Goal: Information Seeking & Learning: Learn about a topic

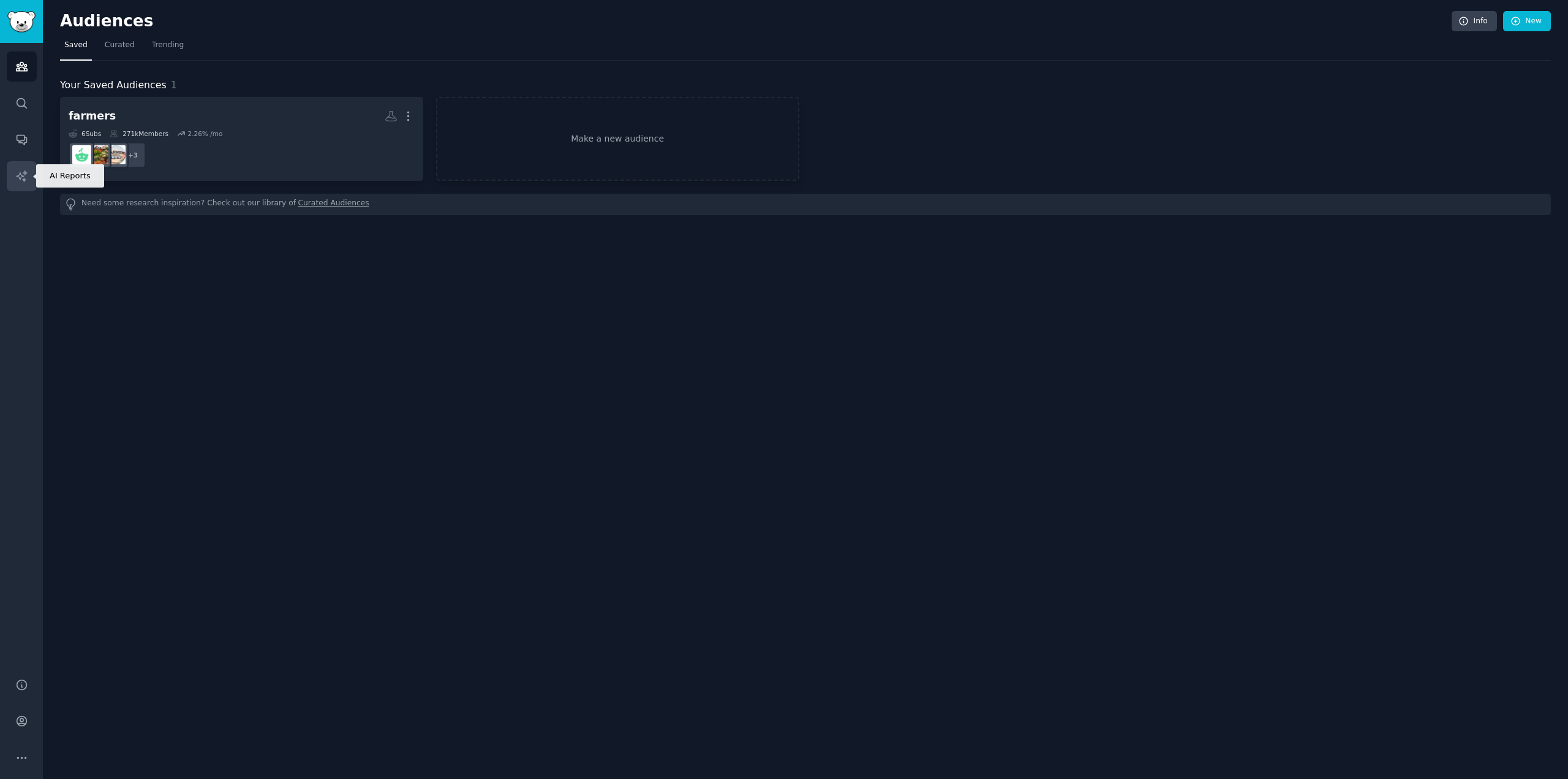
click at [14, 175] on link "AI Reports" at bounding box center [22, 176] width 30 height 30
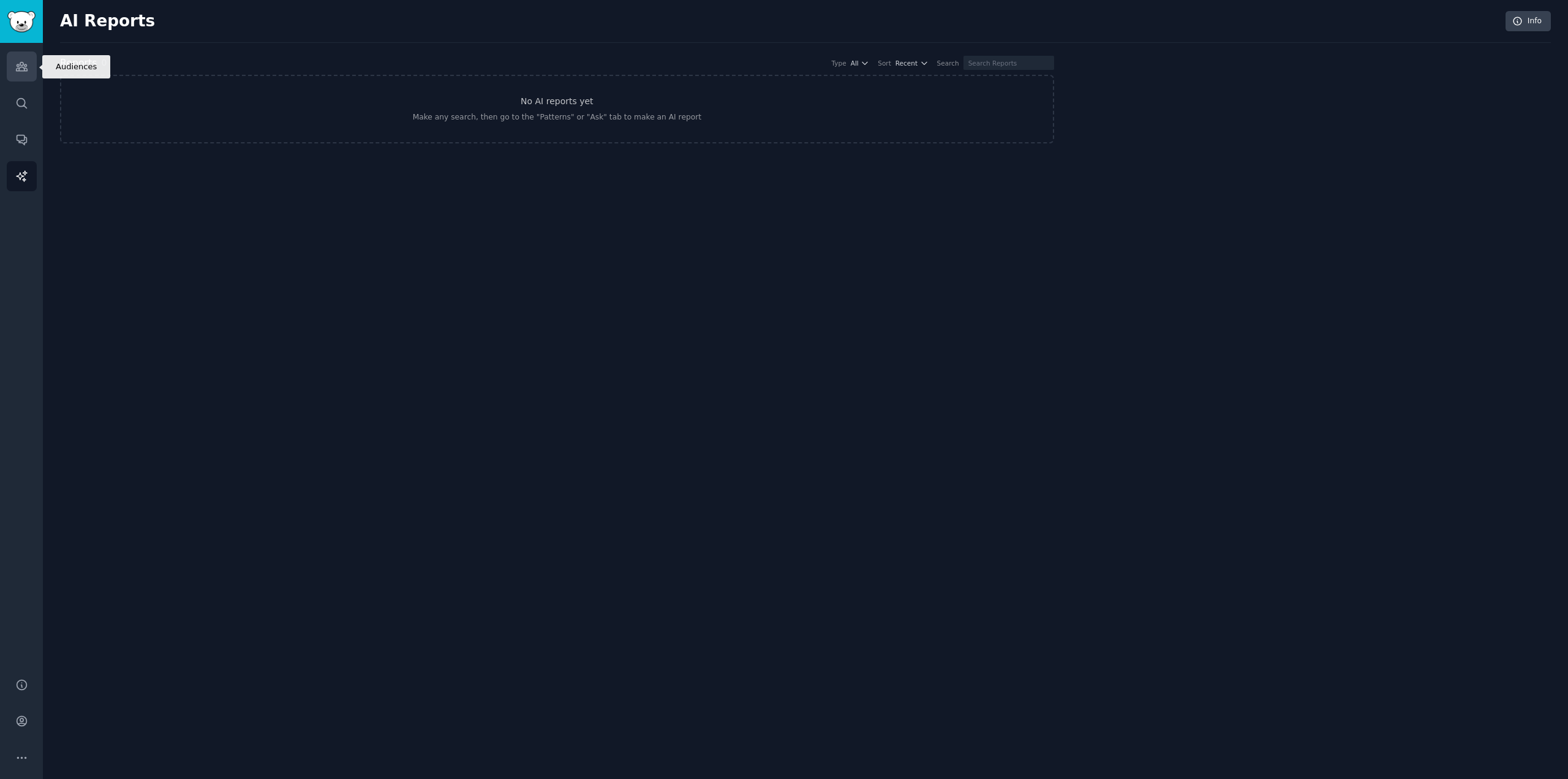
click at [14, 61] on link "Audiences" at bounding box center [22, 66] width 30 height 30
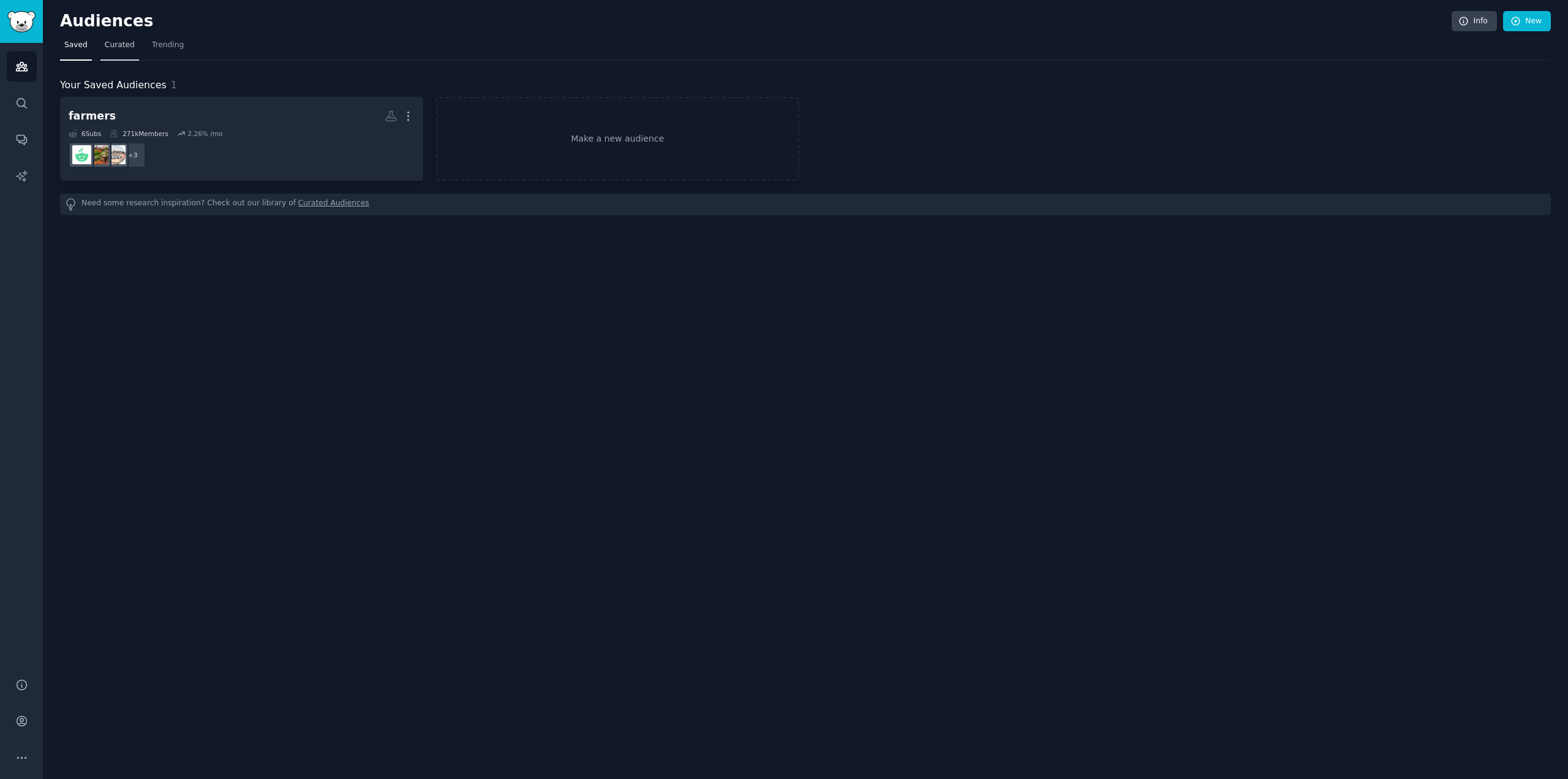
click at [119, 43] on span "Curated" at bounding box center [120, 44] width 30 height 11
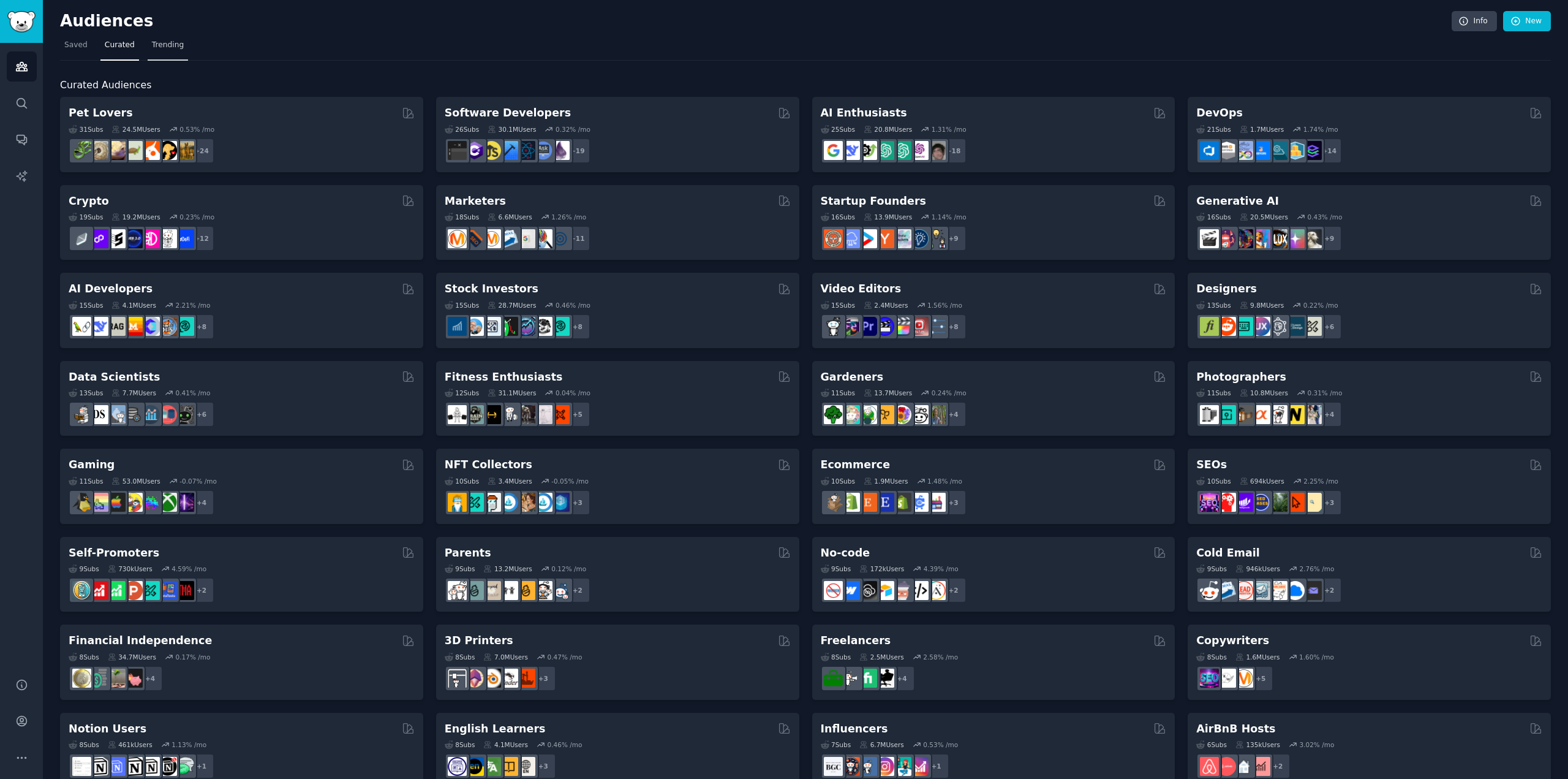
click at [162, 44] on span "Trending" at bounding box center [168, 44] width 32 height 11
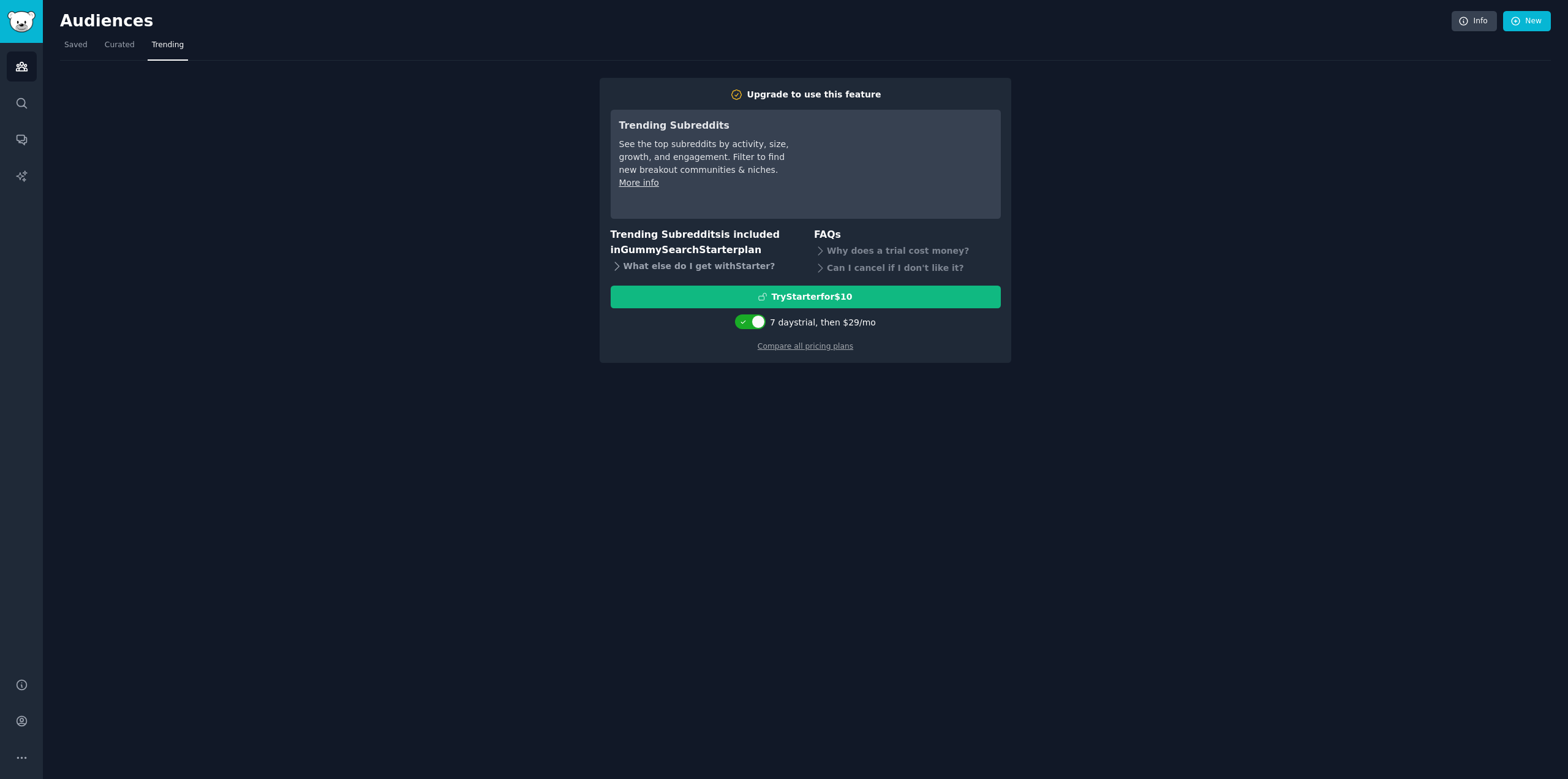
click at [613, 264] on icon at bounding box center [617, 266] width 13 height 13
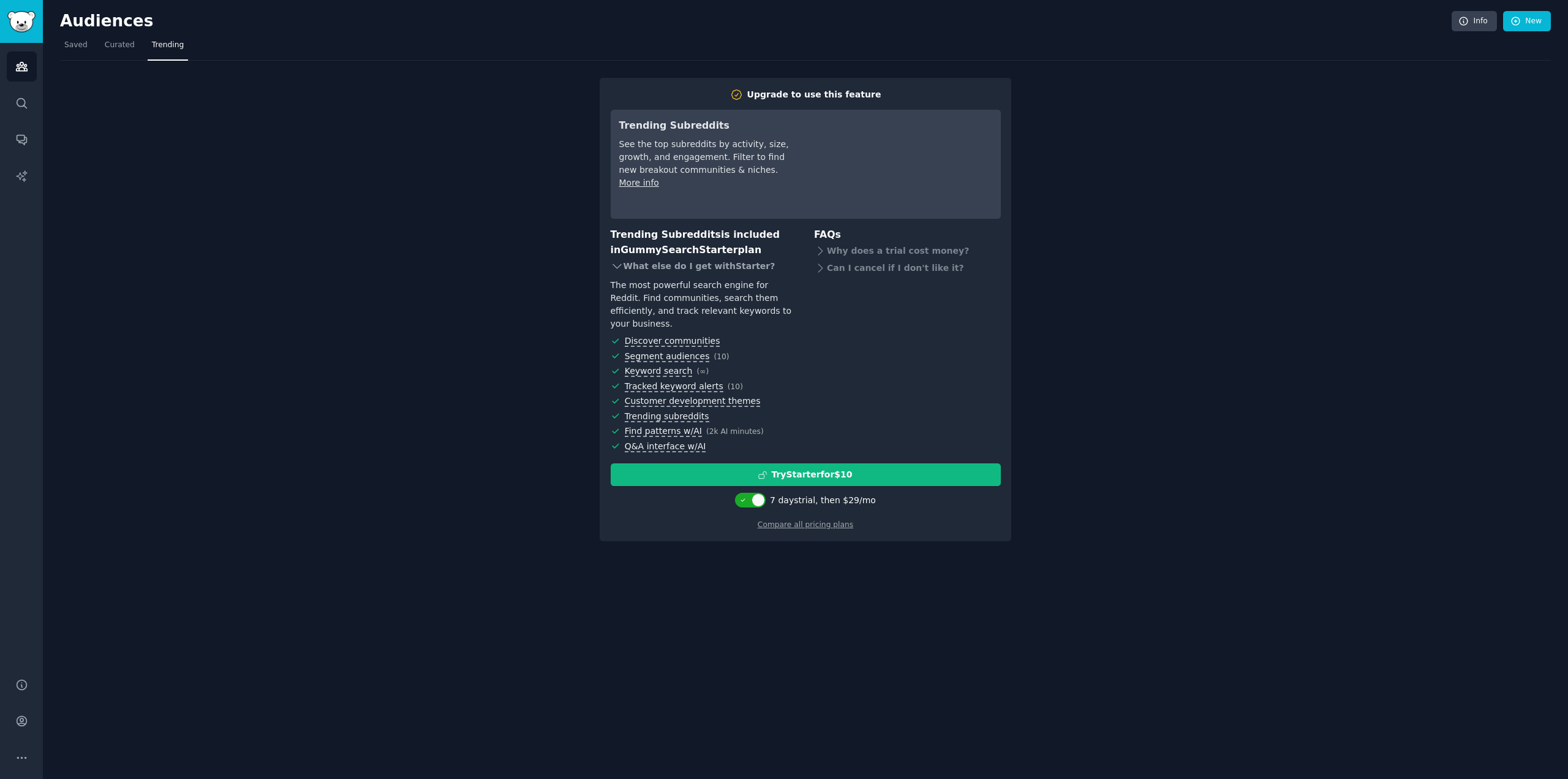
click at [613, 265] on icon at bounding box center [617, 266] width 8 height 4
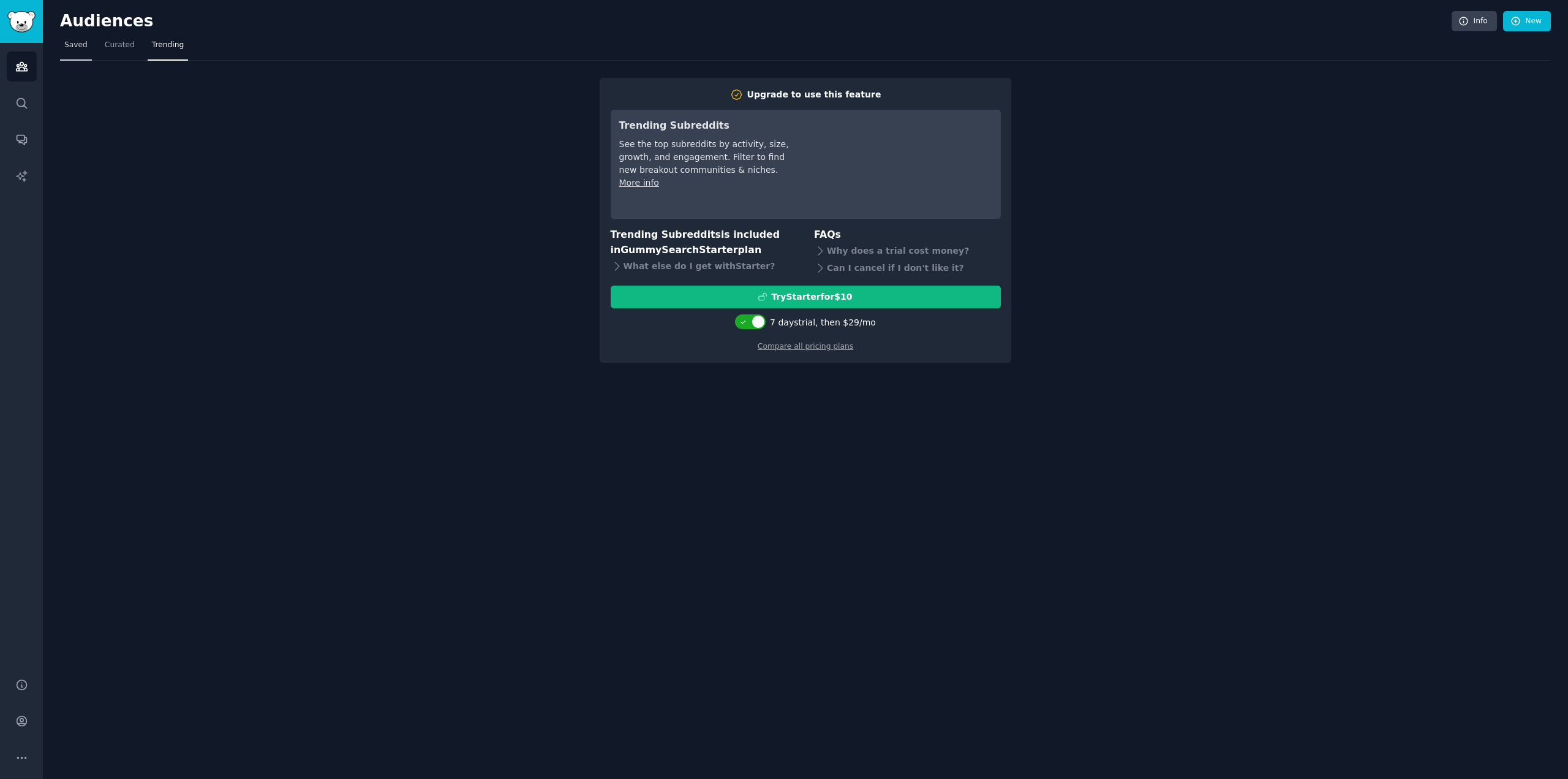
click at [80, 46] on span "Saved" at bounding box center [76, 44] width 24 height 11
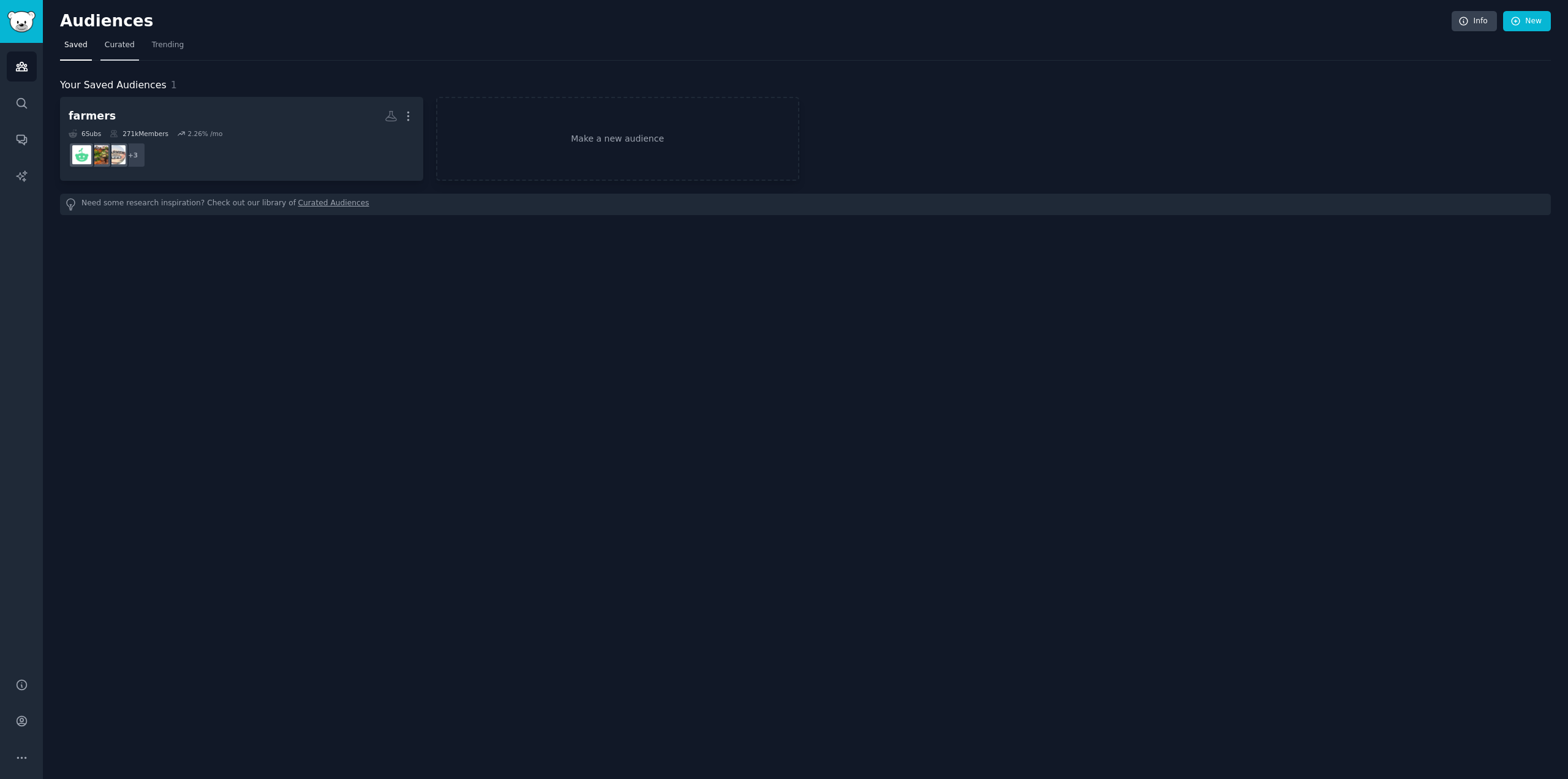
click at [107, 51] on link "Curated" at bounding box center [120, 47] width 39 height 25
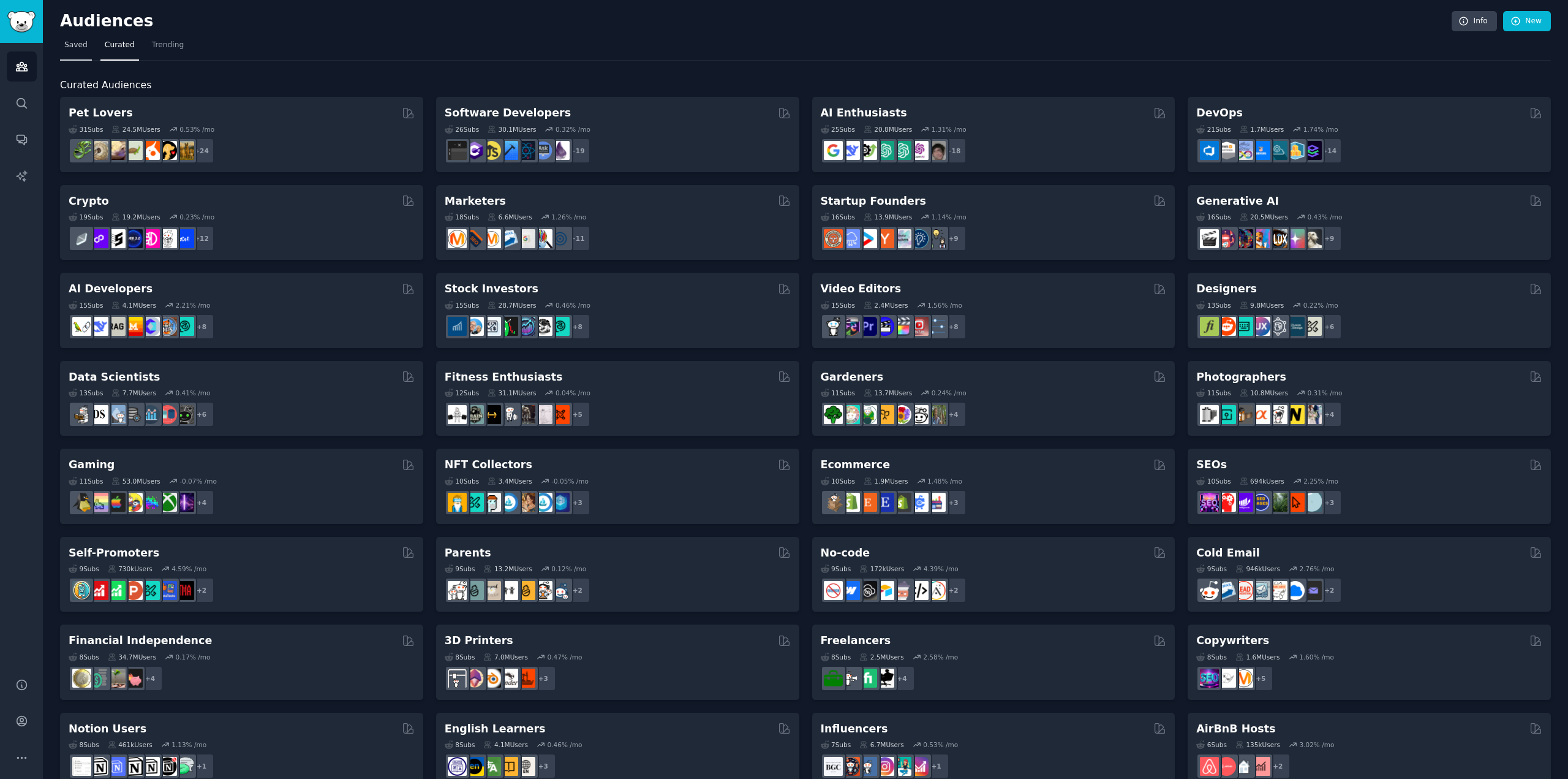
click at [76, 44] on span "Saved" at bounding box center [76, 44] width 24 height 11
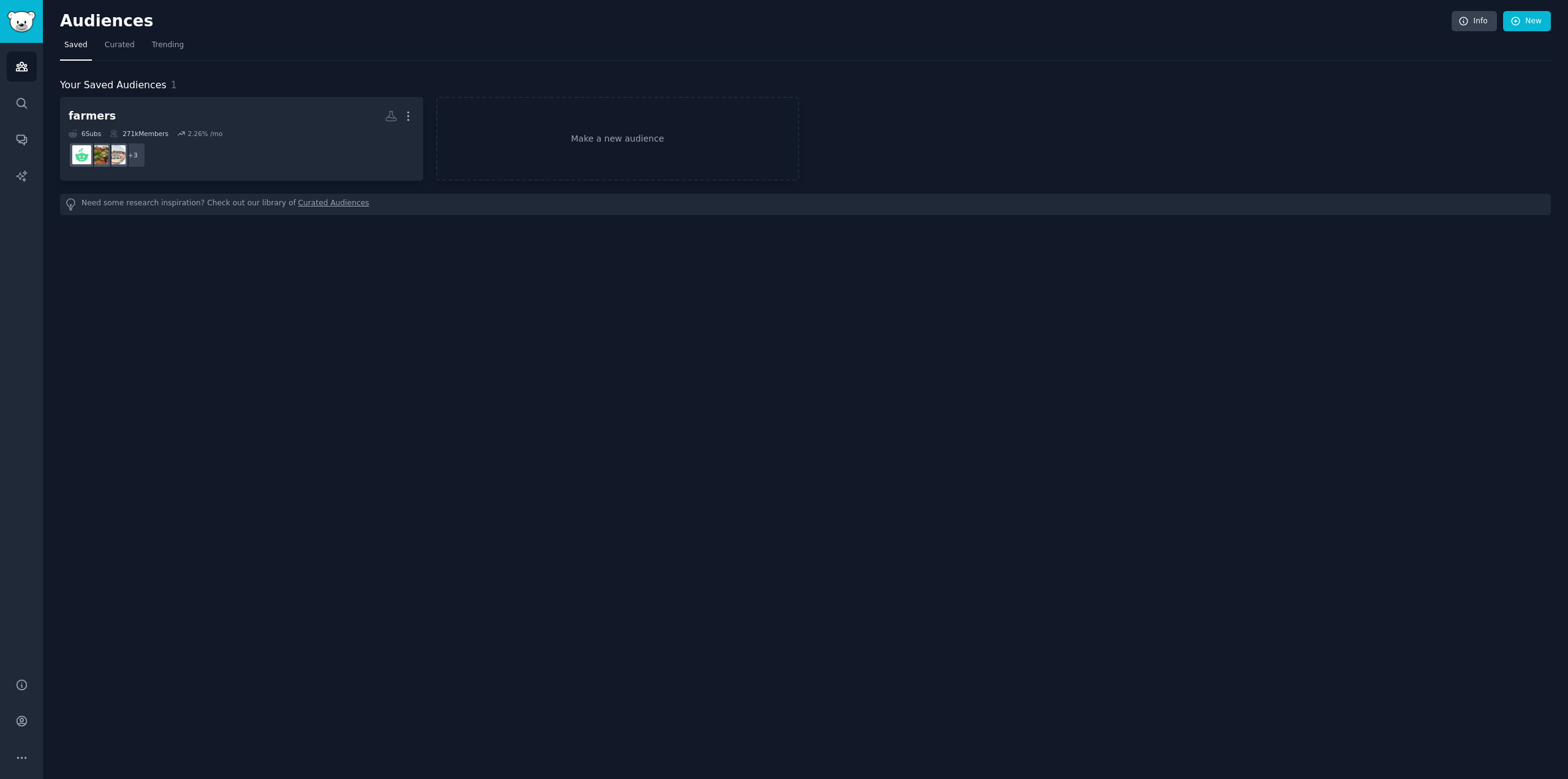
drag, startPoint x: 17, startPoint y: 256, endPoint x: 6, endPoint y: 145, distance: 111.5
click at [17, 256] on div "Audiences Search Conversations AI Reports" at bounding box center [21, 352] width 43 height 620
click at [22, 98] on icon "Sidebar" at bounding box center [21, 103] width 13 height 13
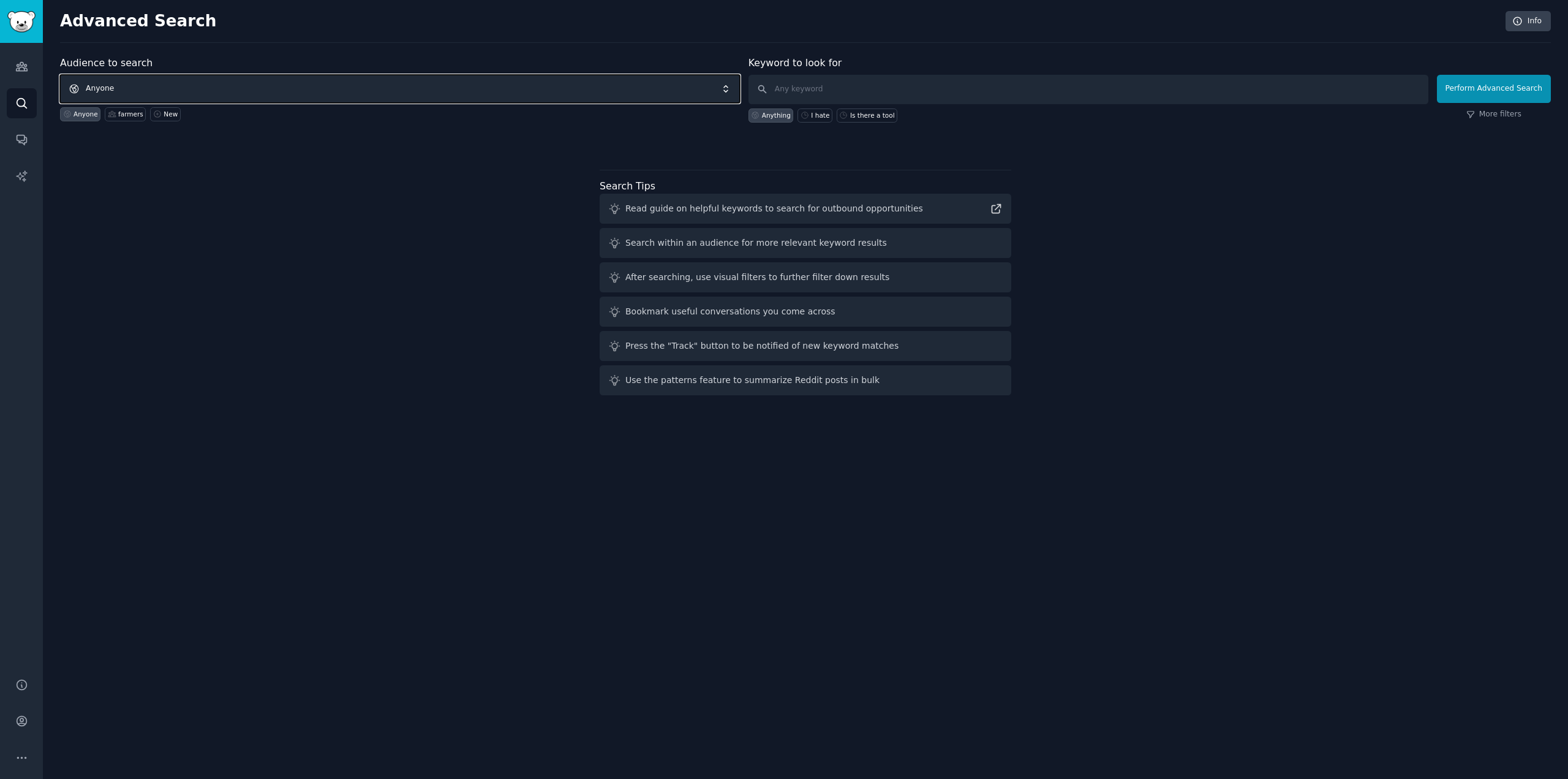
click at [228, 89] on span "Anyone" at bounding box center [400, 89] width 680 height 29
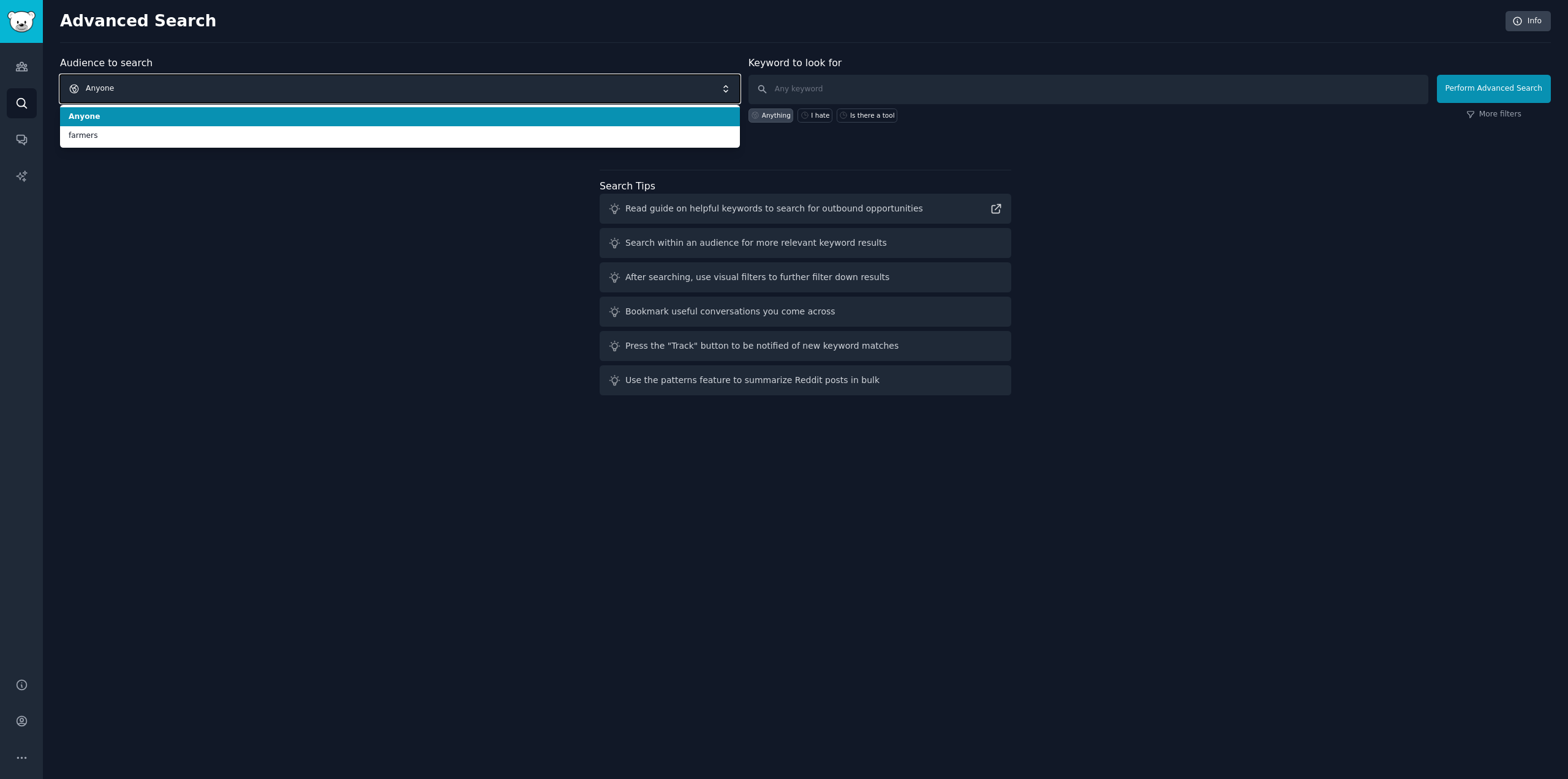
click at [230, 89] on span "Anyone" at bounding box center [400, 89] width 680 height 29
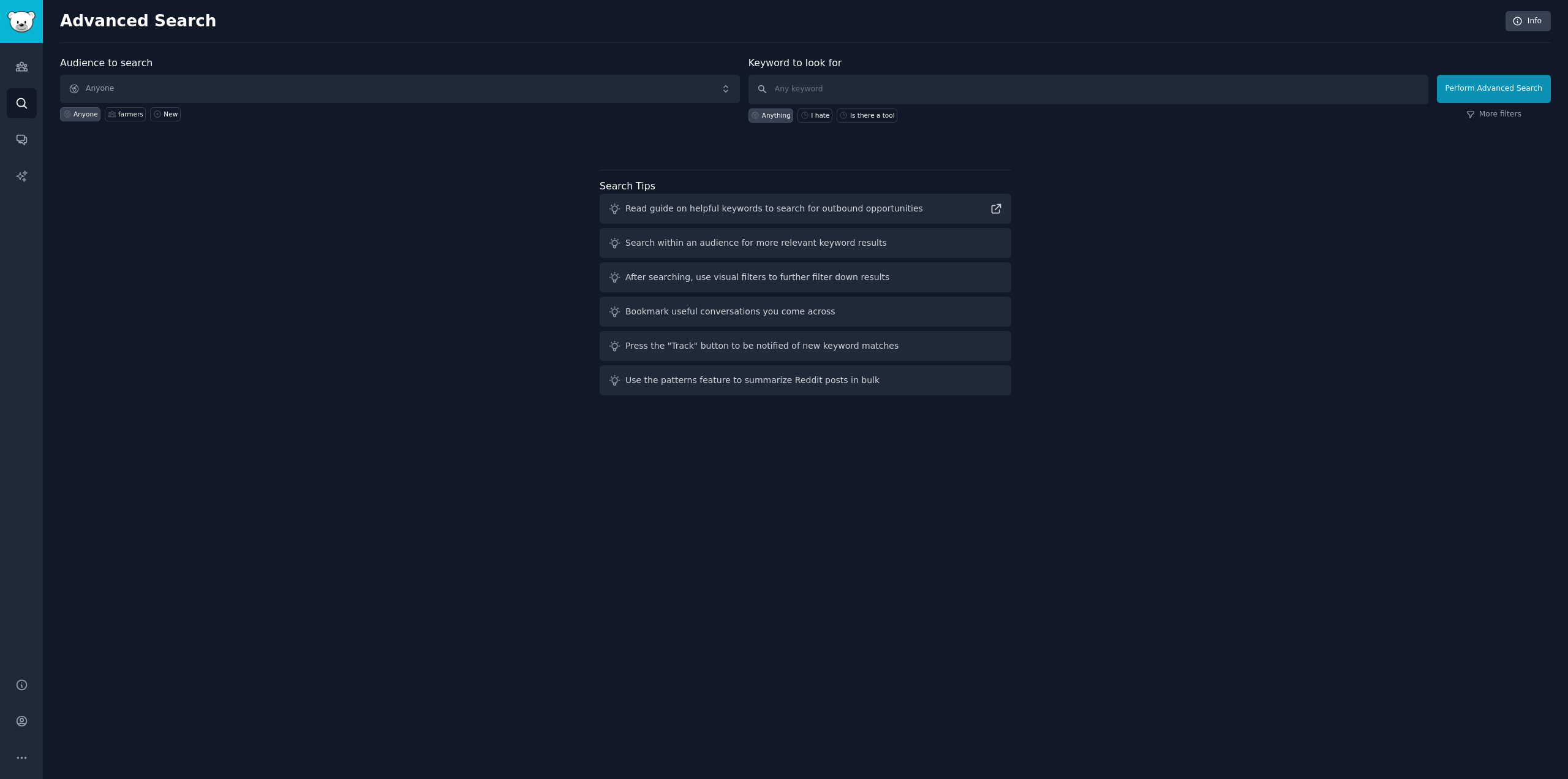
click at [296, 153] on div "Audience to search Anyone Anyone farmers New Keyword to look for Anything I hat…" at bounding box center [806, 227] width 1491 height 344
click at [157, 113] on link "New" at bounding box center [165, 114] width 30 height 14
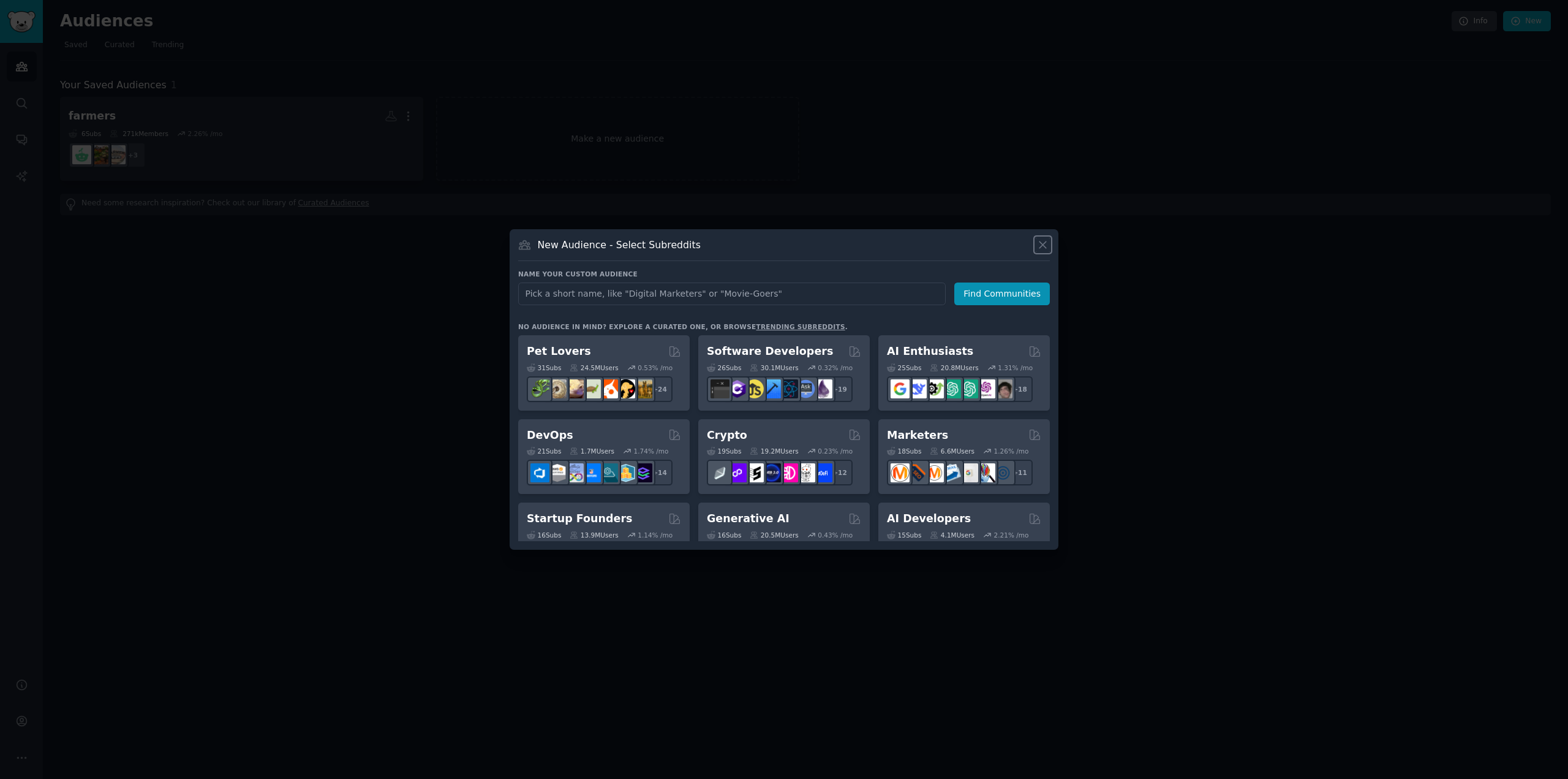
click at [1043, 245] on icon at bounding box center [1043, 244] width 7 height 7
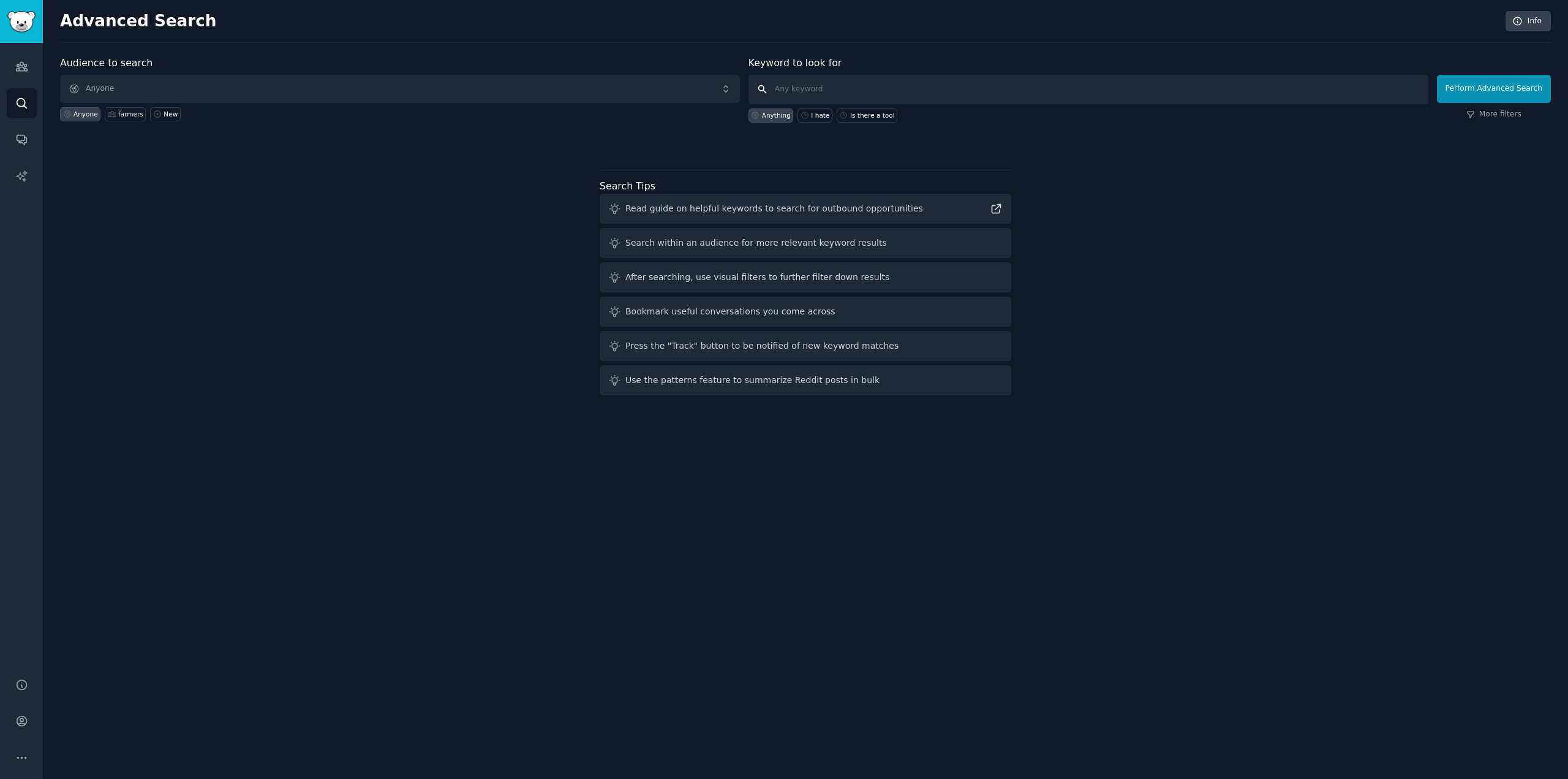
click at [824, 85] on input "text" at bounding box center [1089, 90] width 680 height 30
type input "dji drones"
click button "Perform Advanced Search" at bounding box center [1494, 89] width 114 height 29
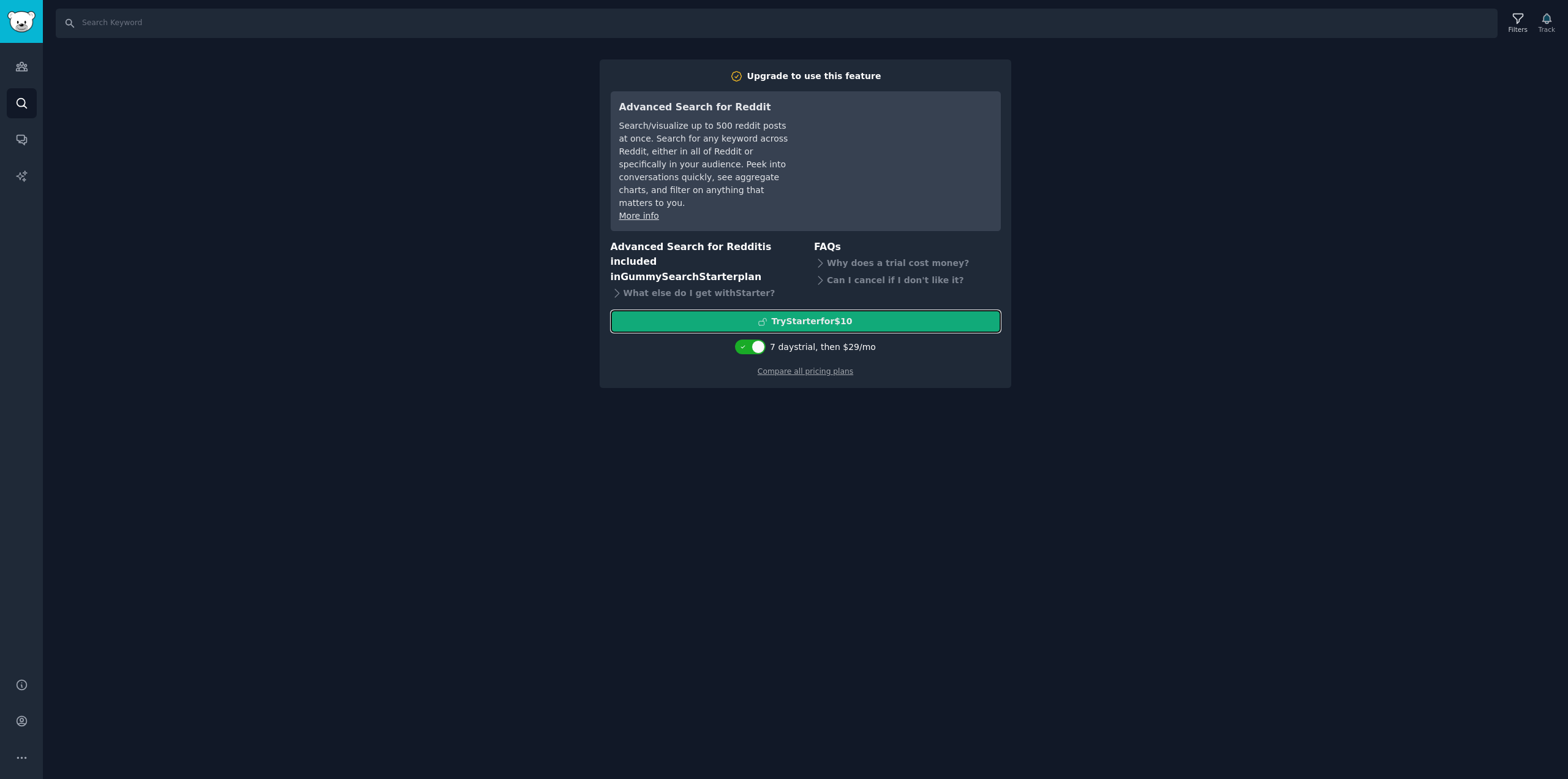
click at [821, 315] on div "Try Starter for $10" at bounding box center [812, 321] width 81 height 13
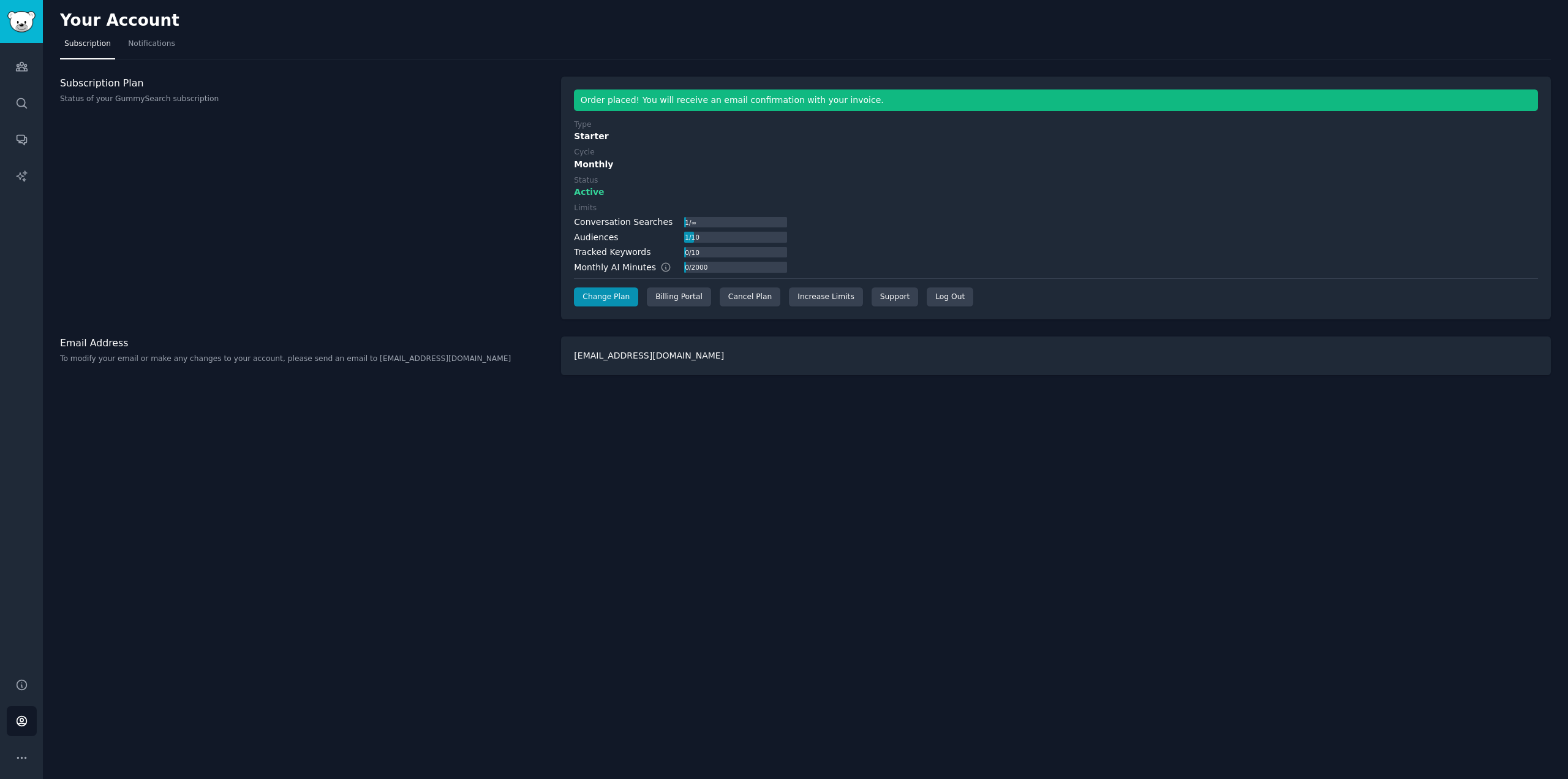
click at [707, 265] on div "0 / 2000" at bounding box center [736, 267] width 103 height 11
click at [17, 63] on icon "Sidebar" at bounding box center [21, 66] width 13 height 13
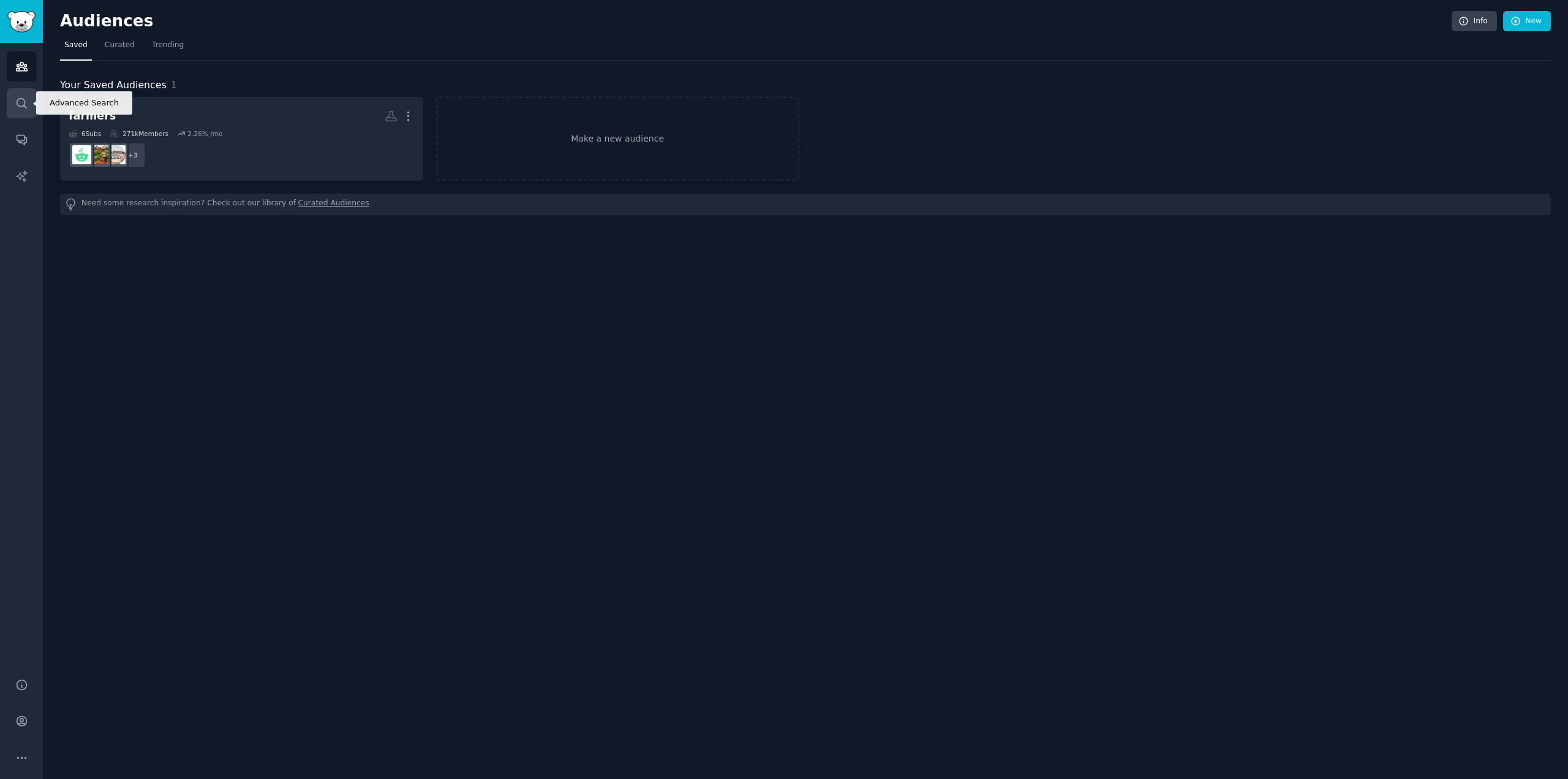
click at [20, 89] on link "Search" at bounding box center [22, 103] width 30 height 30
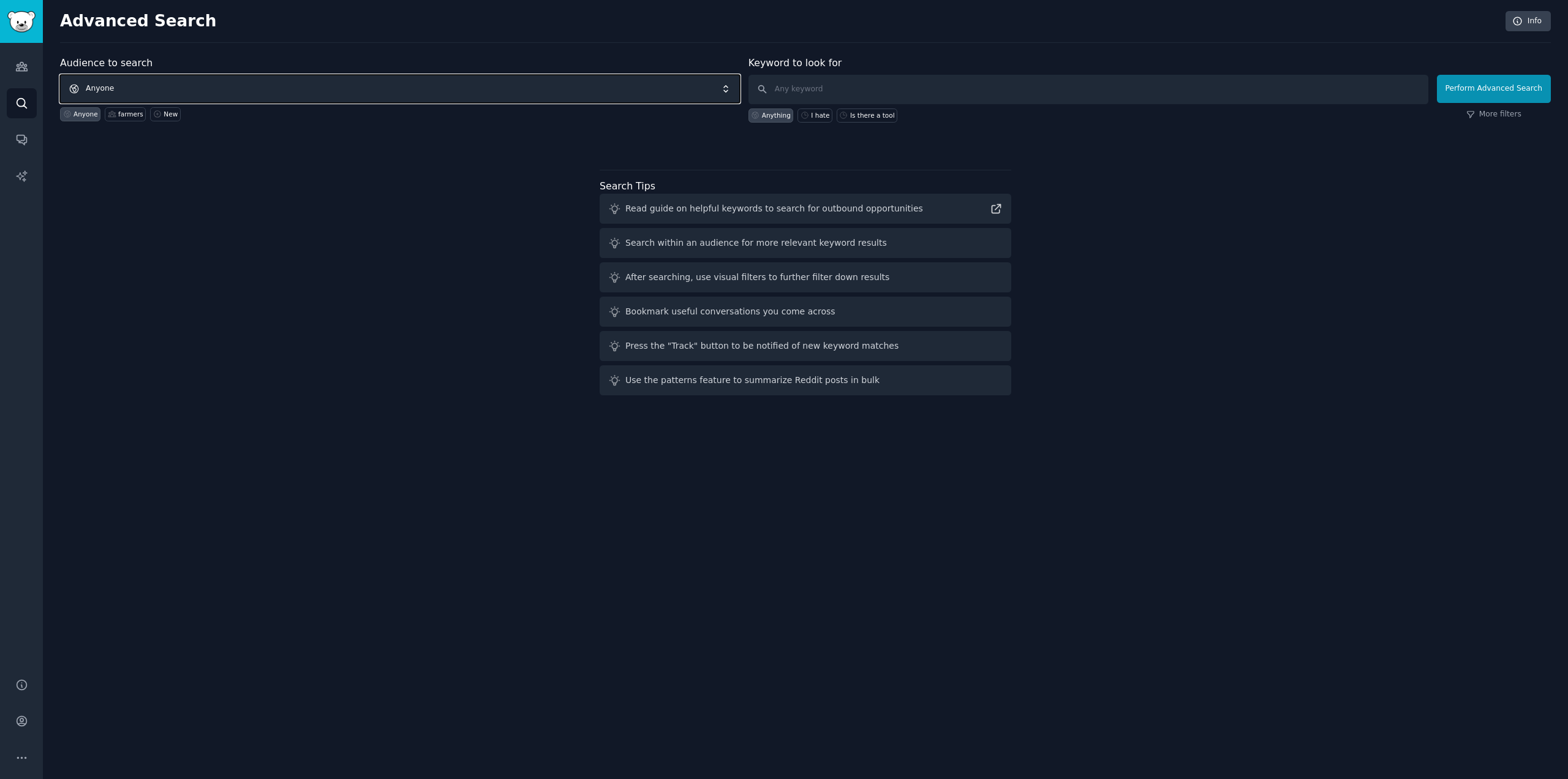
click at [234, 86] on span "Anyone" at bounding box center [400, 89] width 680 height 29
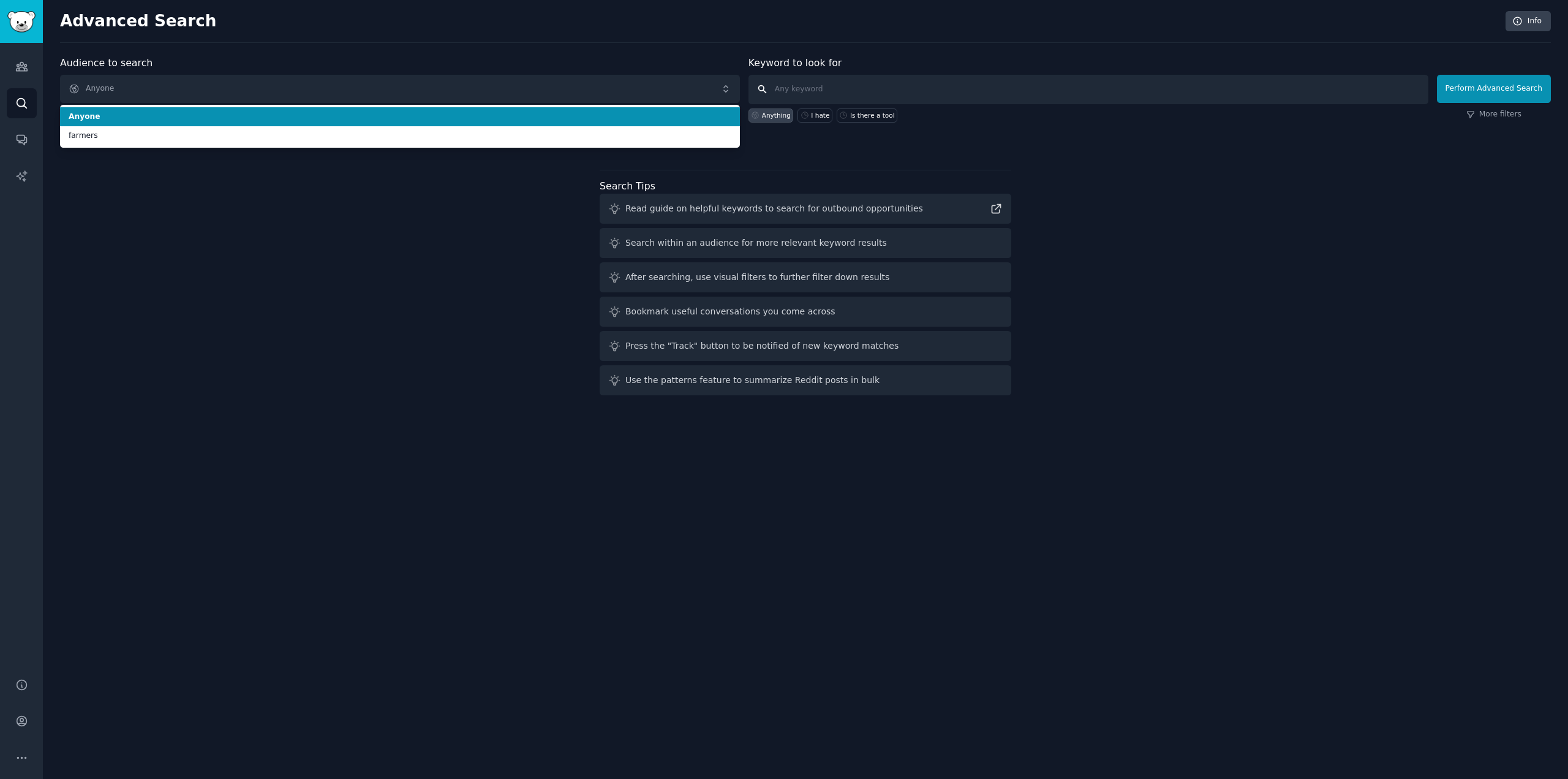
click at [854, 80] on input "text" at bounding box center [1089, 90] width 680 height 30
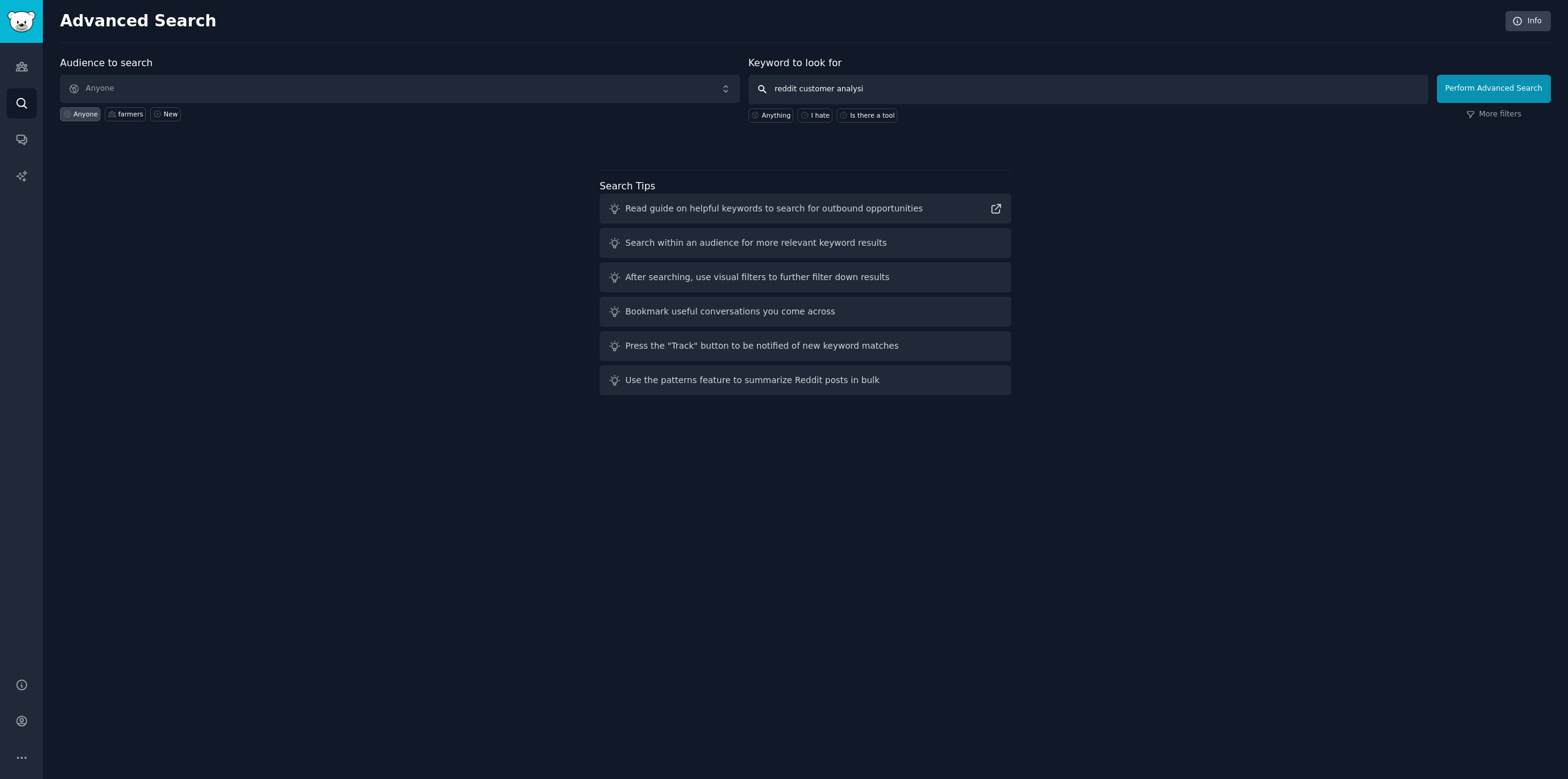
type input "reddit customer analysis"
click button "Perform Advanced Search" at bounding box center [1494, 89] width 114 height 29
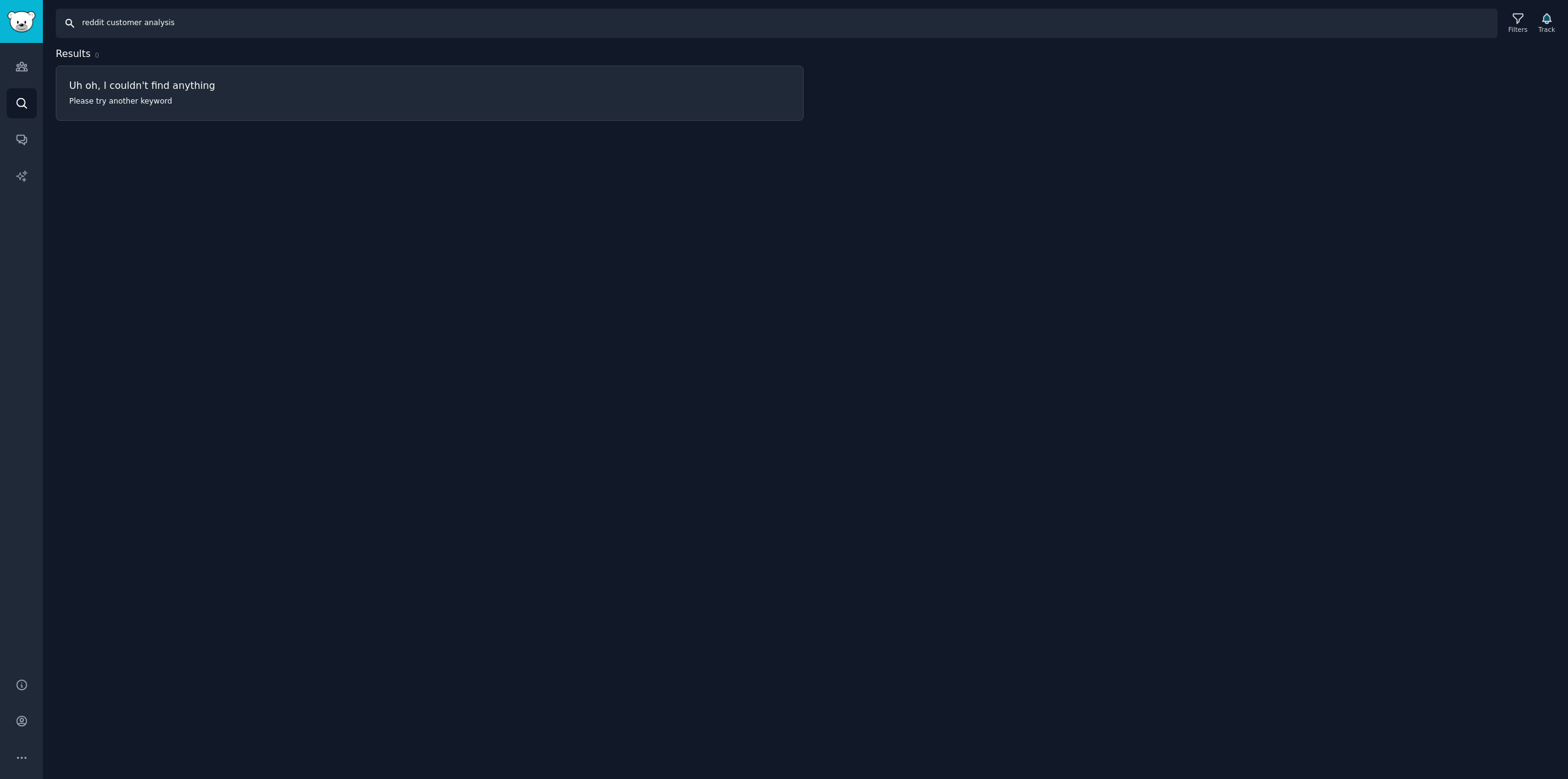
drag, startPoint x: 203, startPoint y: 20, endPoint x: 102, endPoint y: 29, distance: 101.4
click at [102, 29] on input "reddit customer analysis" at bounding box center [776, 24] width 1442 height 30
type input "r"
type input "drone mapping"
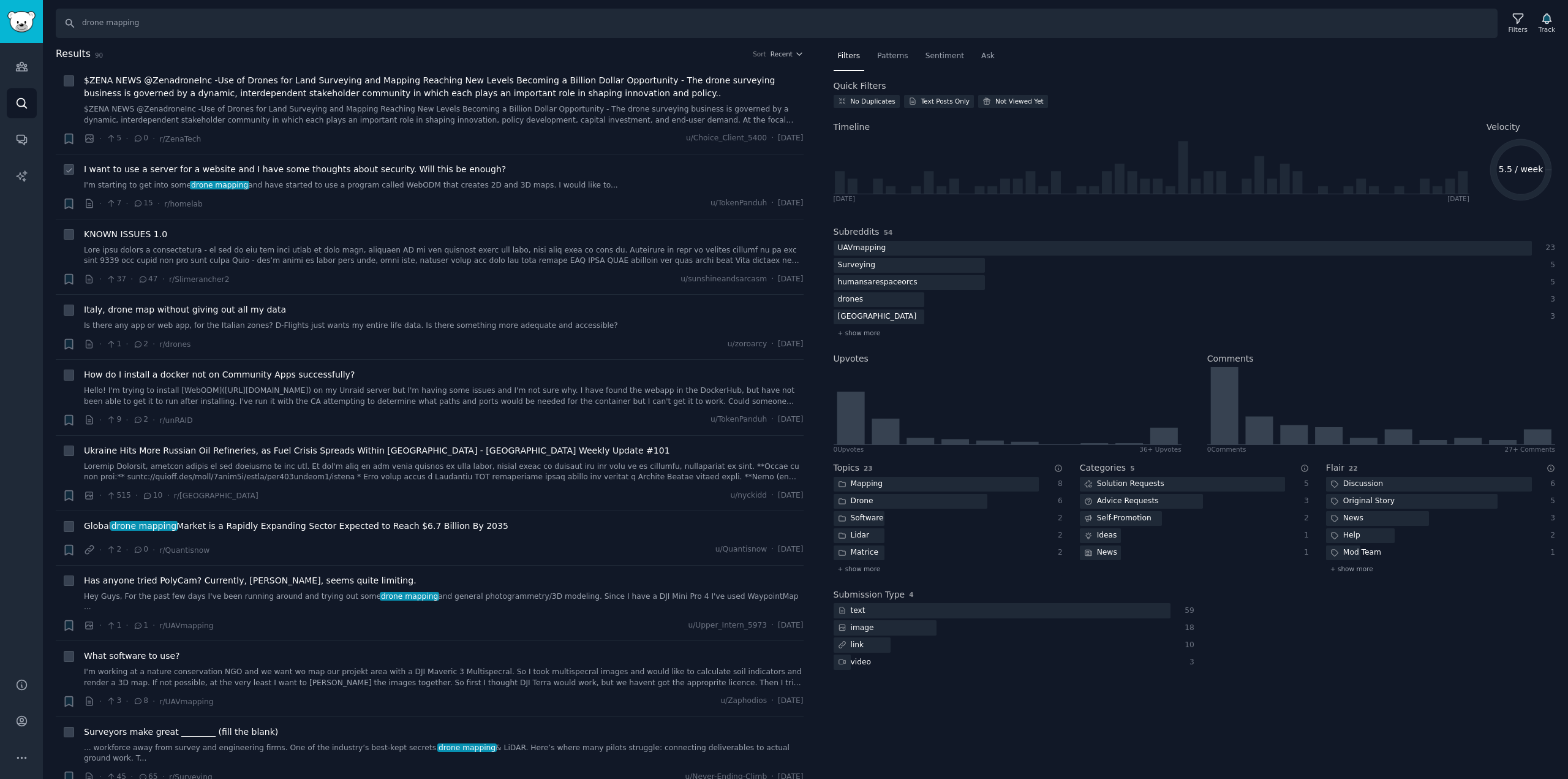
click at [72, 170] on icon at bounding box center [69, 170] width 9 height 9
click at [70, 172] on icon at bounding box center [69, 170] width 9 height 9
checkbox input "false"
click at [343, 125] on link "$ZENA NEWS @ZenadroneInc -Use of Drones for Land Surveying and Mapping Reaching…" at bounding box center [444, 115] width 720 height 22
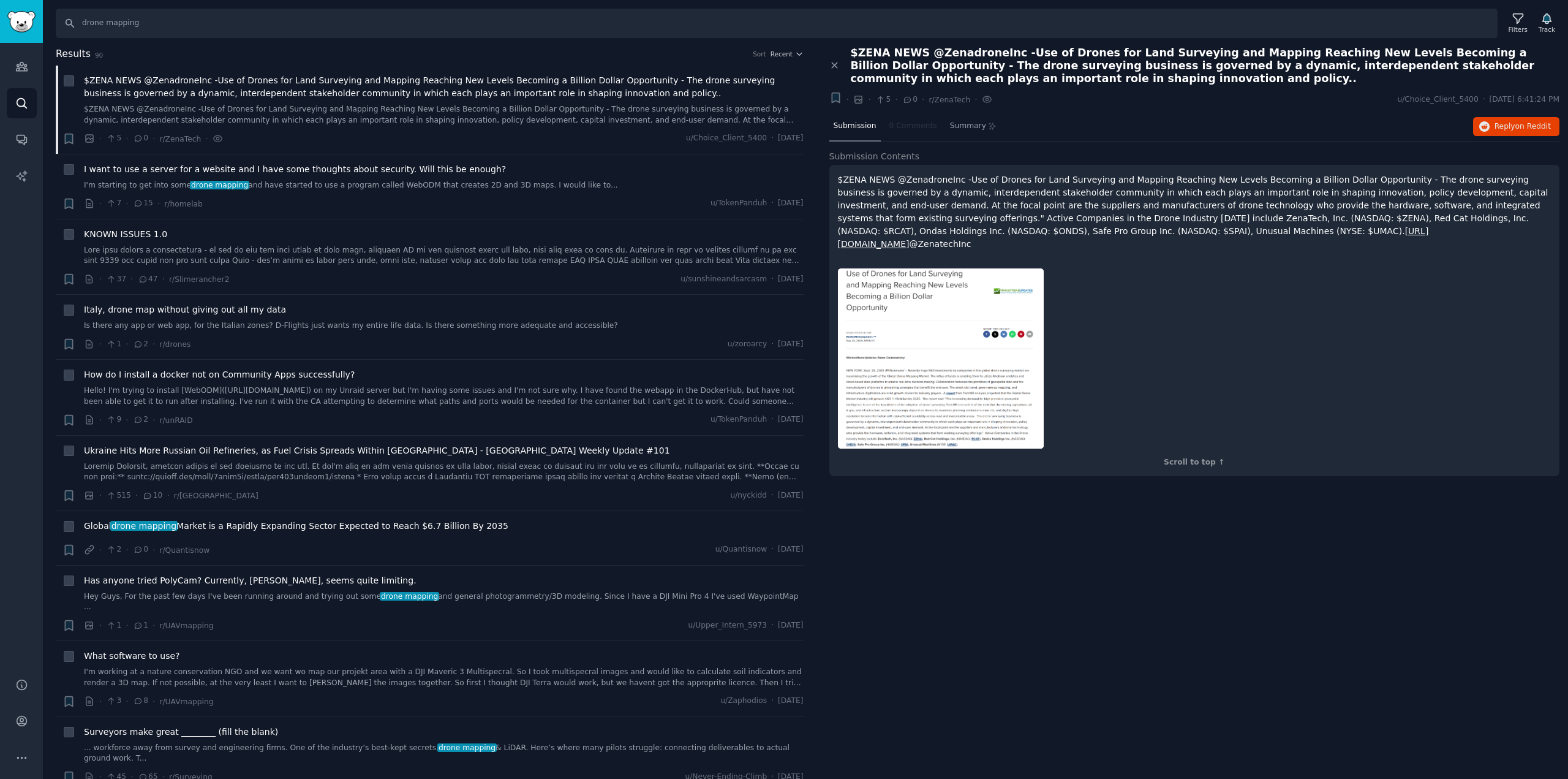
click at [1170, 354] on div at bounding box center [1195, 359] width 714 height 198
click at [897, 119] on nav "Submission 0 Comments Summary" at bounding box center [915, 127] width 172 height 30
click at [861, 125] on span "Submission" at bounding box center [854, 126] width 43 height 11
click at [964, 127] on span "Summary" at bounding box center [968, 126] width 37 height 11
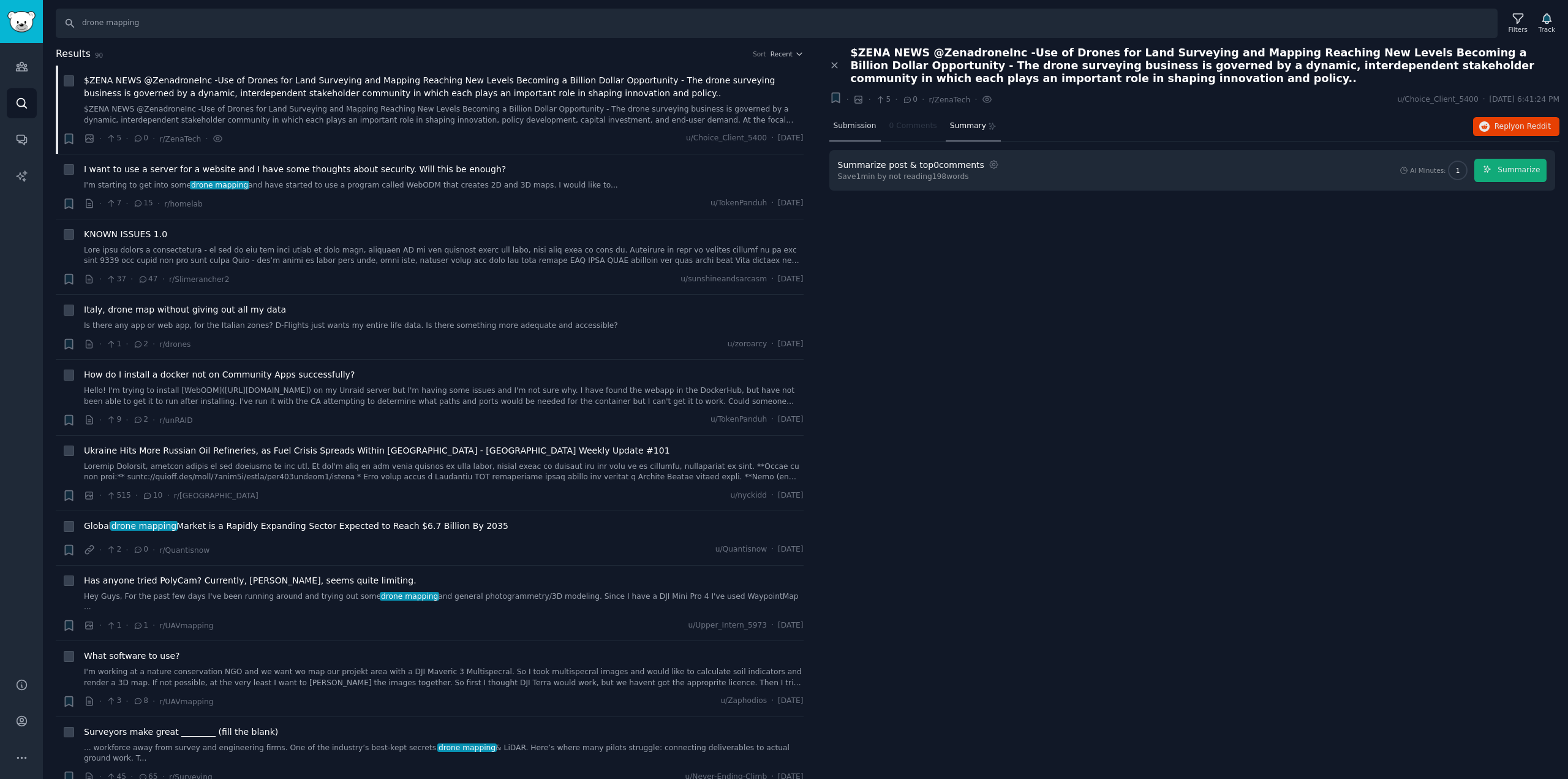
click at [843, 122] on span "Submission" at bounding box center [854, 126] width 43 height 11
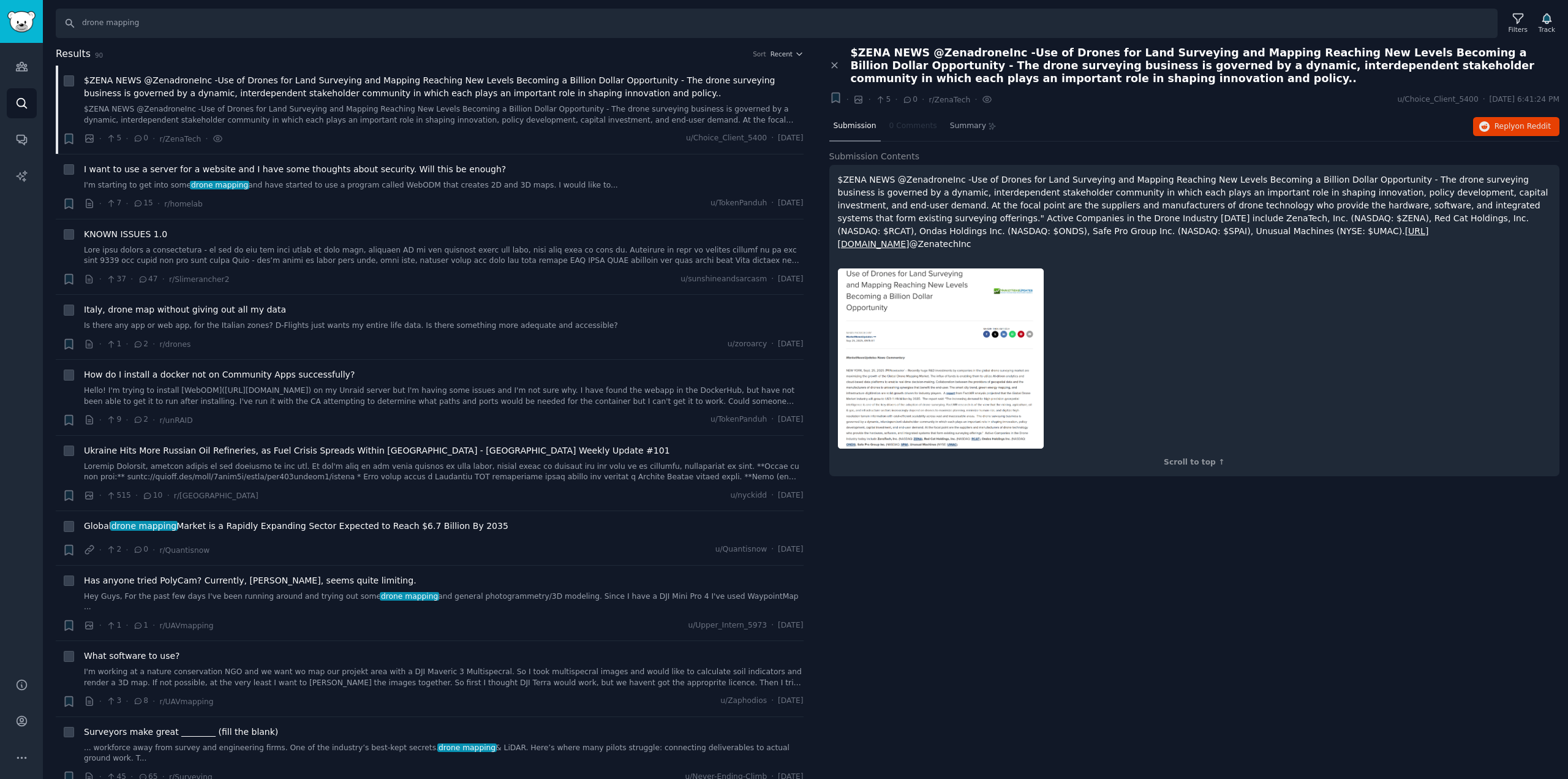
click at [1130, 580] on div "Close panel $ZENA NEWS @ZenadroneInc -Use of Drones for Land Surveying and Mapp…" at bounding box center [1194, 412] width 748 height 733
click at [340, 180] on link "I'm starting to get into some drone mapping and have started to use a program c…" at bounding box center [444, 185] width 720 height 11
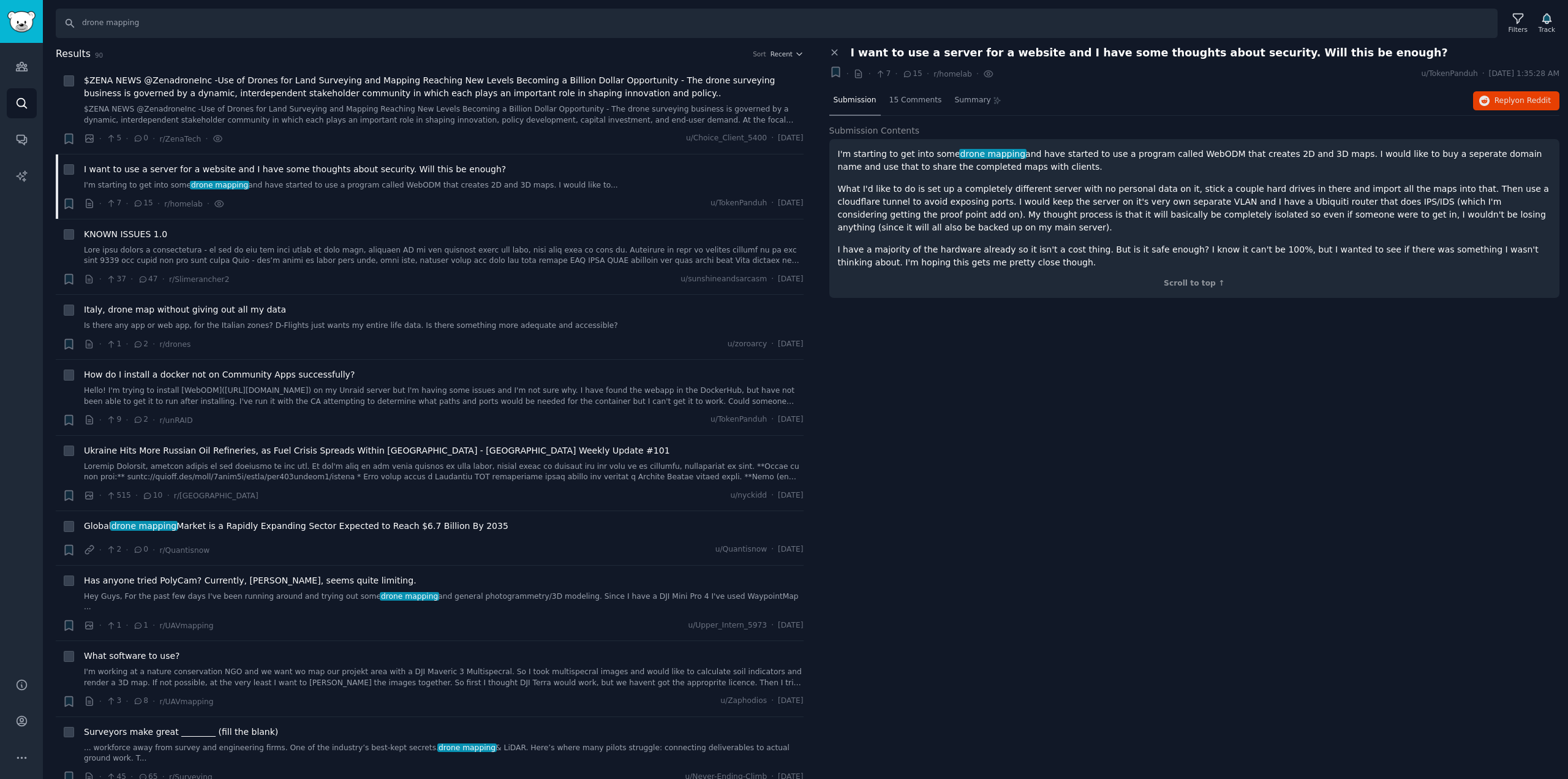
click at [977, 344] on div "Close panel I want to use a server for a website and I have some thoughts about…" at bounding box center [1194, 412] width 748 height 733
click at [345, 265] on link at bounding box center [444, 256] width 720 height 22
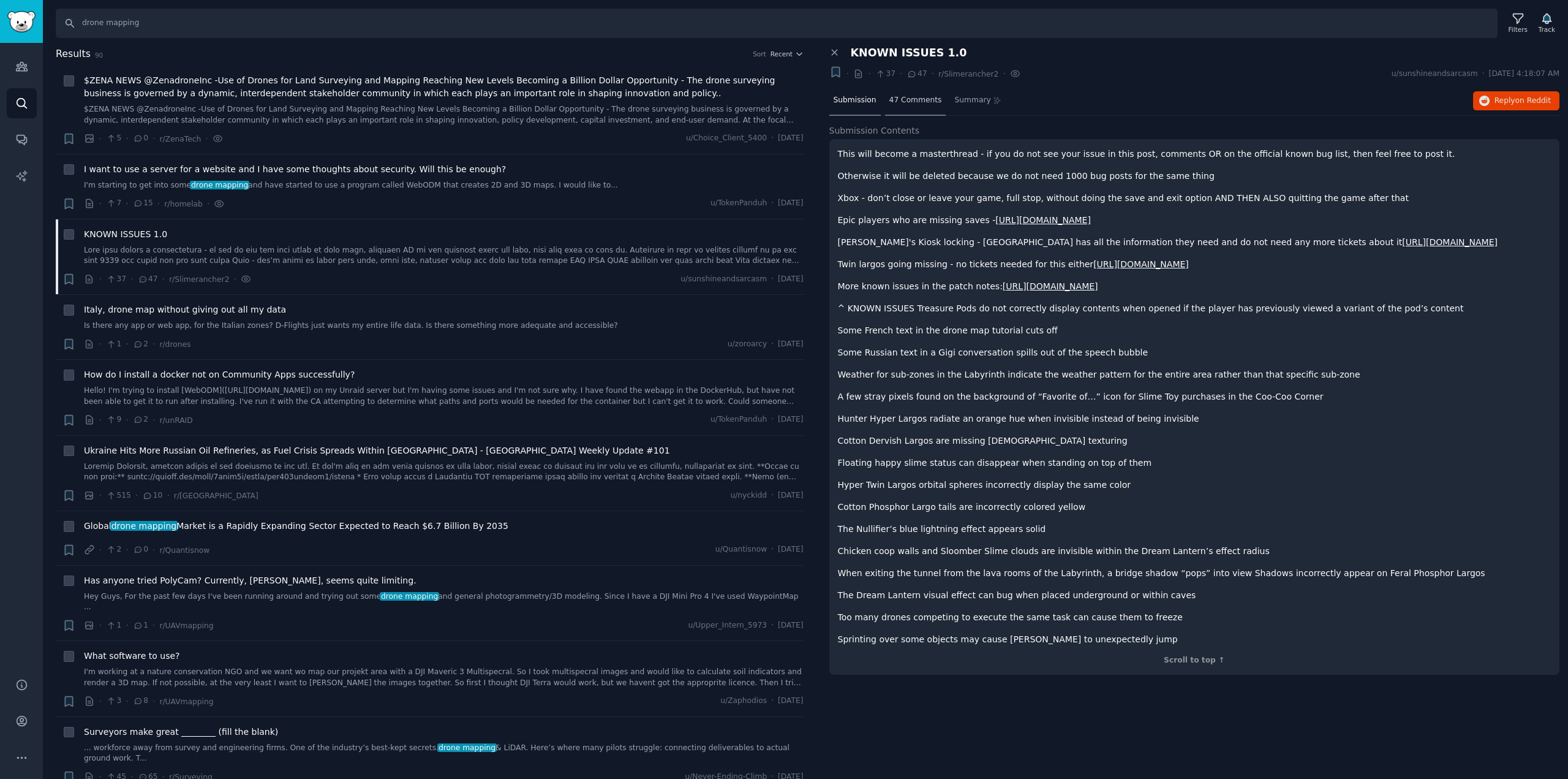
click at [915, 110] on div "47 Comments" at bounding box center [915, 101] width 61 height 30
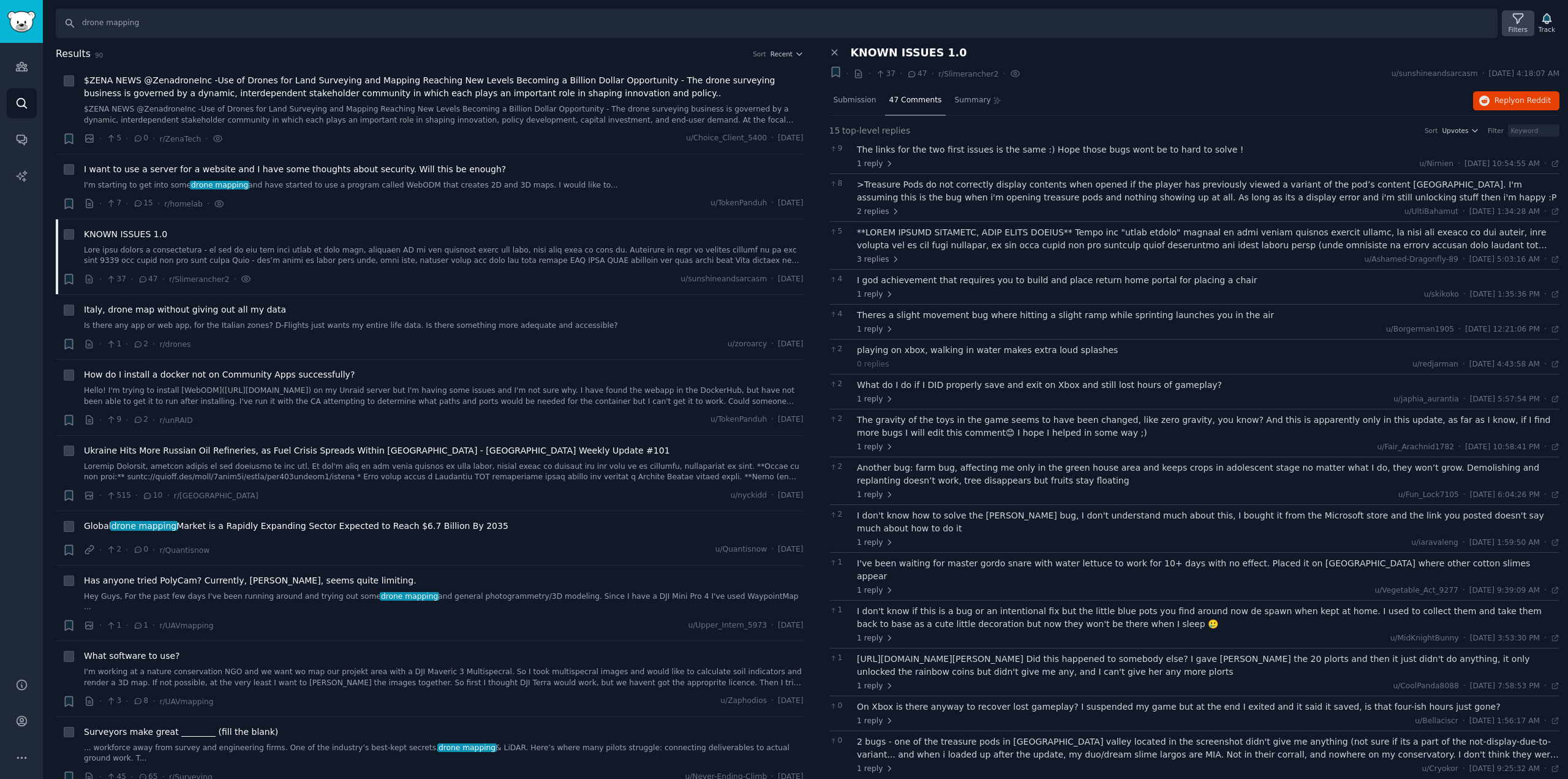
click at [1514, 14] on div "Filters" at bounding box center [1518, 24] width 32 height 26
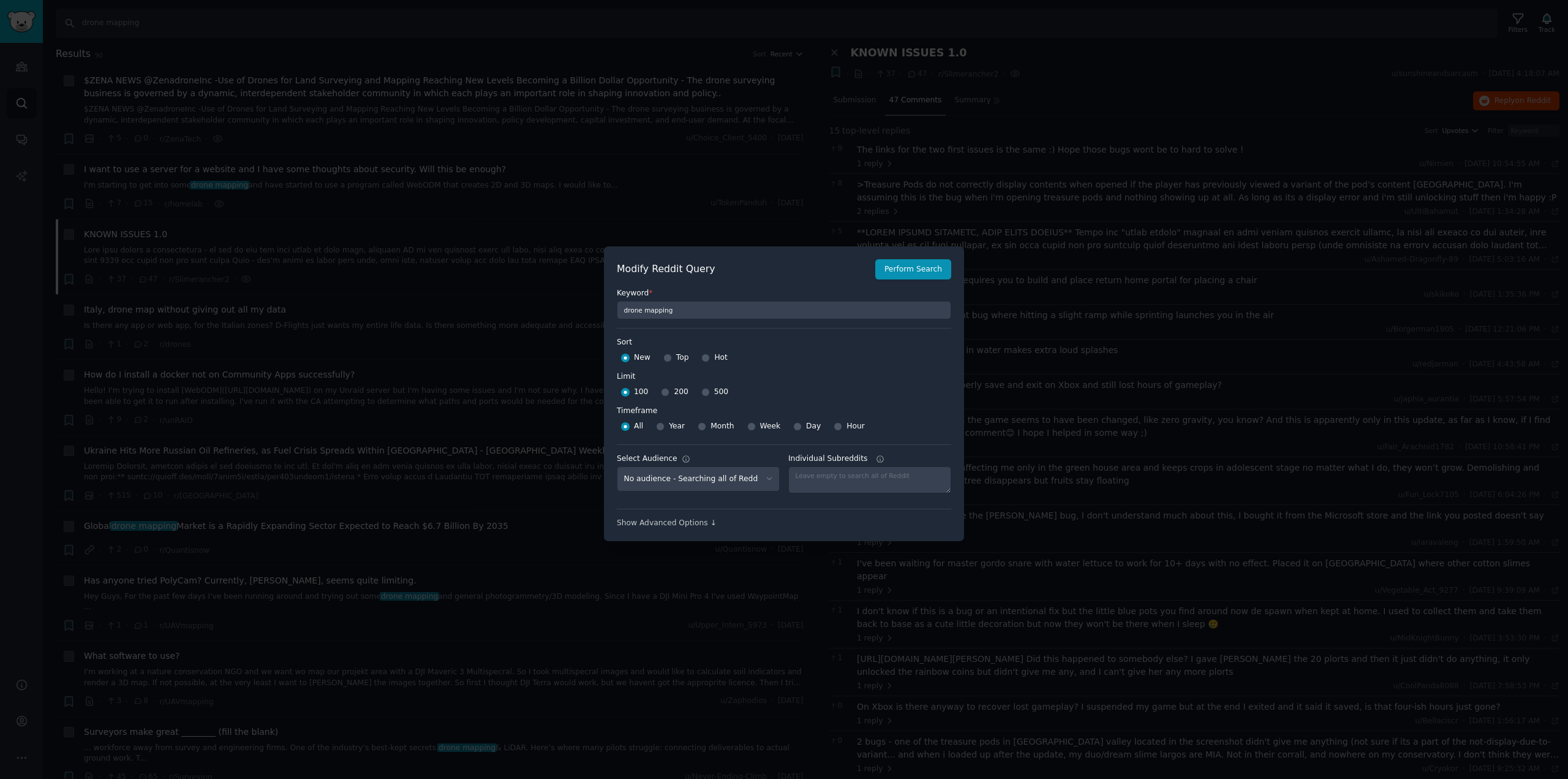
click at [140, 186] on div at bounding box center [784, 390] width 1568 height 779
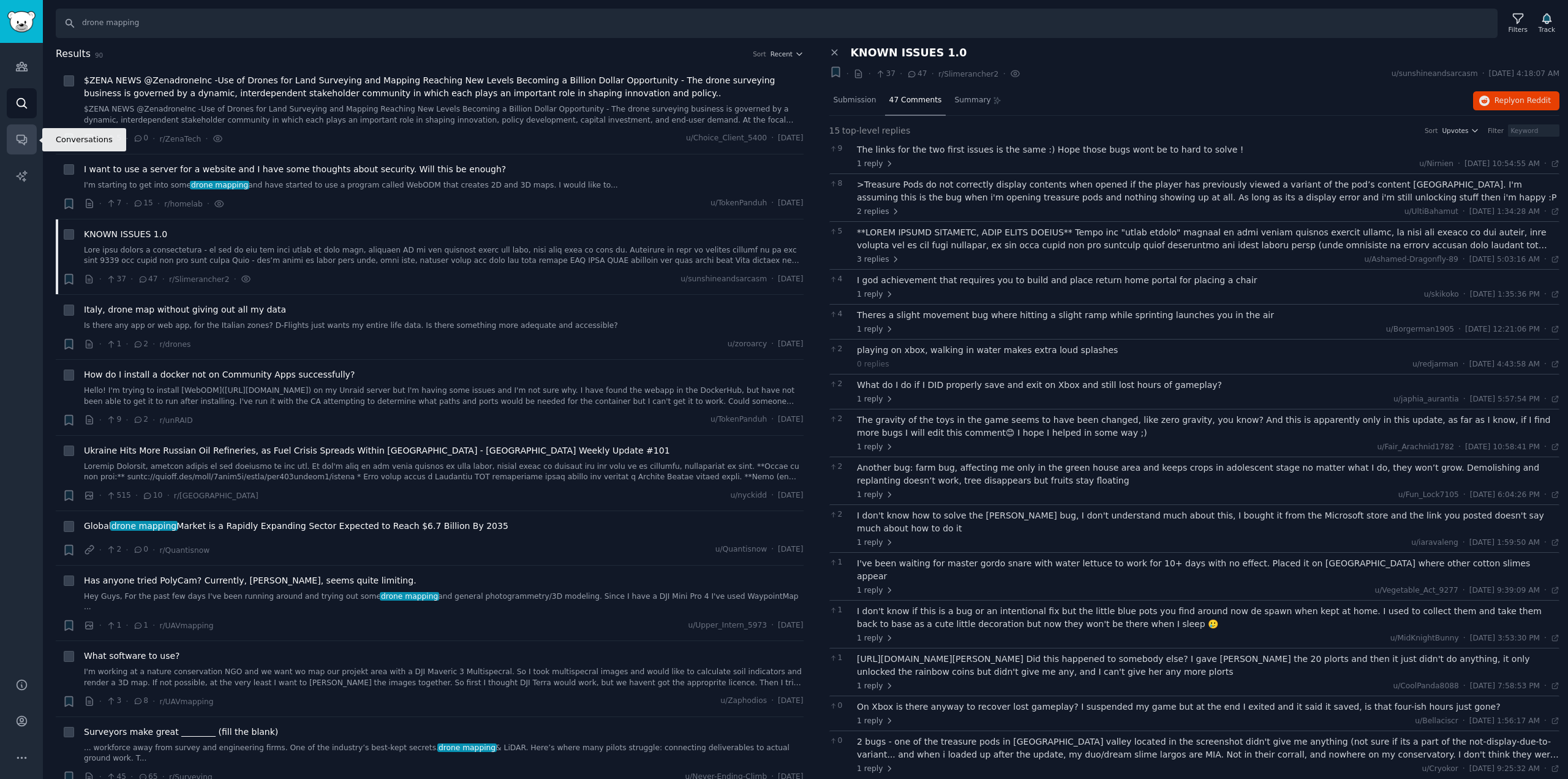
click at [18, 148] on link "Conversations" at bounding box center [22, 139] width 30 height 30
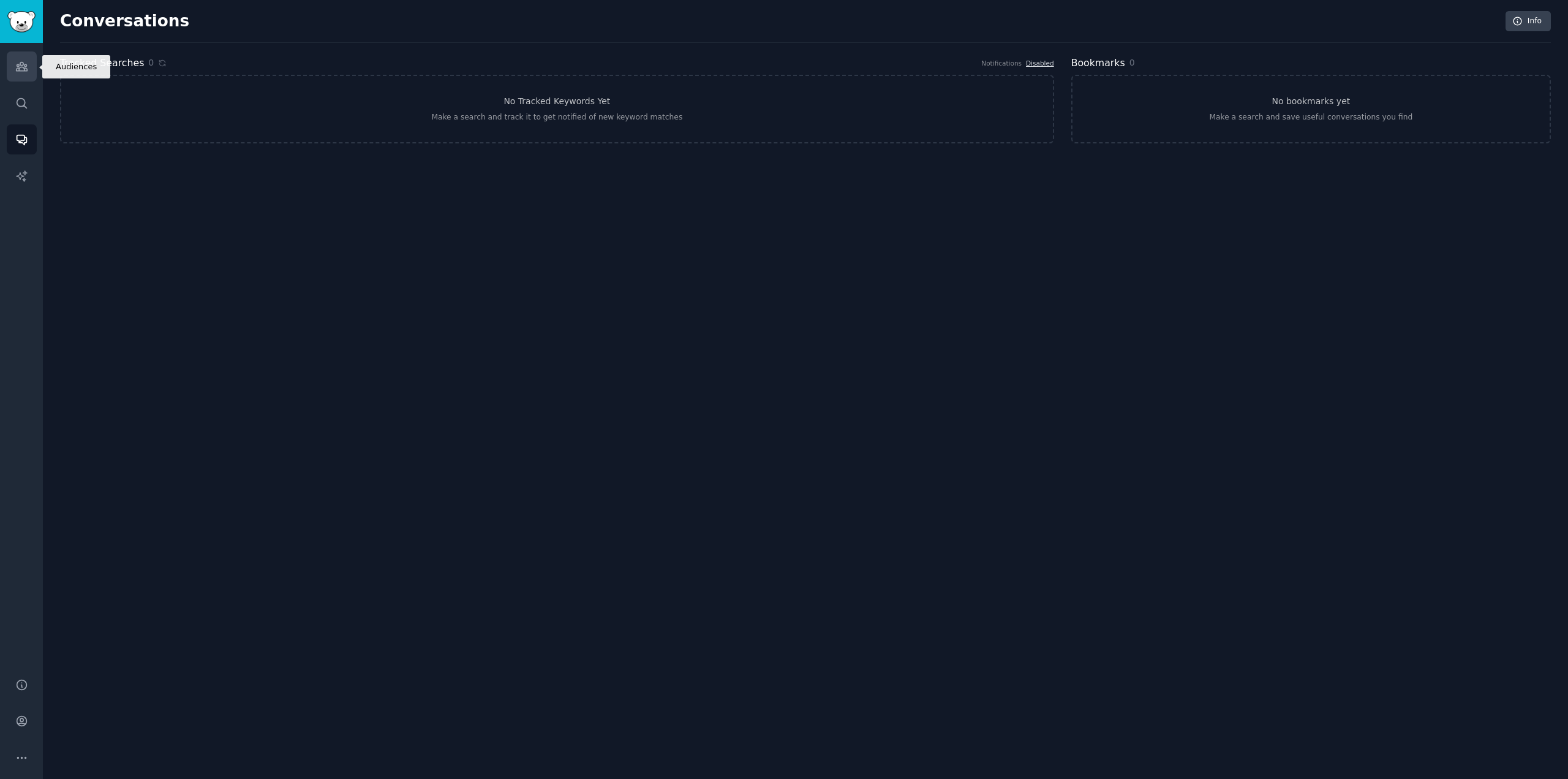
click at [16, 61] on icon "Sidebar" at bounding box center [21, 66] width 13 height 13
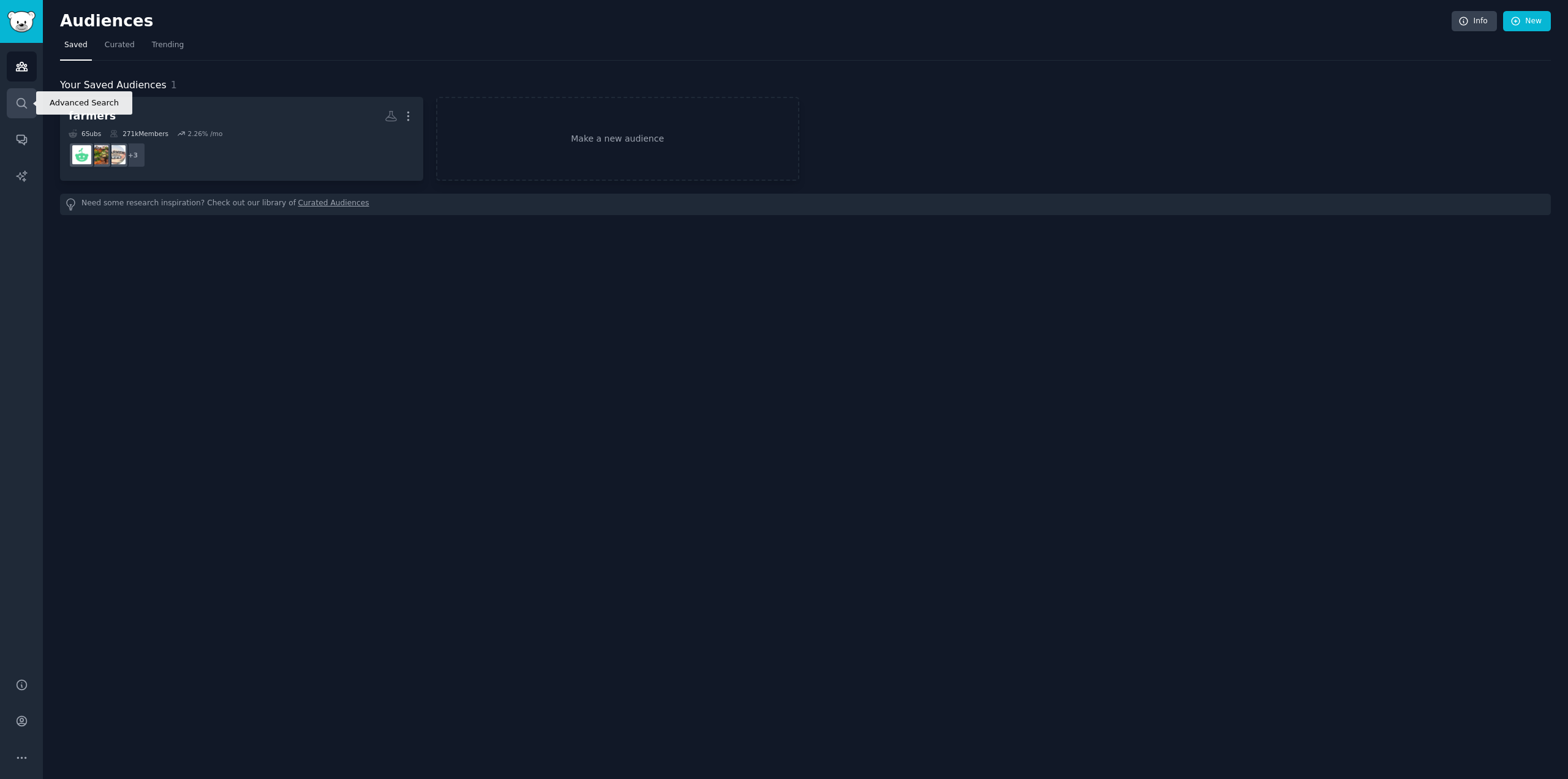
click at [31, 109] on link "Search" at bounding box center [22, 103] width 30 height 30
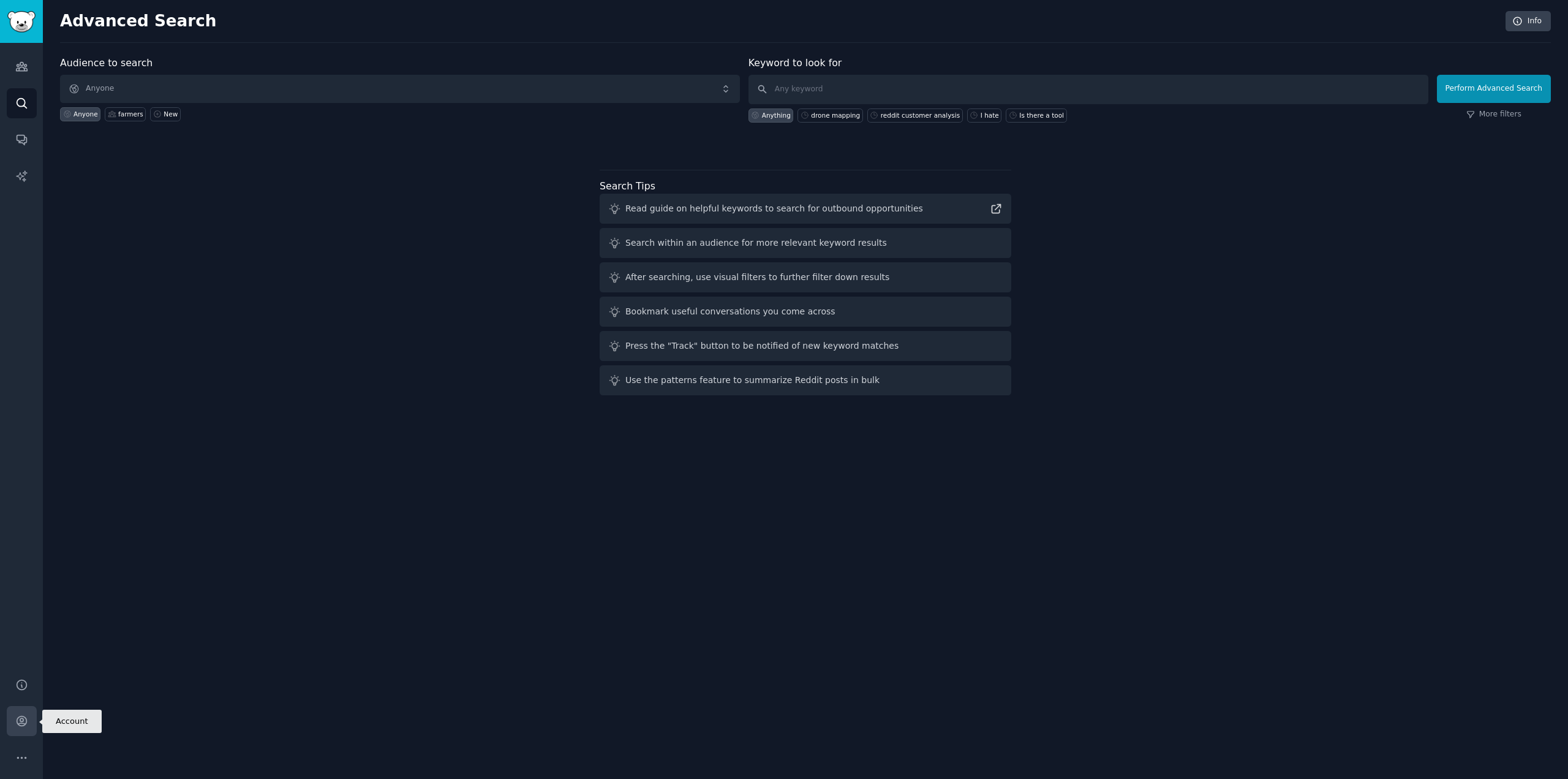
click at [12, 727] on link "Account" at bounding box center [22, 721] width 30 height 30
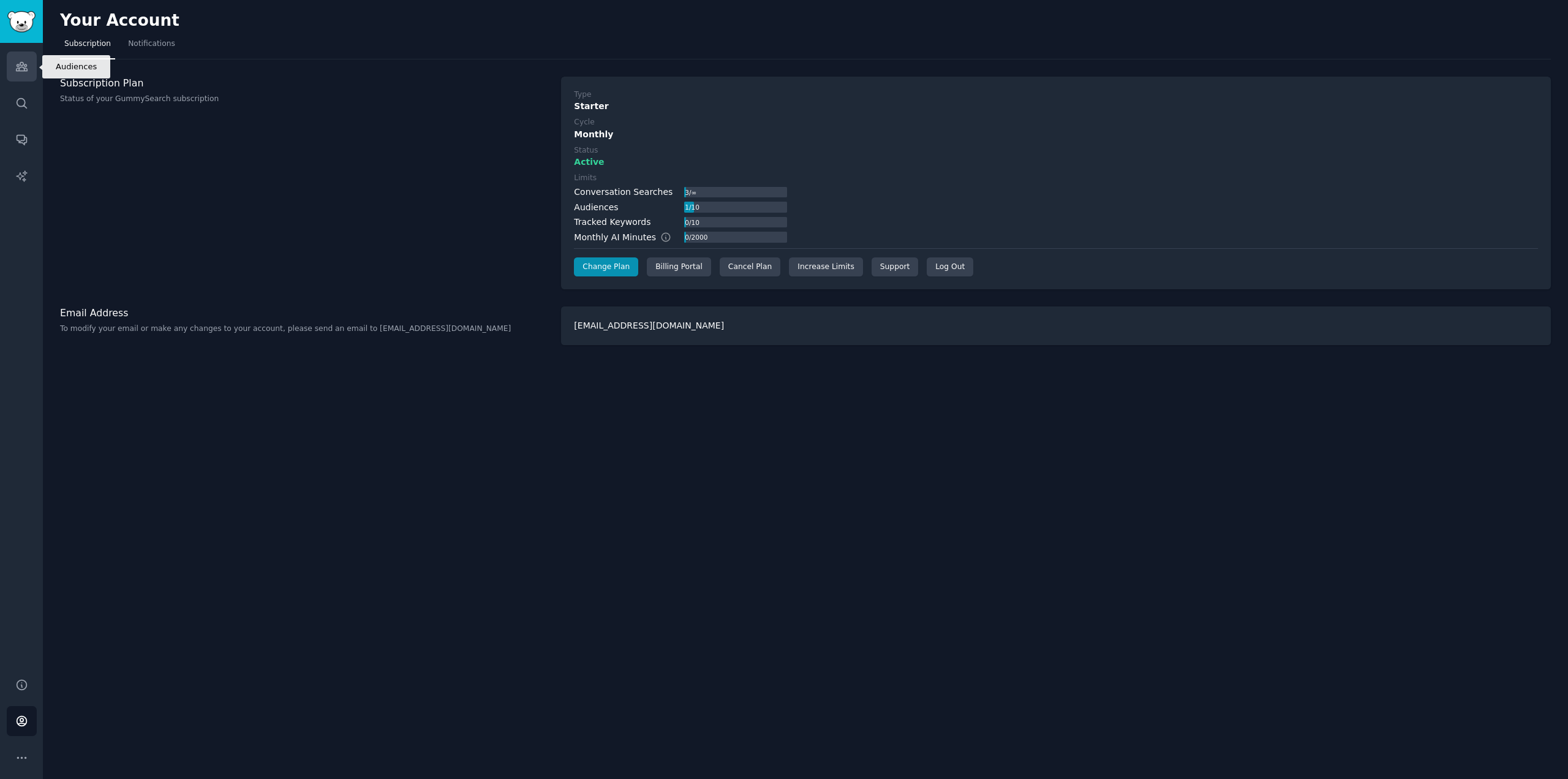
click at [27, 73] on link "Audiences" at bounding box center [22, 66] width 30 height 30
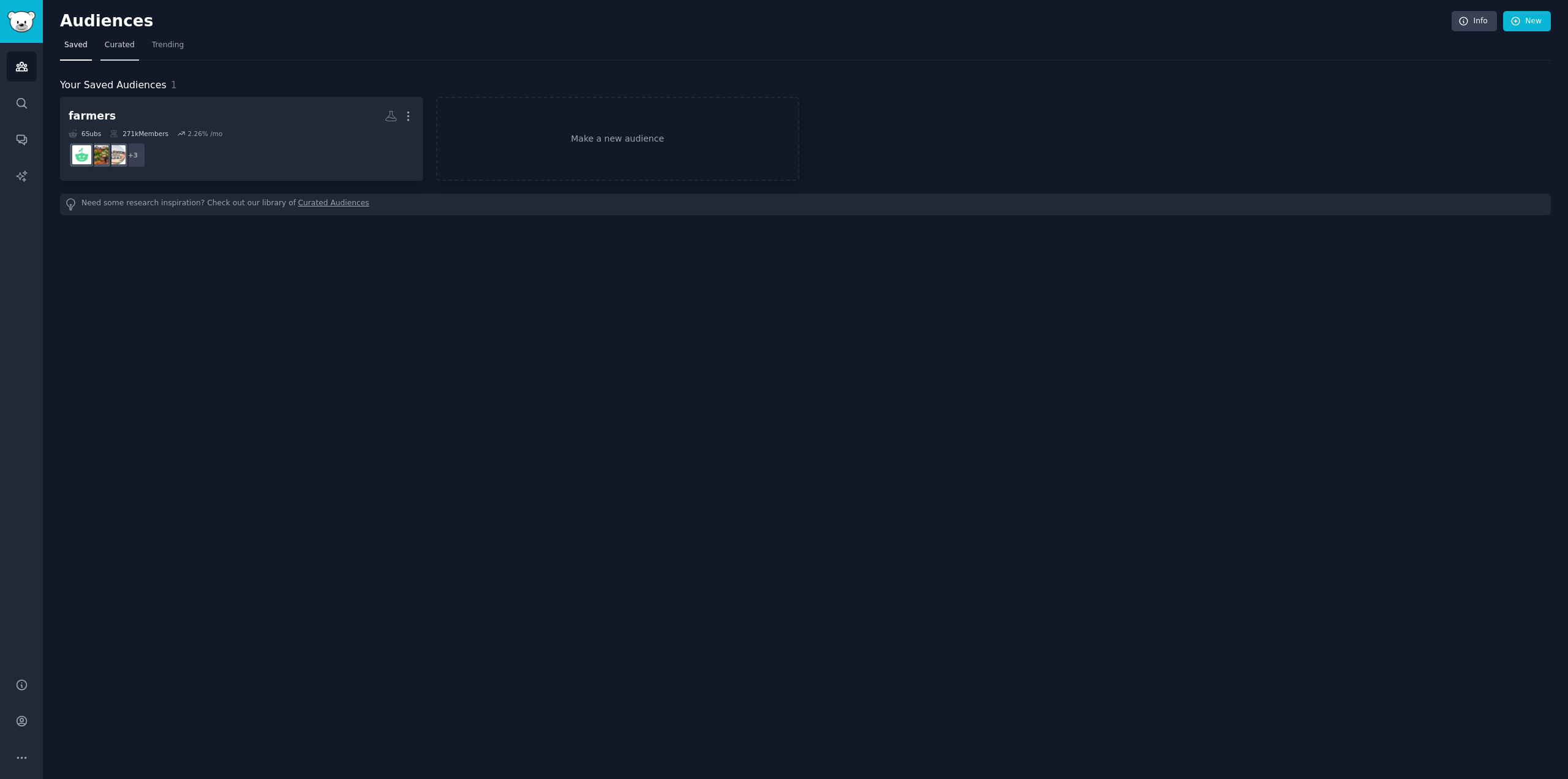
click at [105, 48] on span "Curated" at bounding box center [120, 44] width 30 height 11
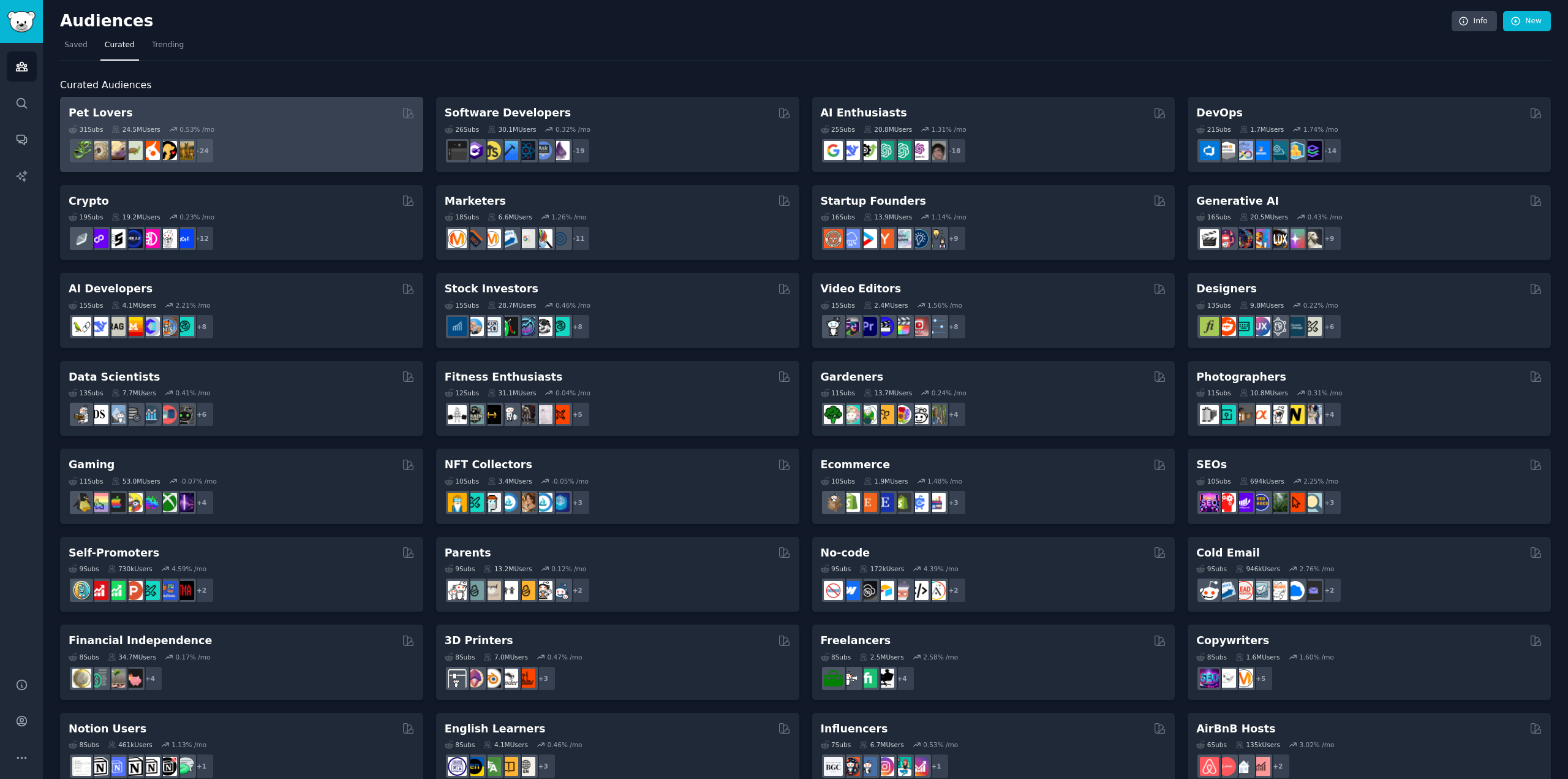
click at [280, 136] on div "31 Sub s 24.5M Users 0.53 % /mo + 24" at bounding box center [241, 141] width 346 height 43
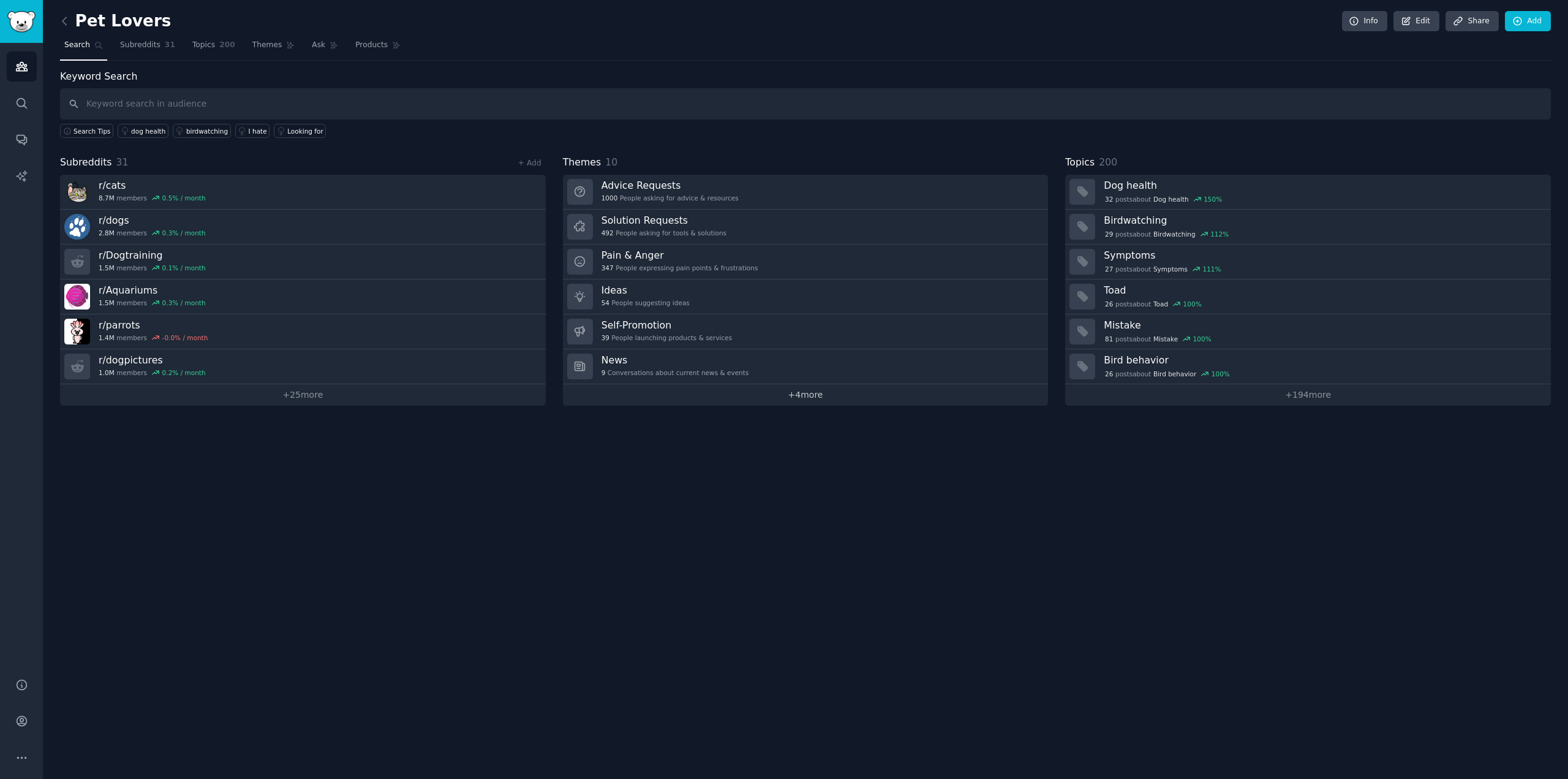
click at [803, 396] on link "+ 4 more" at bounding box center [805, 395] width 485 height 22
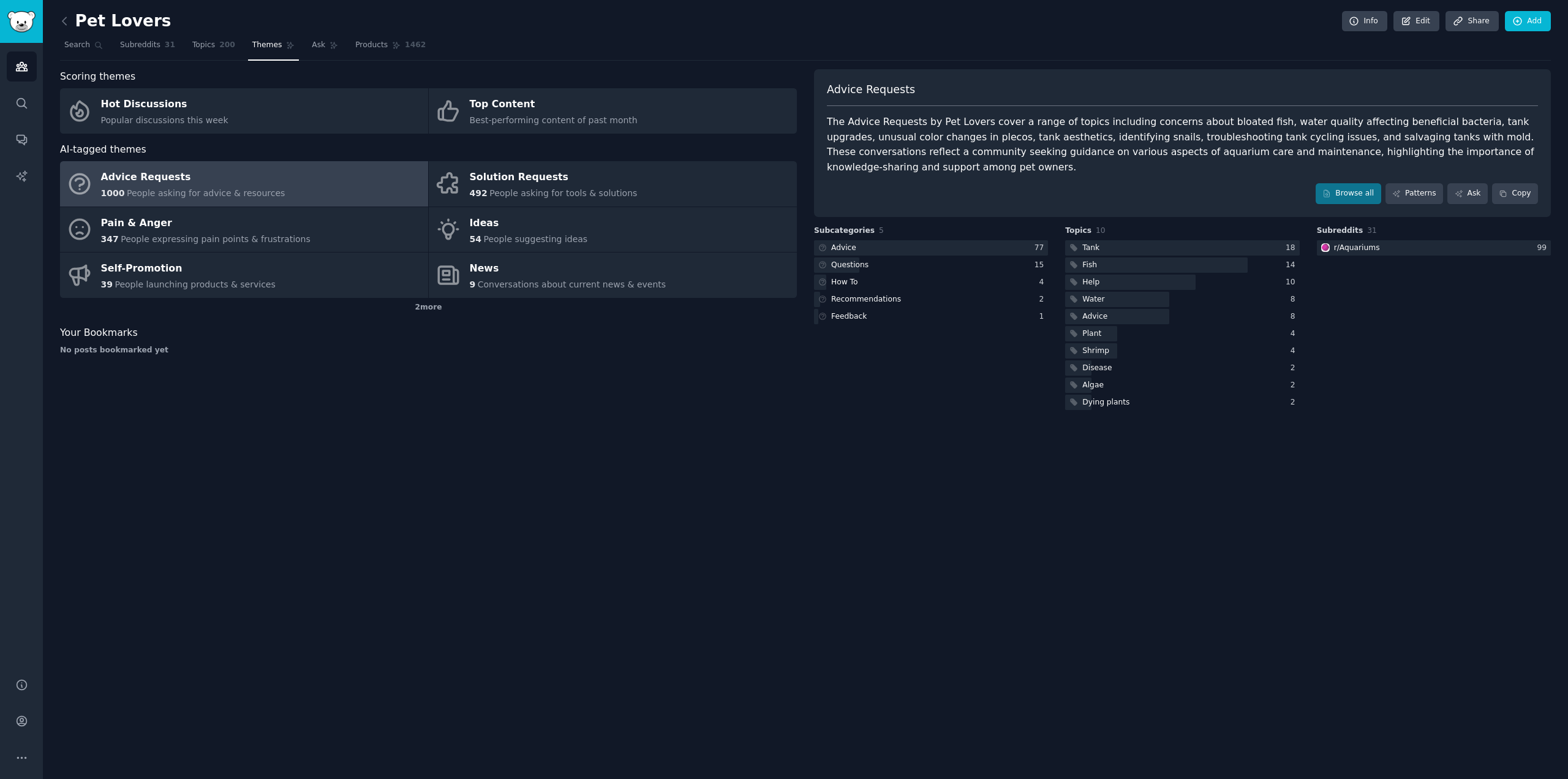
click at [954, 396] on div "Subcategories 5 Advice 77 Questions 15 How To 4 Recommendations 2 Feedback 1" at bounding box center [931, 318] width 234 height 187
click at [524, 176] on div "Solution Requests" at bounding box center [554, 178] width 168 height 20
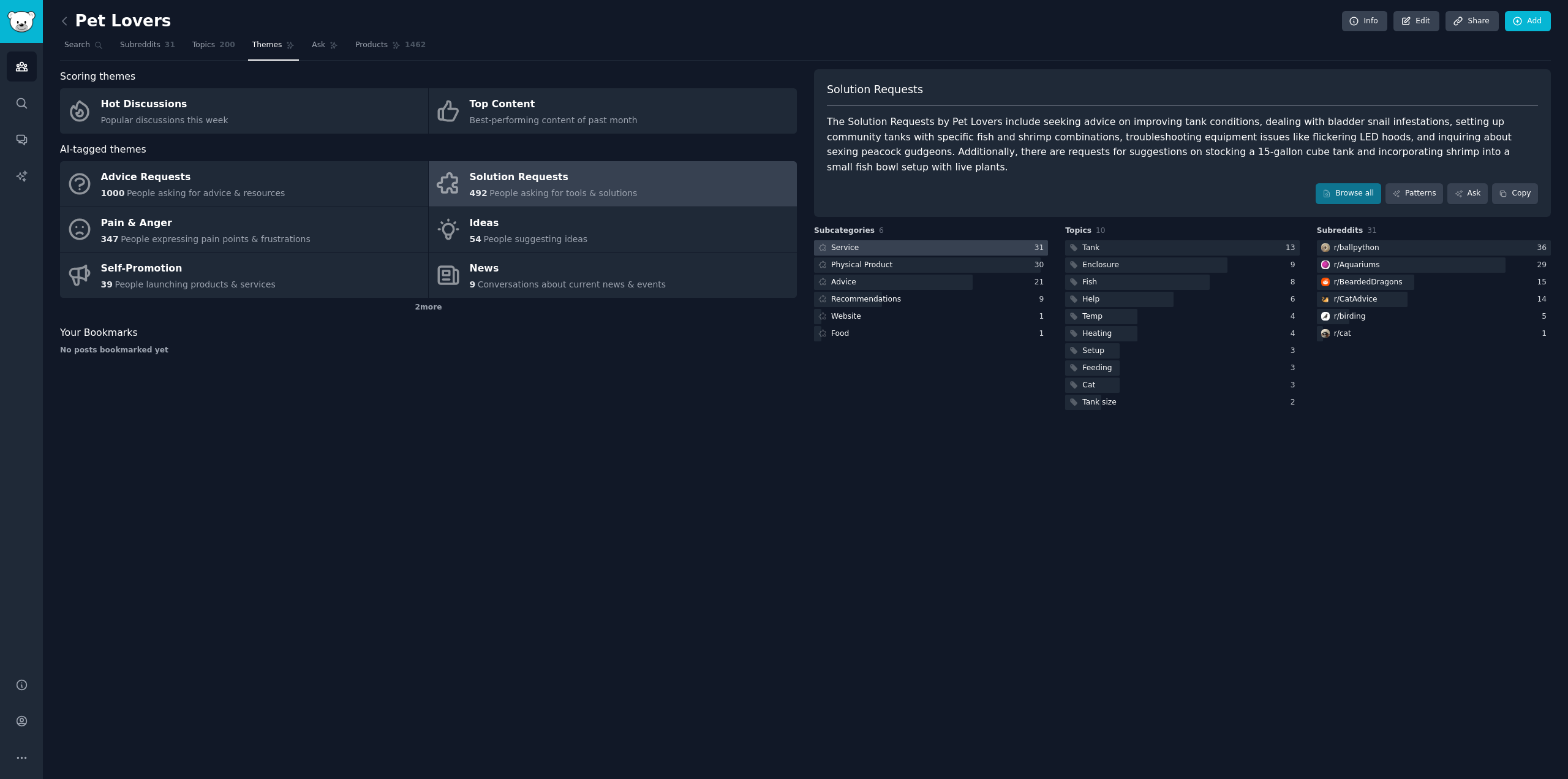
click at [973, 240] on div at bounding box center [931, 247] width 234 height 15
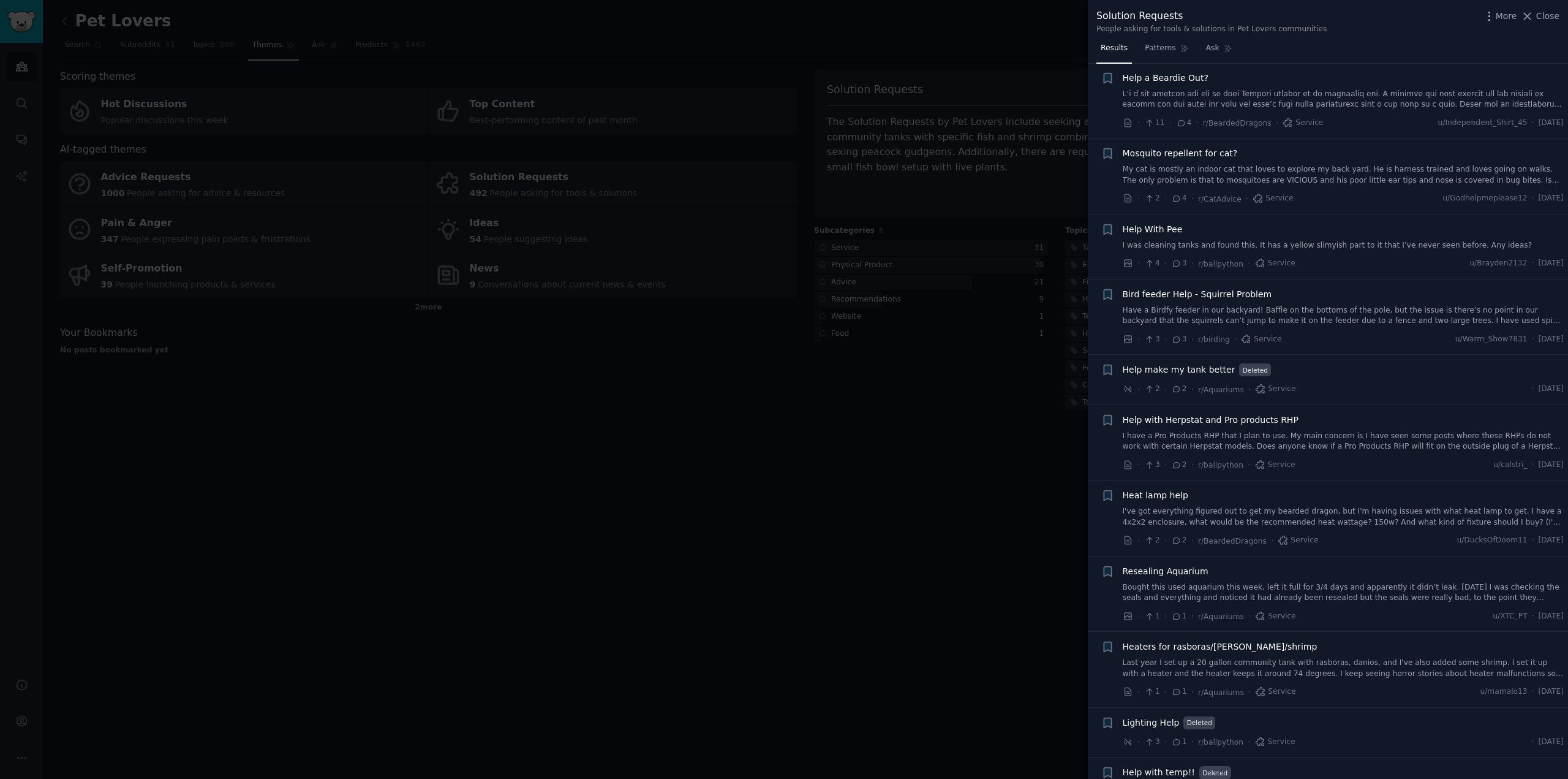
scroll to position [732, 0]
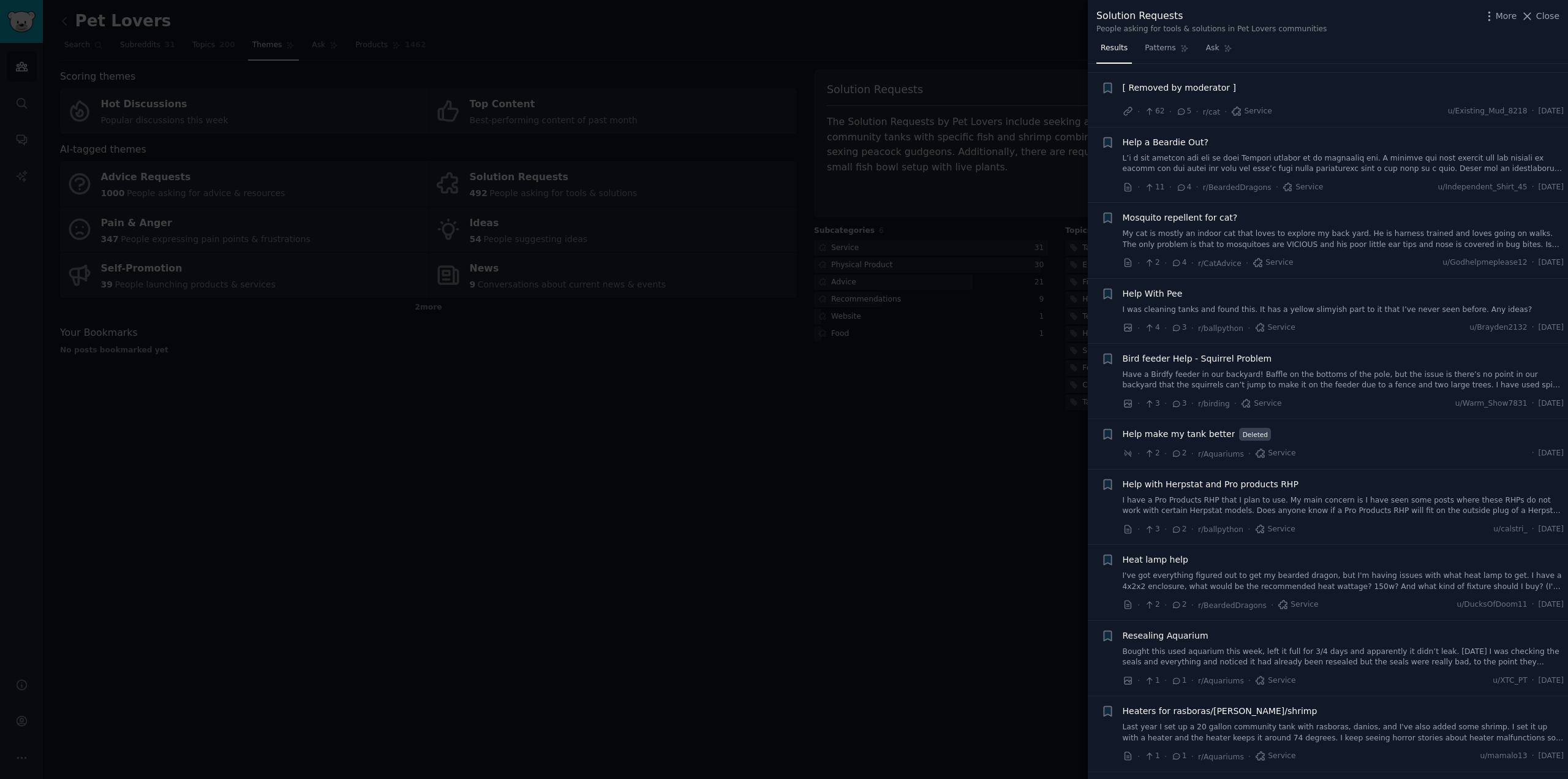
click at [881, 476] on div at bounding box center [784, 390] width 1568 height 779
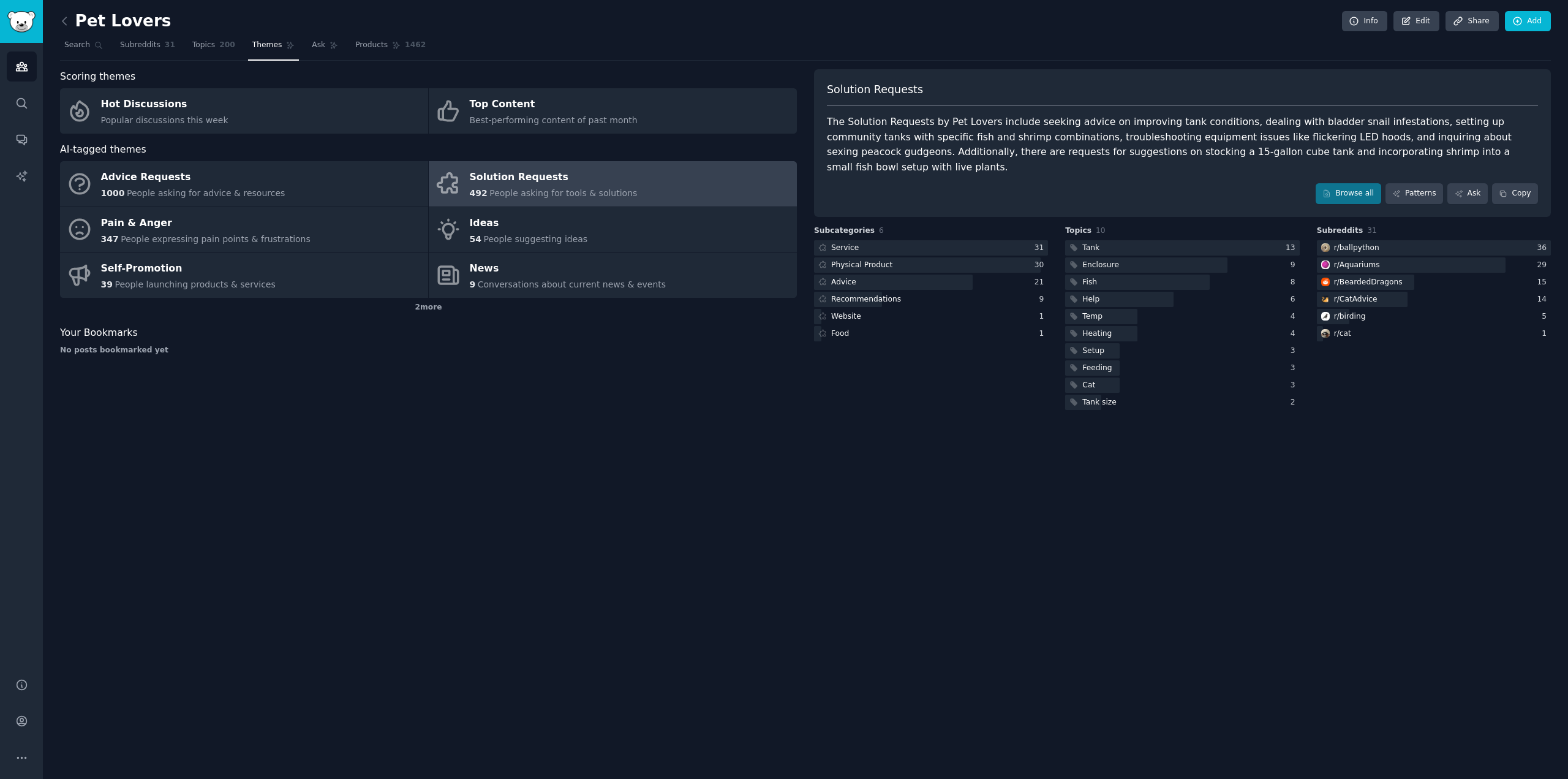
click at [957, 508] on div "Pet Lovers Info Edit Share Add Search Subreddits 31 Topics 200 Themes Ask Produ…" at bounding box center [805, 390] width 1525 height 779
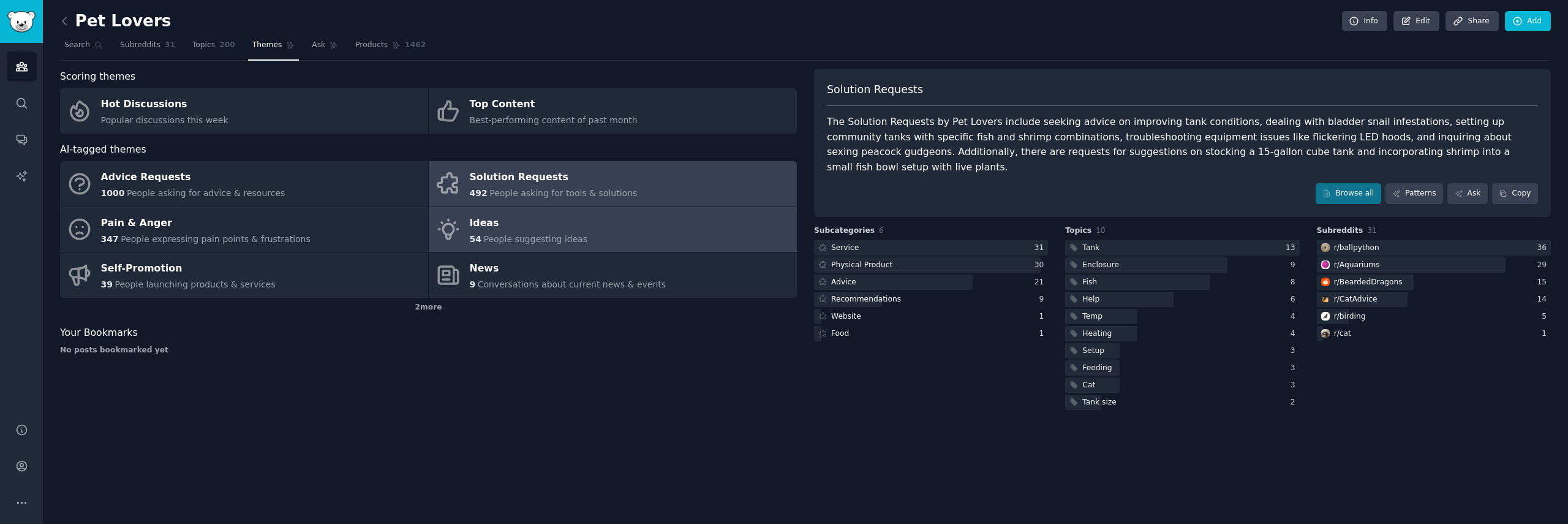
click at [507, 234] on span "People suggesting ideas" at bounding box center [535, 239] width 104 height 10
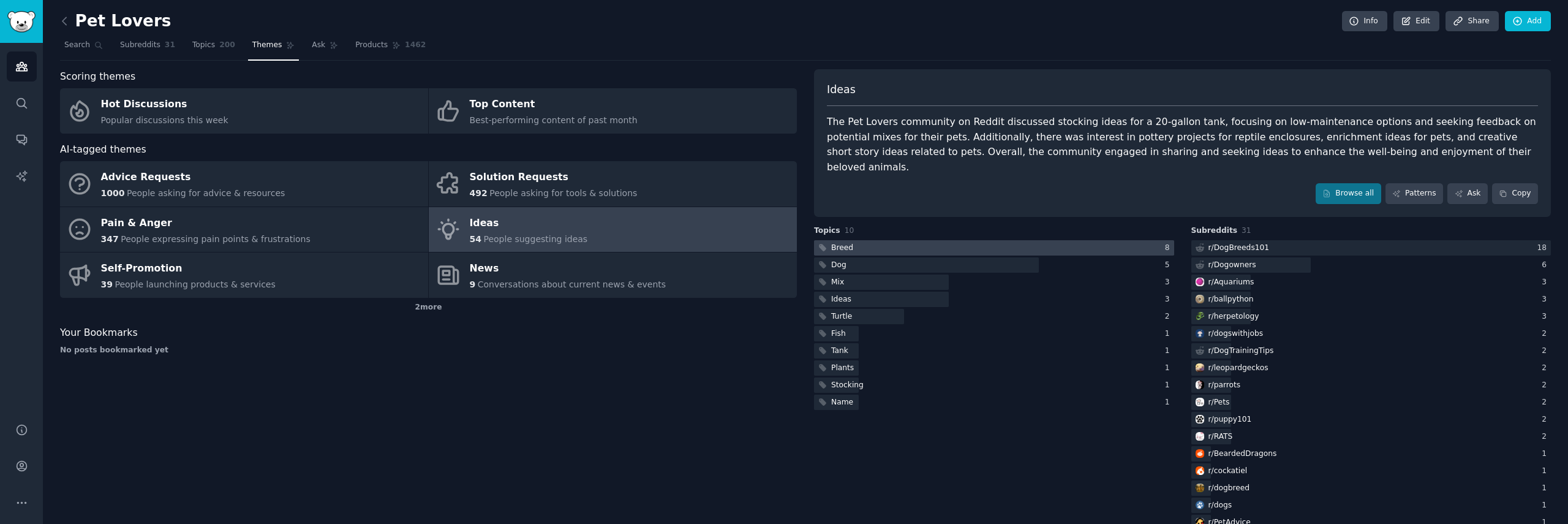
click at [879, 240] on div at bounding box center [995, 247] width 360 height 15
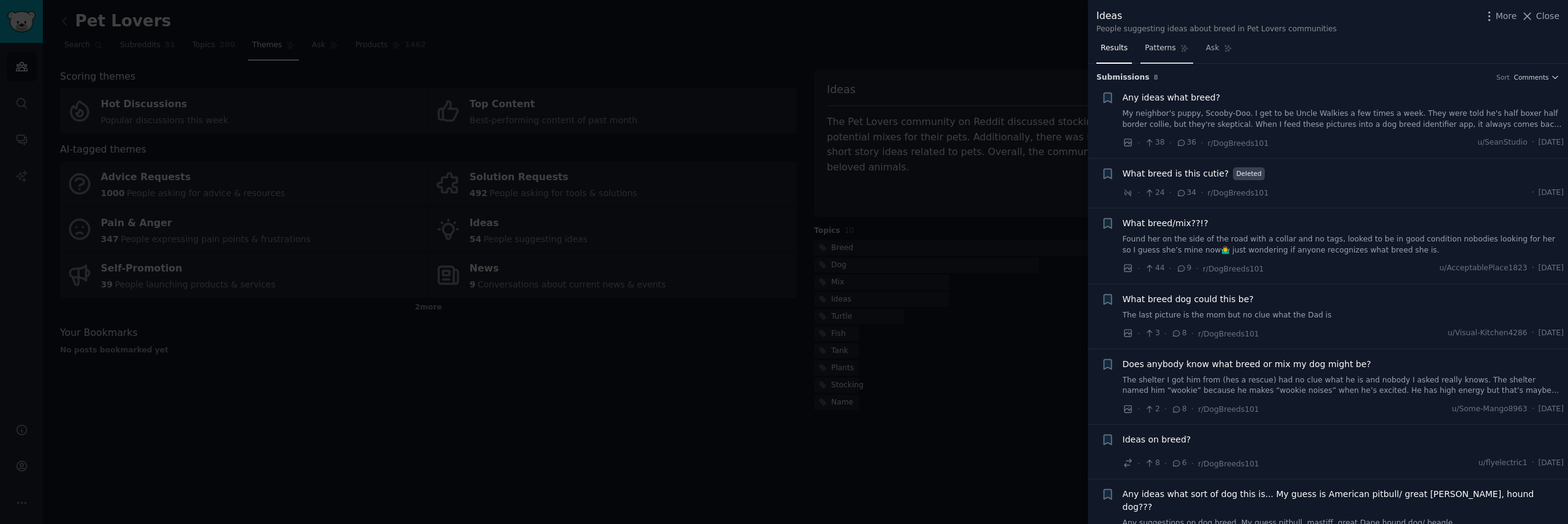
click at [1164, 44] on span "Patterns" at bounding box center [1160, 47] width 31 height 11
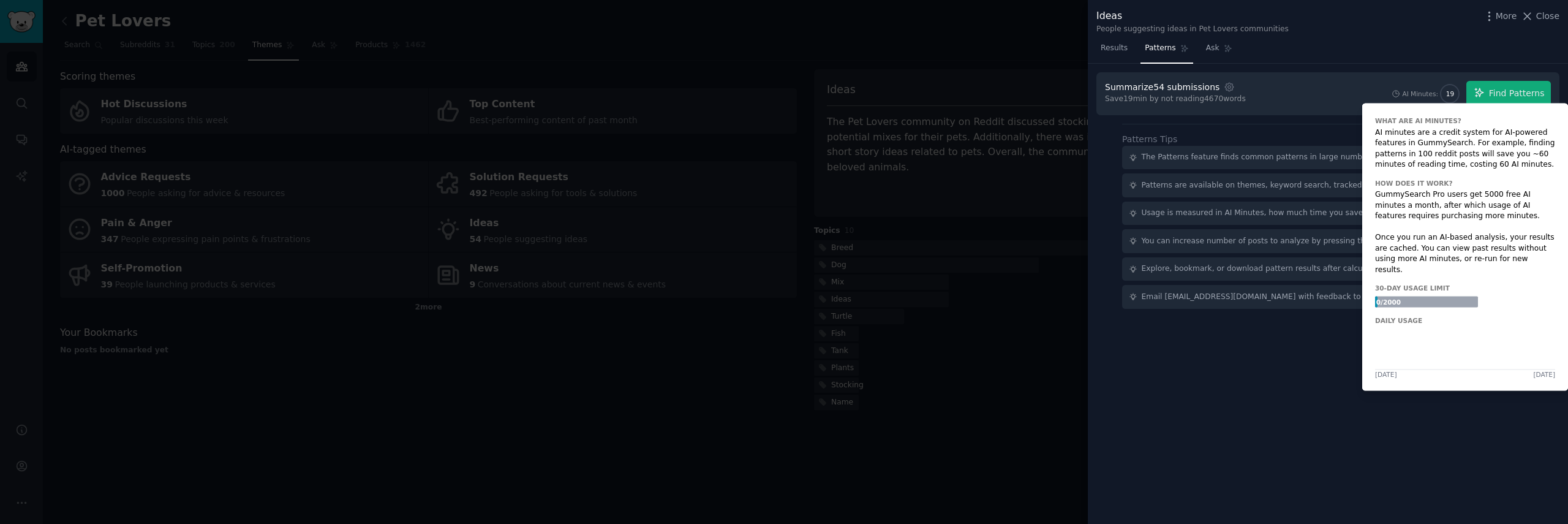
click at [1415, 93] on div "AI Minutes:" at bounding box center [1420, 93] width 37 height 9
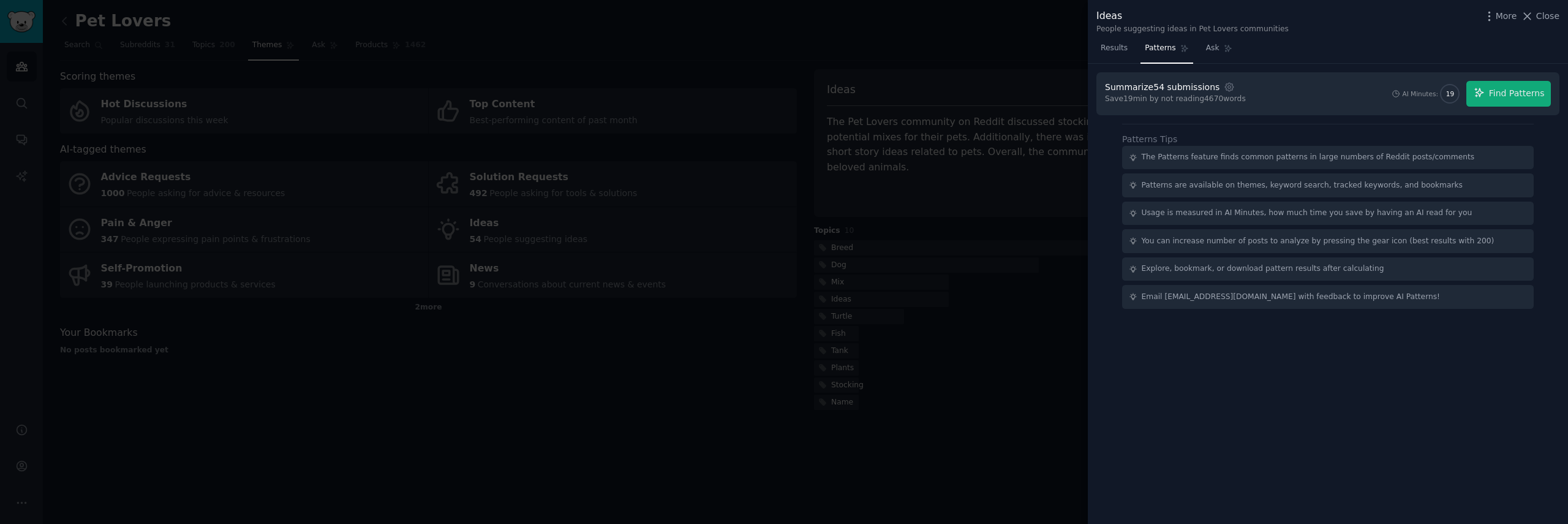
click at [127, 352] on div at bounding box center [784, 262] width 1568 height 524
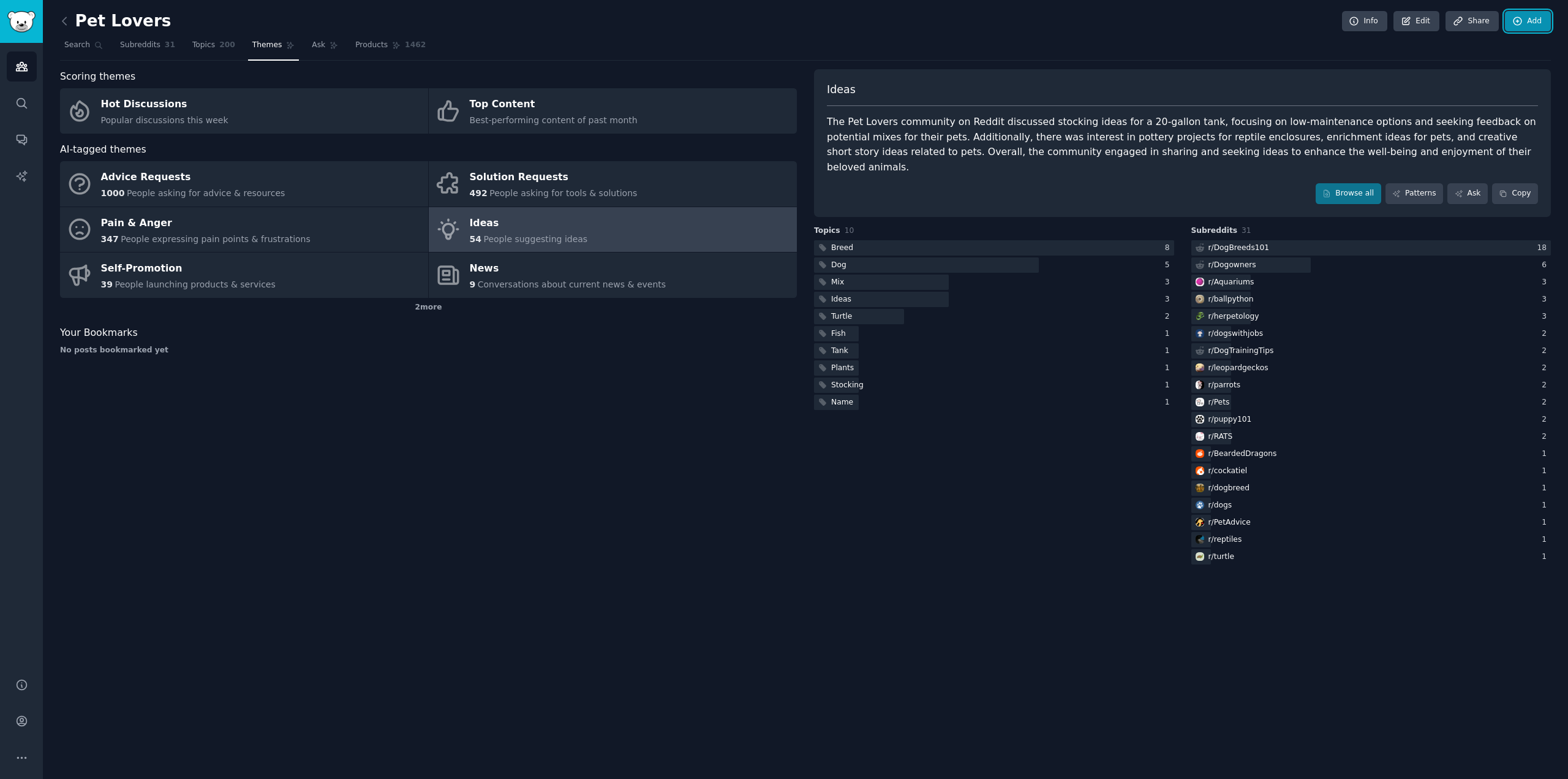
click at [1538, 24] on link "Add" at bounding box center [1528, 21] width 45 height 21
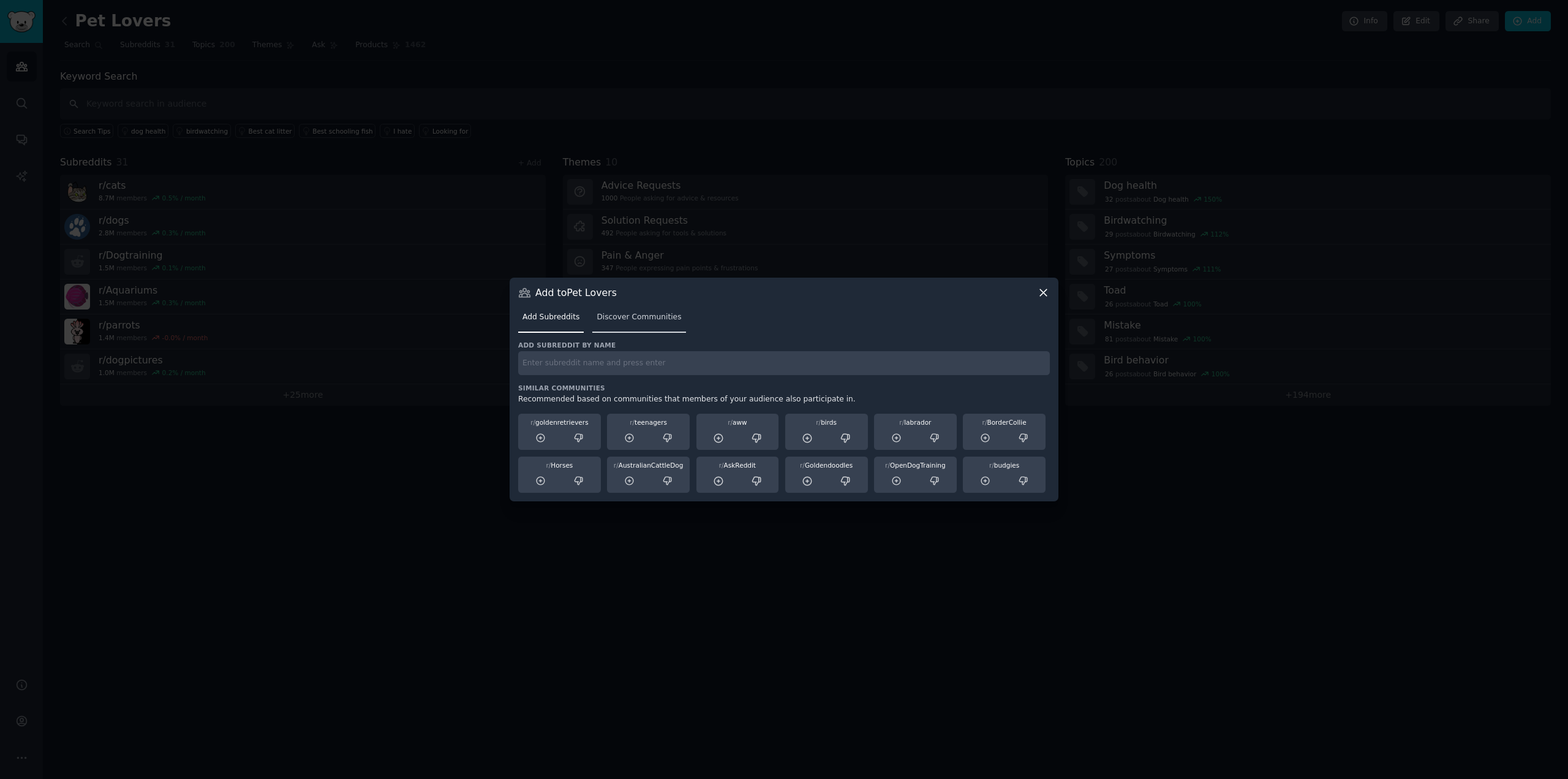
click at [641, 311] on link "Discover Communities" at bounding box center [639, 319] width 93 height 25
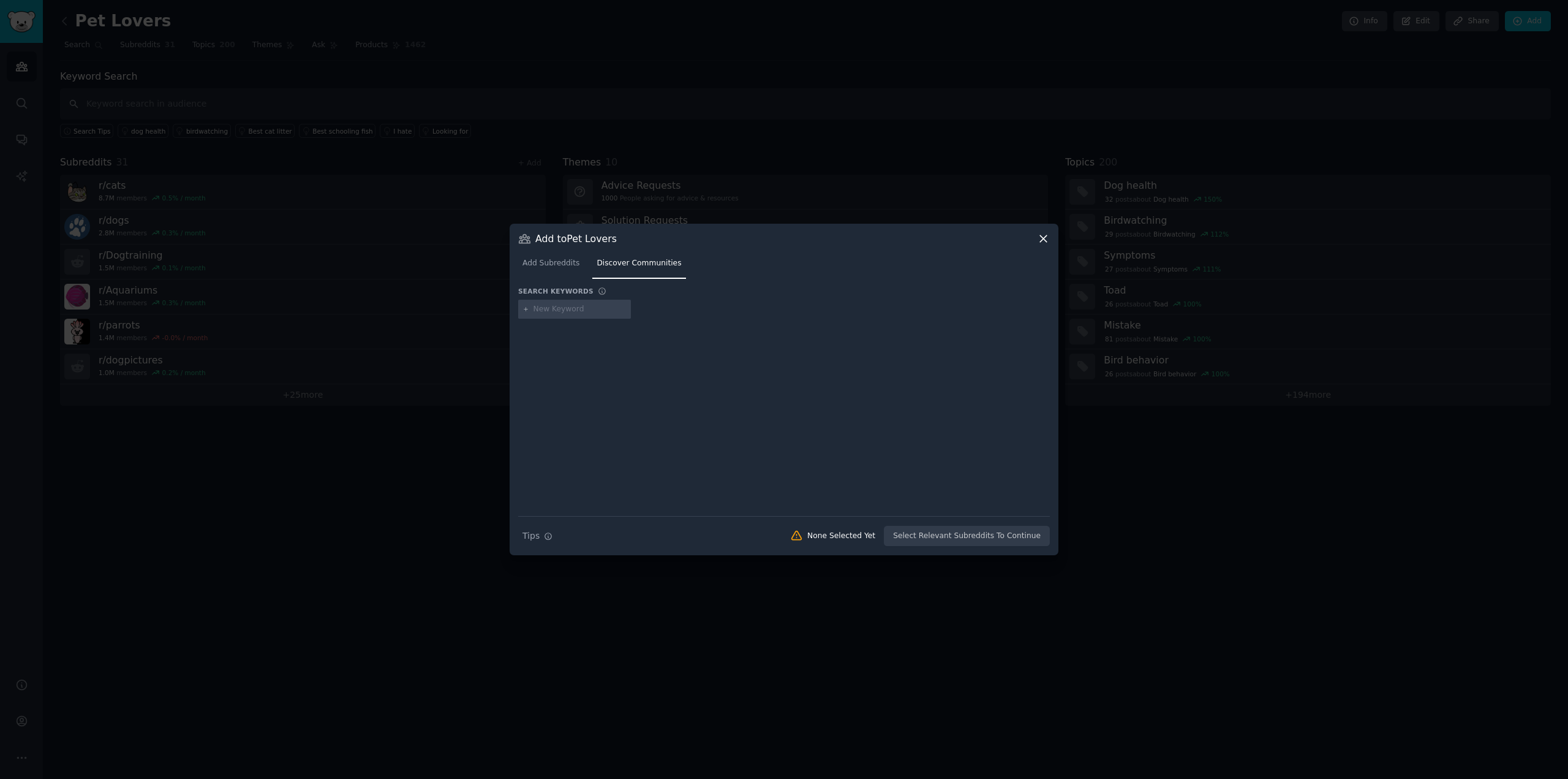
click at [550, 257] on link "Add Subreddits" at bounding box center [551, 266] width 65 height 25
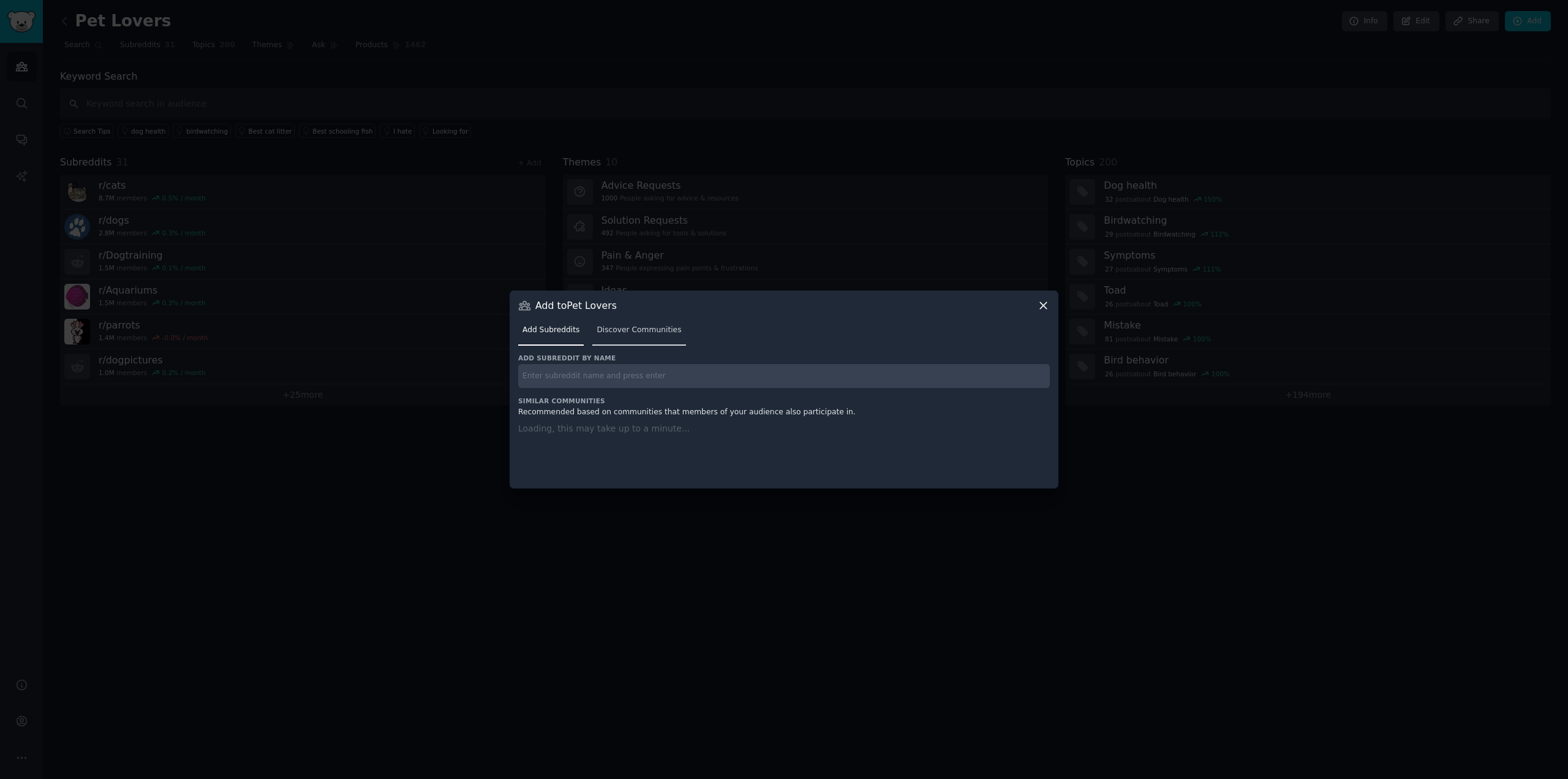
click at [643, 331] on span "Discover Communities" at bounding box center [640, 329] width 85 height 11
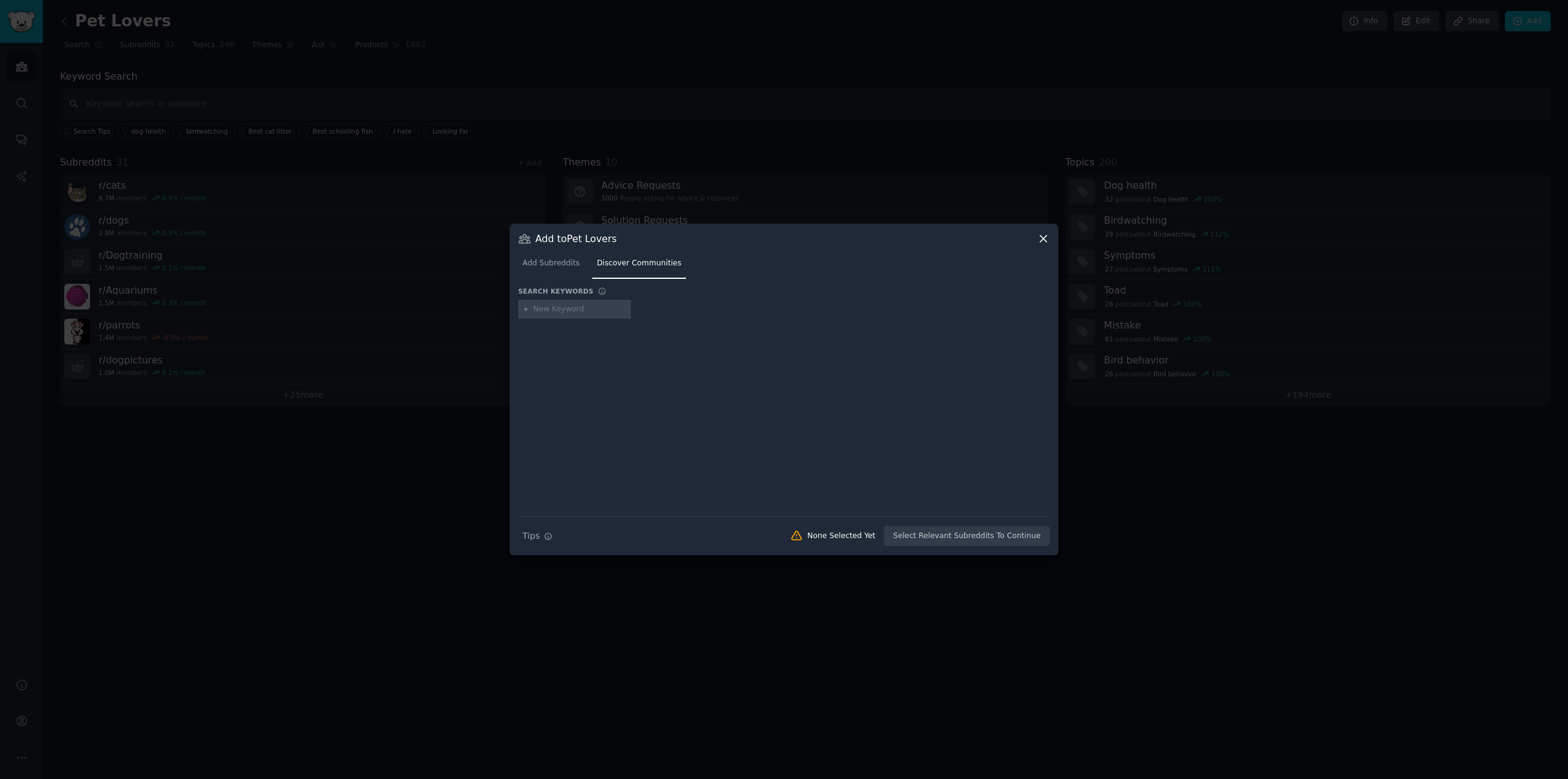
click at [565, 305] on input "text" at bounding box center [580, 308] width 93 height 11
type input "snakes"
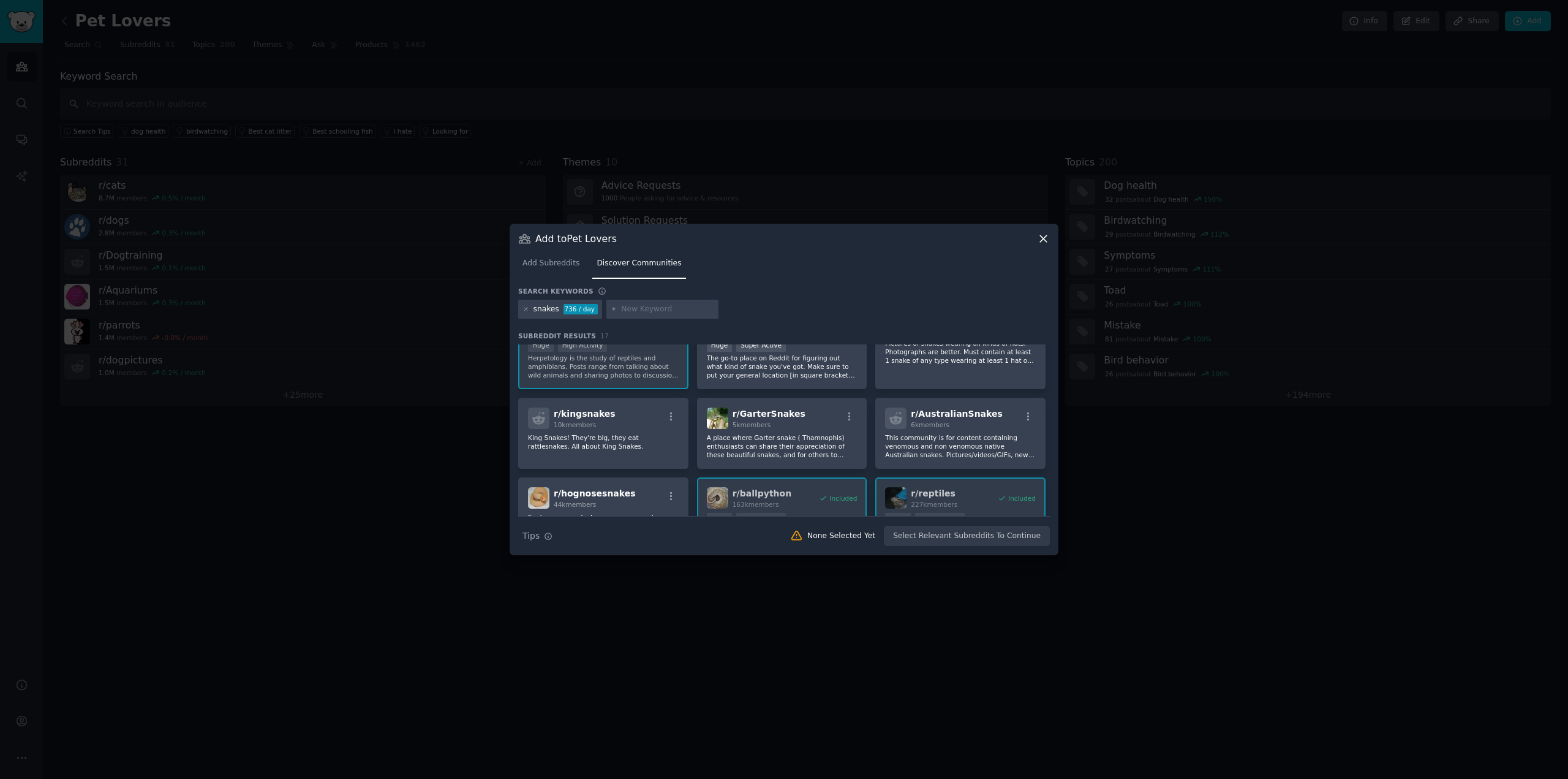
scroll to position [10, 0]
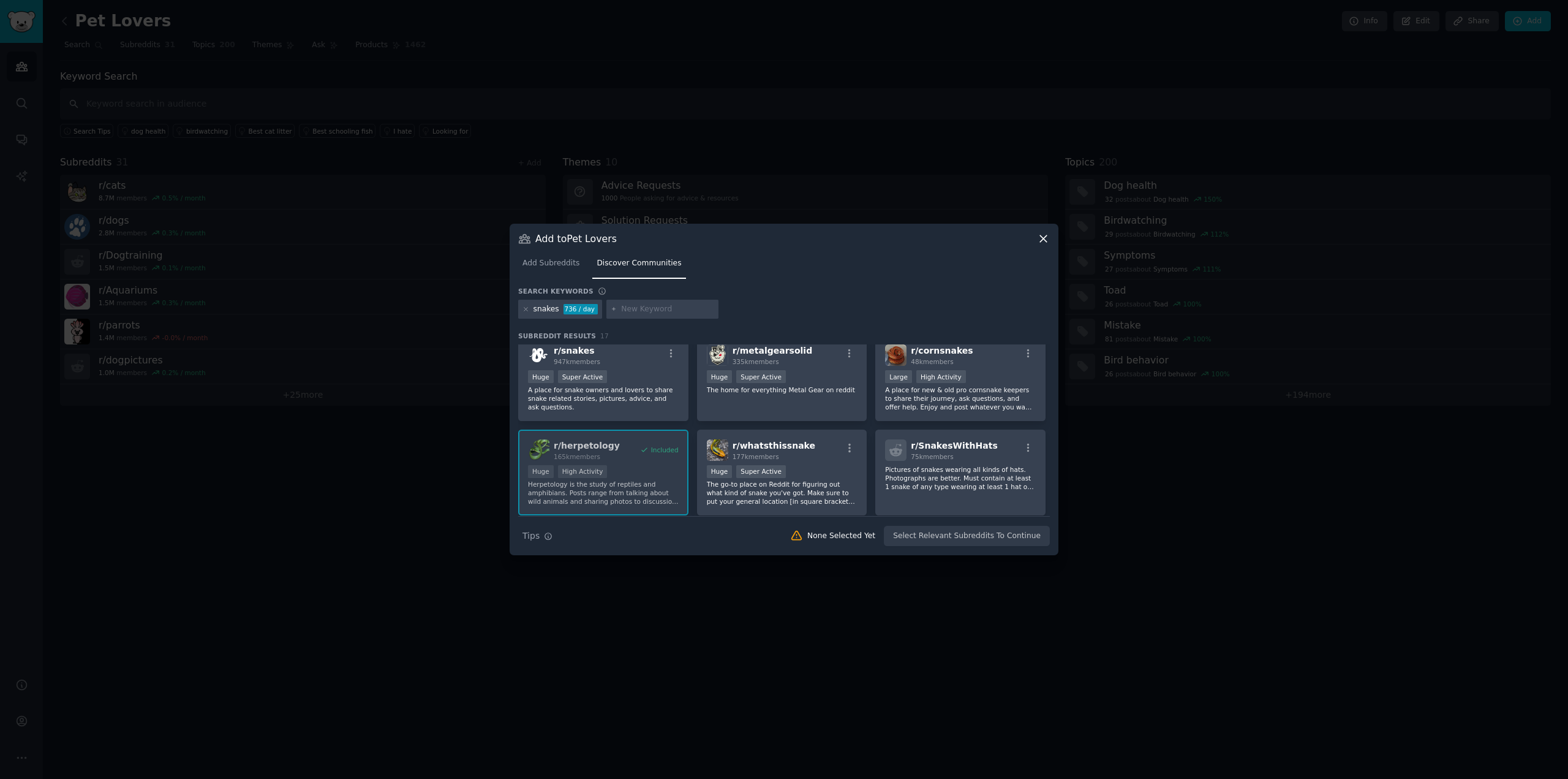
click at [1048, 239] on icon at bounding box center [1043, 238] width 13 height 13
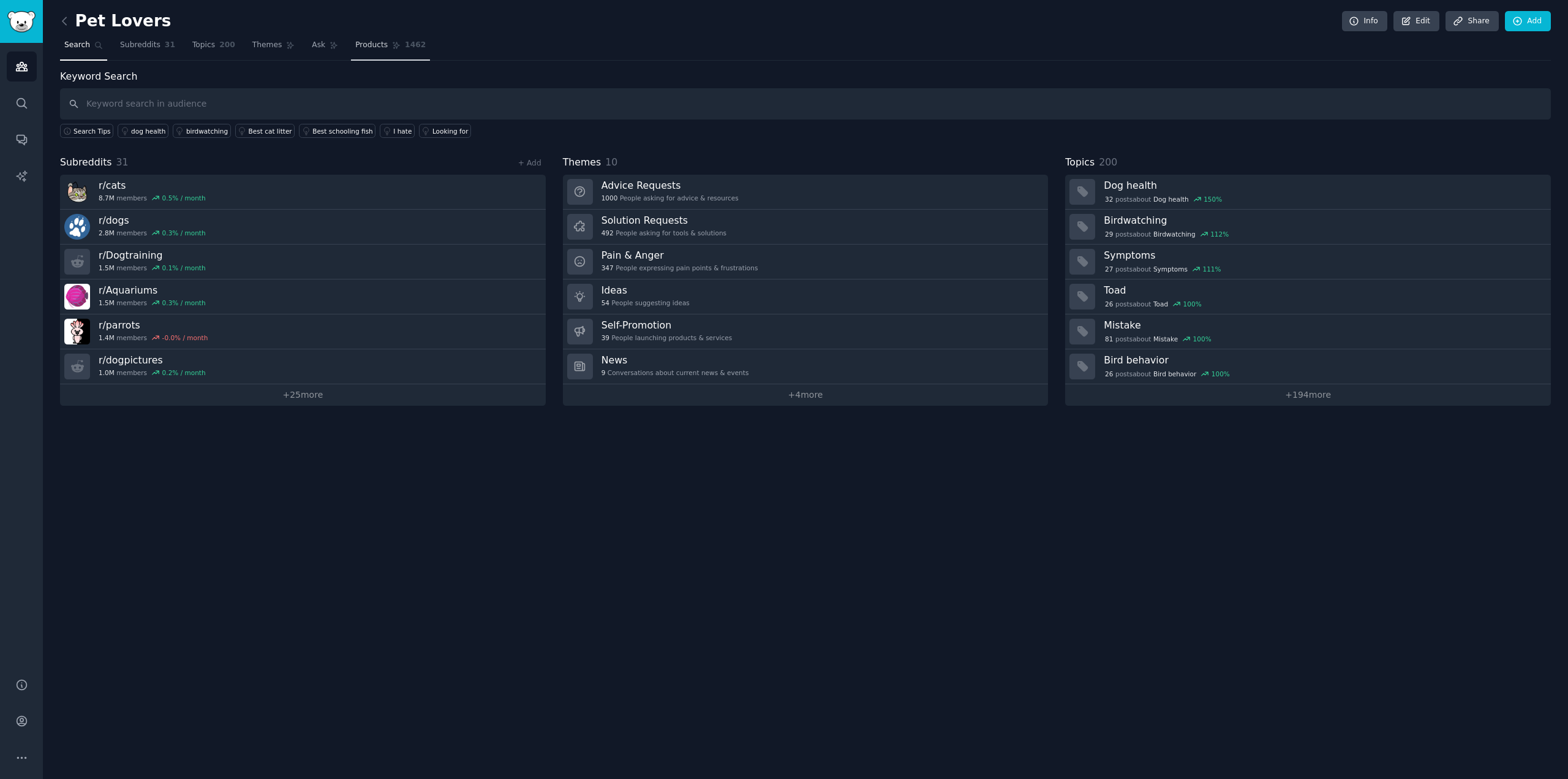
click at [362, 42] on span "Products" at bounding box center [371, 44] width 33 height 11
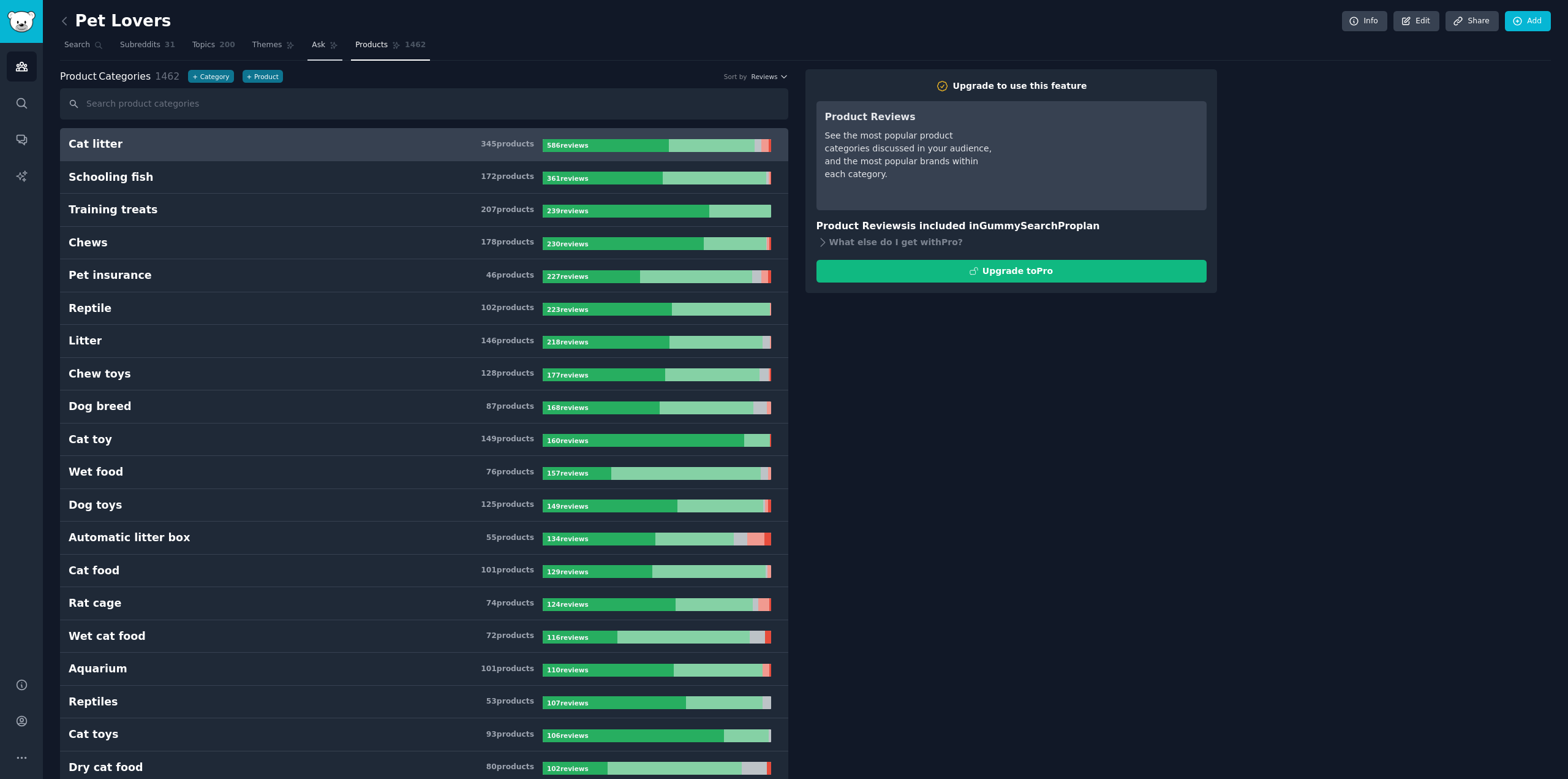
click at [307, 50] on link "Ask" at bounding box center [324, 47] width 35 height 25
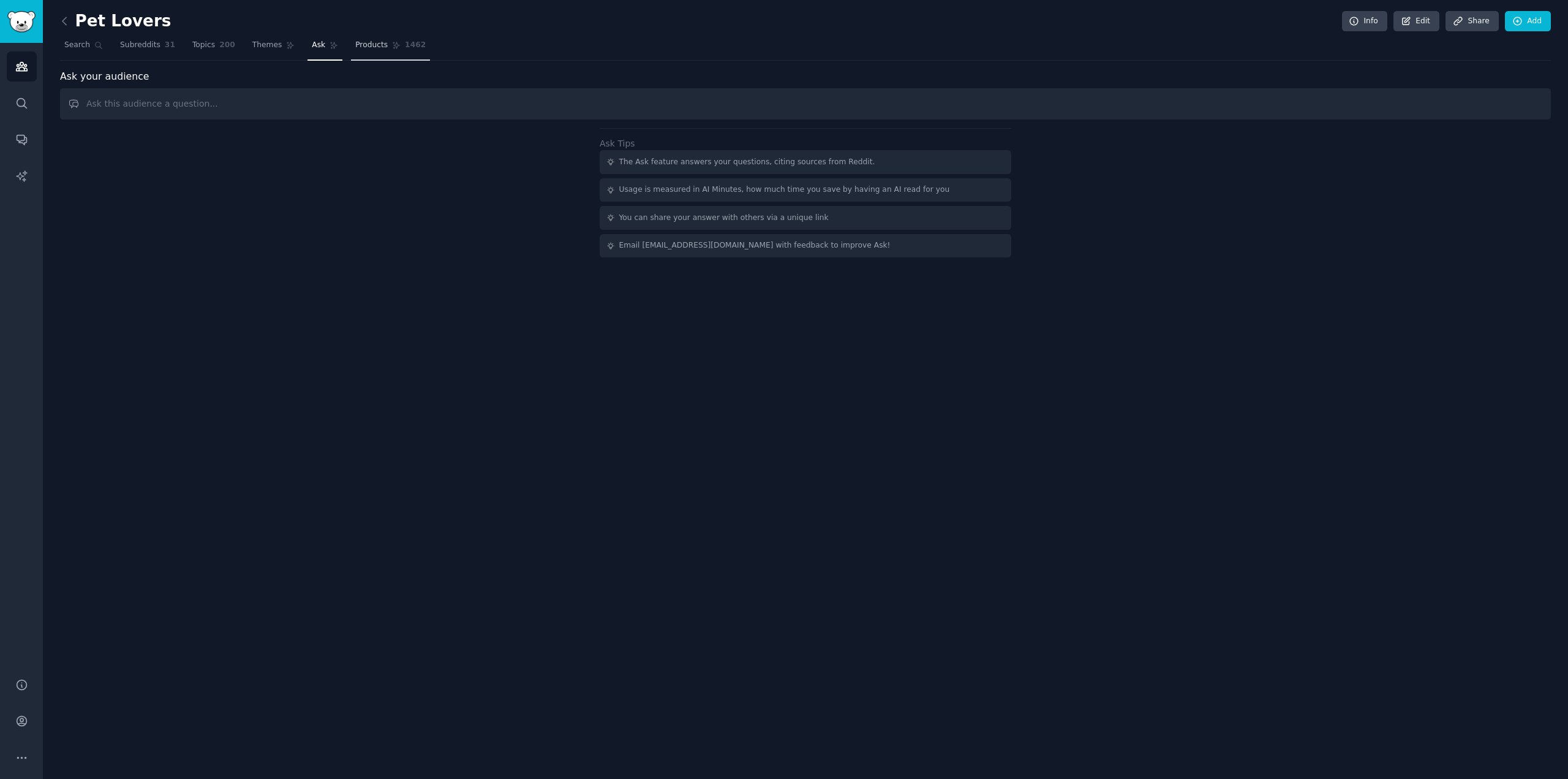
click at [359, 43] on span "Products" at bounding box center [371, 44] width 33 height 11
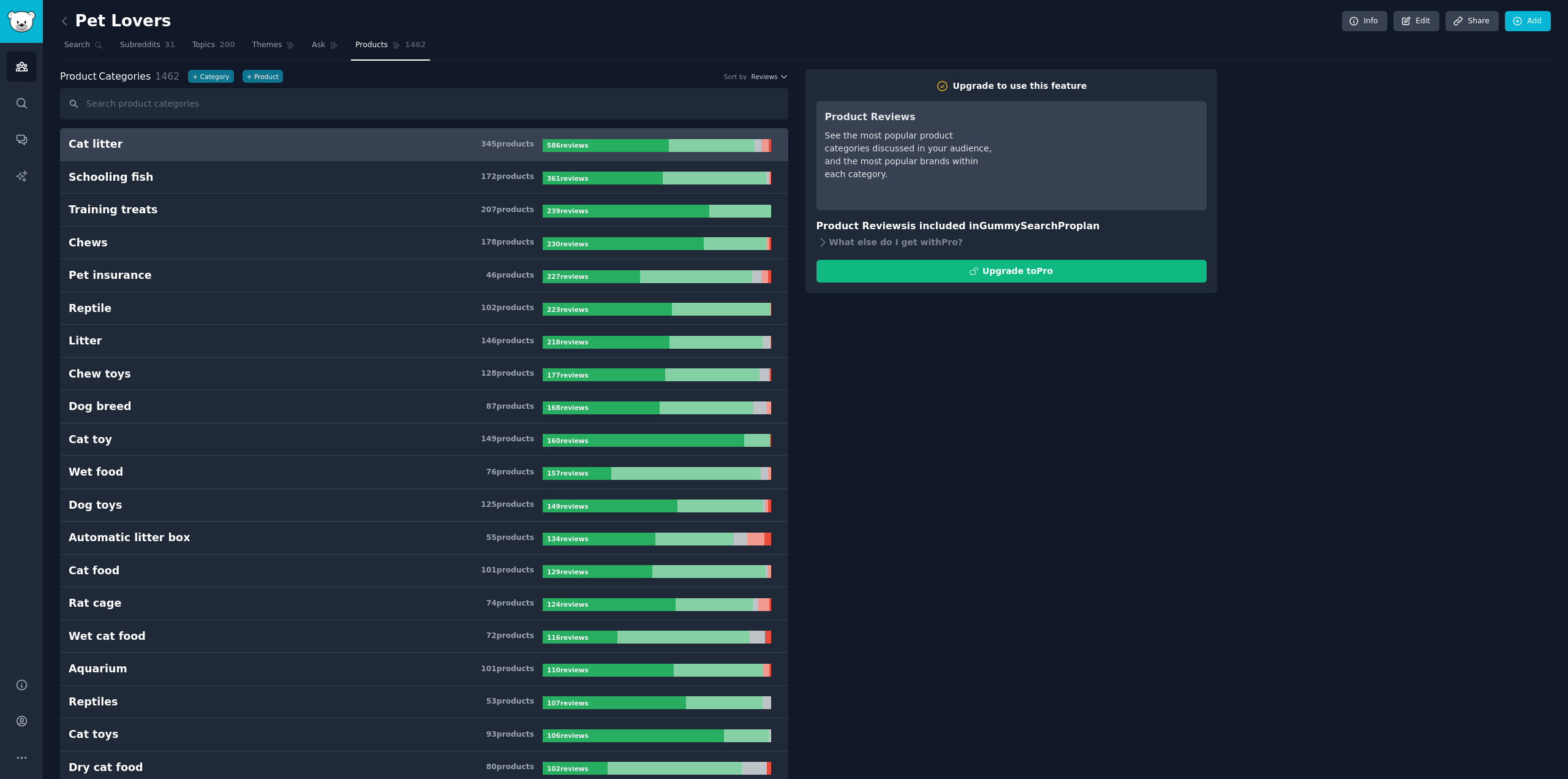
click at [809, 239] on div "Upgrade to use this feature Product Reviews See the most popular product catego…" at bounding box center [1011, 181] width 411 height 224
click at [818, 239] on icon at bounding box center [823, 242] width 13 height 13
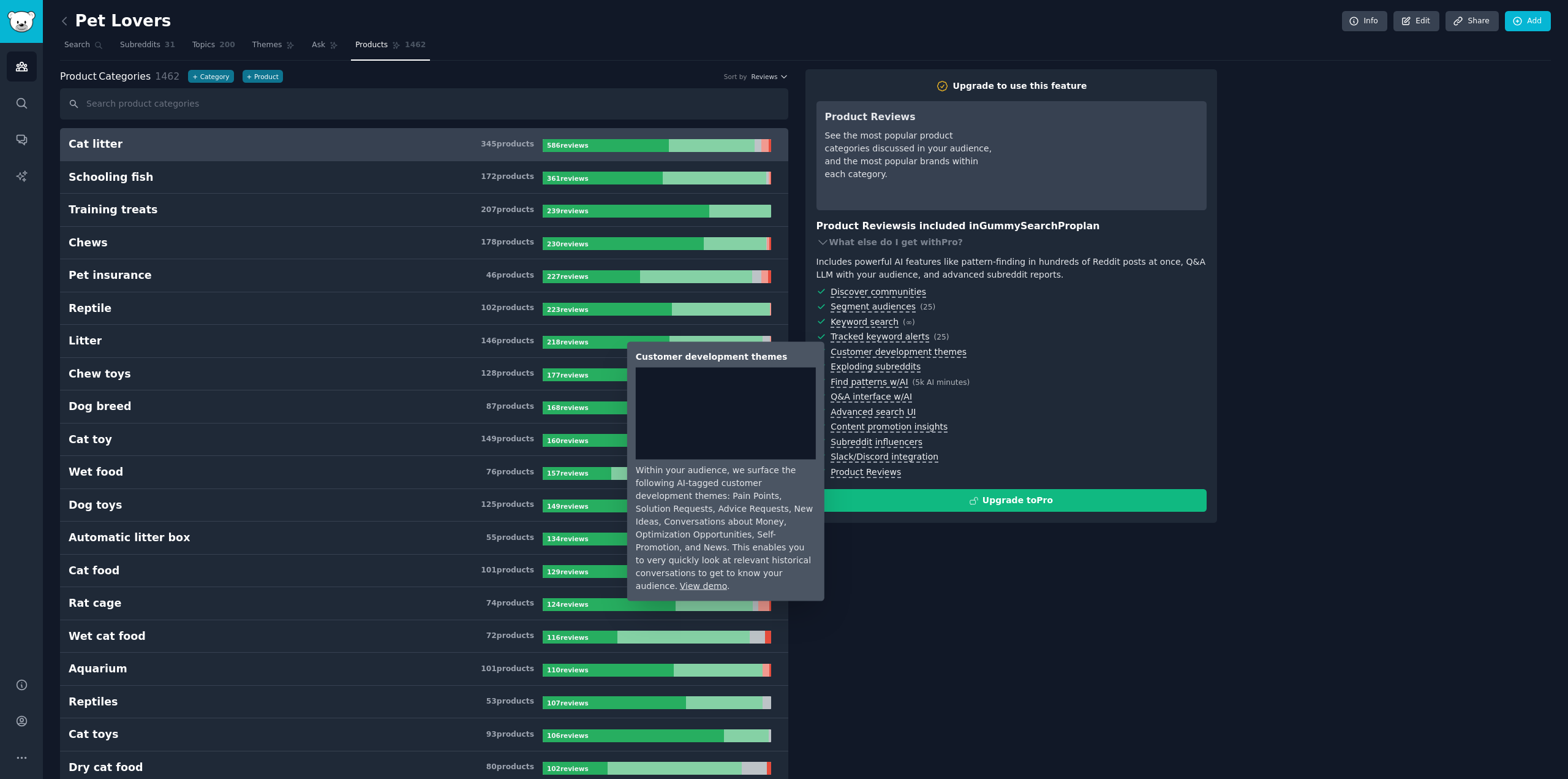
click at [1383, 286] on div "Upgrade to use this feature Product Reviews See the most popular product catego…" at bounding box center [1178, 296] width 745 height 454
click at [1417, 384] on div "Upgrade to use this feature Product Reviews See the most popular product catego…" at bounding box center [1178, 296] width 745 height 454
click at [1281, 315] on div "Upgrade to use this feature Product Reviews See the most popular product catego…" at bounding box center [1178, 296] width 745 height 454
click at [18, 234] on div "Audiences Search Conversations AI Reports" at bounding box center [21, 352] width 43 height 620
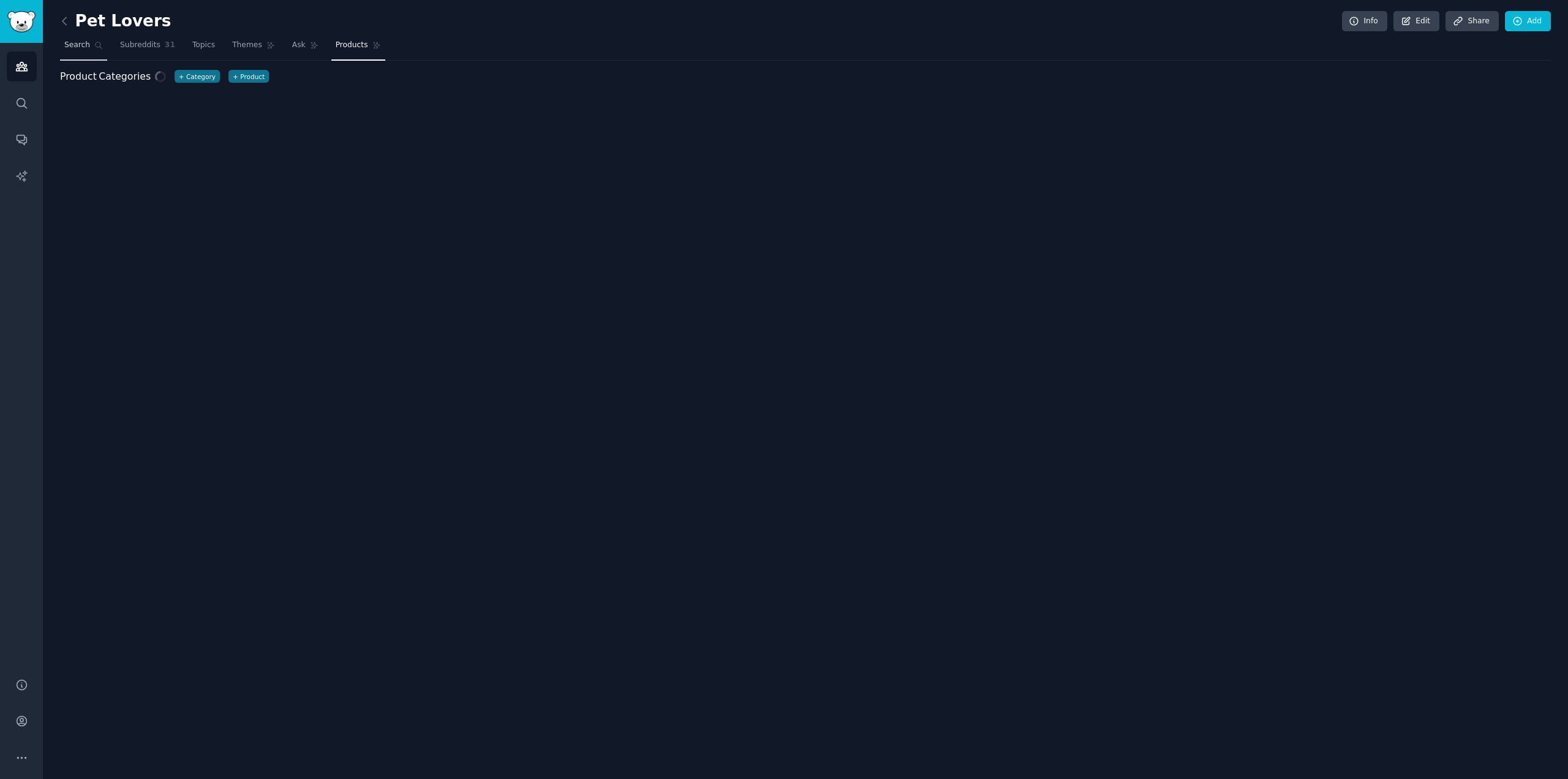
click at [77, 45] on span "Search" at bounding box center [77, 44] width 26 height 11
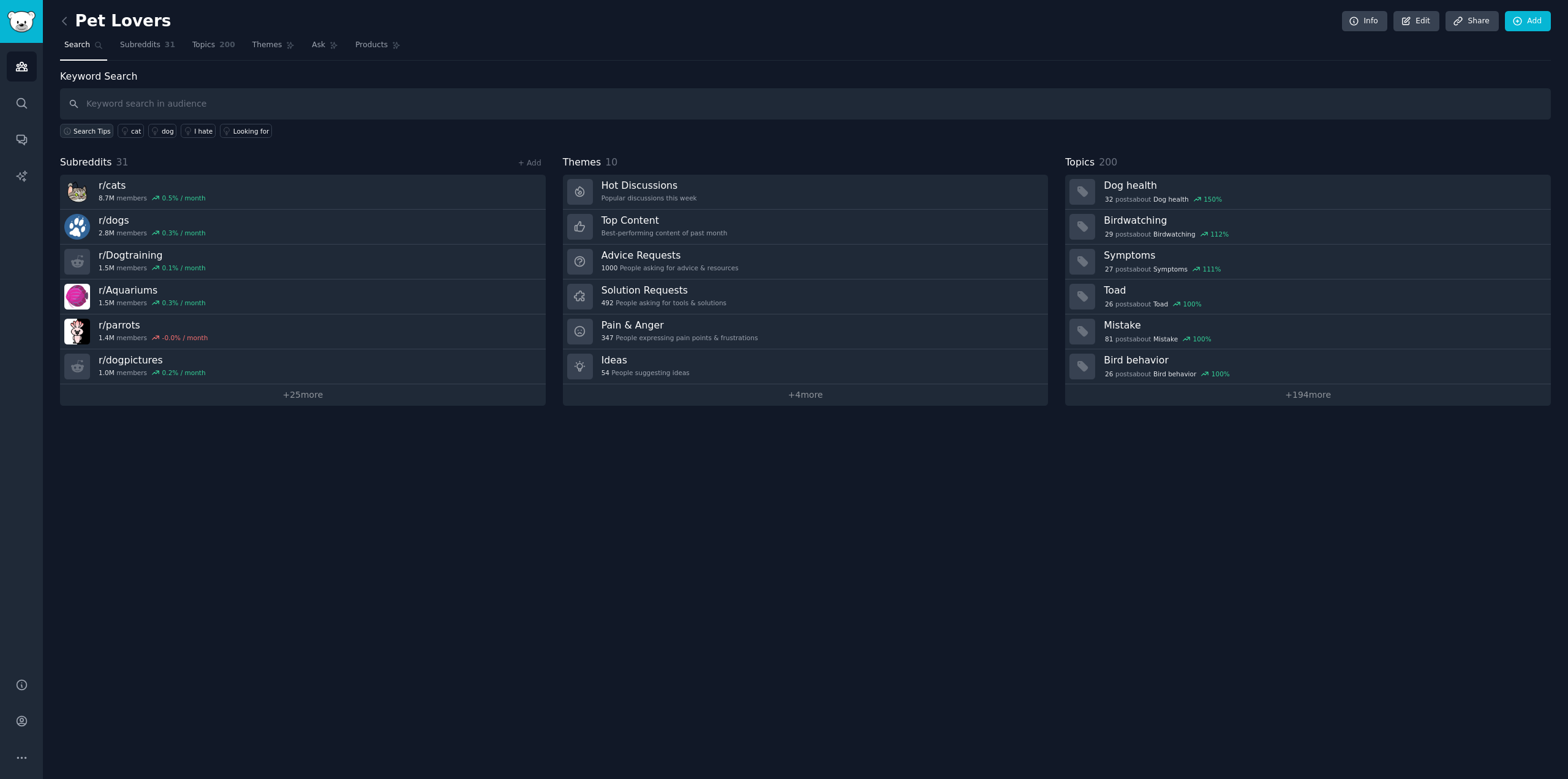
click at [99, 132] on span "Search Tips" at bounding box center [92, 130] width 38 height 9
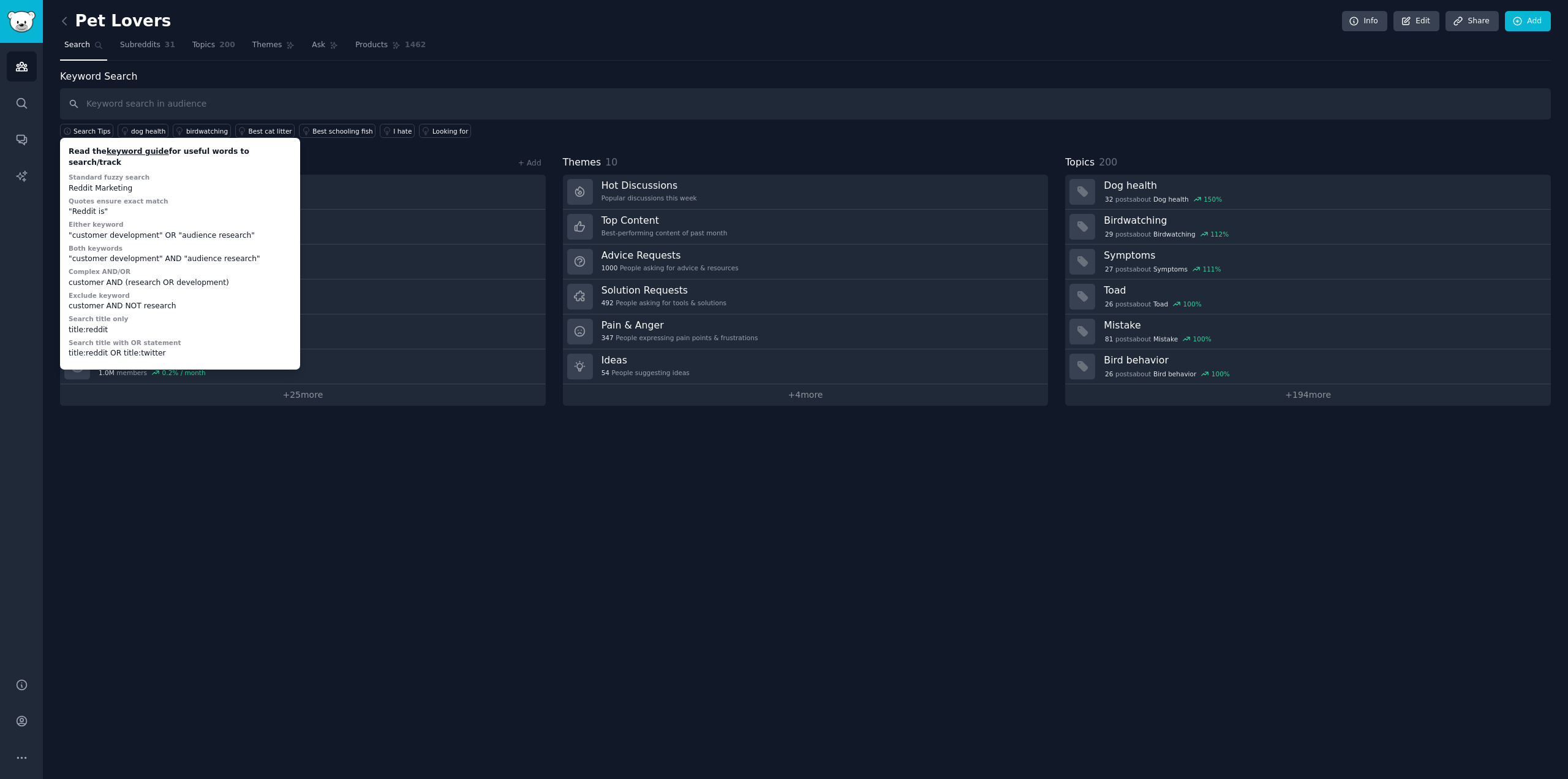
click at [6, 236] on div "Audiences Search Conversations AI Reports" at bounding box center [21, 352] width 43 height 620
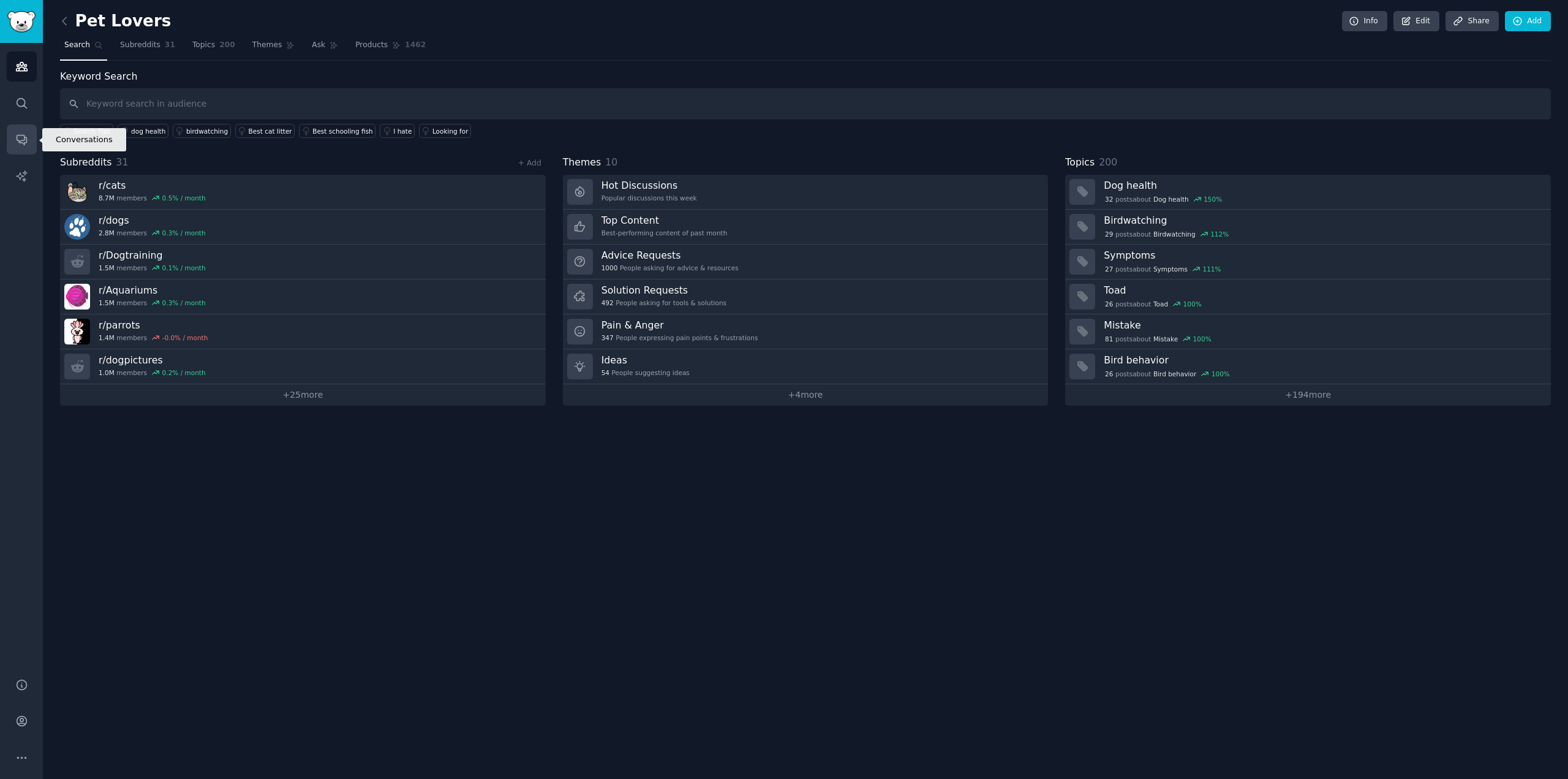
click at [25, 137] on icon "Sidebar" at bounding box center [22, 140] width 10 height 10
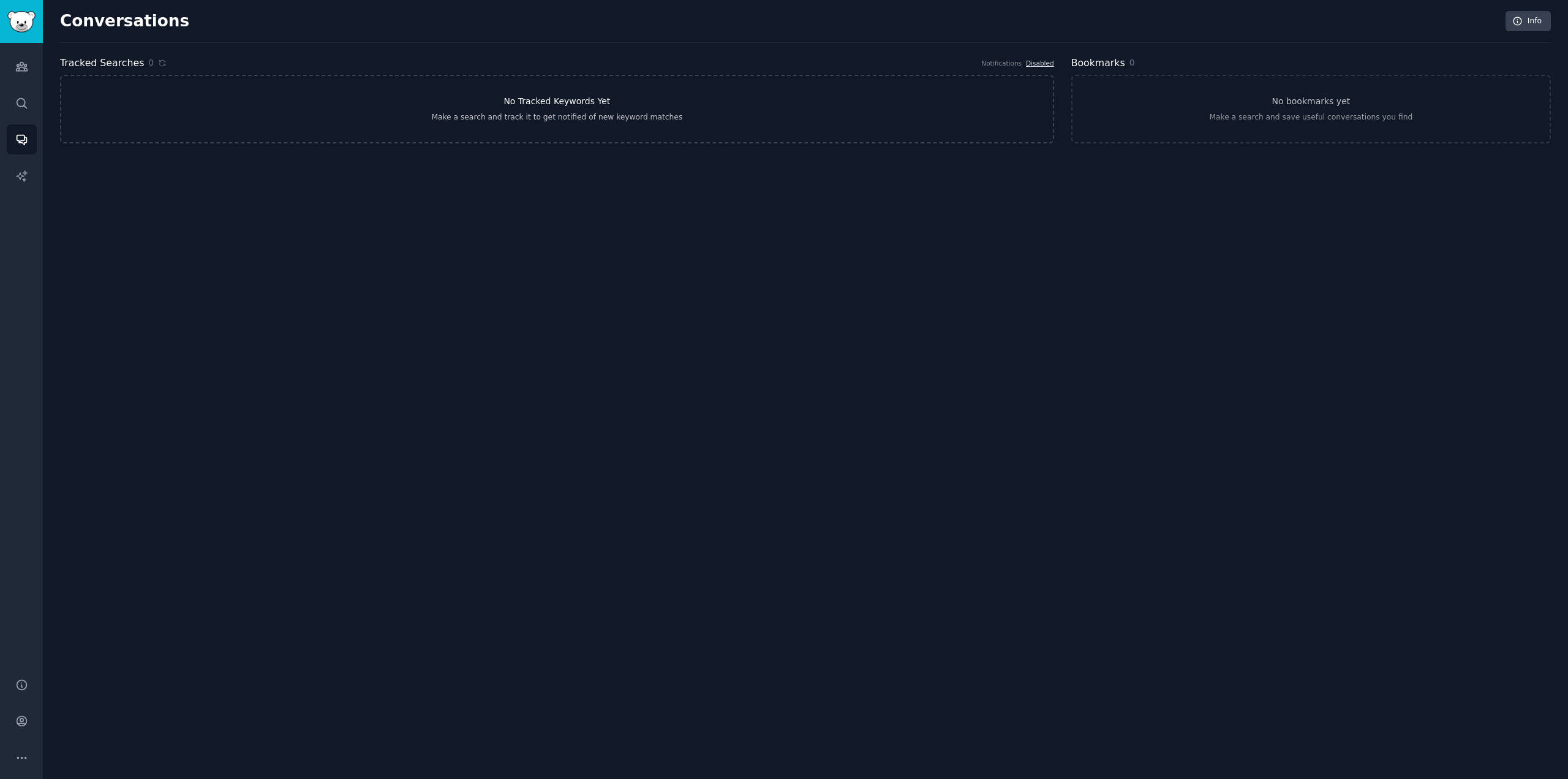
click at [634, 105] on link "No Tracked Keywords Yet Make a search and track it to get notified of new keywo…" at bounding box center [558, 109] width 995 height 68
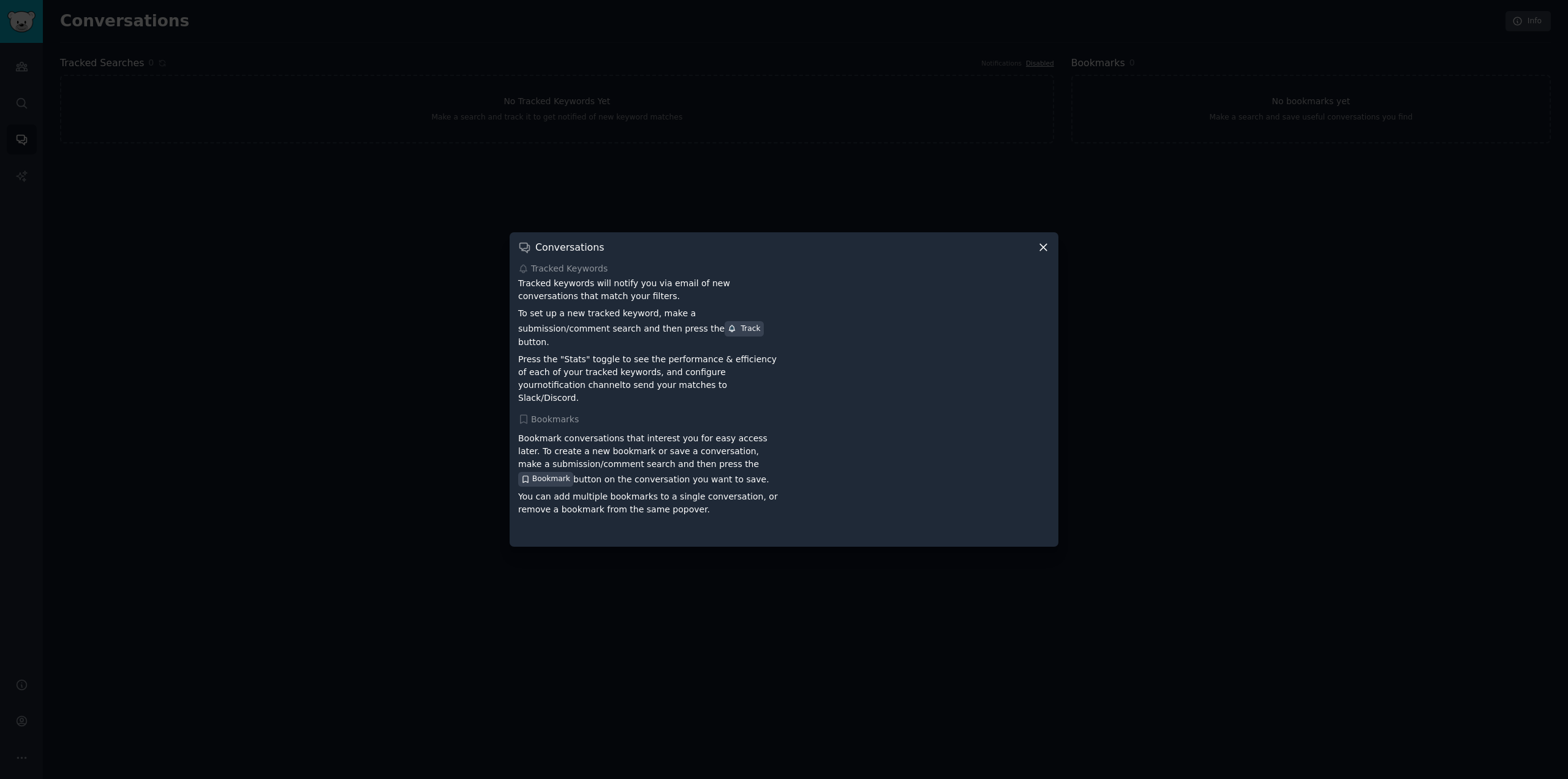
click at [1046, 252] on icon at bounding box center [1043, 247] width 13 height 13
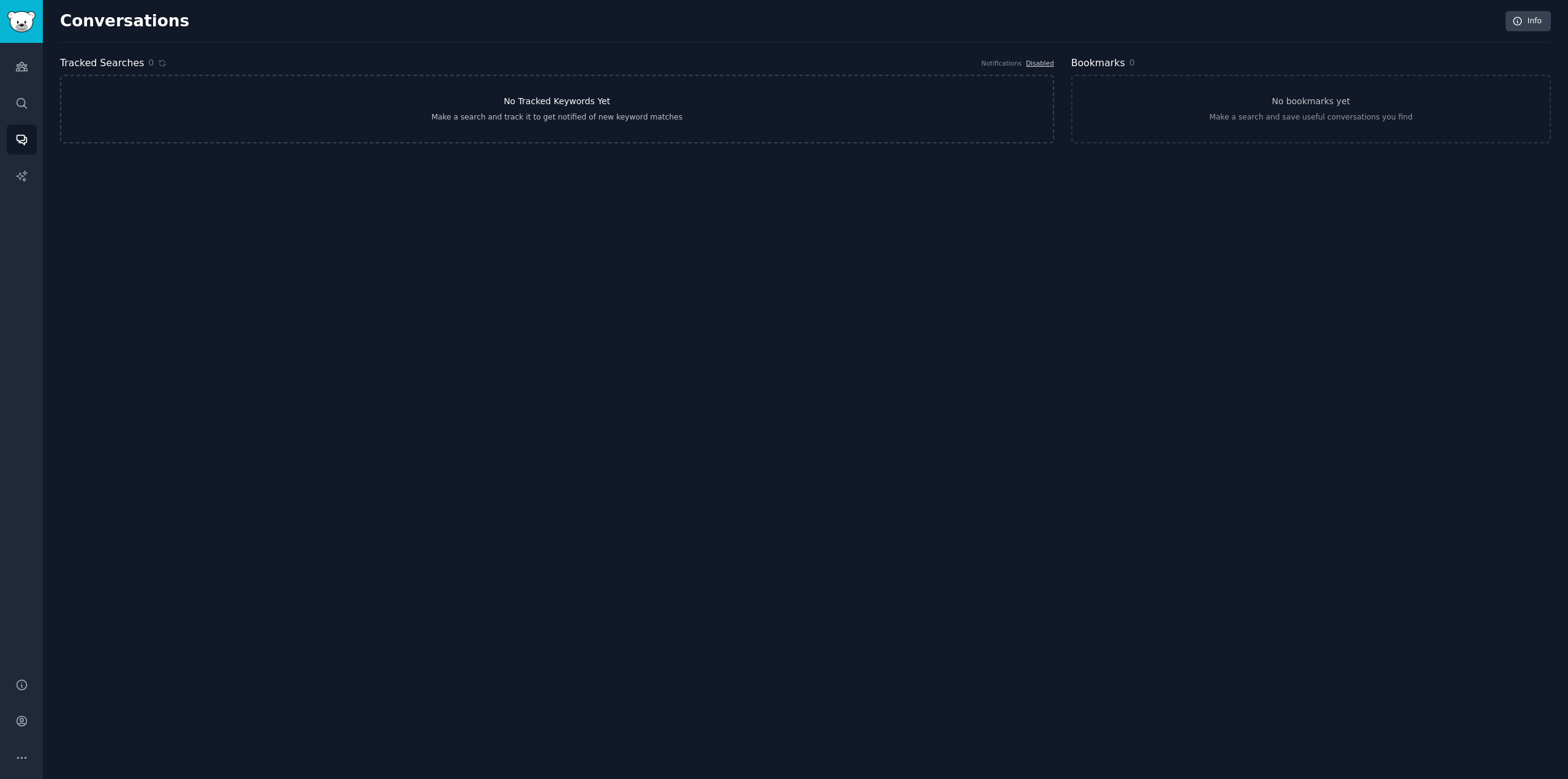
click at [577, 86] on link "No Tracked Keywords Yet Make a search and track it to get notified of new keywo…" at bounding box center [558, 109] width 995 height 68
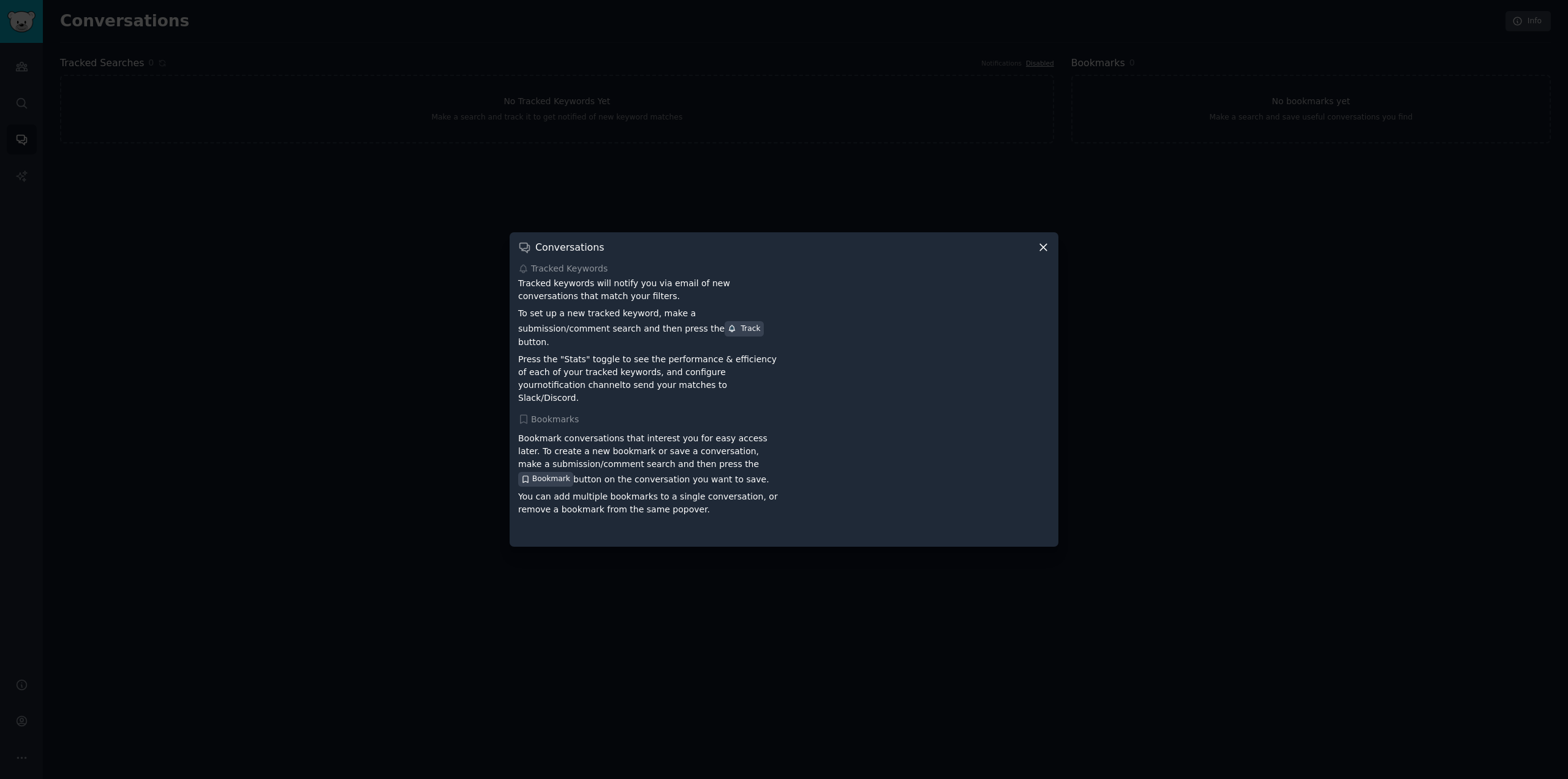
click at [1039, 254] on icon at bounding box center [1043, 247] width 13 height 13
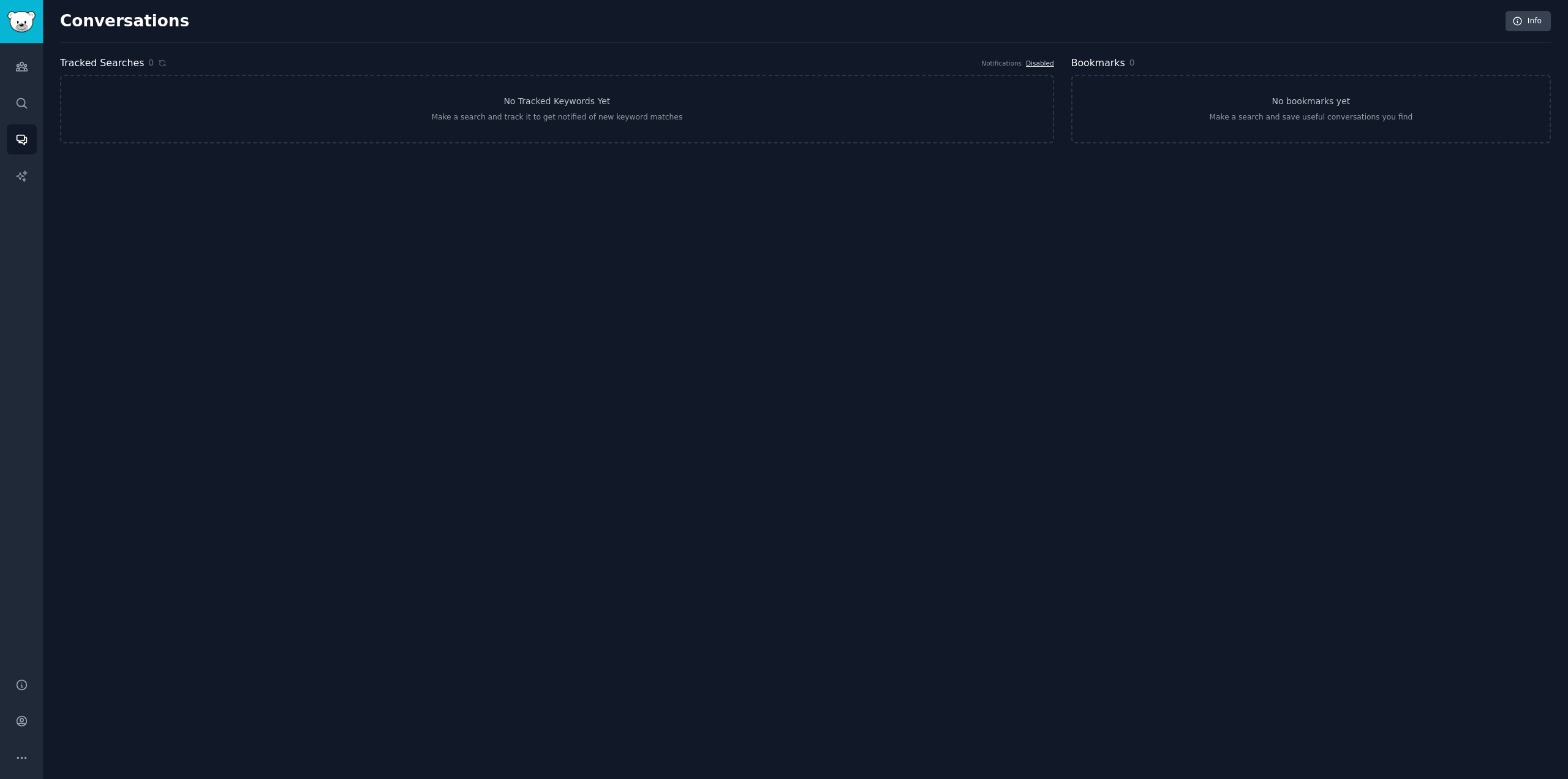
click at [127, 65] on h2 "Tracked Searches" at bounding box center [102, 62] width 84 height 15
click at [551, 120] on div "Make a search and track it to get notified of new keyword matches" at bounding box center [557, 117] width 251 height 11
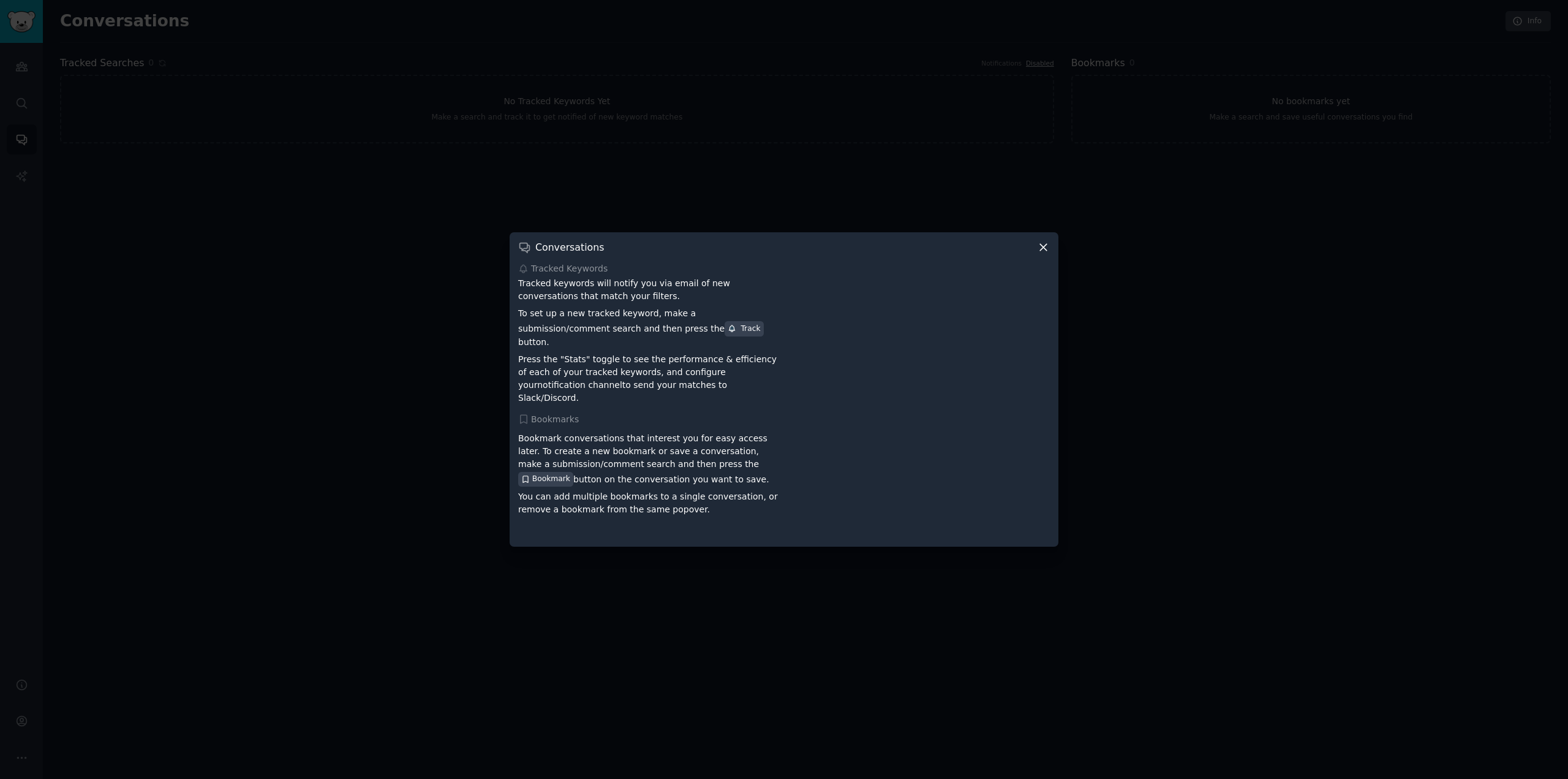
click at [431, 343] on div at bounding box center [784, 390] width 1568 height 779
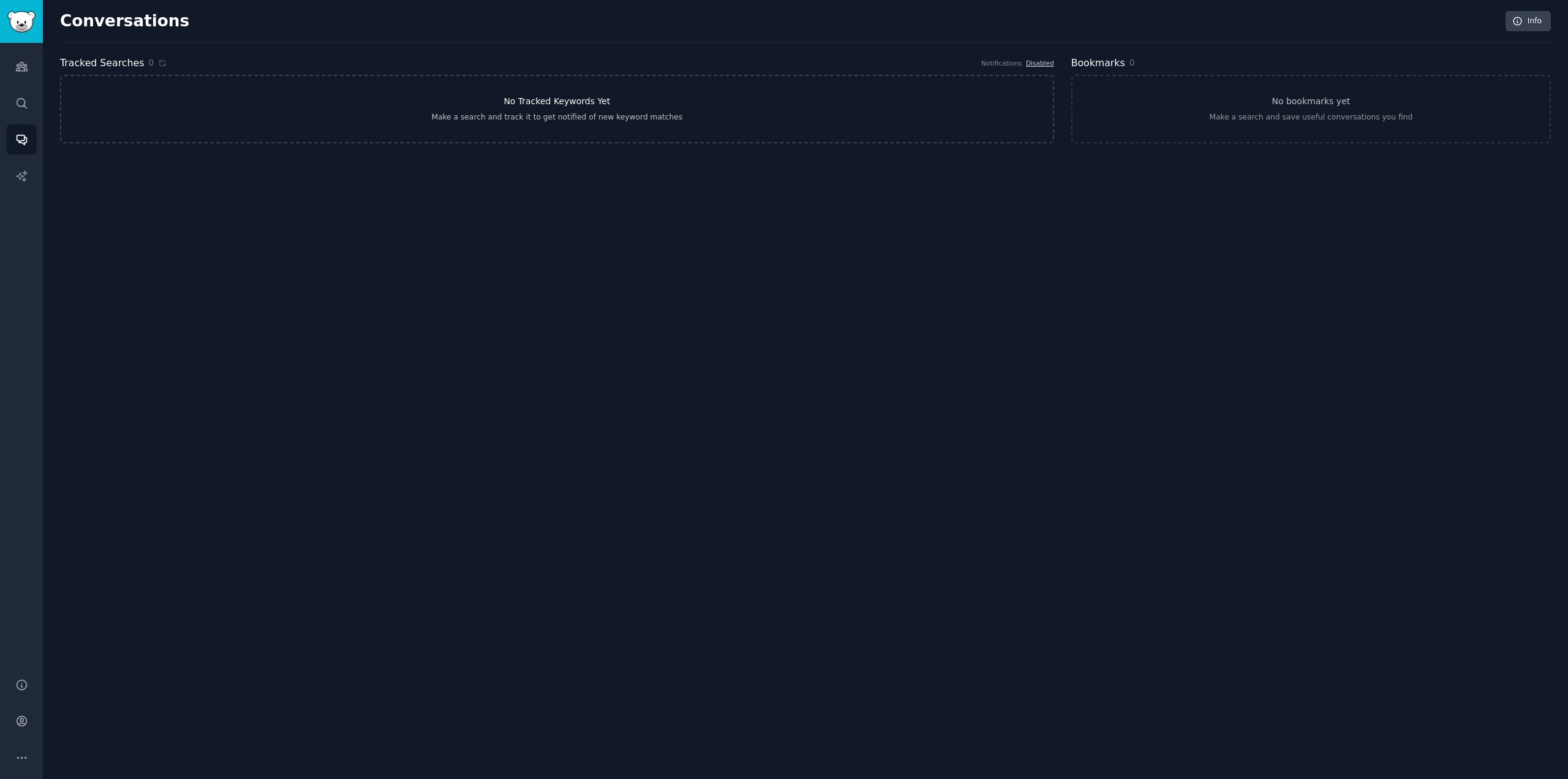
click at [562, 108] on h3 "No Tracked Keywords Yet" at bounding box center [557, 101] width 107 height 13
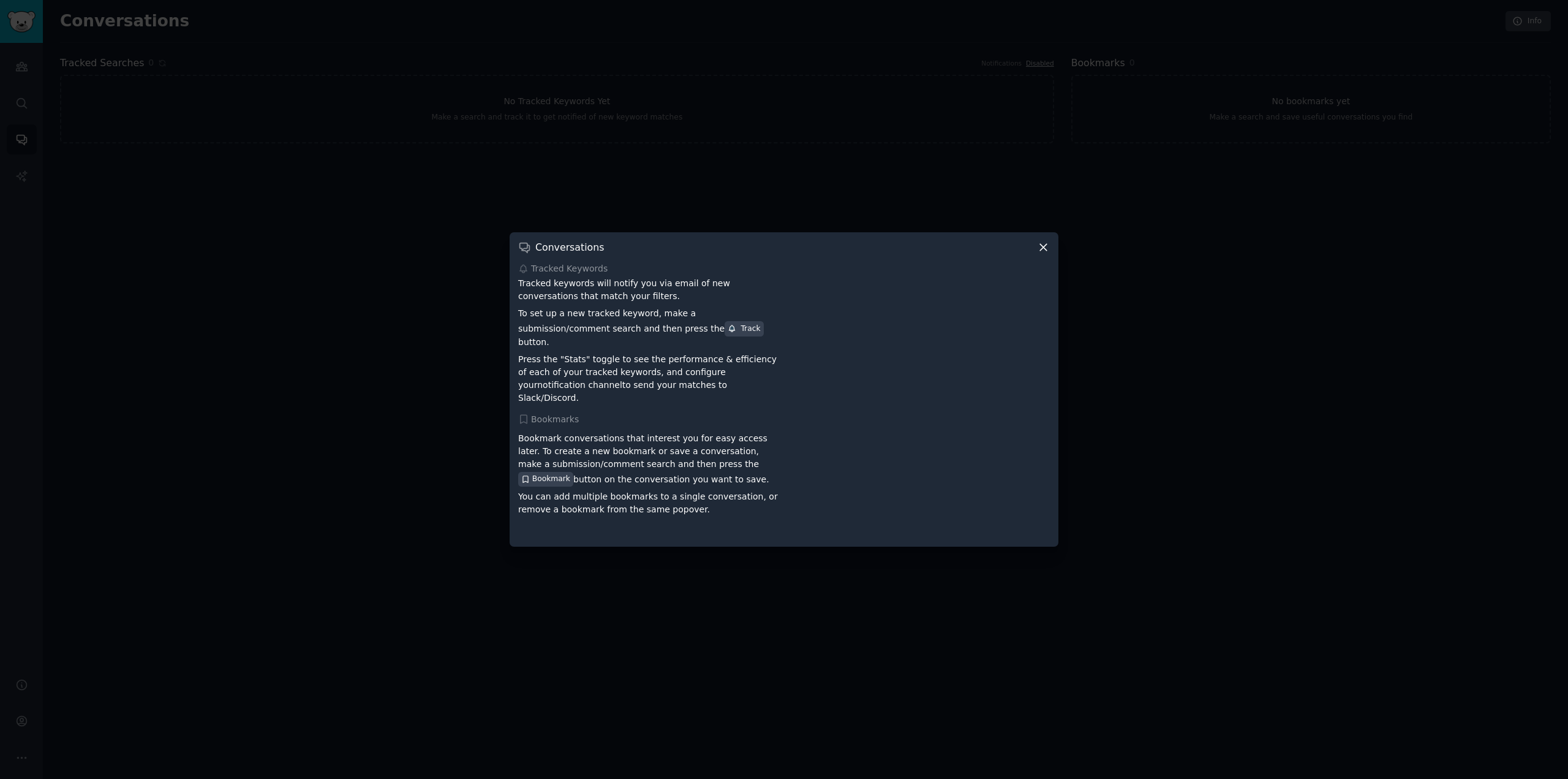
click at [632, 357] on p "Press the "Stats" toggle to see the performance & efficiency of each of your tr…" at bounding box center [649, 379] width 262 height 51
click at [626, 403] on div "Tracked Keywords Tracked keywords will notify you via email of new conversation…" at bounding box center [784, 399] width 532 height 276
click at [644, 495] on p "You can add multiple bookmarks to a single conversation, or remove a bookmark f…" at bounding box center [649, 503] width 262 height 26
click at [1043, 254] on icon at bounding box center [1043, 247] width 13 height 13
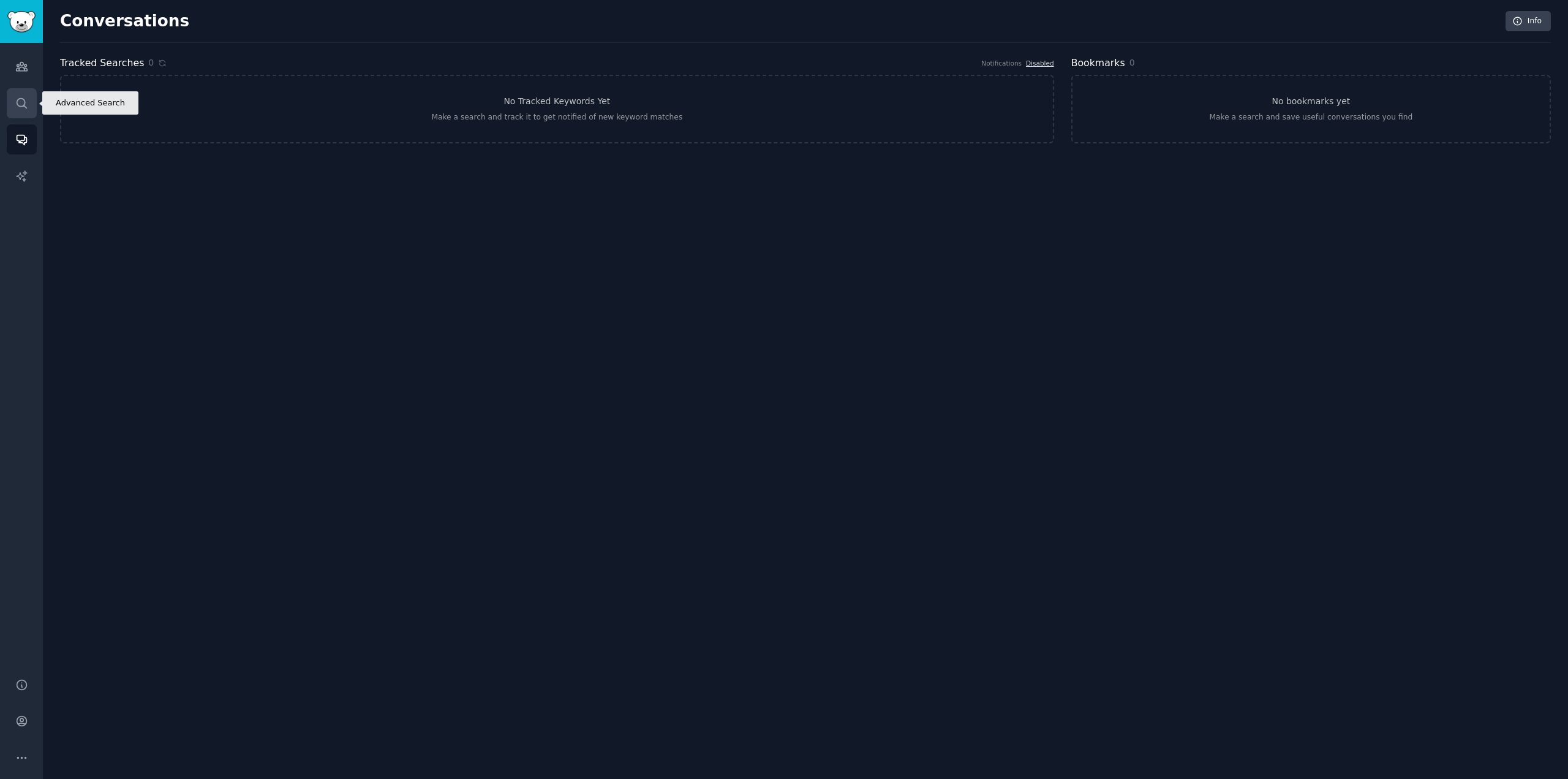
click at [24, 95] on link "Search" at bounding box center [22, 103] width 30 height 30
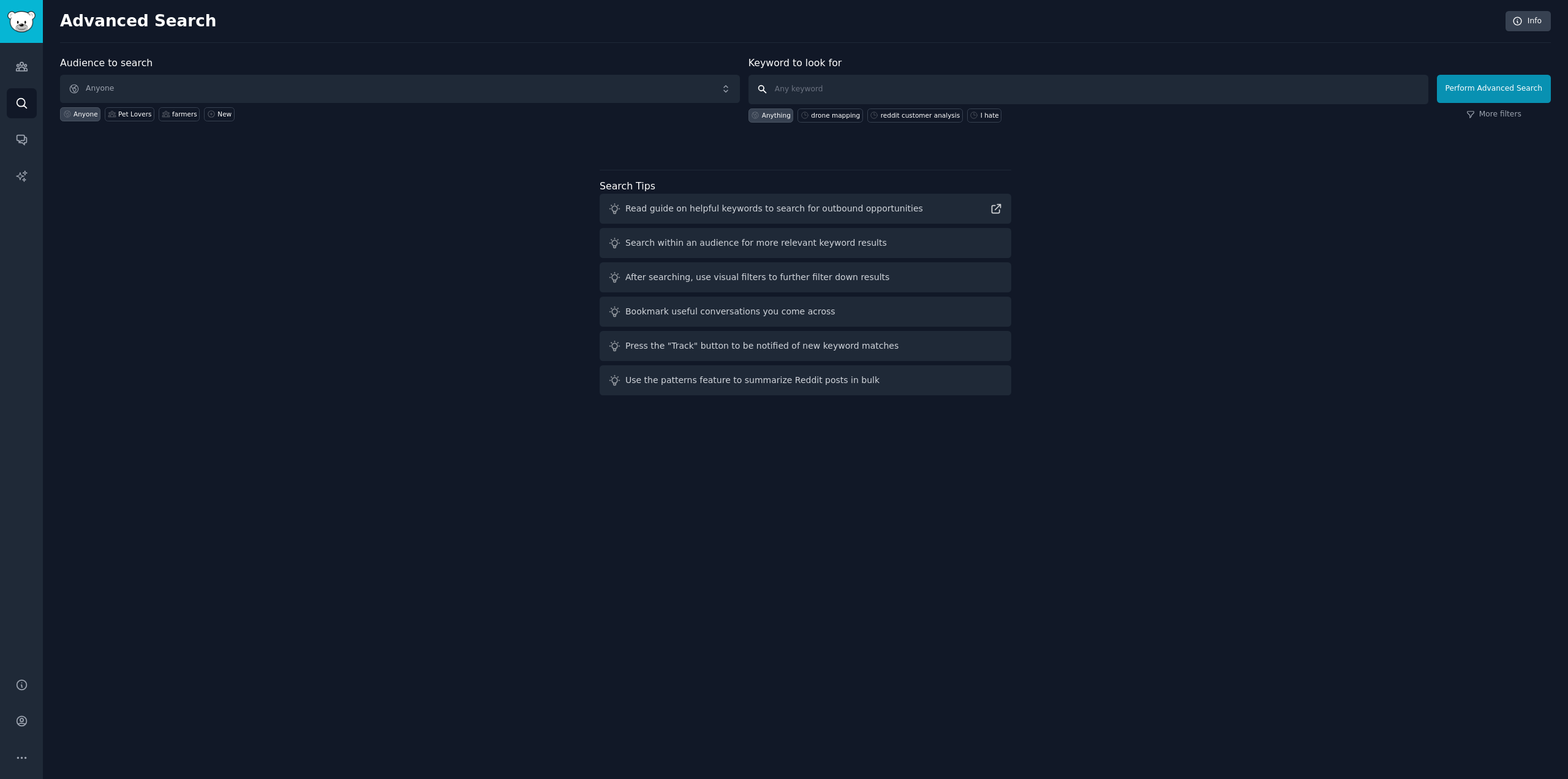
click at [899, 93] on input "text" at bounding box center [1089, 90] width 680 height 30
click at [1292, 223] on div "Audience to search Anyone Anyone Pet Lovers farmers New Keyword to look for Any…" at bounding box center [806, 227] width 1491 height 344
click at [1486, 112] on link "More filters" at bounding box center [1494, 114] width 55 height 11
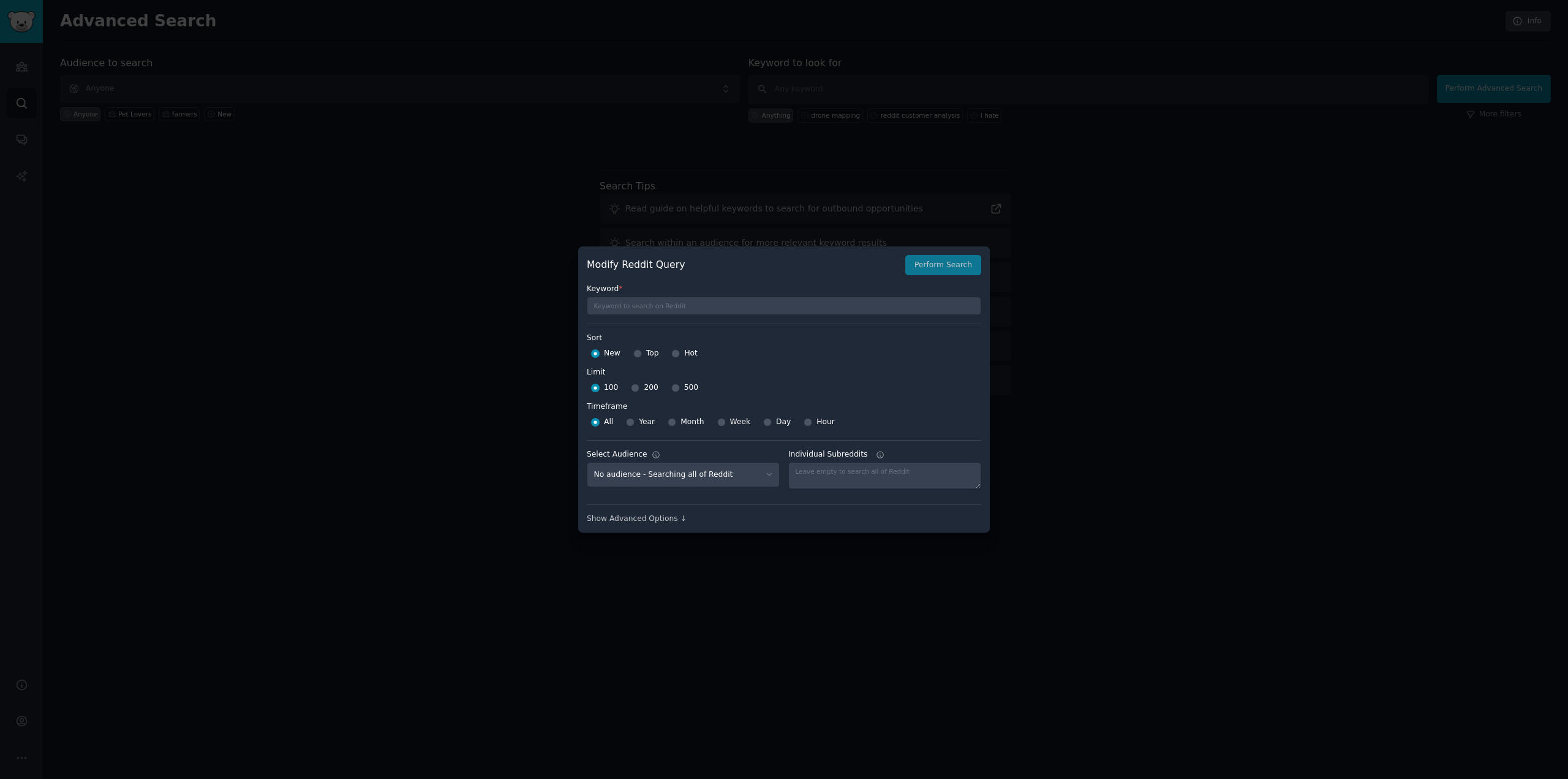
click at [1092, 336] on div at bounding box center [784, 390] width 1568 height 779
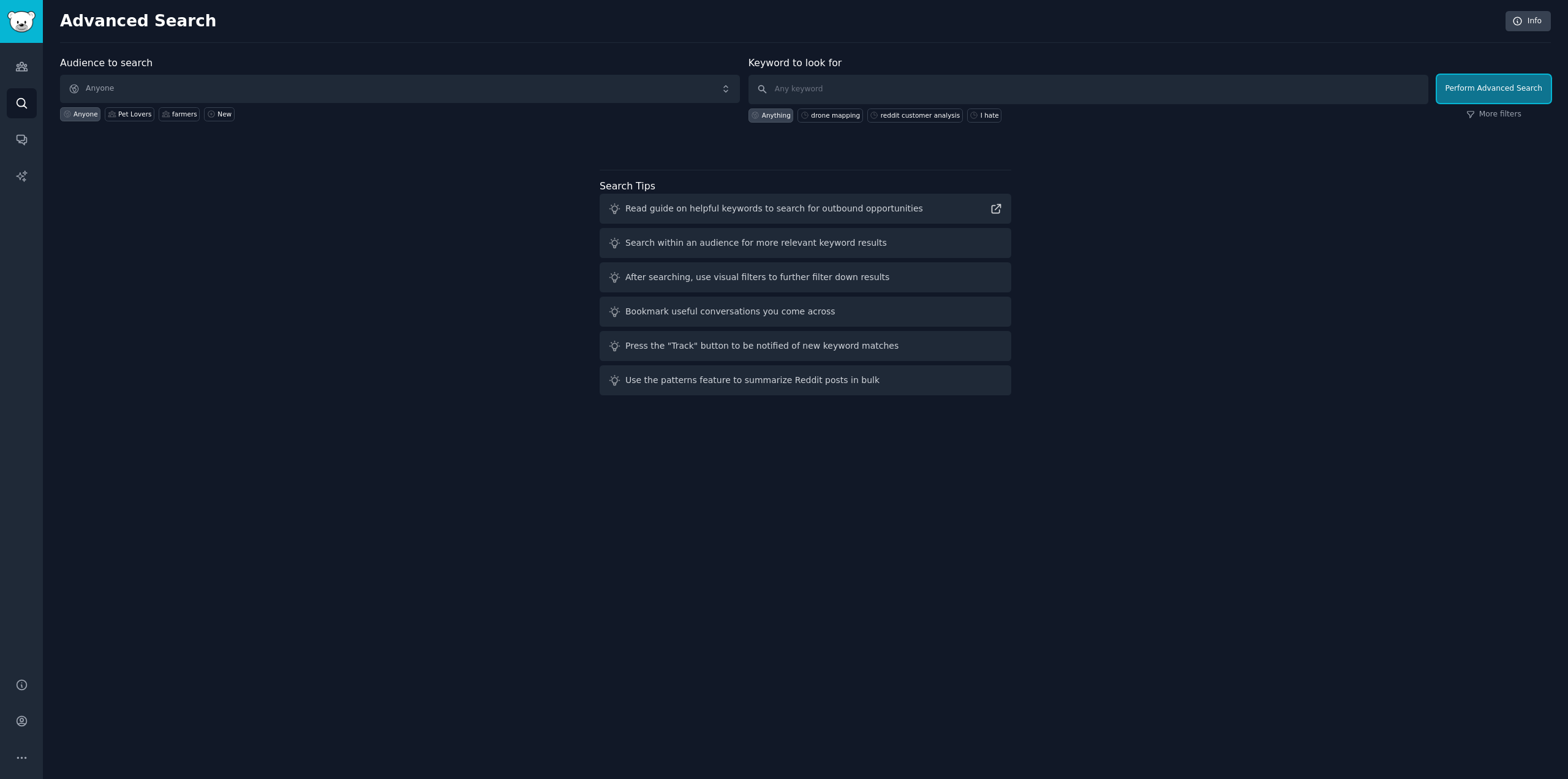
click at [1498, 93] on button "Perform Advanced Search" at bounding box center [1494, 89] width 114 height 29
click at [1498, 111] on link "More filters" at bounding box center [1494, 114] width 55 height 11
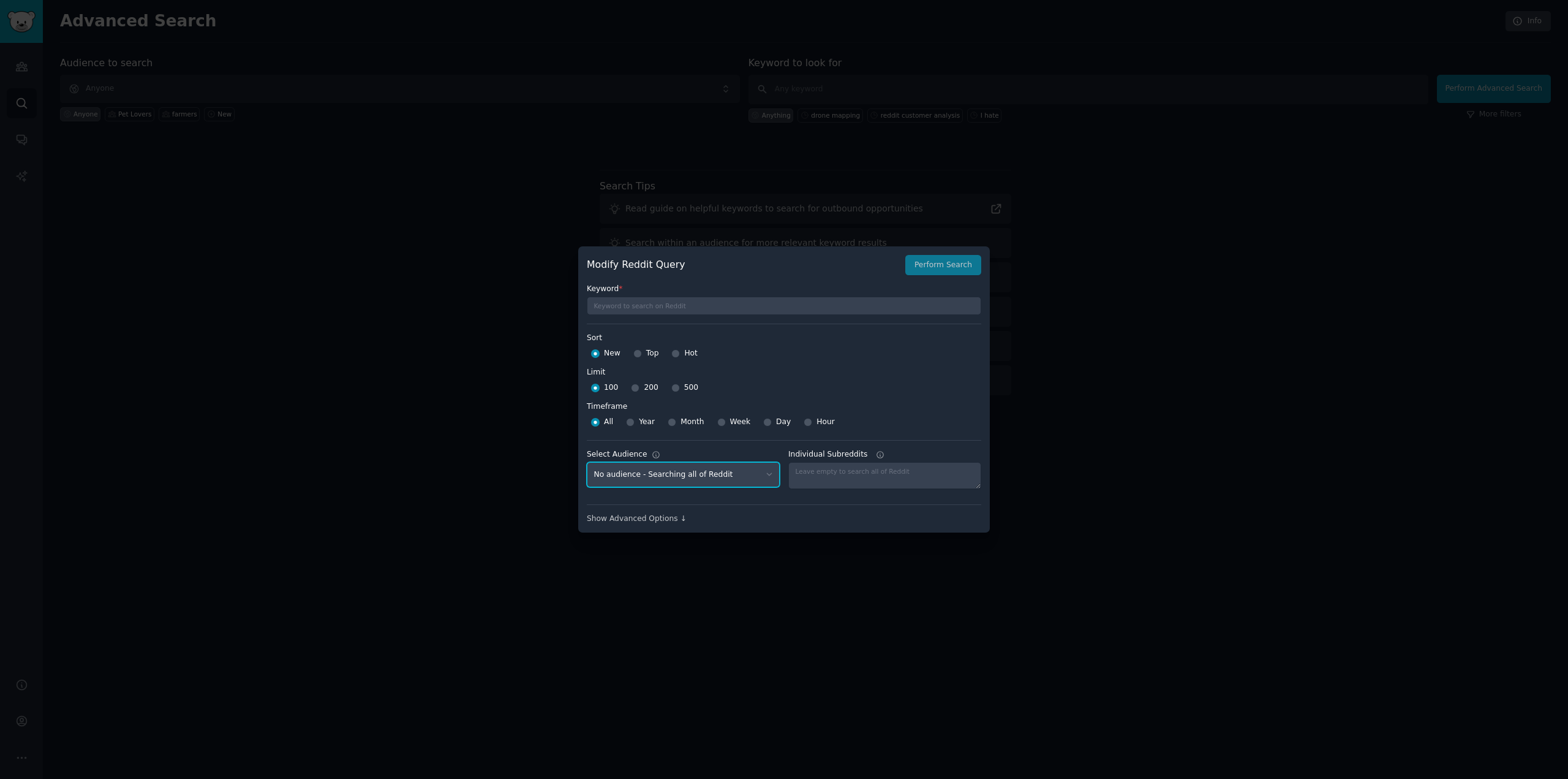
click at [715, 477] on select "No audience - Searching all of Reddit Pet Lovers - 31 Subreddits farmers - 6 Su…" at bounding box center [683, 474] width 193 height 25
select select "0189c13acd"
click at [587, 462] on select "No audience - Searching all of Reddit Pet Lovers - 31 Subreddits farmers - 6 Su…" at bounding box center [683, 474] width 193 height 25
click at [1092, 276] on div at bounding box center [784, 390] width 1568 height 779
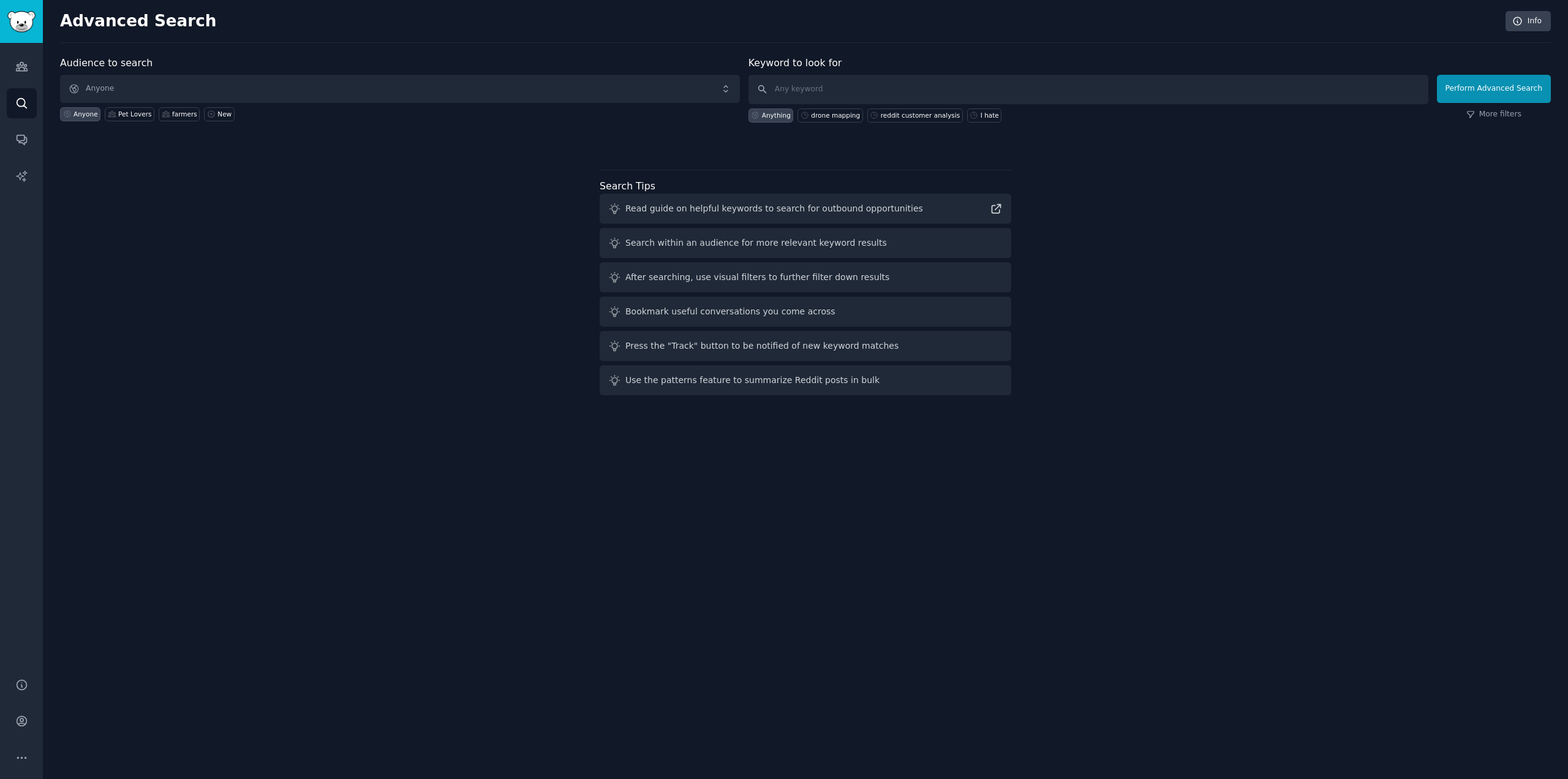
click at [460, 242] on div "Audience to search Anyone Anyone Pet Lovers farmers New Keyword to look for Any…" at bounding box center [806, 227] width 1491 height 344
click at [25, 753] on icon "Sidebar" at bounding box center [21, 757] width 13 height 13
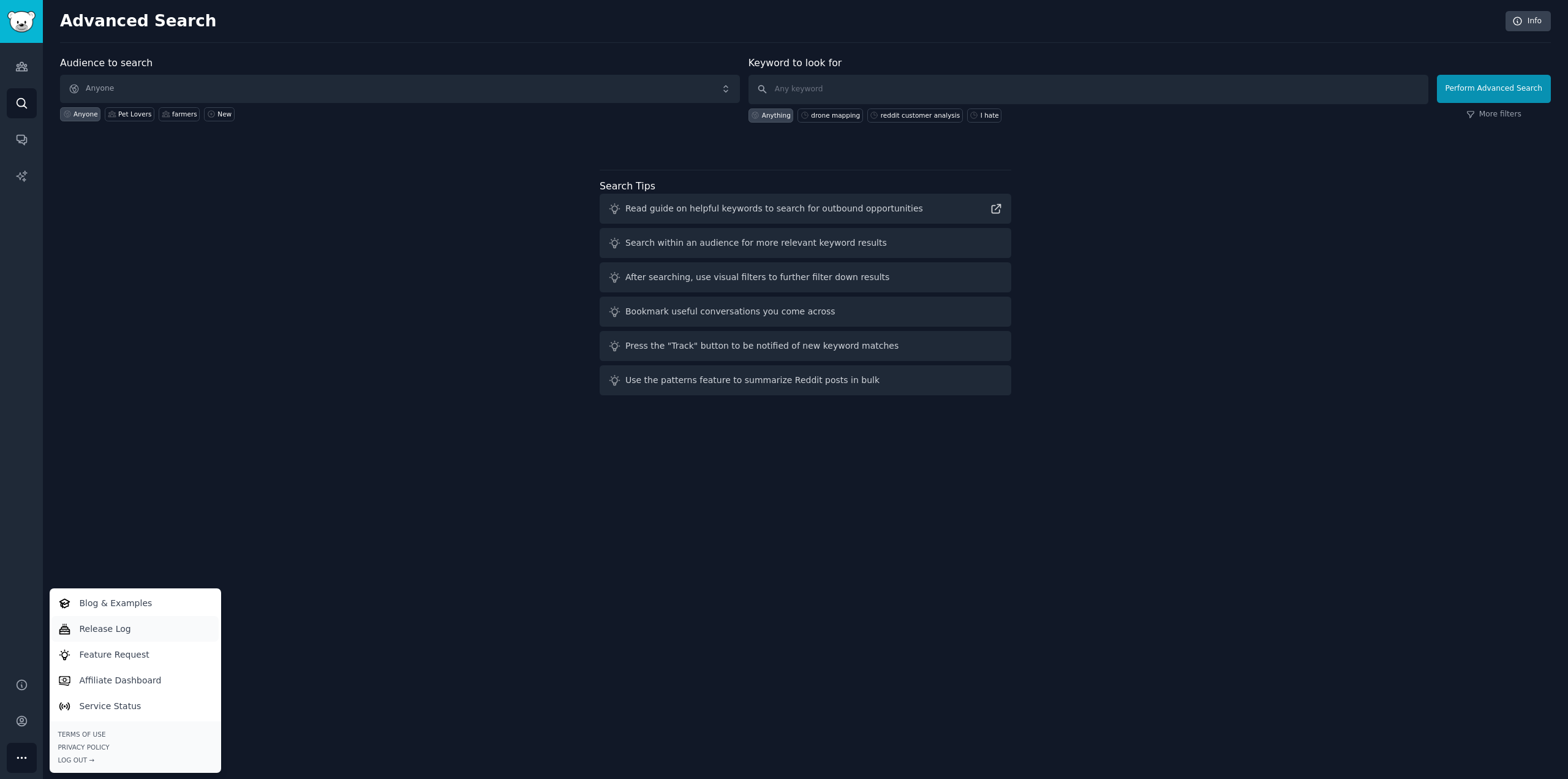
click at [103, 629] on p "Release Log" at bounding box center [106, 629] width 51 height 13
click at [122, 687] on link "Affiliate Dashboard" at bounding box center [134, 680] width 167 height 26
click at [117, 653] on p "Feature Request" at bounding box center [115, 654] width 70 height 13
click at [199, 206] on div "Audience to search Anyone Anyone Pet Lovers farmers New Keyword to look for Any…" at bounding box center [806, 227] width 1491 height 344
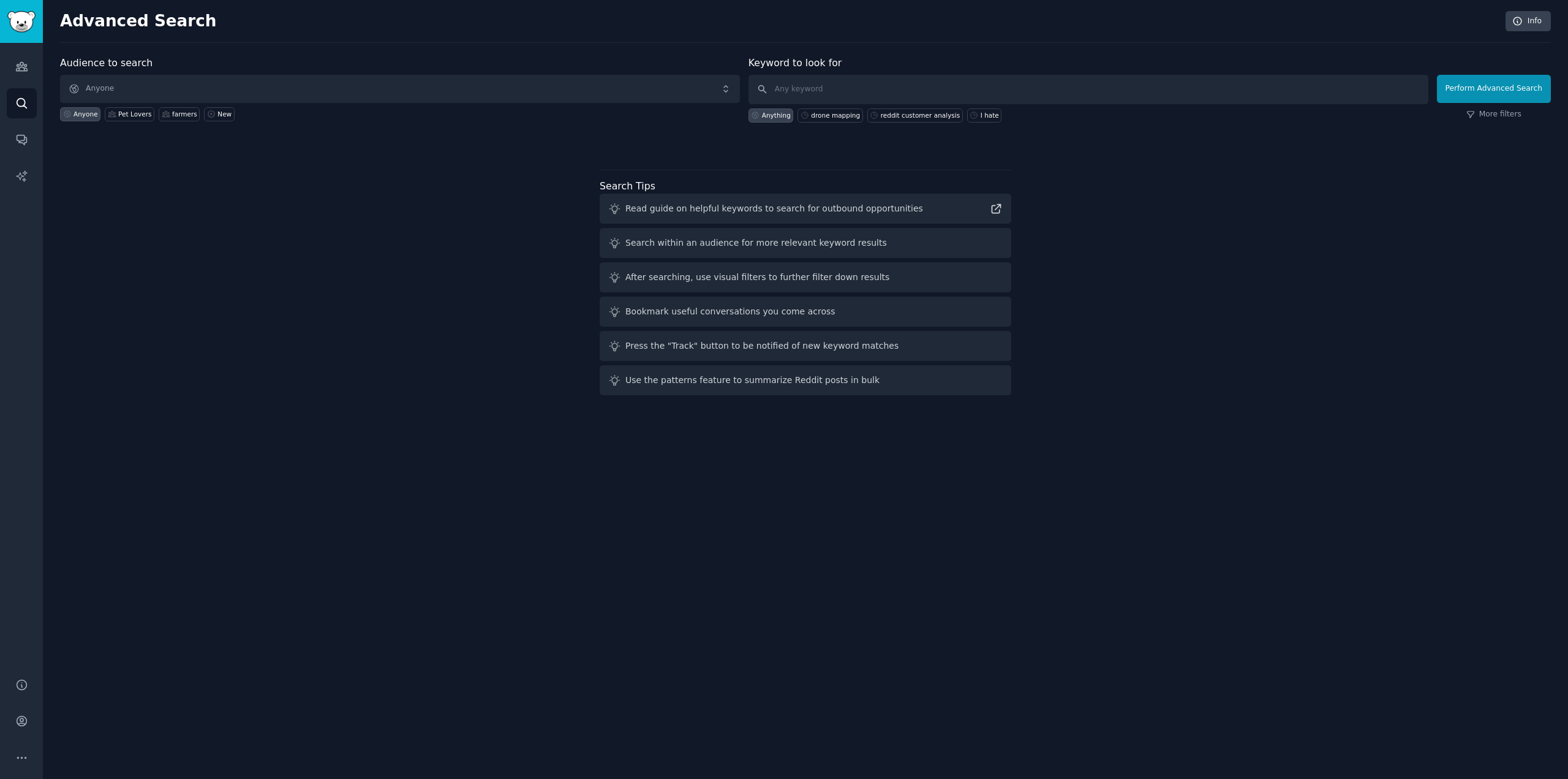
click at [300, 243] on div "Audience to search Anyone Anyone Pet Lovers farmers New Keyword to look for Any…" at bounding box center [806, 227] width 1491 height 344
click at [220, 92] on span "Anyone" at bounding box center [400, 89] width 680 height 29
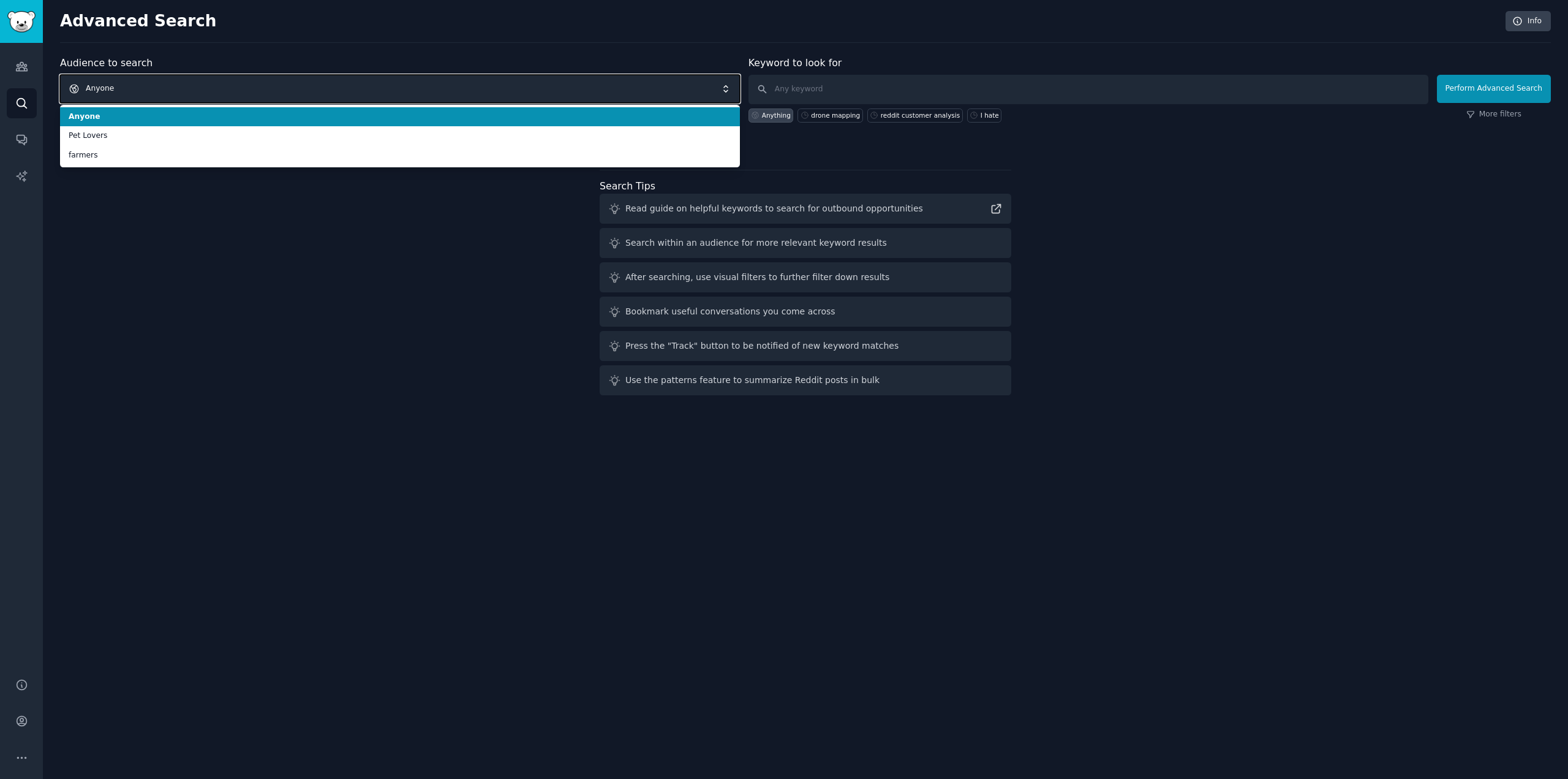
click at [220, 92] on span "Anyone" at bounding box center [400, 89] width 680 height 29
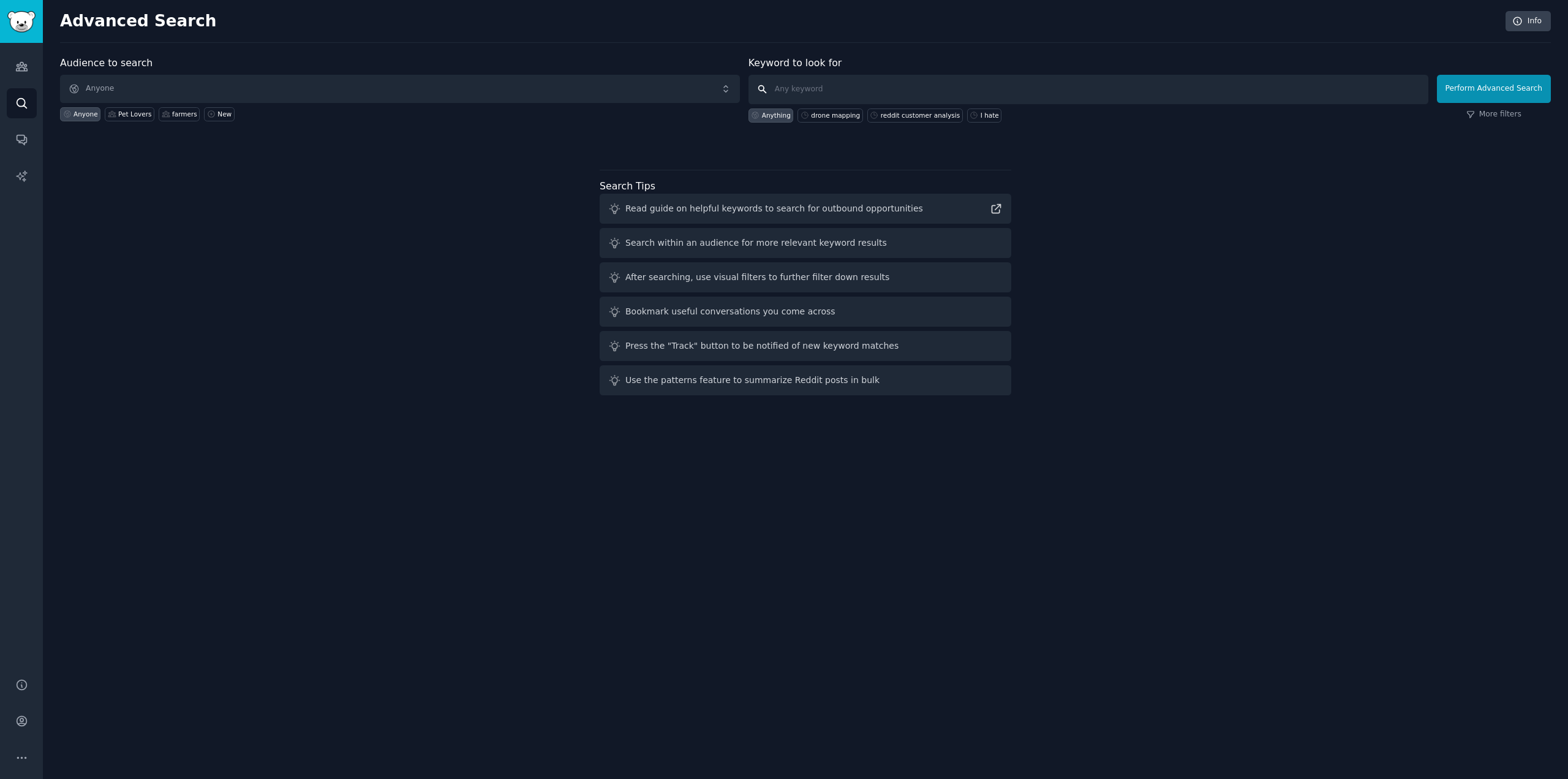
click at [827, 81] on input "text" at bounding box center [1089, 90] width 680 height 30
click at [841, 117] on div "drone mapping" at bounding box center [835, 115] width 49 height 9
type input "drone mapping"
click at [1492, 88] on button "Perform Advanced Search" at bounding box center [1494, 89] width 114 height 29
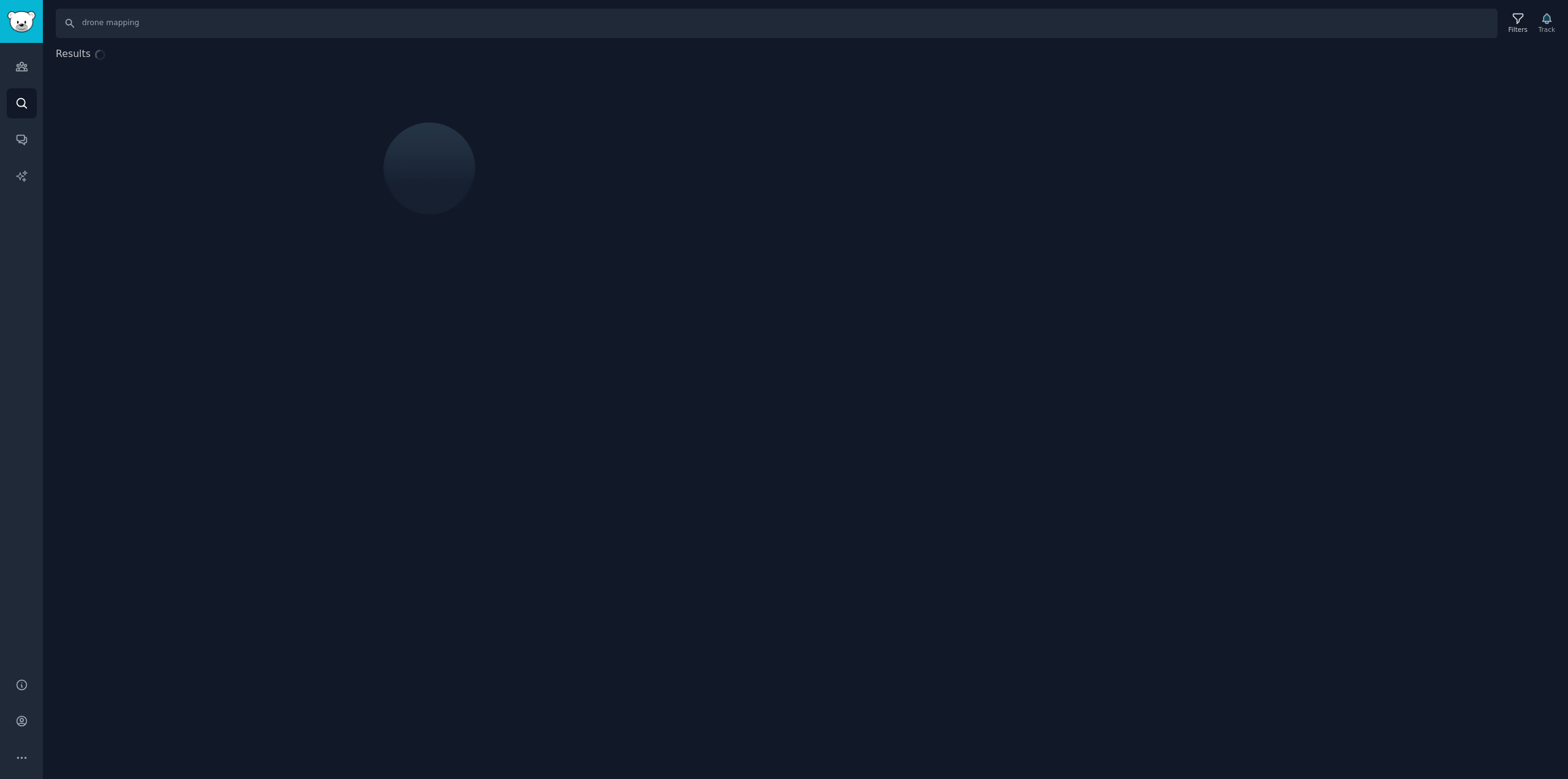
click at [1515, 9] on div "Search drone mapping Filters Track" at bounding box center [810, 24] width 1509 height 30
click at [1515, 12] on div "Filters" at bounding box center [1518, 24] width 32 height 26
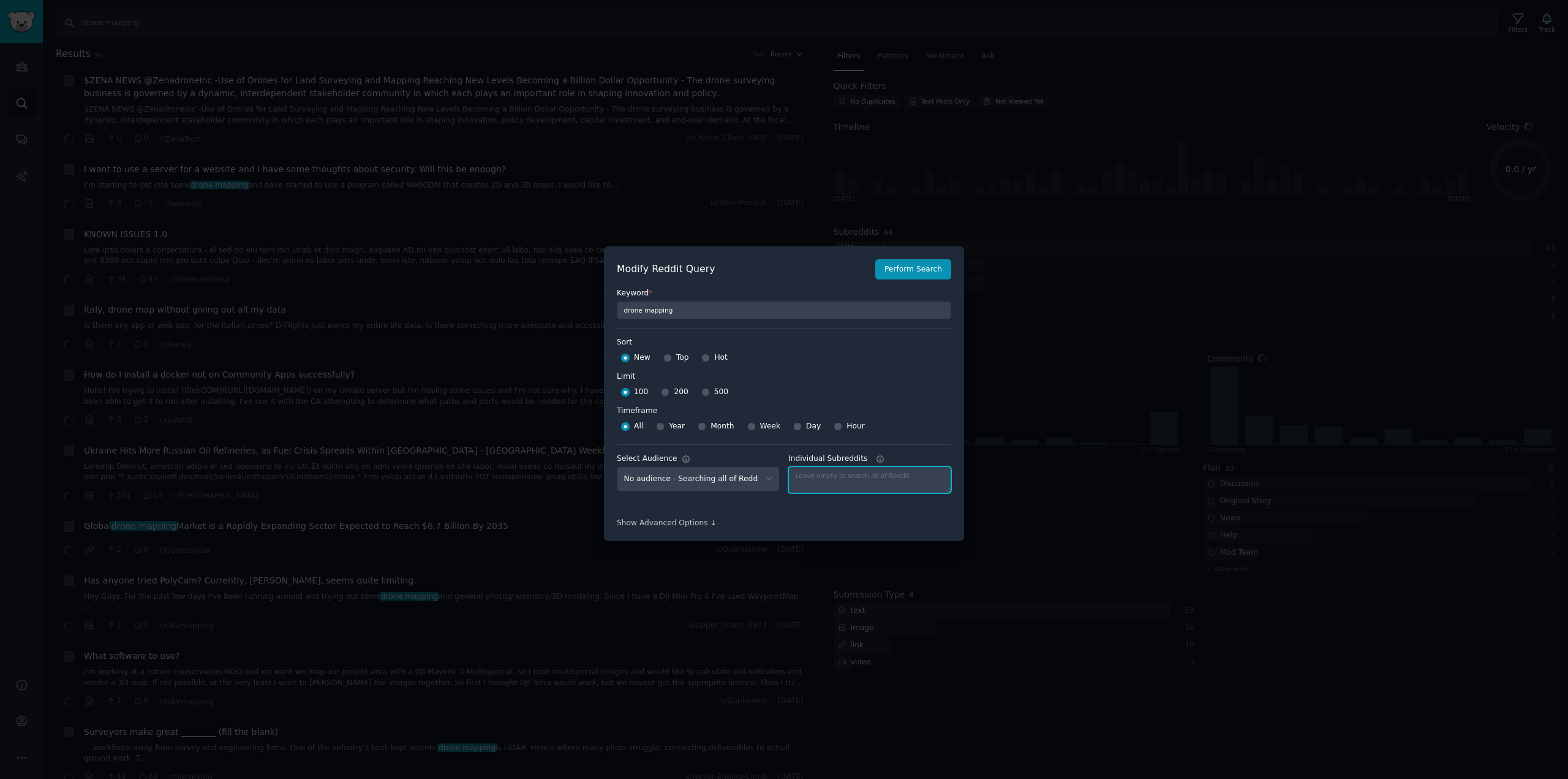
click at [853, 473] on textarea "Individual Subreddits" at bounding box center [870, 479] width 163 height 27
click at [843, 502] on div "Keyword * drone mapping Sort Sort New Top Hot Limit Limit 100 200 500 Timeframe…" at bounding box center [784, 404] width 334 height 249
click at [758, 450] on div "Select Audience No audience - Searching all of Reddit Pet Lovers - 31 Subreddit…" at bounding box center [784, 472] width 334 height 55
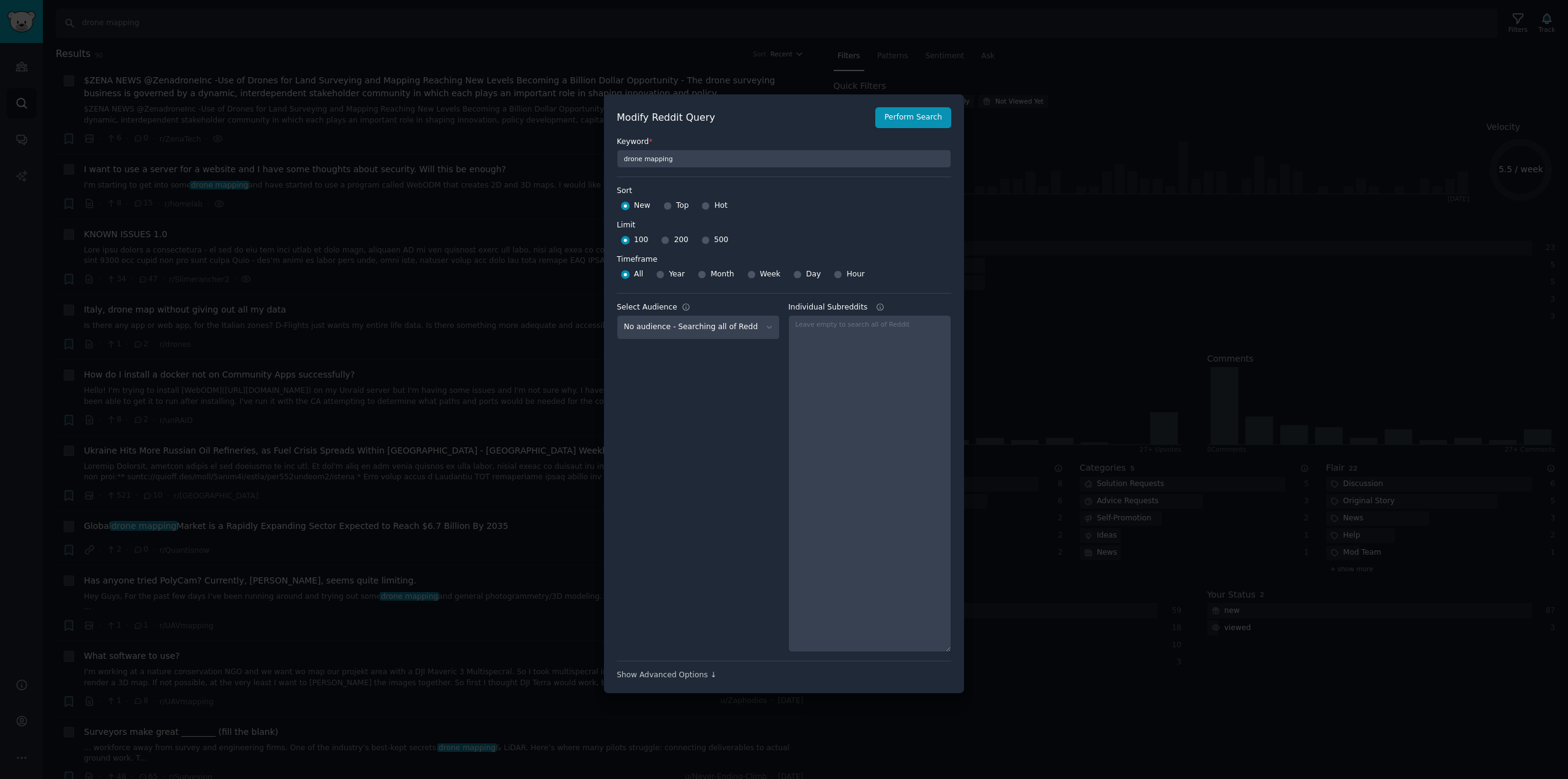
drag, startPoint x: 948, startPoint y: 491, endPoint x: 861, endPoint y: 802, distance: 322.9
click at [861, 778] on html "Audiences Search Conversations AI Reports Help Account More Search drone mappin…" at bounding box center [784, 390] width 1568 height 779
click at [685, 667] on div "Show Advanced Options ↓" at bounding box center [784, 670] width 334 height 20
click at [684, 677] on div "Show Advanced Options ↓" at bounding box center [784, 674] width 334 height 11
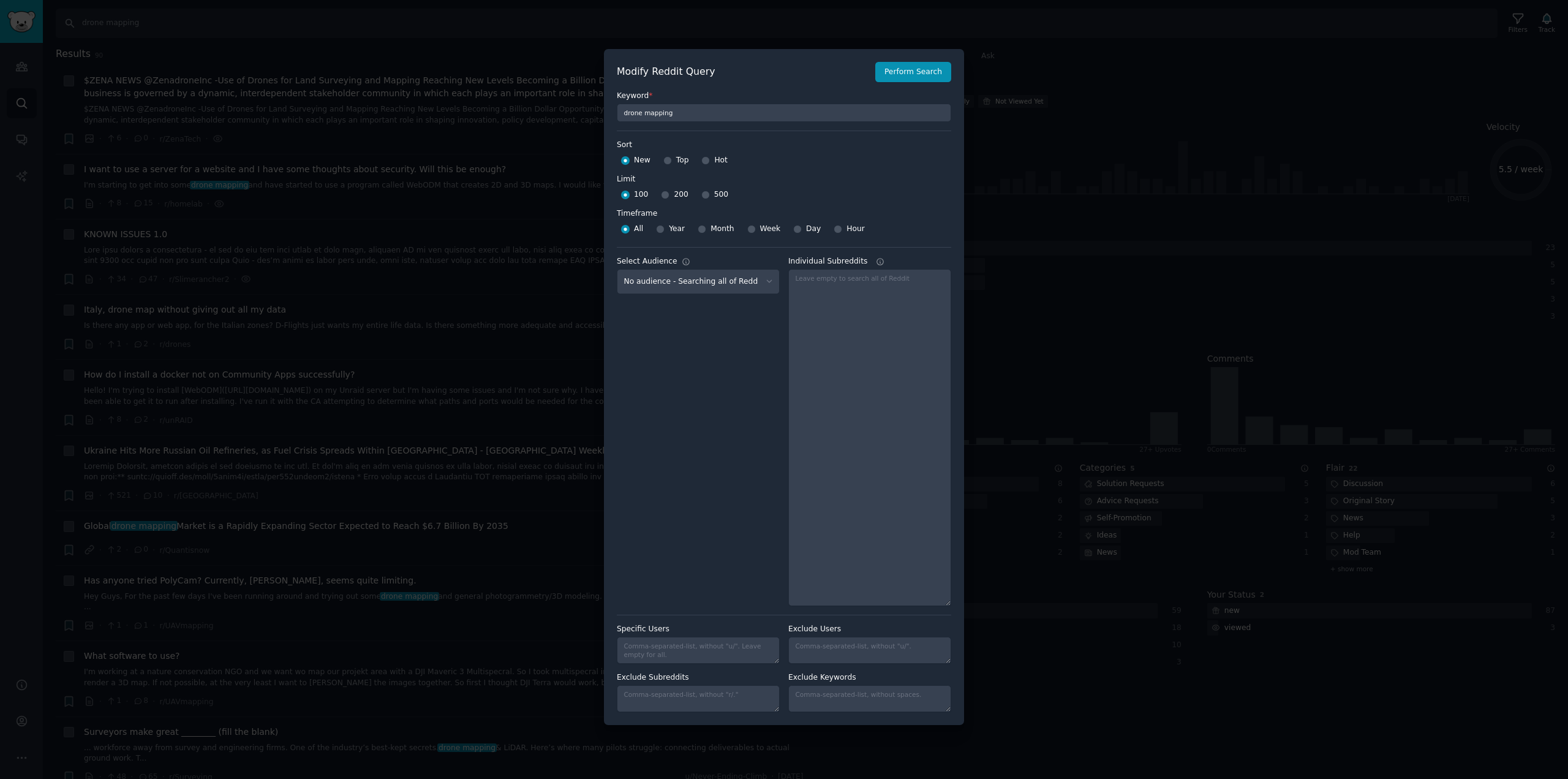
scroll to position [9, 0]
drag, startPoint x: 946, startPoint y: 598, endPoint x: 945, endPoint y: 354, distance: 244.0
click at [945, 354] on textarea "Individual Subreddits Comma-separated-list, without "r/"" at bounding box center [870, 435] width 163 height 337
click at [704, 452] on div "Select Audience No audience - Searching all of Reddit Pet Lovers - 31 Subreddit…" at bounding box center [698, 424] width 163 height 341
click at [687, 109] on input "drone mapping" at bounding box center [784, 111] width 334 height 19
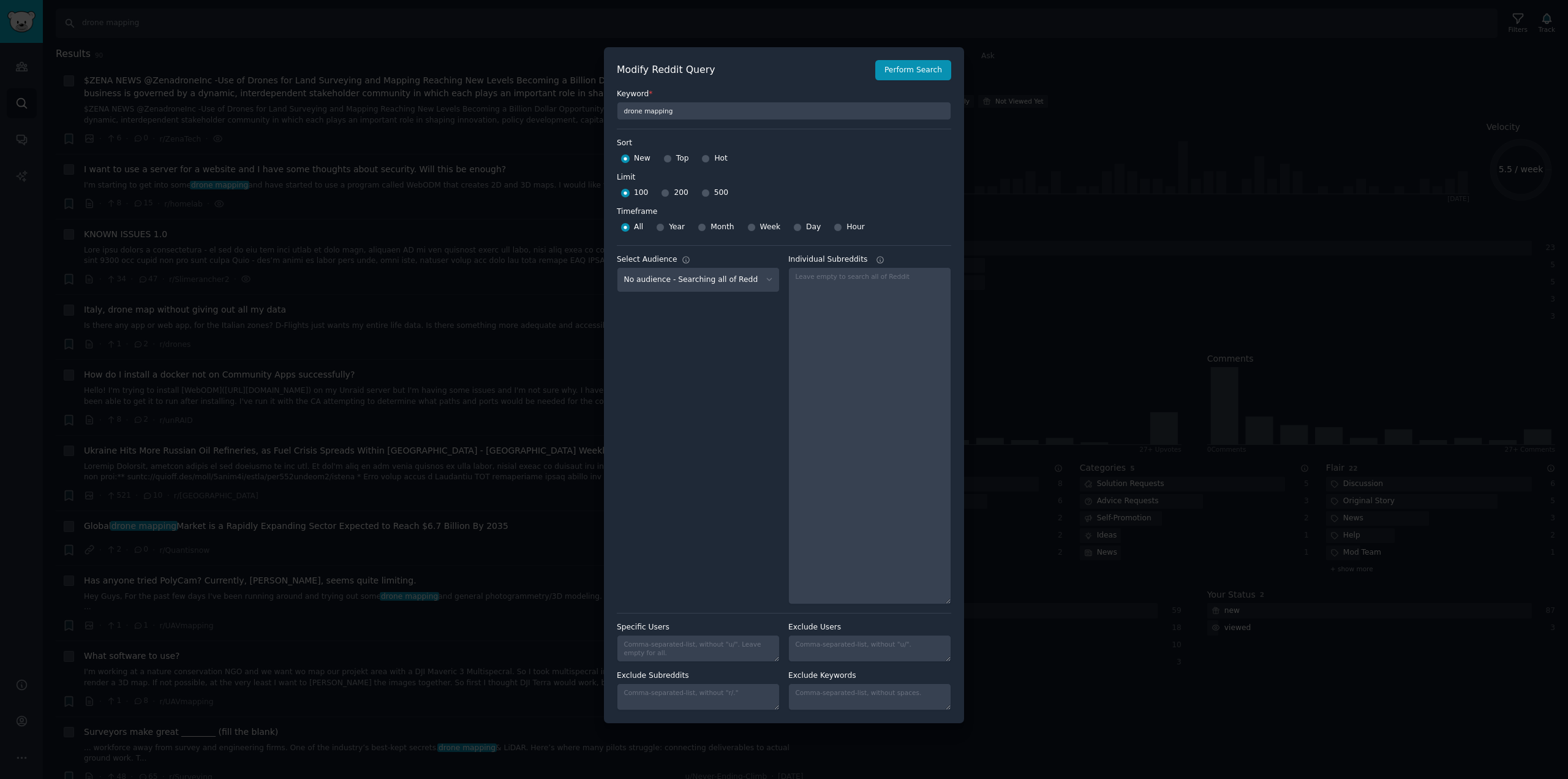
click at [734, 467] on div "Select Audience No audience - Searching all of Reddit Pet Lovers - 31 Subreddit…" at bounding box center [698, 424] width 163 height 341
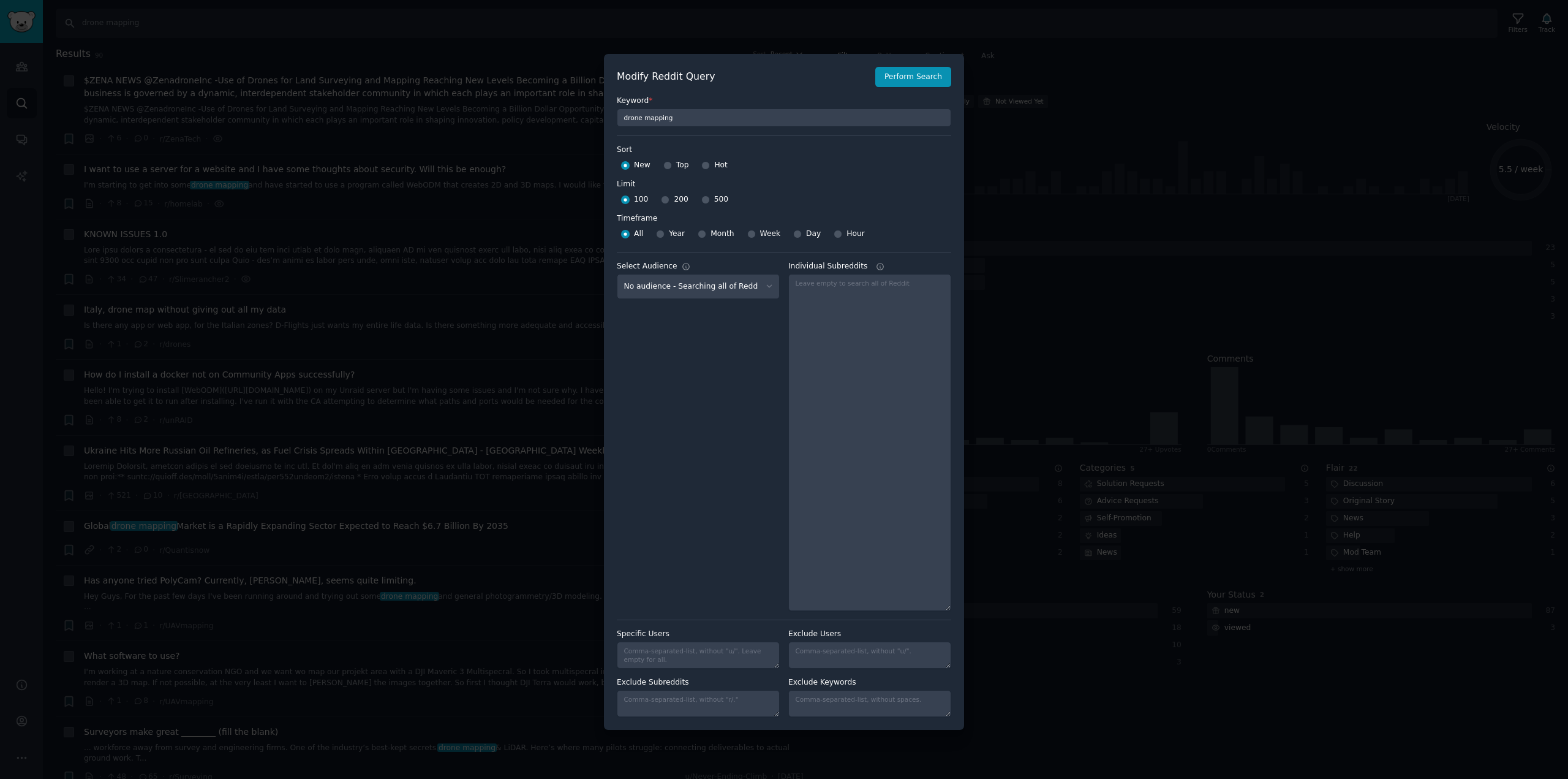
scroll to position [0, 0]
click at [1123, 293] on div at bounding box center [784, 390] width 1568 height 779
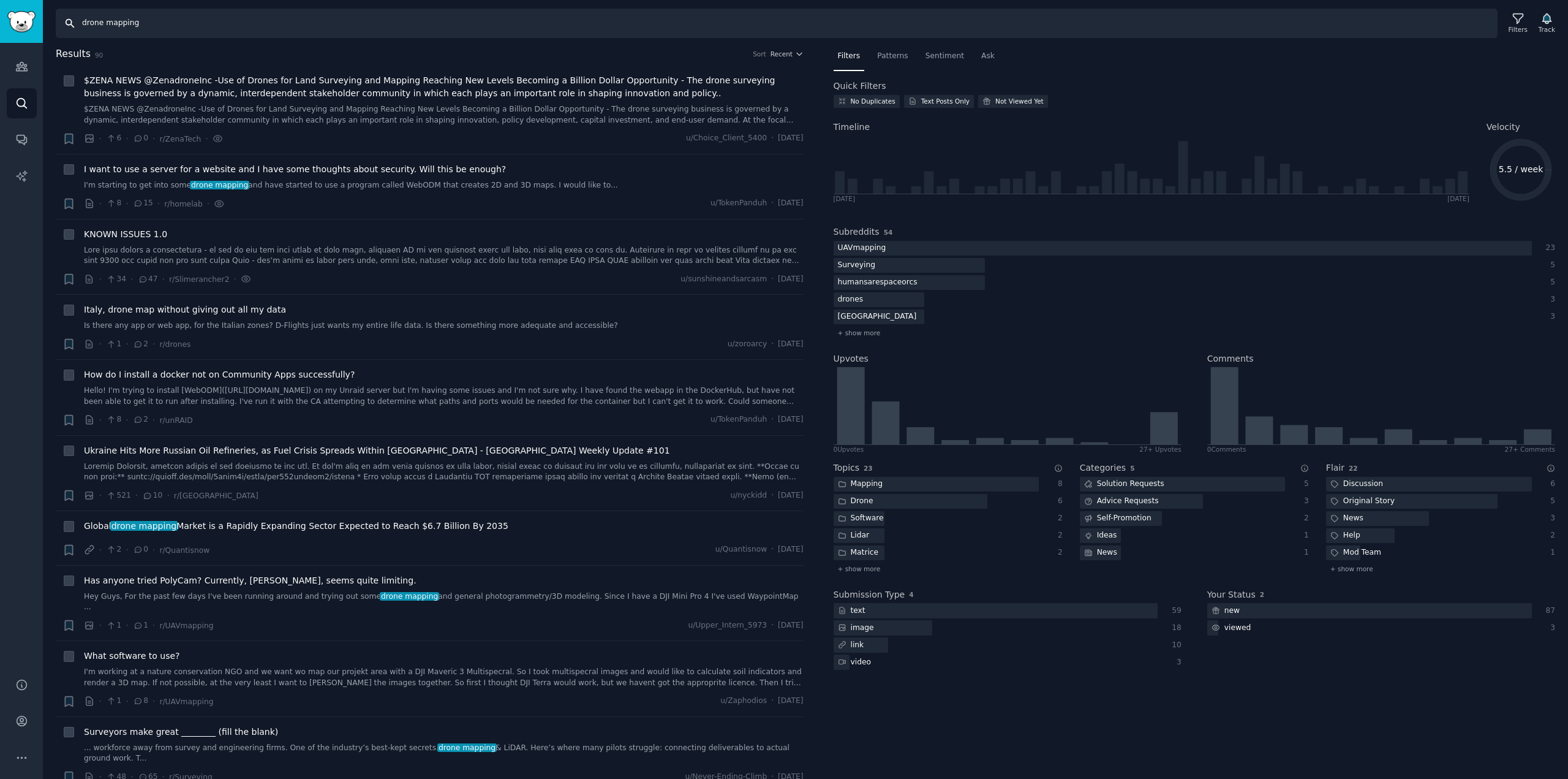
click at [191, 25] on input "drone mapping" at bounding box center [776, 24] width 1442 height 30
click at [1545, 21] on icon "button" at bounding box center [1546, 19] width 9 height 10
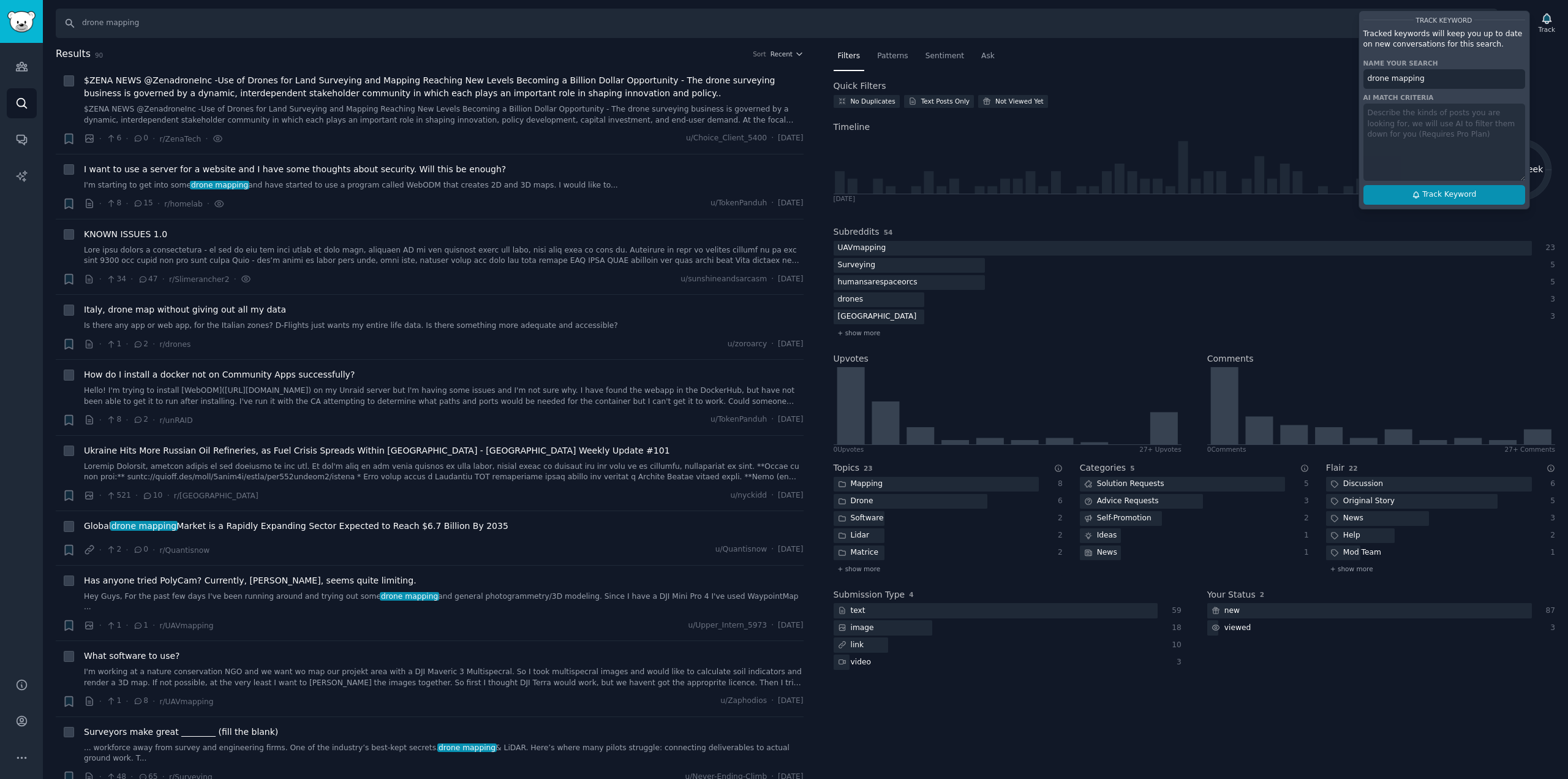
click at [1447, 196] on span "Track Keyword" at bounding box center [1449, 194] width 54 height 11
type input "drone mapping"
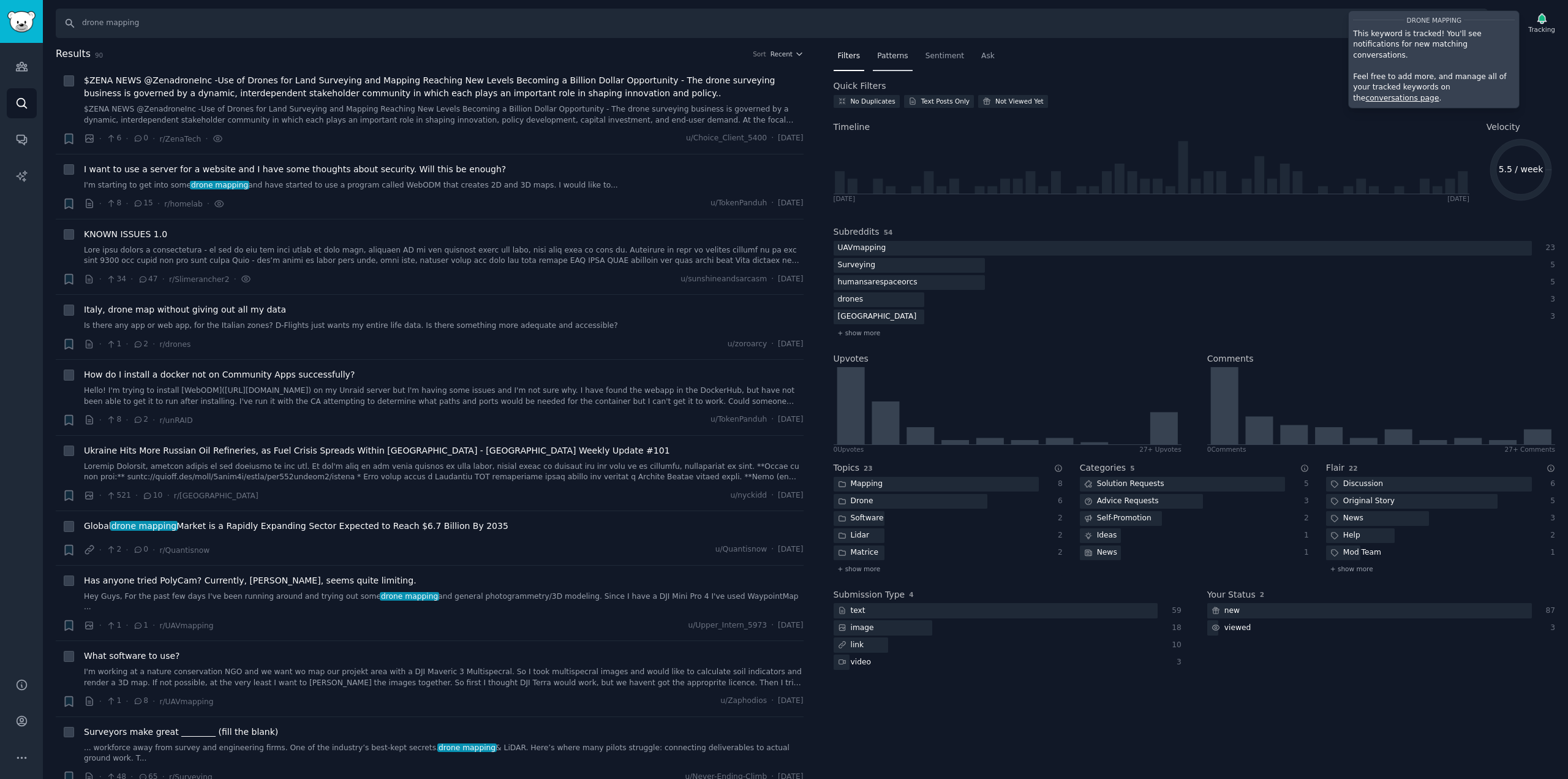
click at [891, 59] on span "Patterns" at bounding box center [892, 55] width 31 height 11
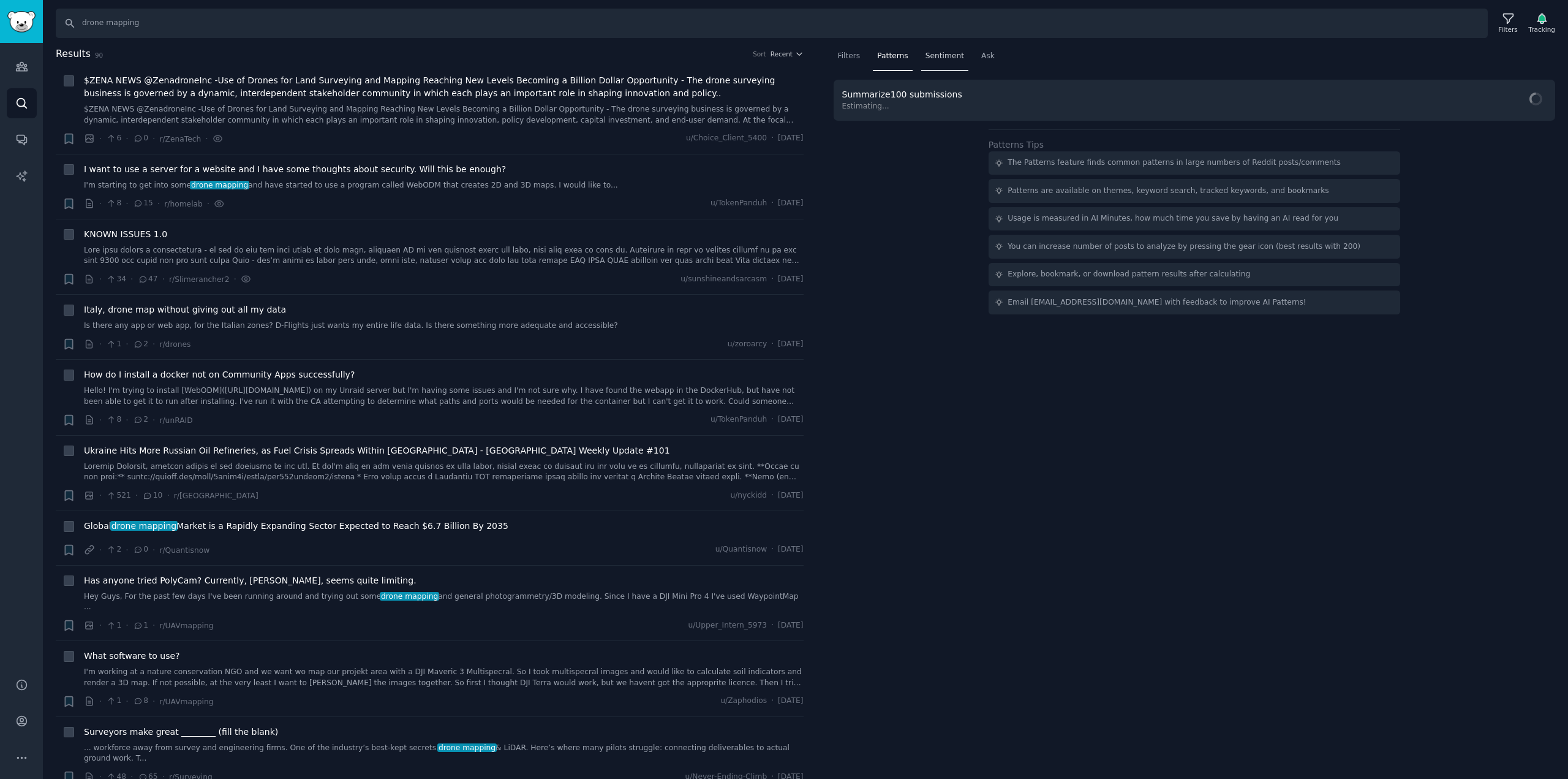
click at [940, 47] on div "Sentiment" at bounding box center [945, 58] width 47 height 25
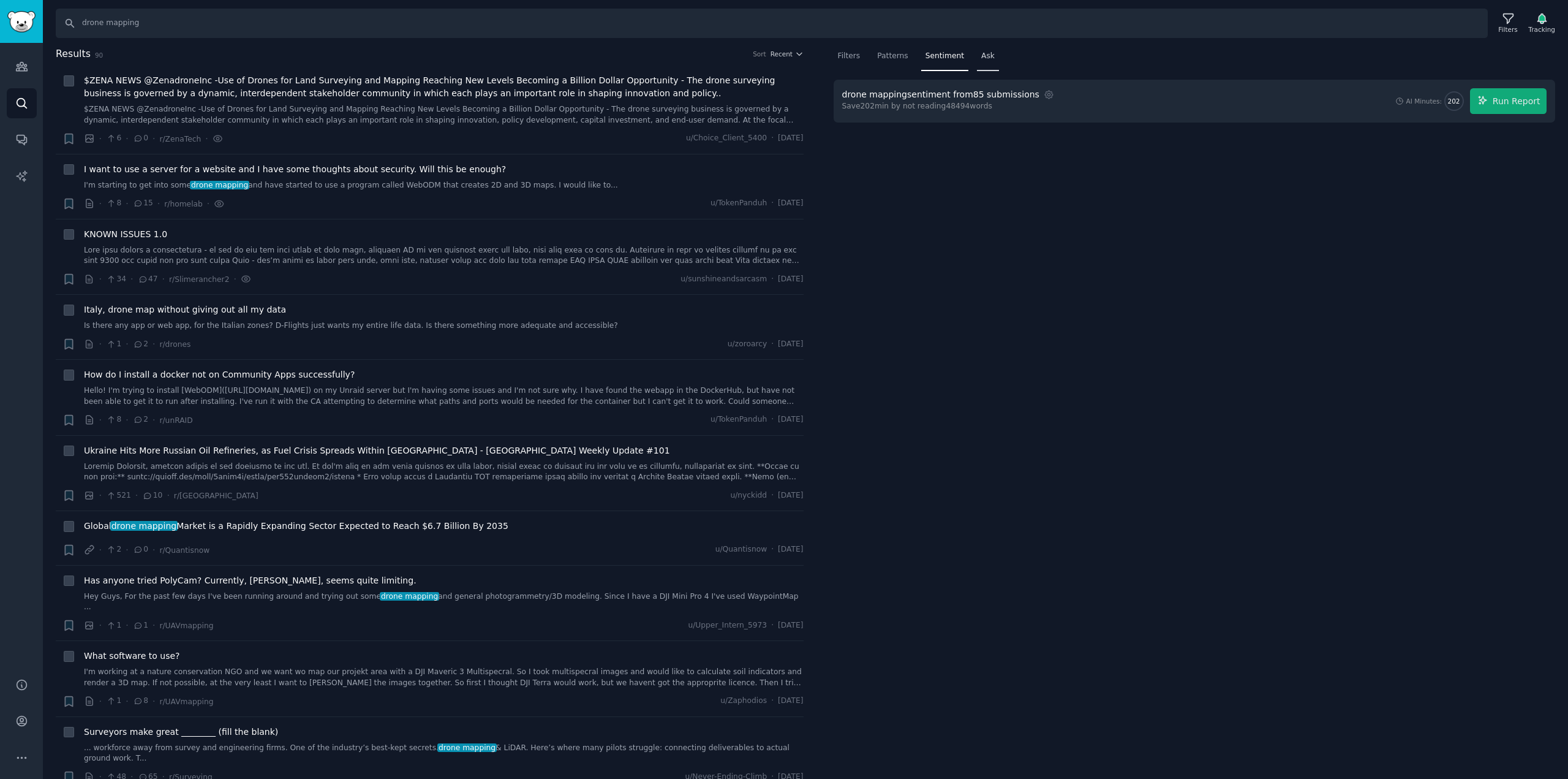
click at [979, 62] on div "Ask" at bounding box center [988, 58] width 22 height 25
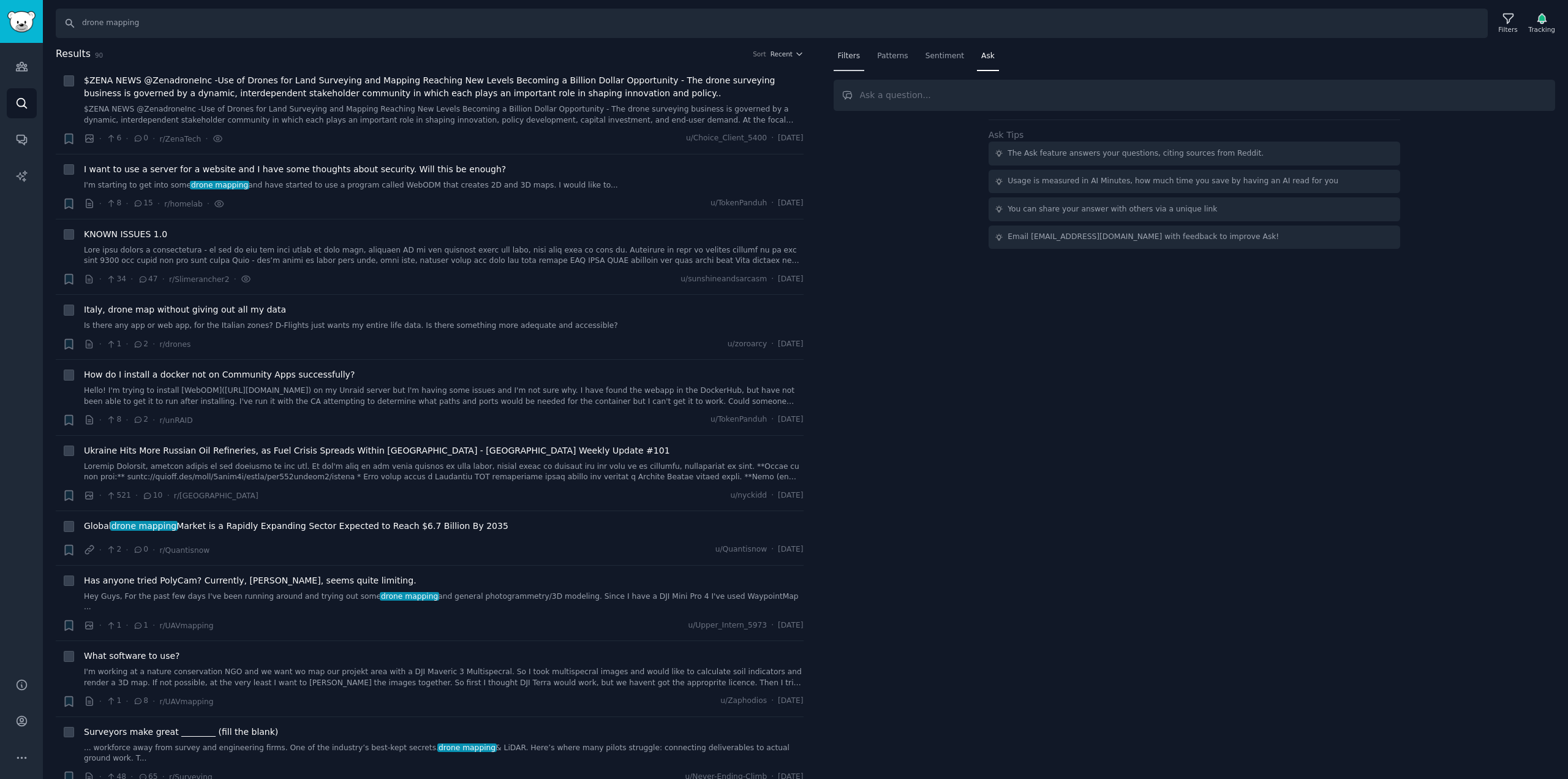
click at [846, 55] on span "Filters" at bounding box center [849, 55] width 23 height 11
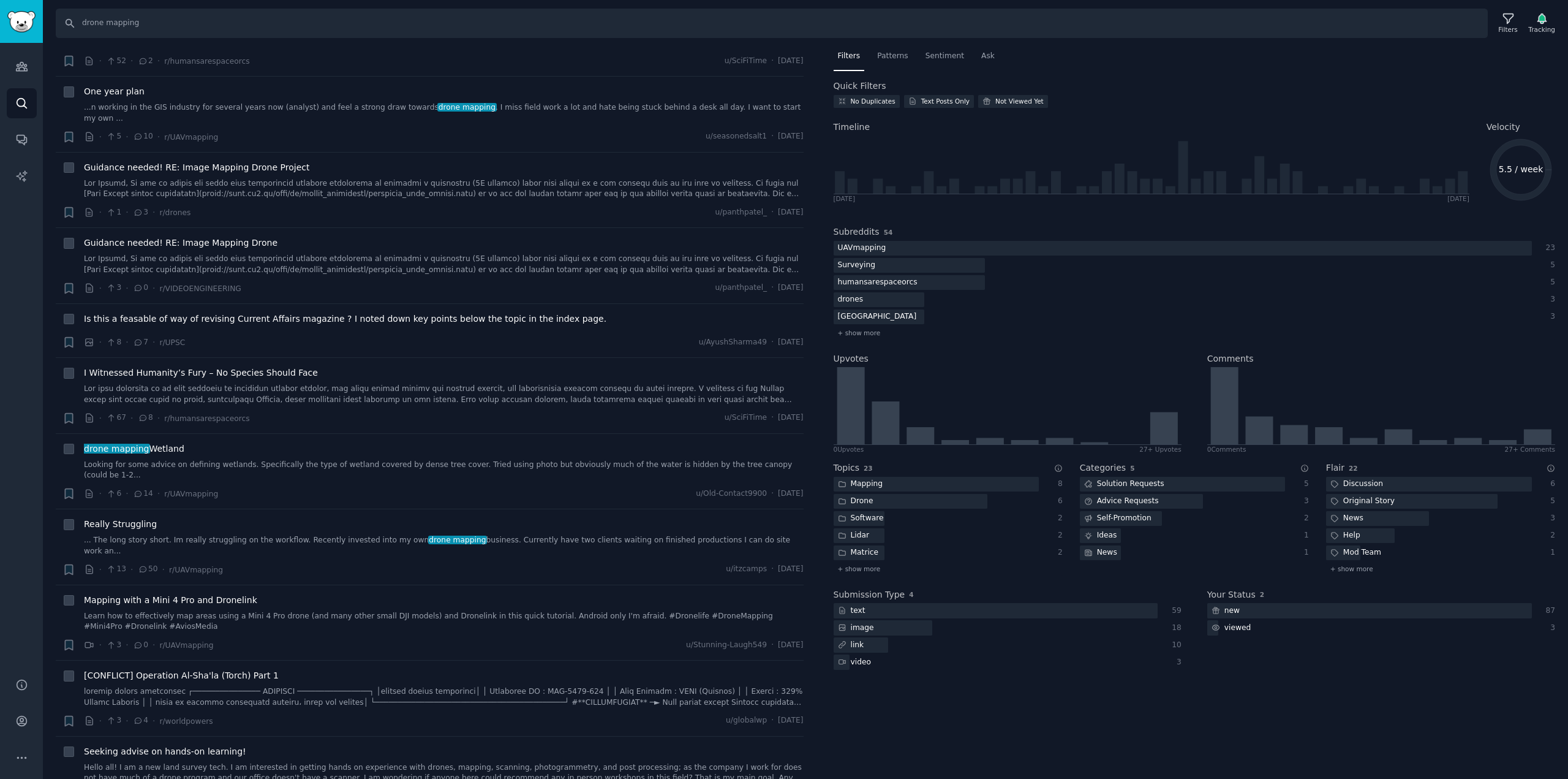
scroll to position [5594, 0]
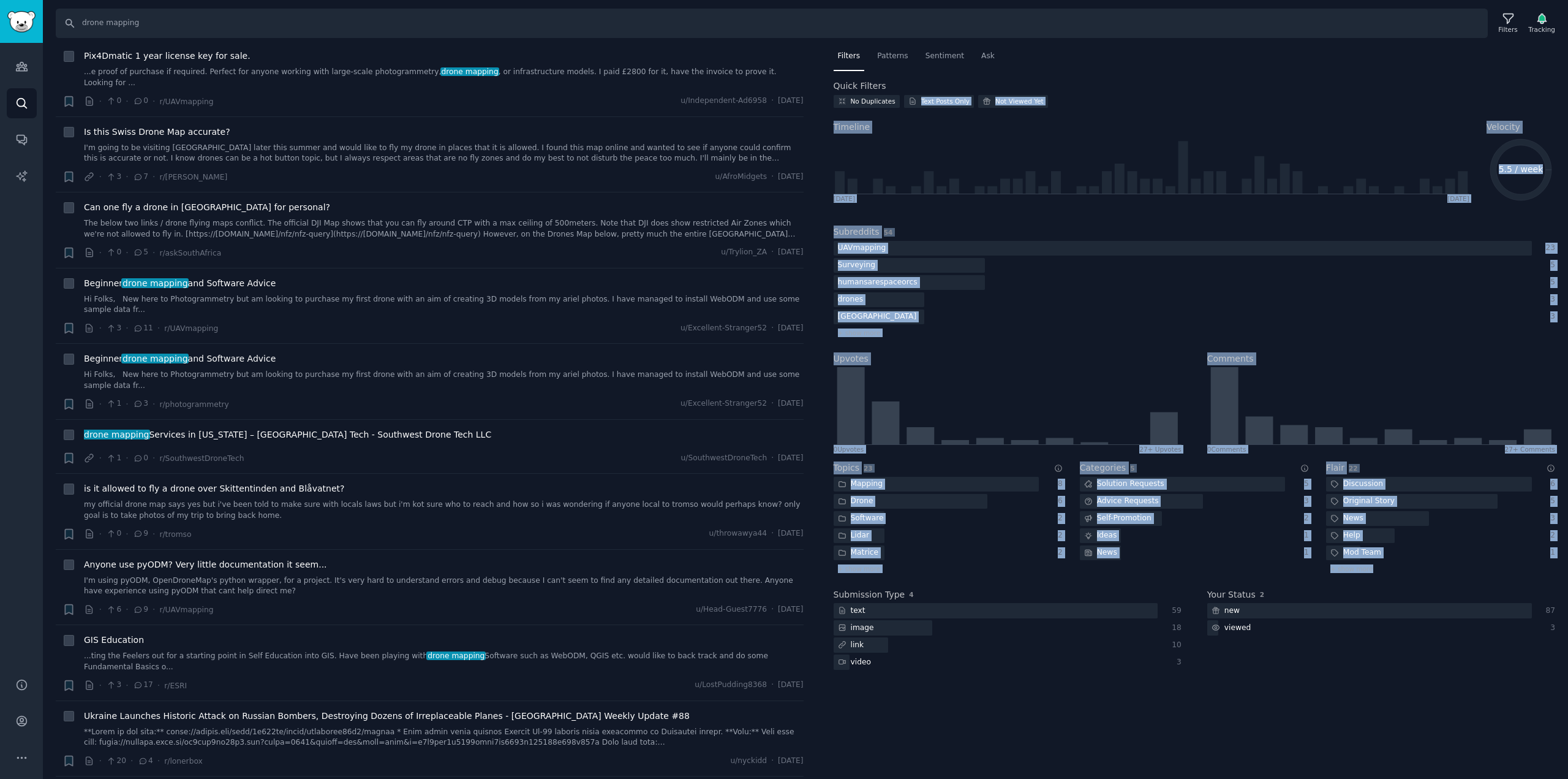
drag, startPoint x: 821, startPoint y: 732, endPoint x: 890, endPoint y: 115, distance: 620.8
click at [893, 92] on div "Filters Patterns Sentiment Ask Quick Filters No Duplicates Text Posts Only Not …" at bounding box center [1194, 412] width 748 height 733
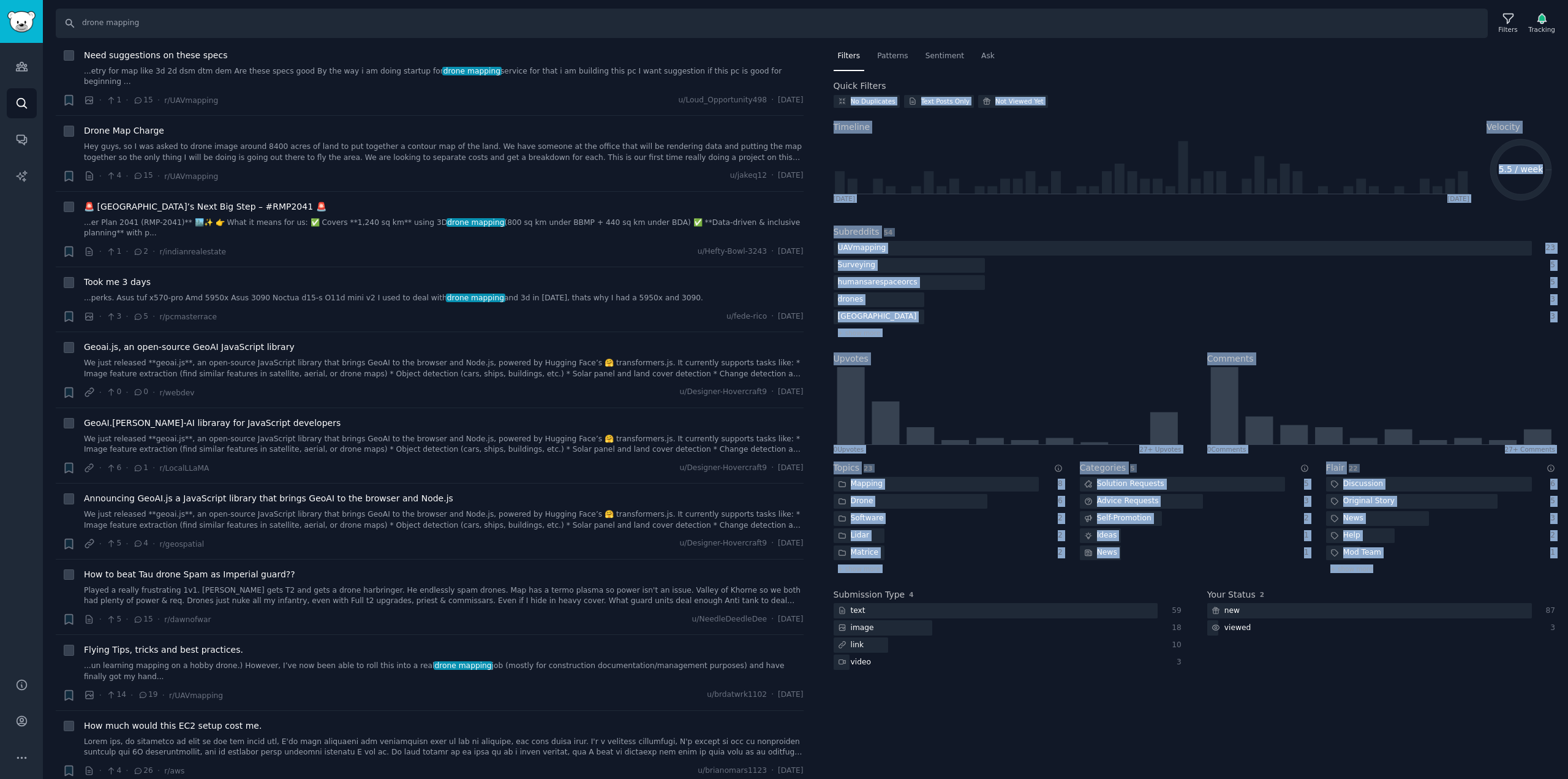
scroll to position [0, 0]
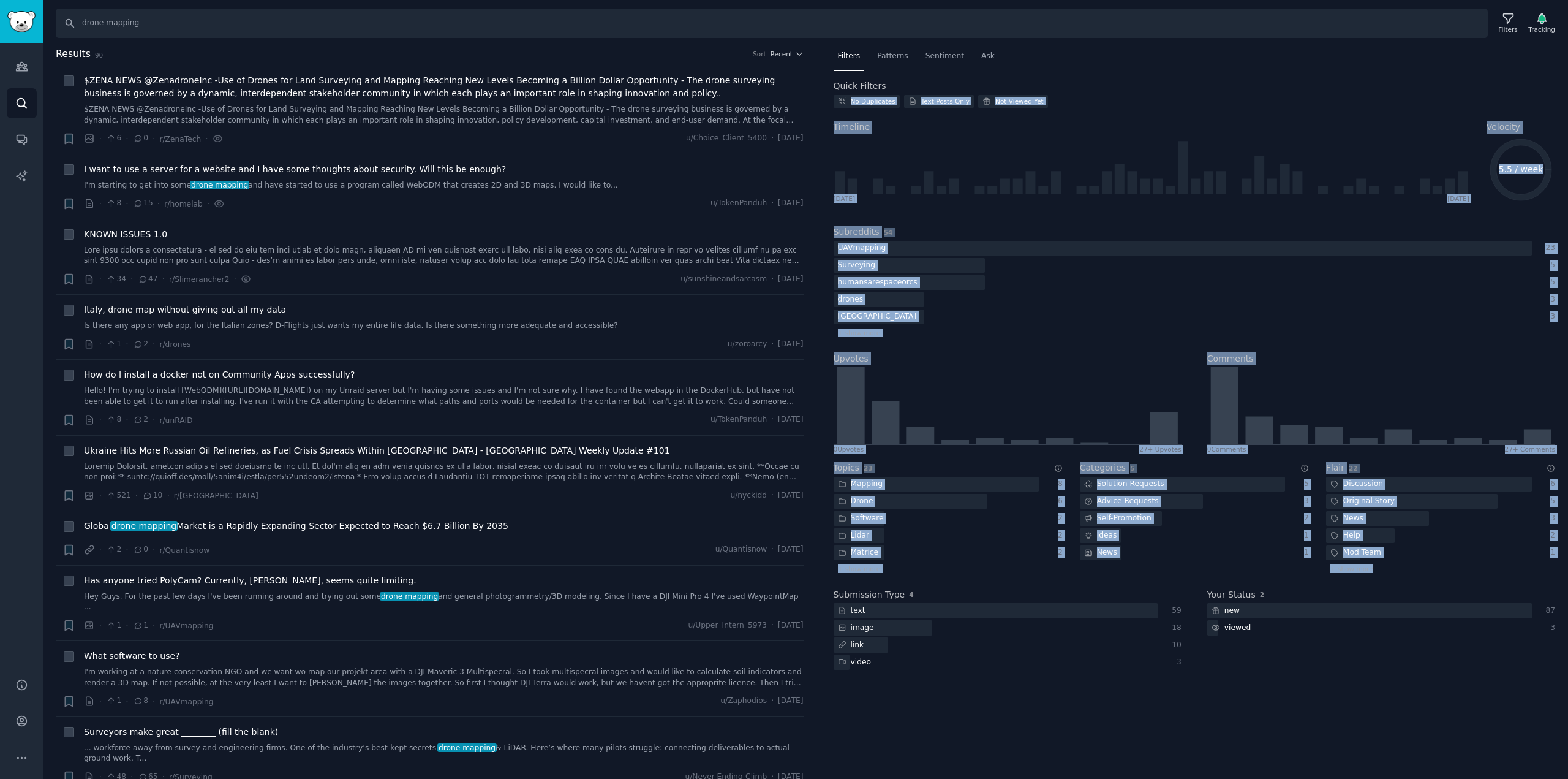
click at [913, 710] on div "Filters Patterns Sentiment Ask Quick Filters No Duplicates Text Posts Only Not …" at bounding box center [1194, 412] width 748 height 733
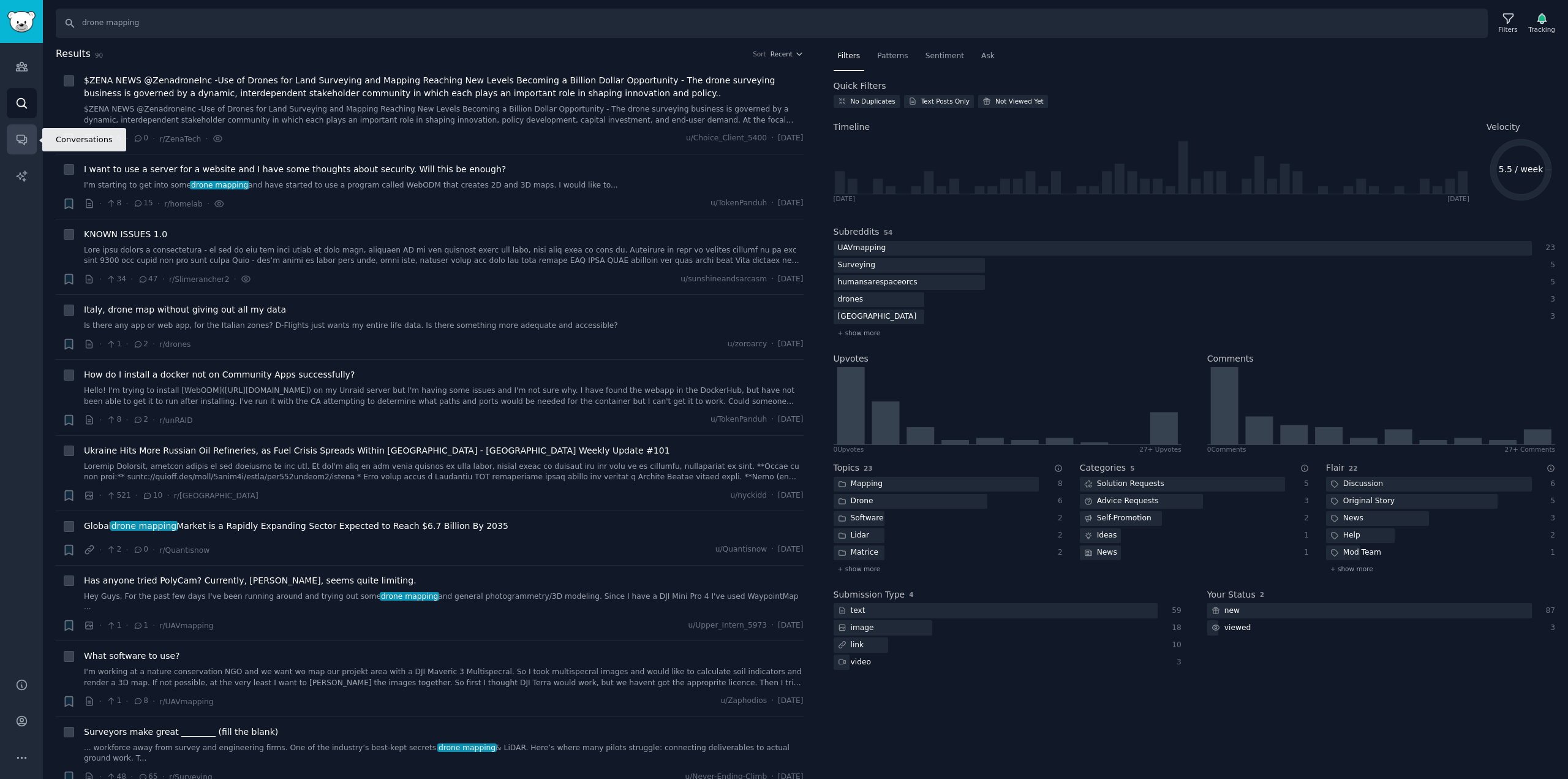
click at [19, 134] on icon "Sidebar" at bounding box center [21, 138] width 13 height 13
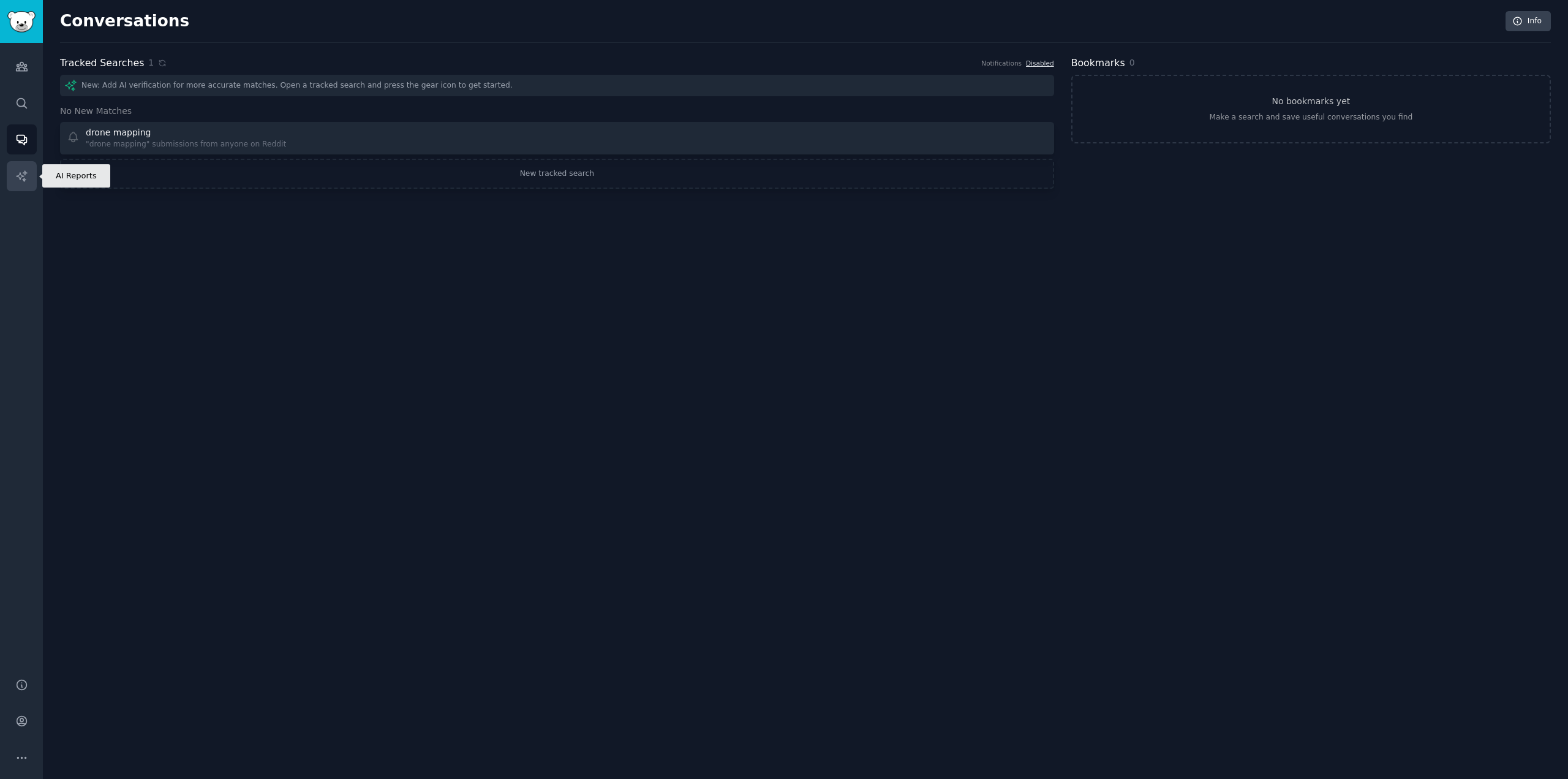
click at [24, 172] on icon "Sidebar" at bounding box center [21, 175] width 11 height 11
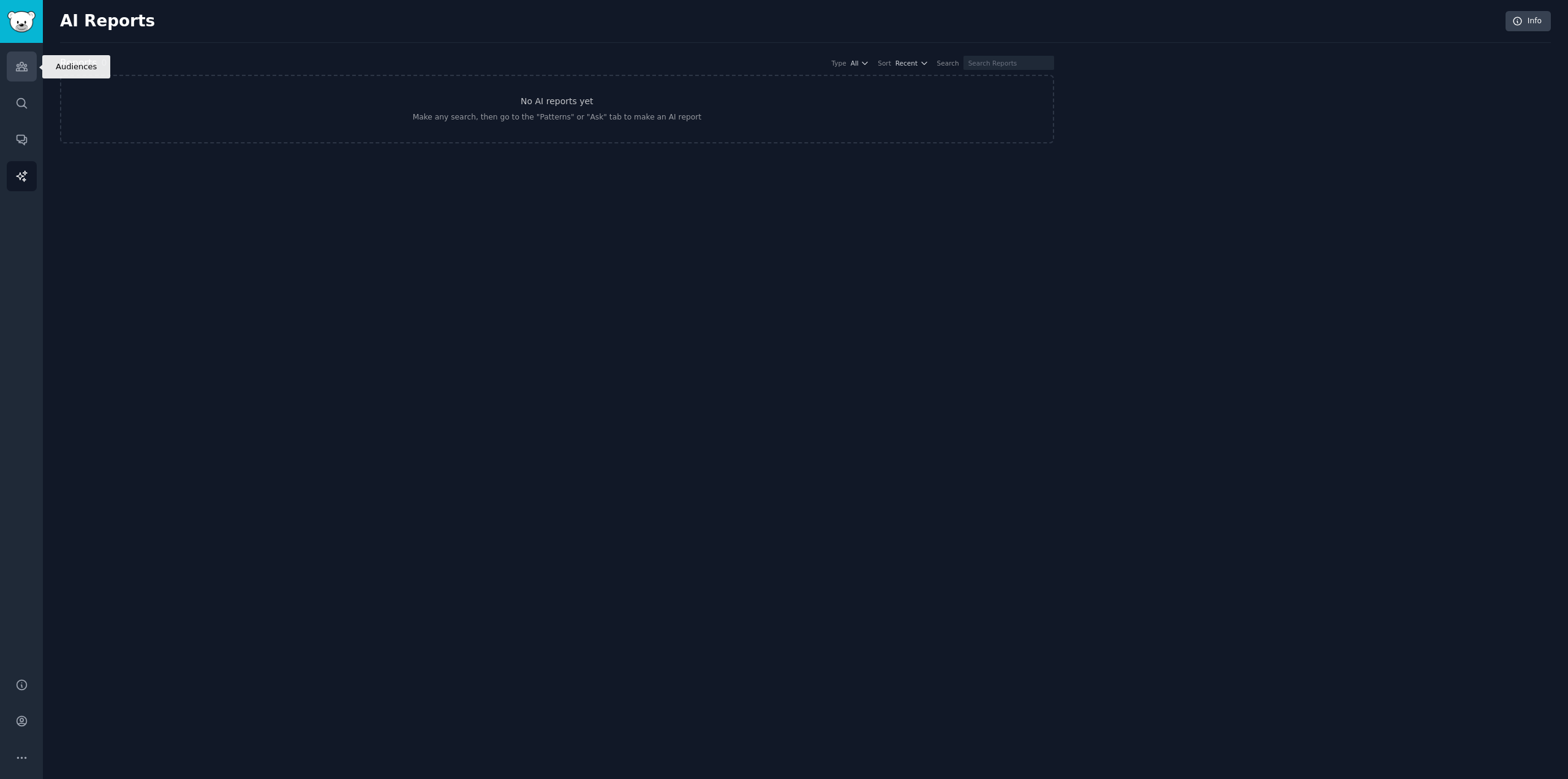
click at [25, 57] on link "Audiences" at bounding box center [22, 66] width 30 height 30
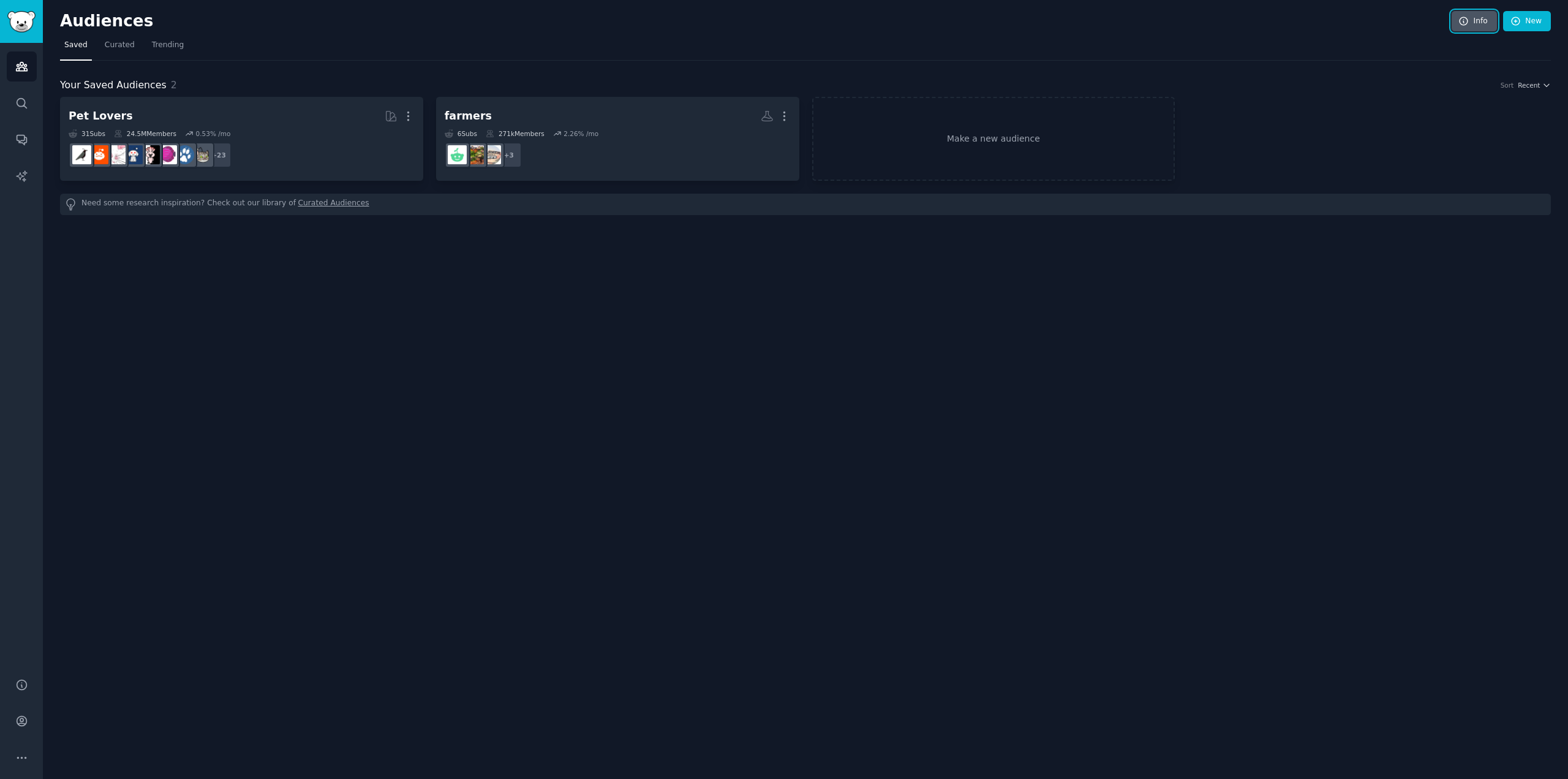
click at [1459, 18] on link "Info" at bounding box center [1475, 21] width 45 height 21
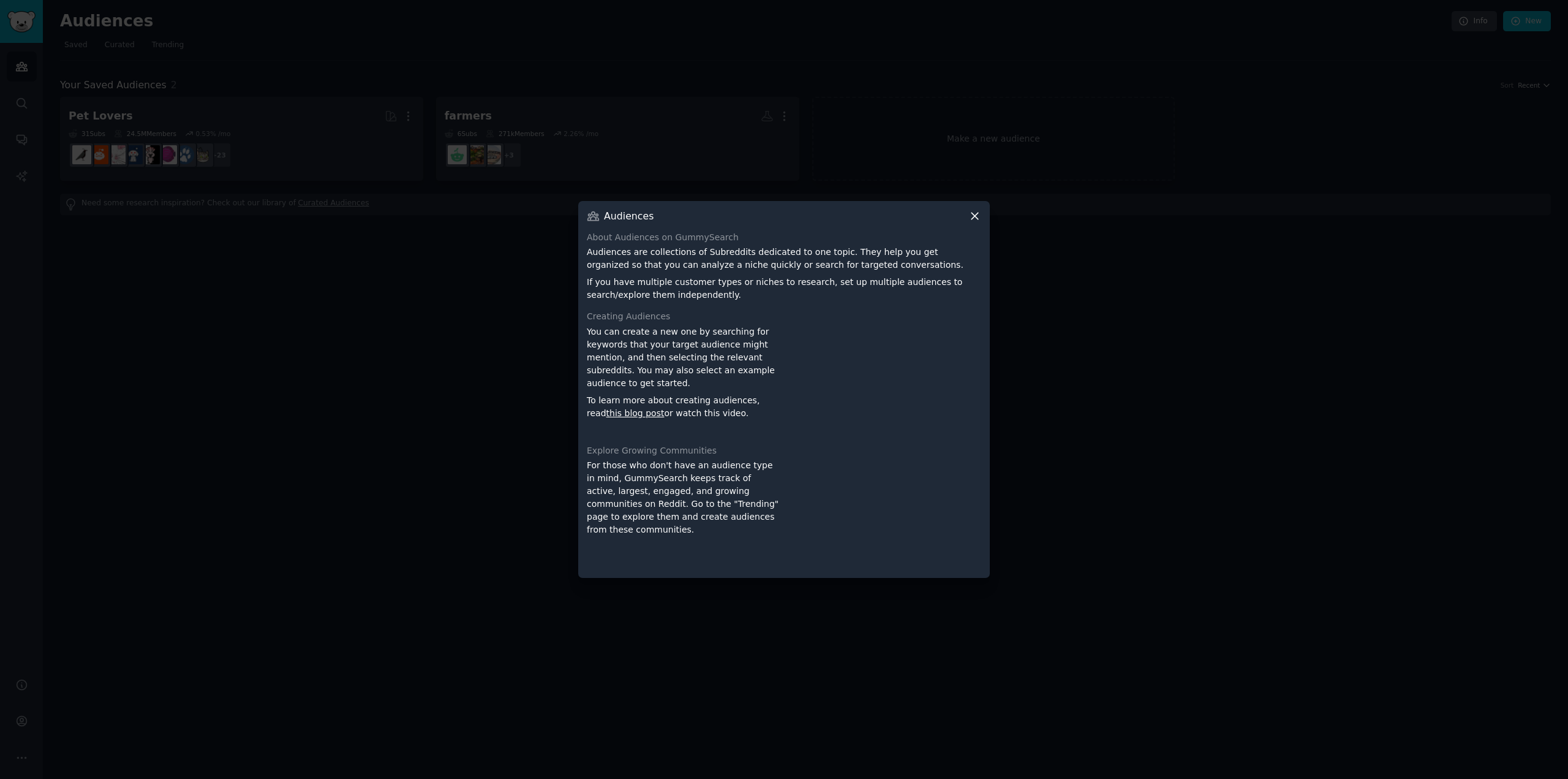
click at [1128, 400] on div at bounding box center [784, 390] width 1568 height 779
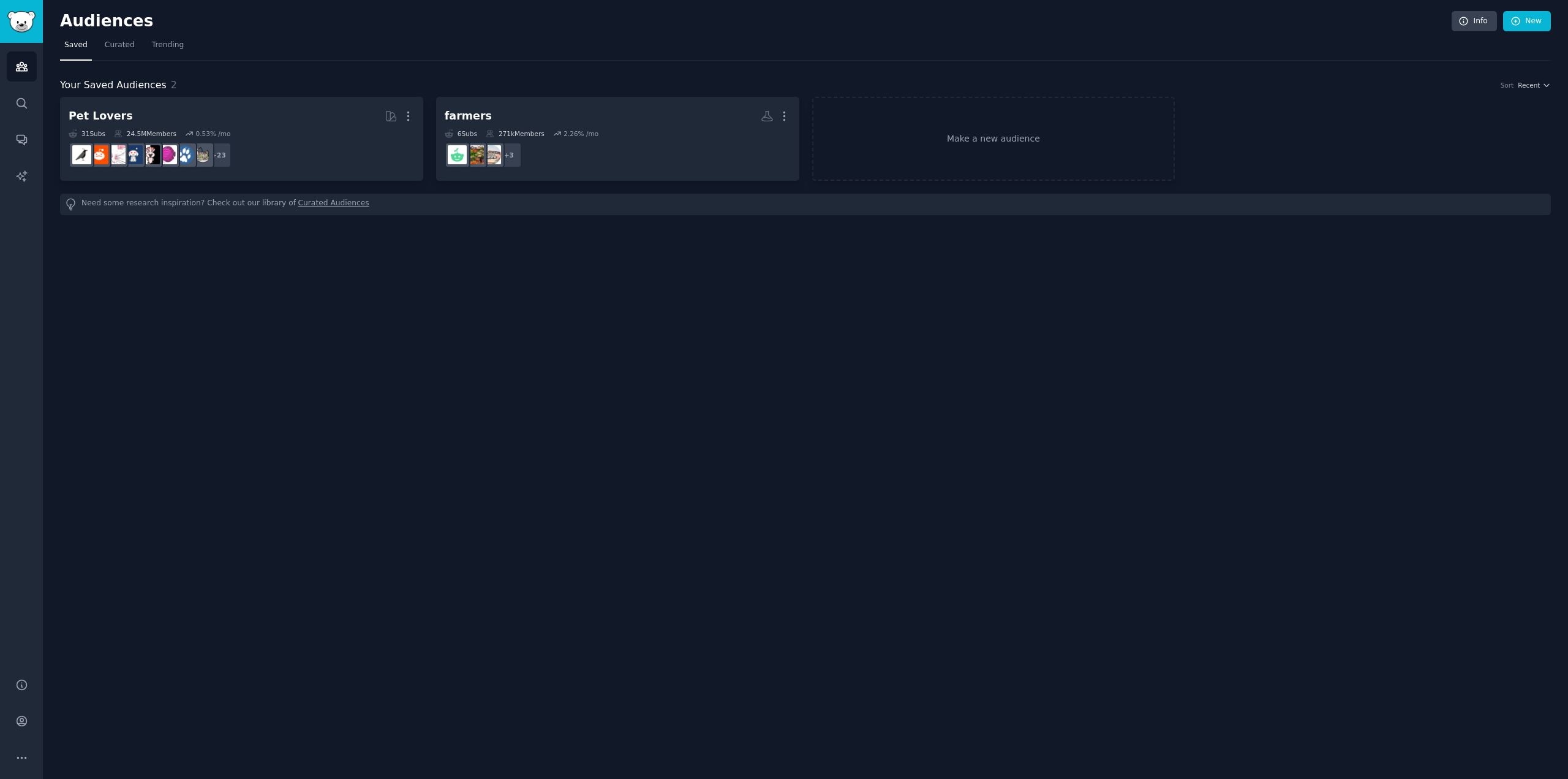
click at [283, 506] on div "Audiences Info New Saved Curated Trending Your Saved Audiences 2 Sort Recent Pe…" at bounding box center [805, 390] width 1525 height 779
click at [1459, 19] on link "Info" at bounding box center [1475, 21] width 45 height 21
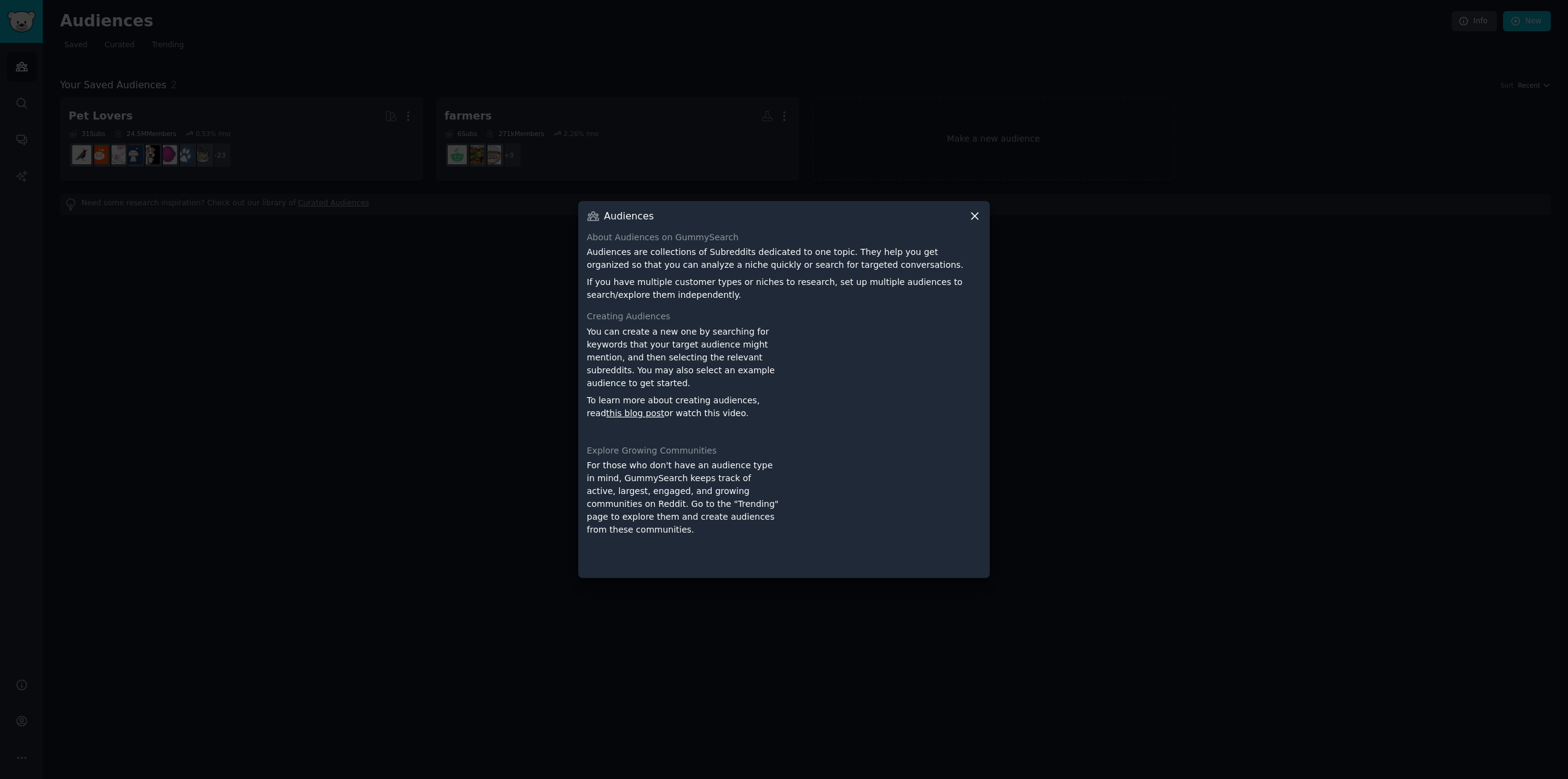
click at [974, 213] on icon at bounding box center [975, 216] width 13 height 13
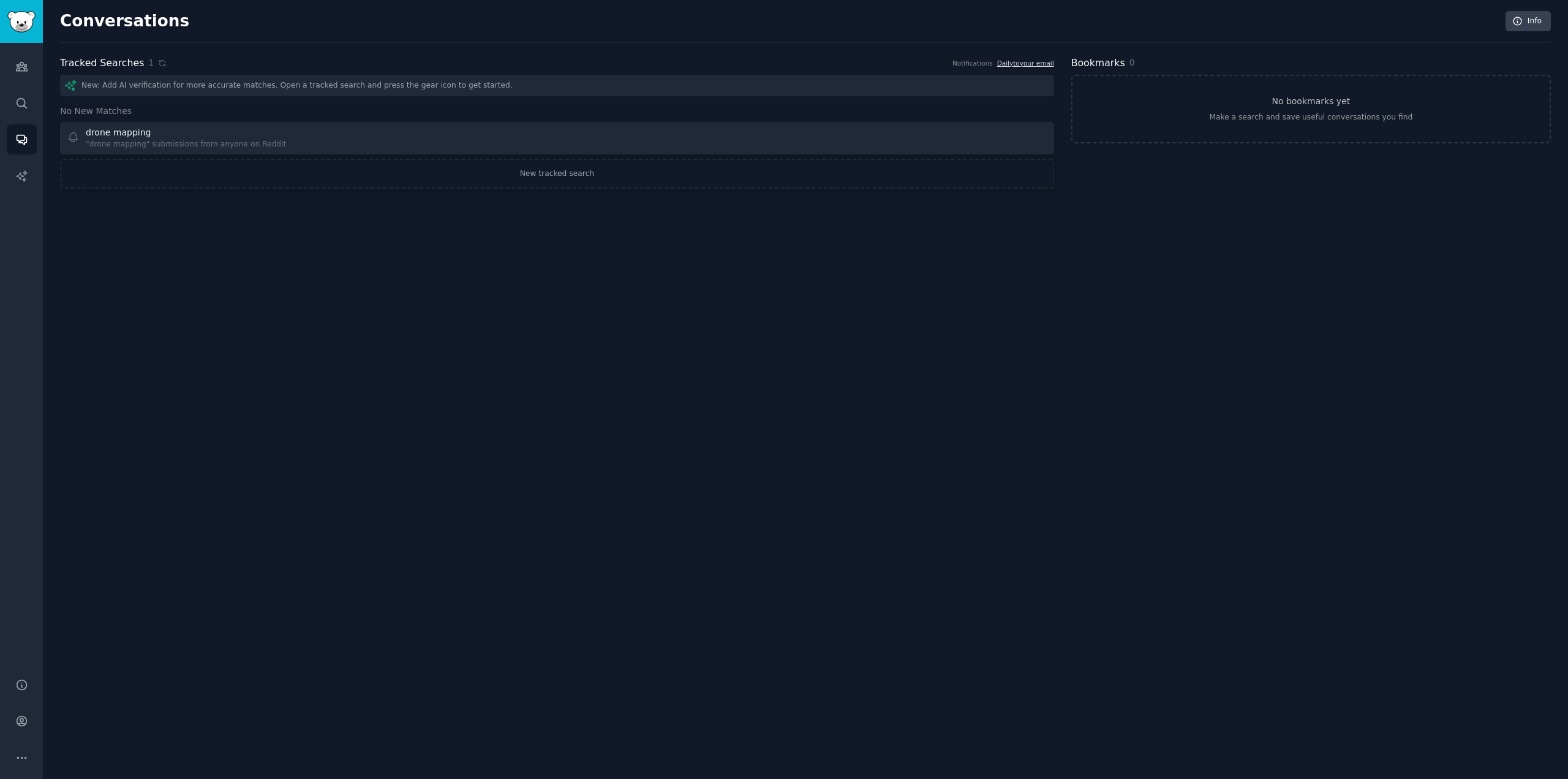
click at [395, 85] on div "New: Add AI verification for more accurate matches. Open a tracked search and p…" at bounding box center [558, 86] width 995 height 22
click at [158, 62] on icon at bounding box center [162, 62] width 9 height 9
click at [1266, 113] on div "Make a search and save useful conversations you find" at bounding box center [1311, 117] width 204 height 11
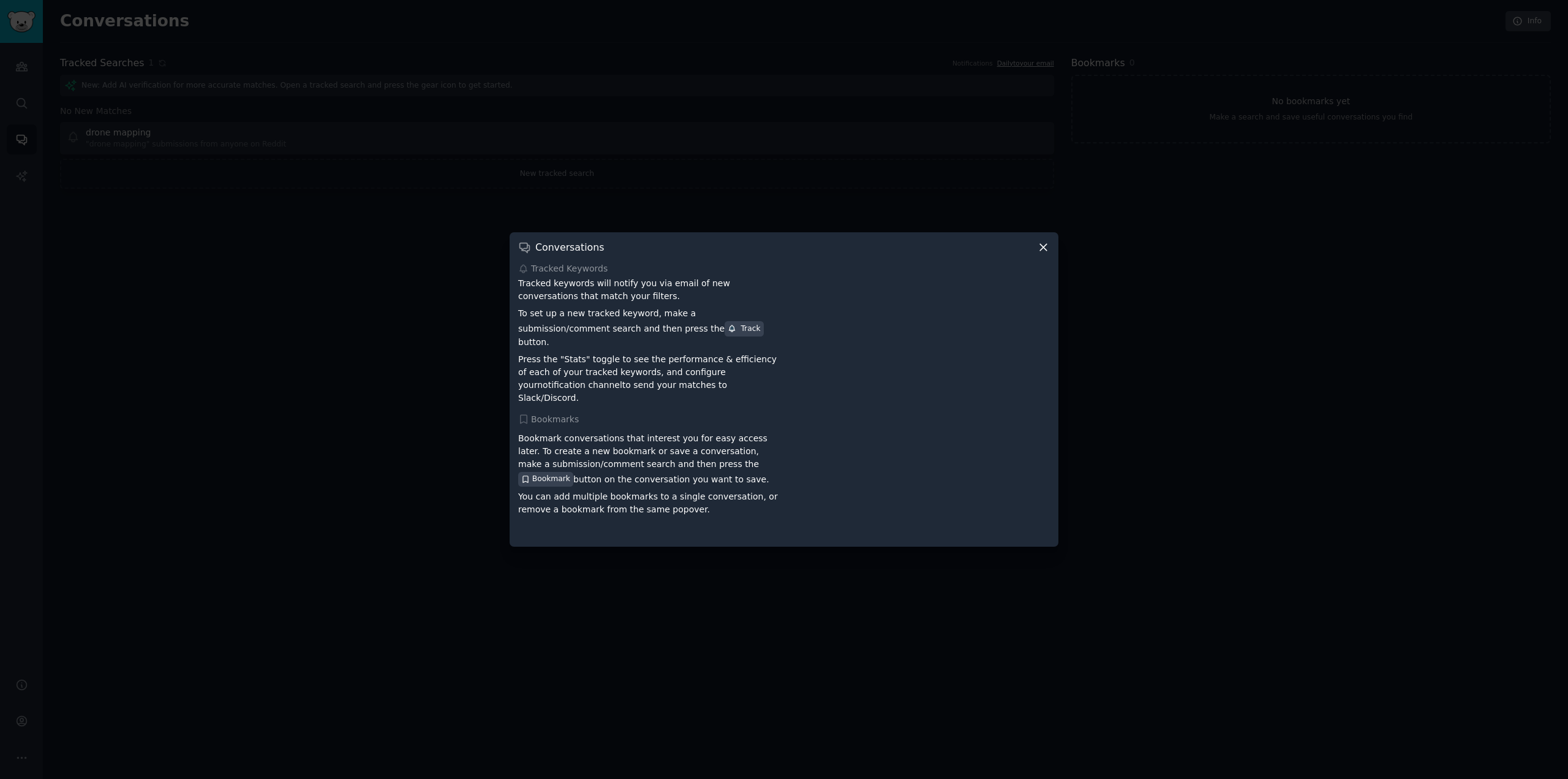
click at [634, 390] on div "Tracked keywords will notify you via email of new conversations that match your…" at bounding box center [649, 340] width 262 height 127
click at [311, 377] on div at bounding box center [784, 390] width 1568 height 779
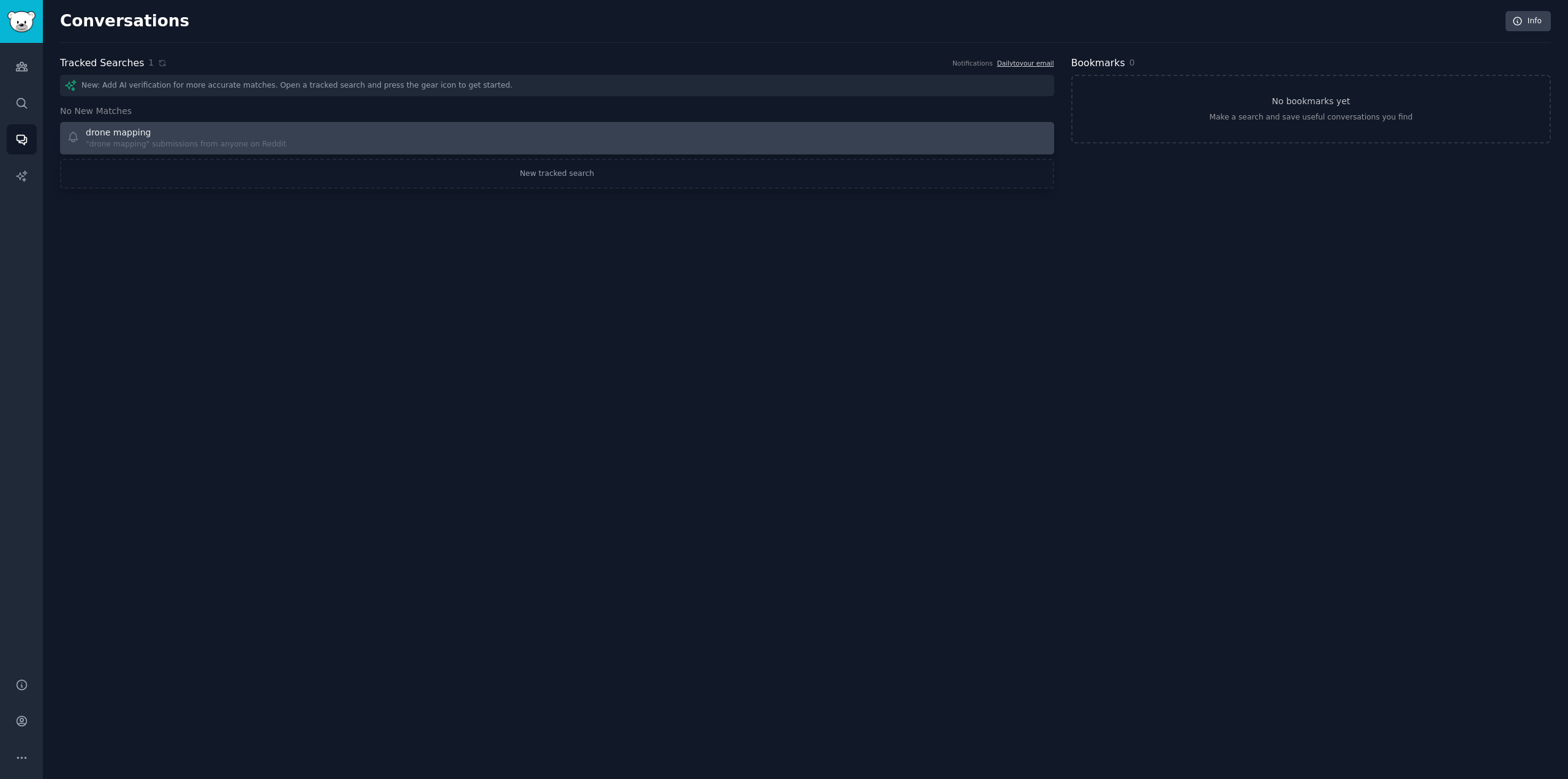
click at [72, 140] on icon at bounding box center [72, 137] width 9 height 10
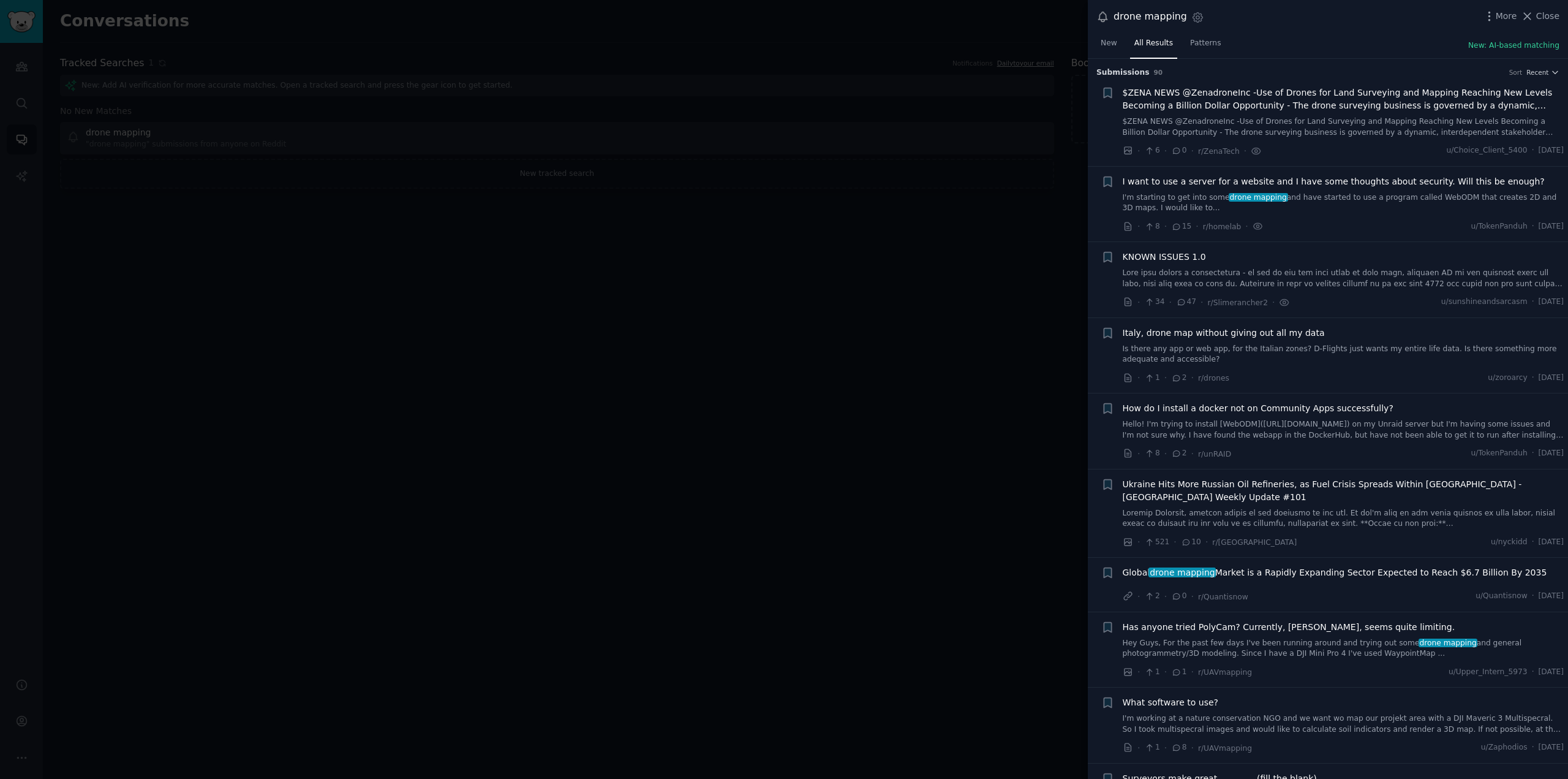
click at [1256, 128] on link "$ZENA NEWS @ZenadroneInc -Use of Drones for Land Surveying and Mapping Reaching…" at bounding box center [1344, 128] width 442 height 22
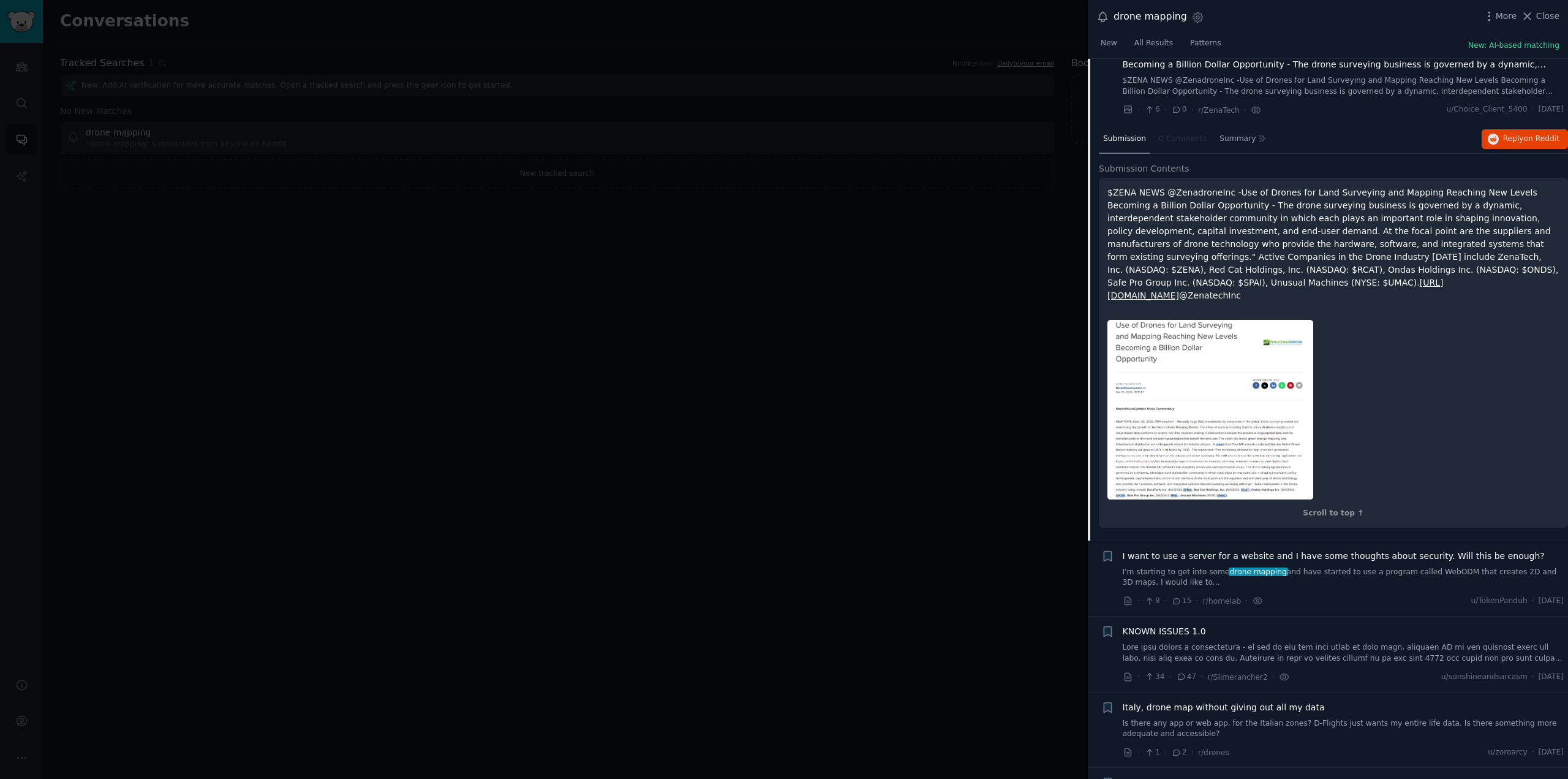
scroll to position [20, 0]
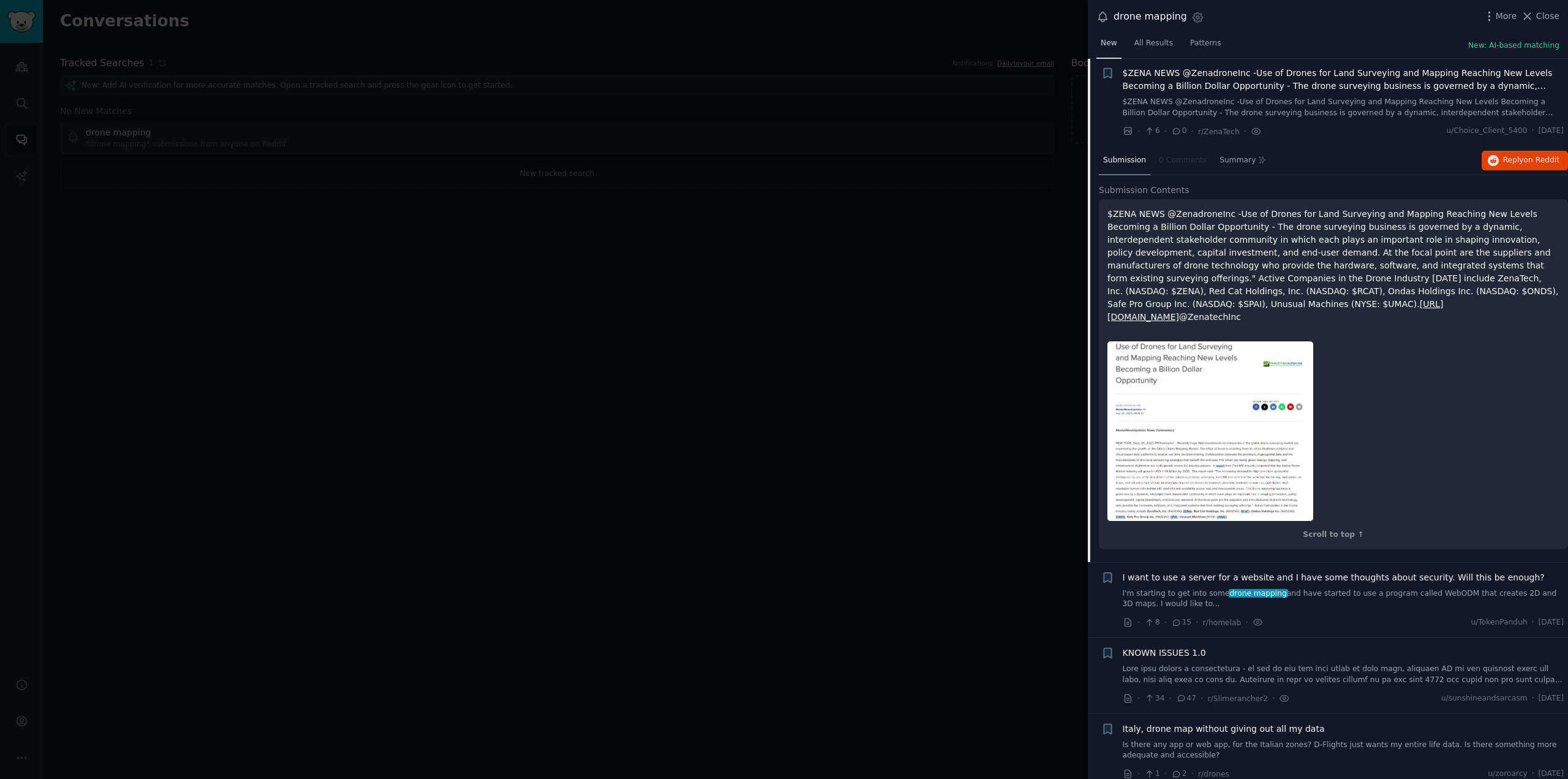
click at [1110, 40] on span "New" at bounding box center [1109, 43] width 17 height 11
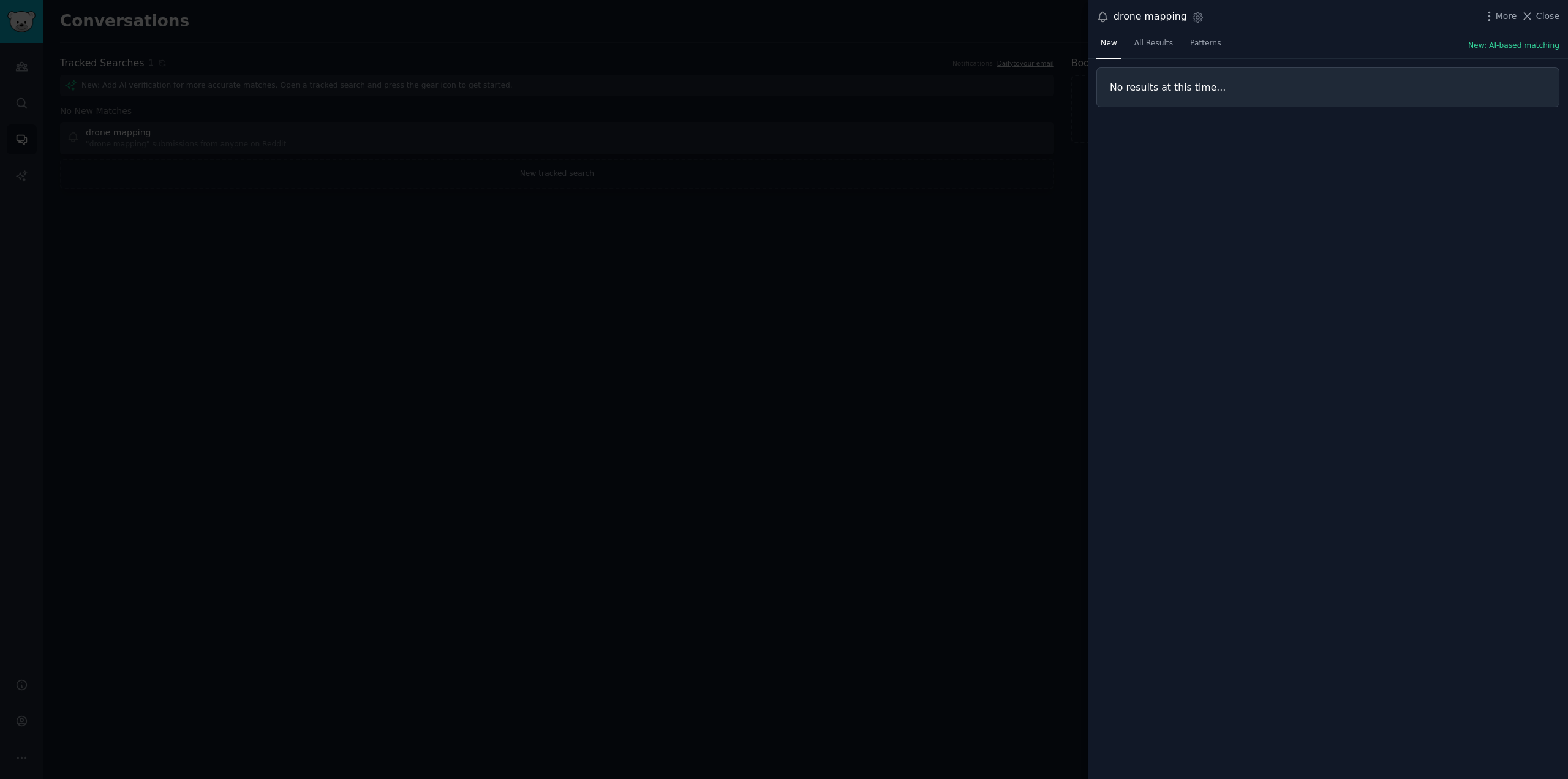
click at [1183, 85] on h3 "No results at this time..." at bounding box center [1328, 87] width 436 height 13
click at [1153, 44] on span "All Results" at bounding box center [1154, 43] width 39 height 11
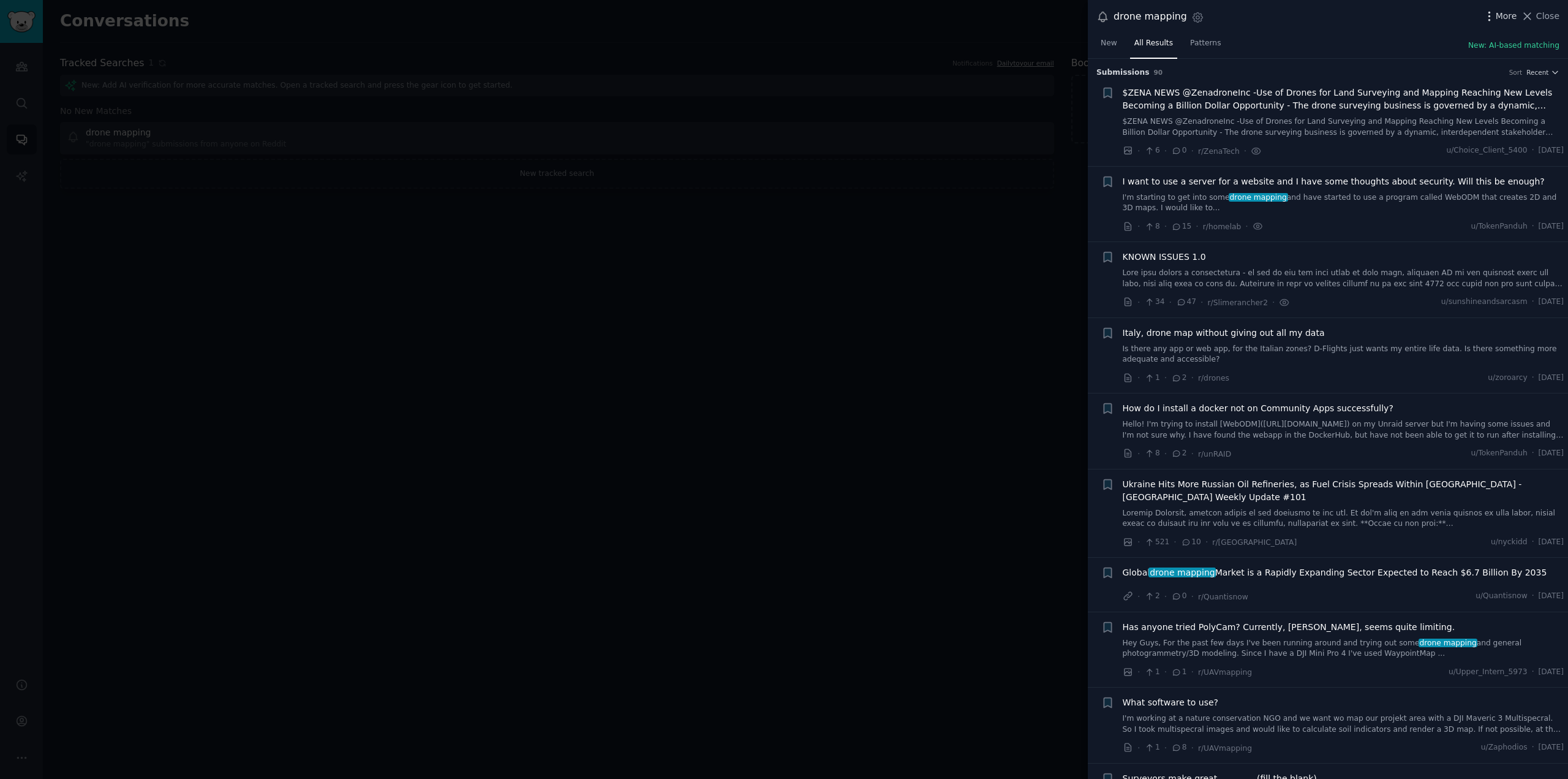
click at [1490, 13] on icon "button" at bounding box center [1489, 16] width 13 height 13
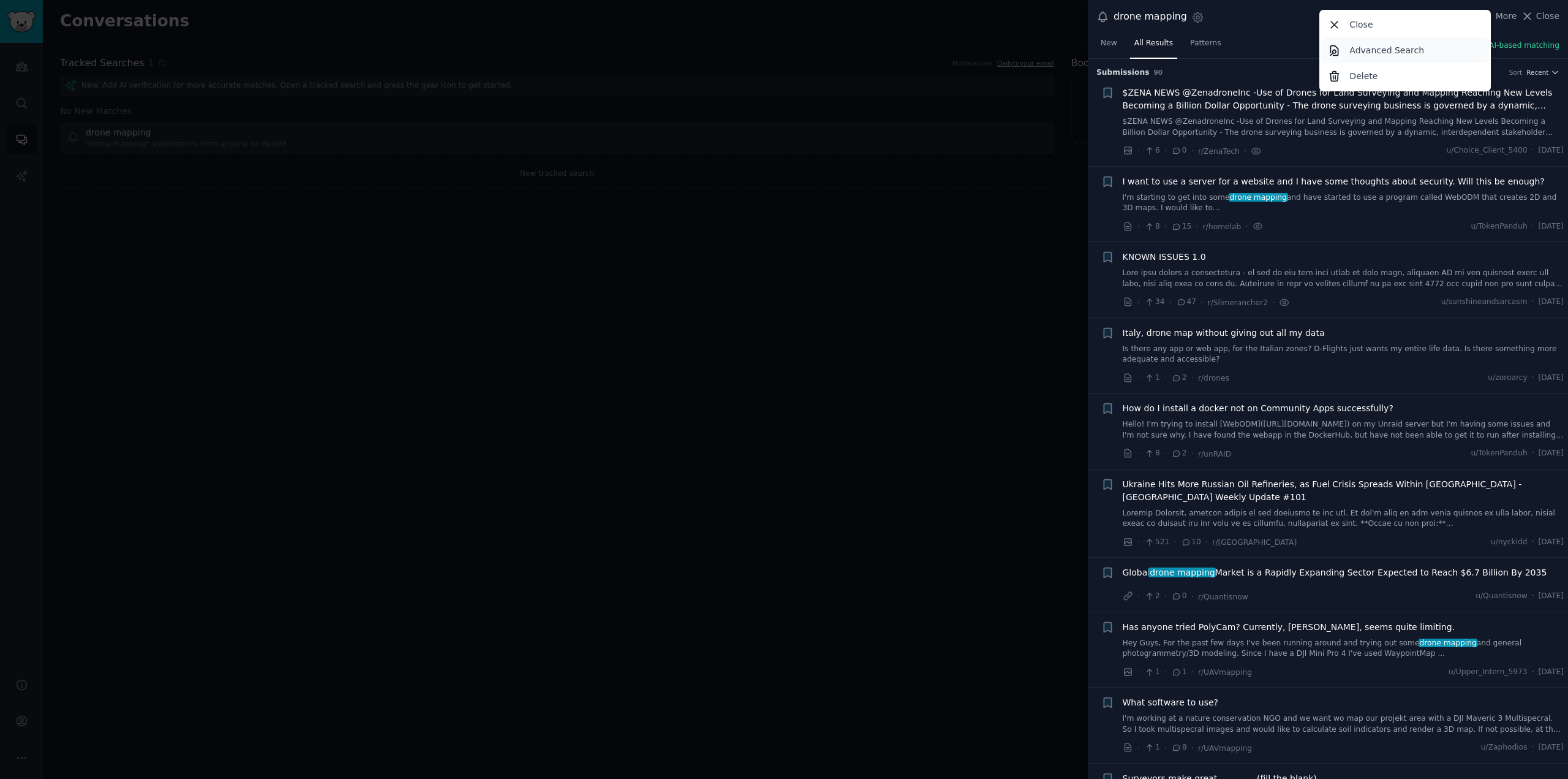
click at [1378, 54] on p "Advanced Search" at bounding box center [1387, 50] width 75 height 13
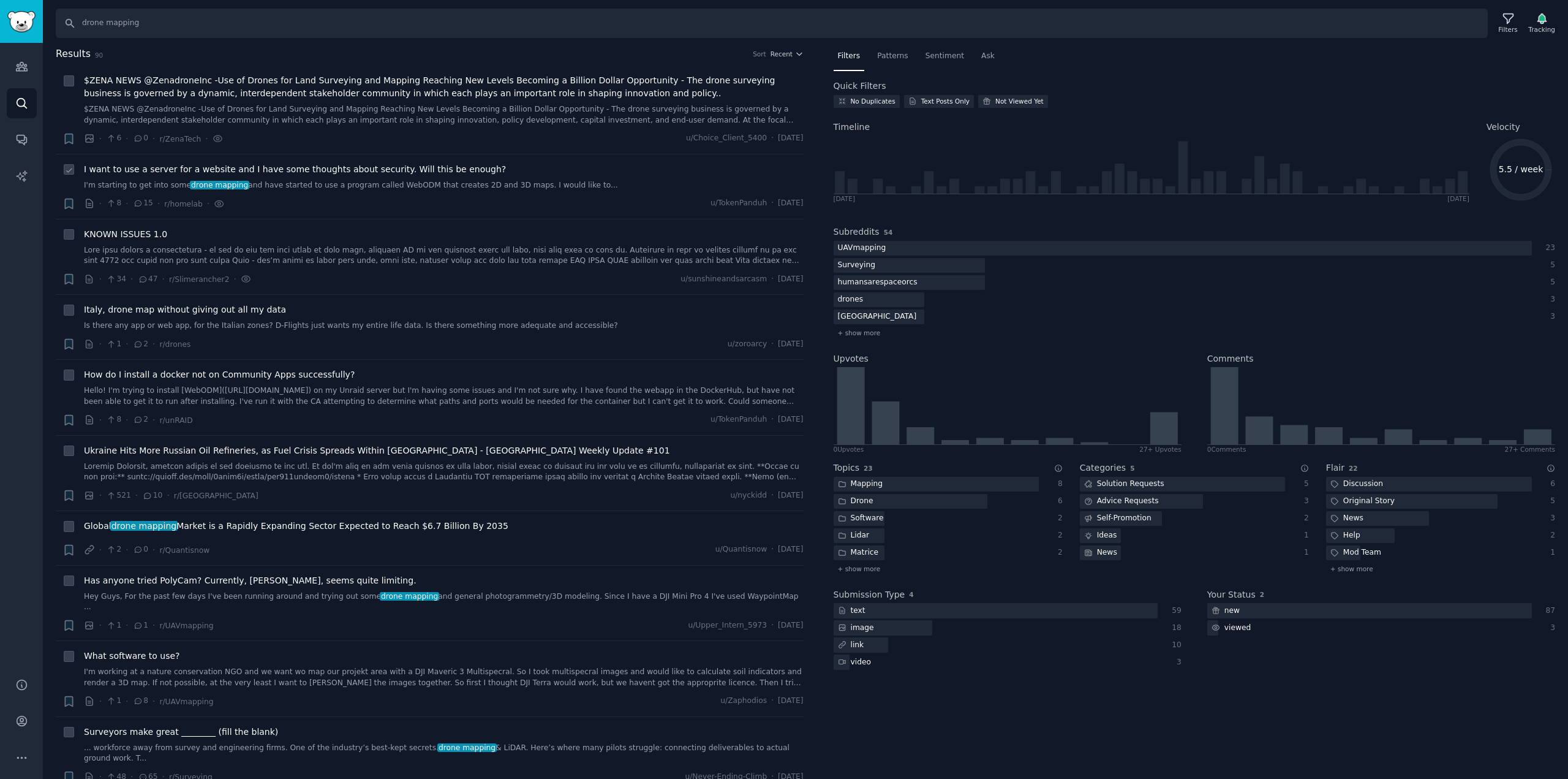
click at [339, 188] on link "I'm starting to get into some drone mapping and have started to use a program c…" at bounding box center [444, 185] width 720 height 11
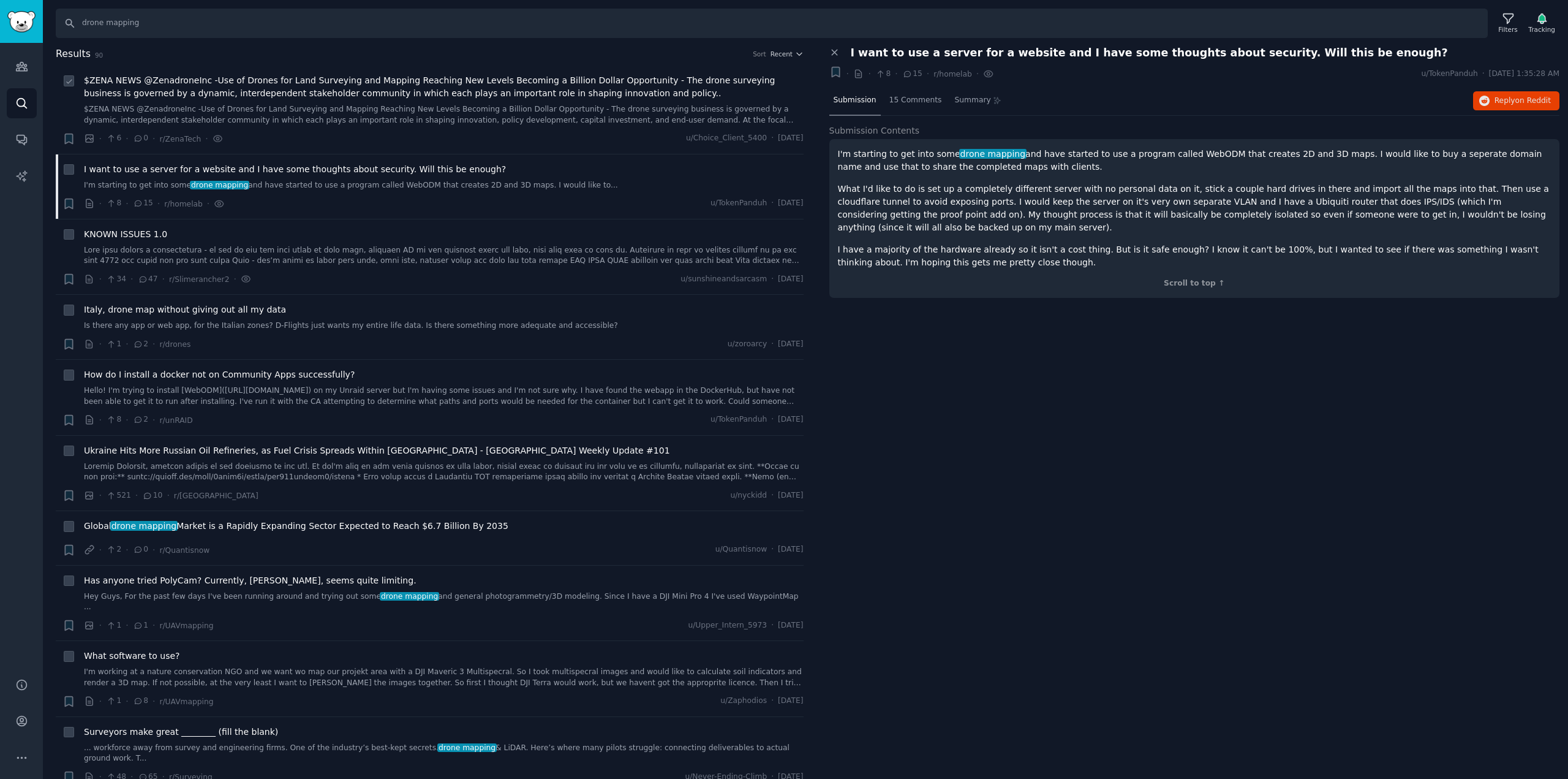
click at [406, 99] on span "$ZENA NEWS @ZenadroneInc -Use of Drones for Land Surveying and Mapping Reaching…" at bounding box center [444, 87] width 720 height 26
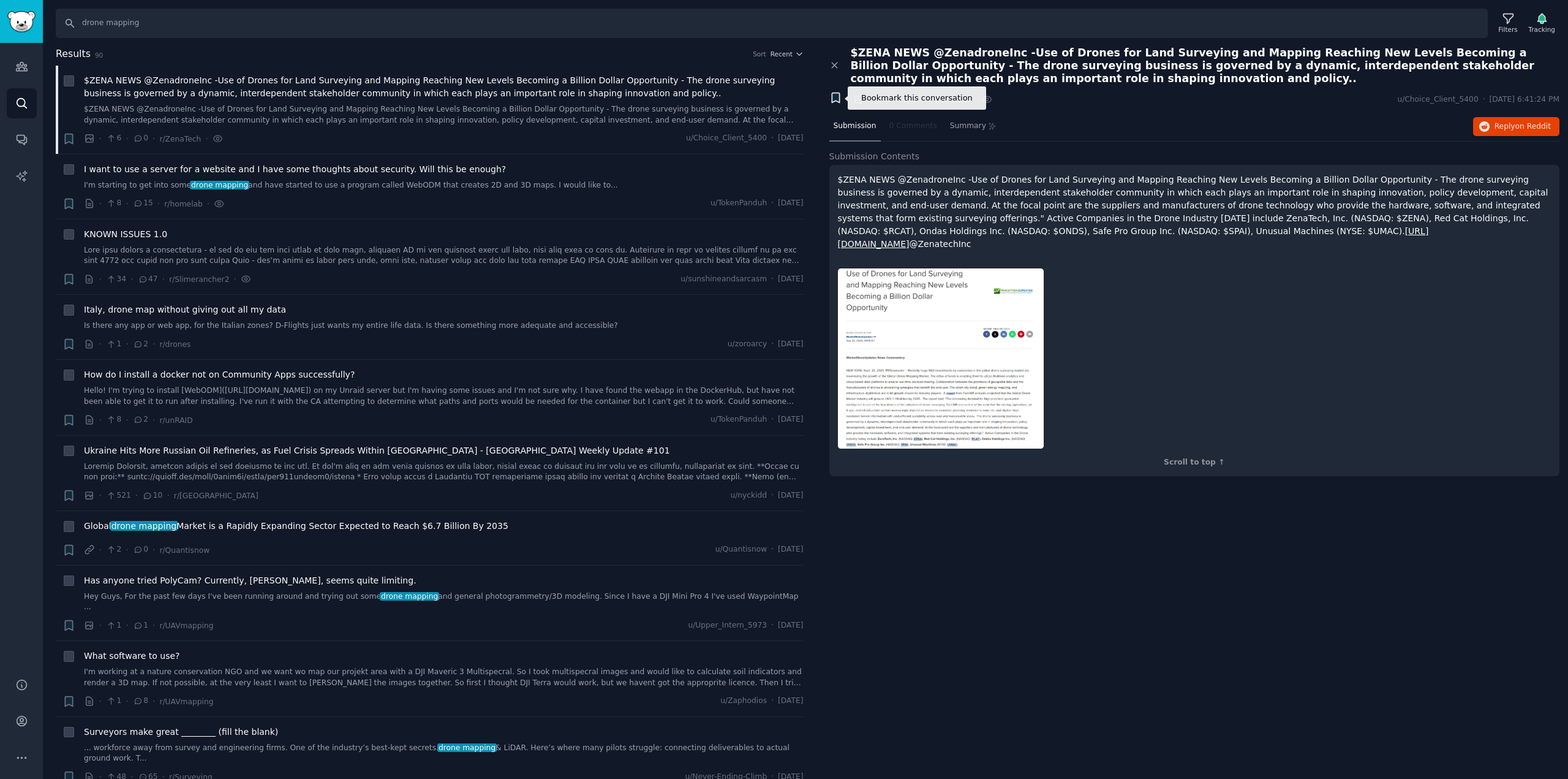
click at [832, 97] on icon "button" at bounding box center [834, 98] width 7 height 10
type input "lll"
click at [1043, 104] on div "Bookmark this conversation · · 6 · 0 · r/ZenaTech · u/Choice_Client_5400 · Thu …" at bounding box center [1194, 99] width 731 height 17
click at [24, 67] on icon "Sidebar" at bounding box center [21, 66] width 11 height 9
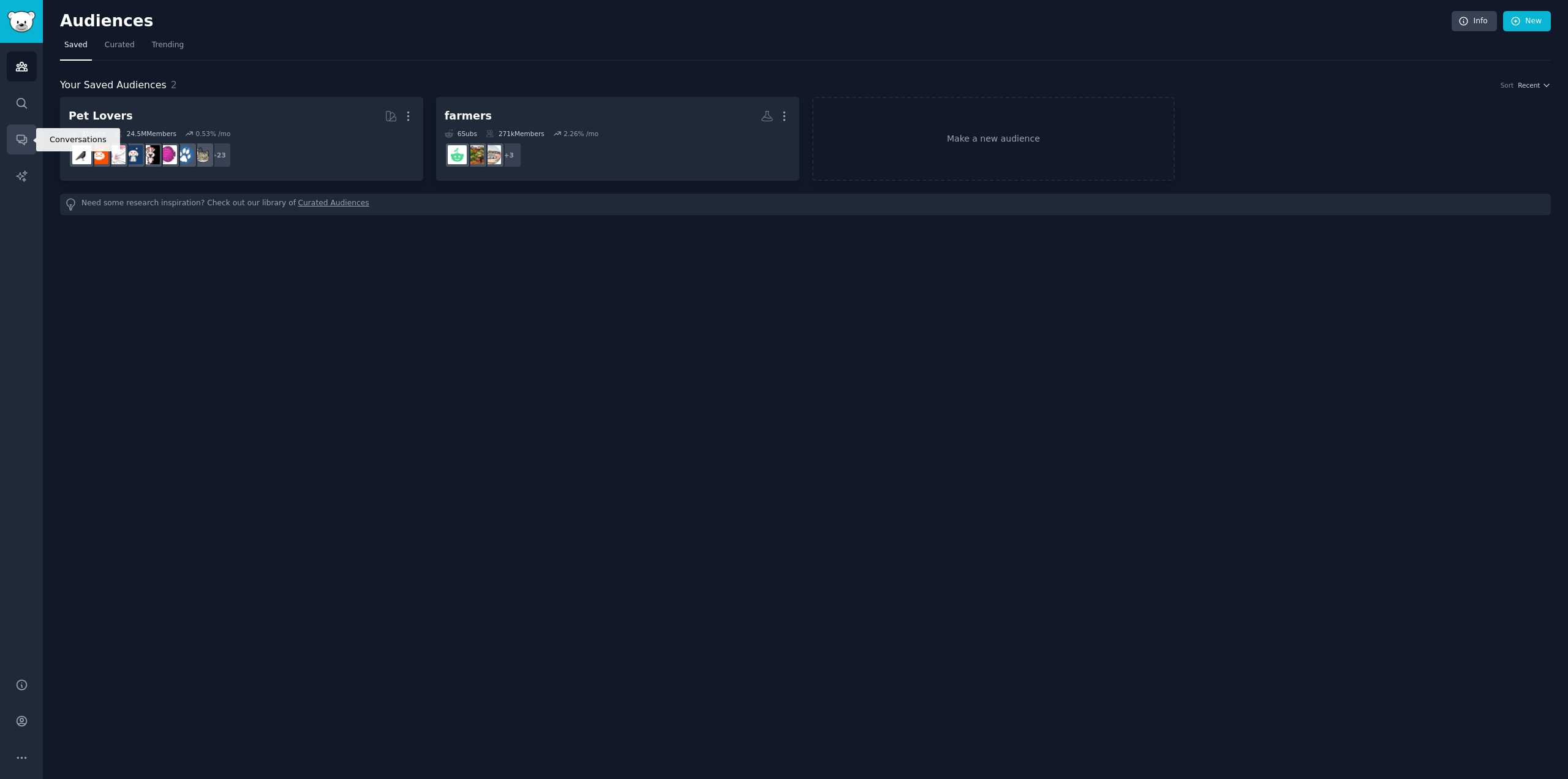
click at [25, 136] on icon "Sidebar" at bounding box center [22, 140] width 10 height 10
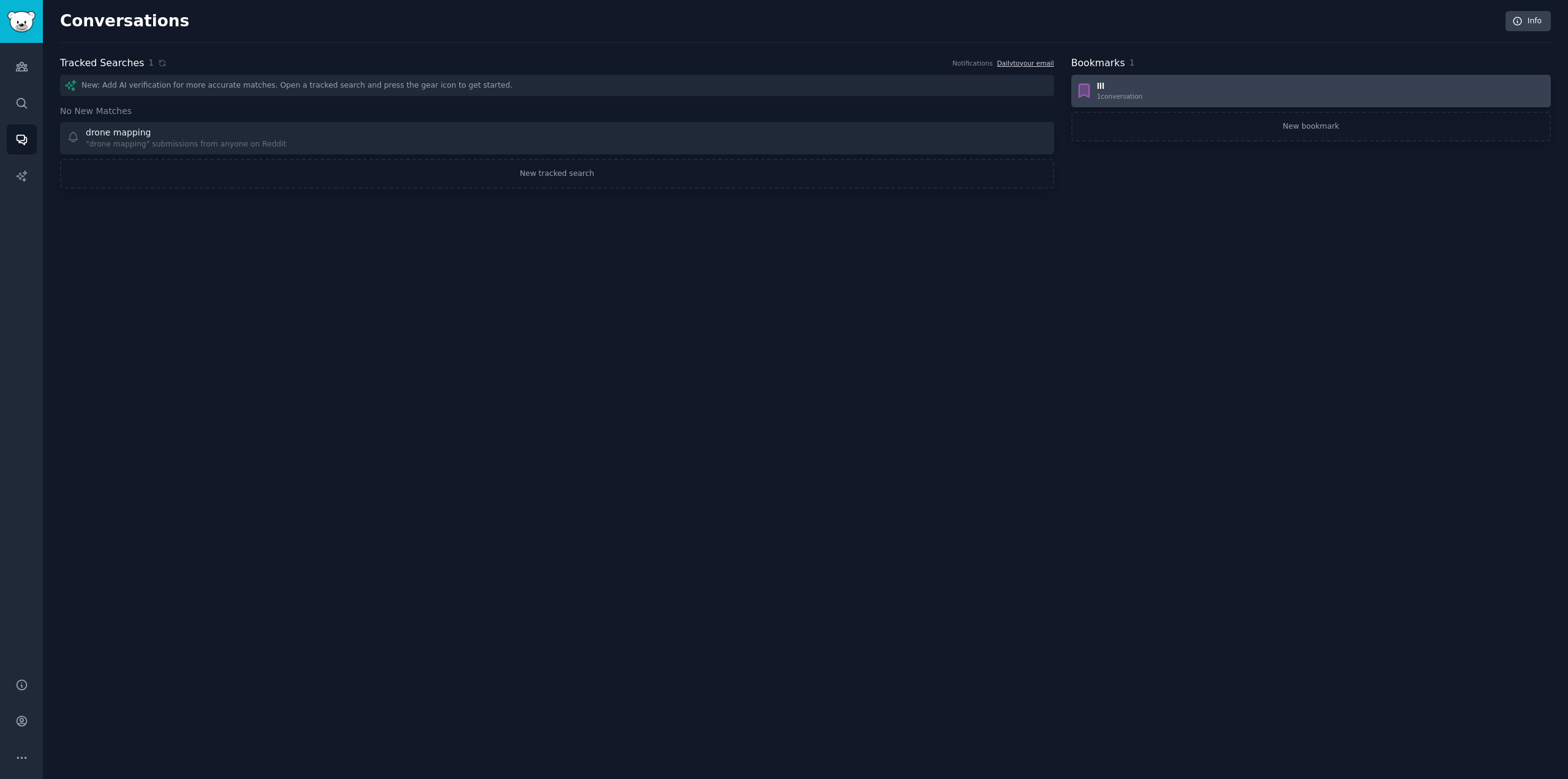
click at [1178, 96] on div "lll 1 conversation" at bounding box center [1311, 91] width 472 height 20
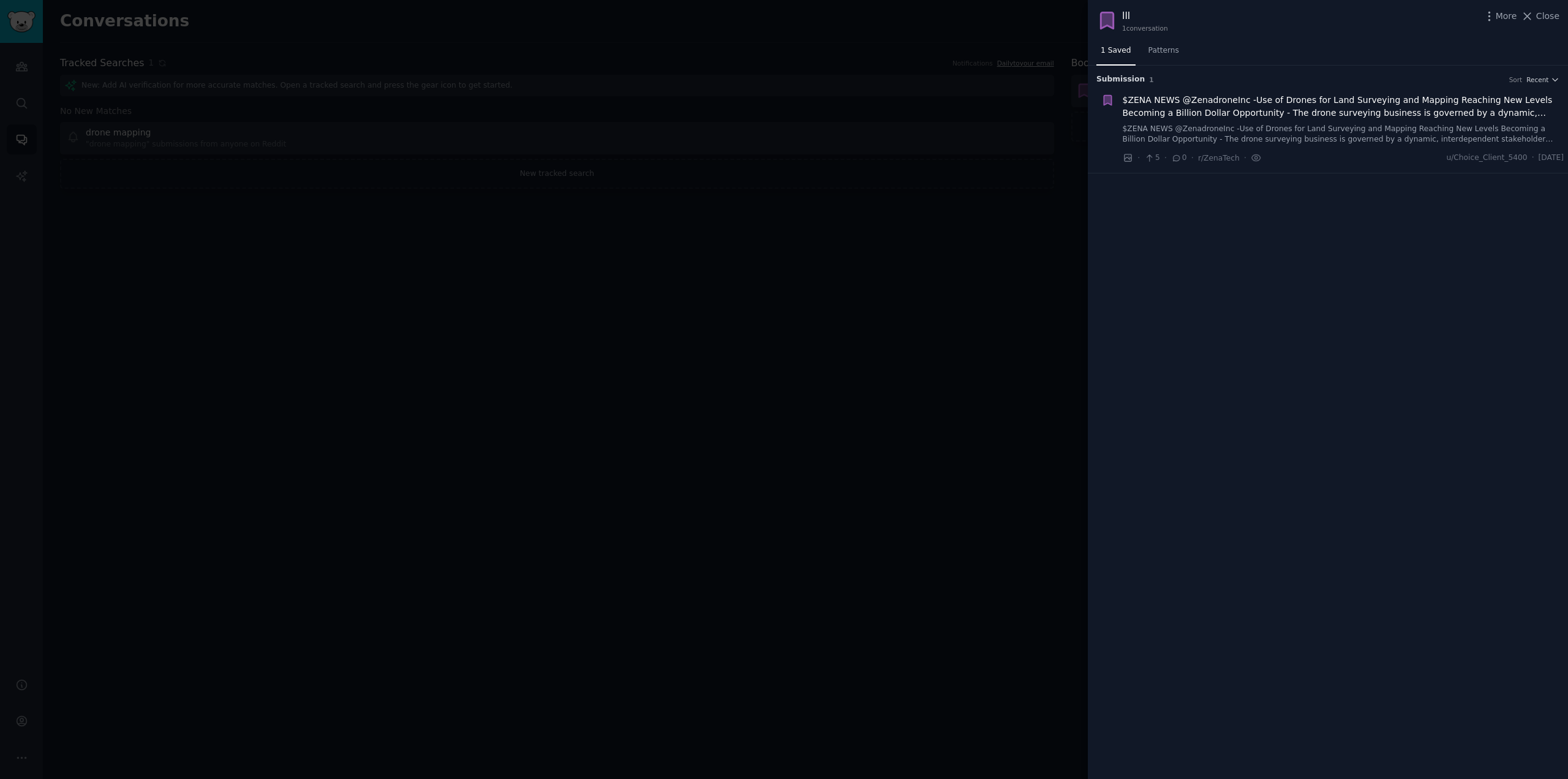
click at [856, 331] on div at bounding box center [784, 390] width 1568 height 779
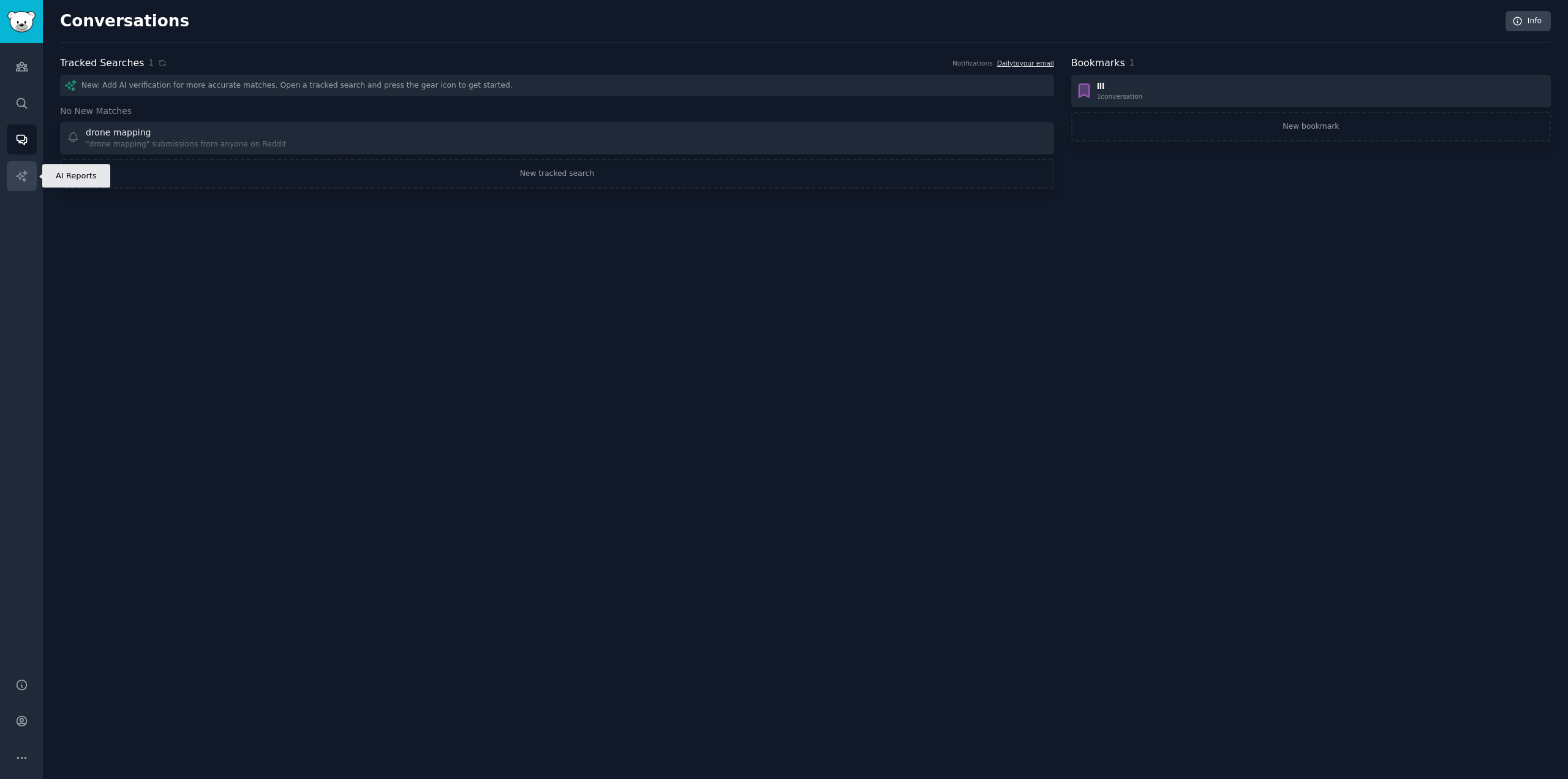
click at [22, 170] on icon "Sidebar" at bounding box center [21, 176] width 13 height 13
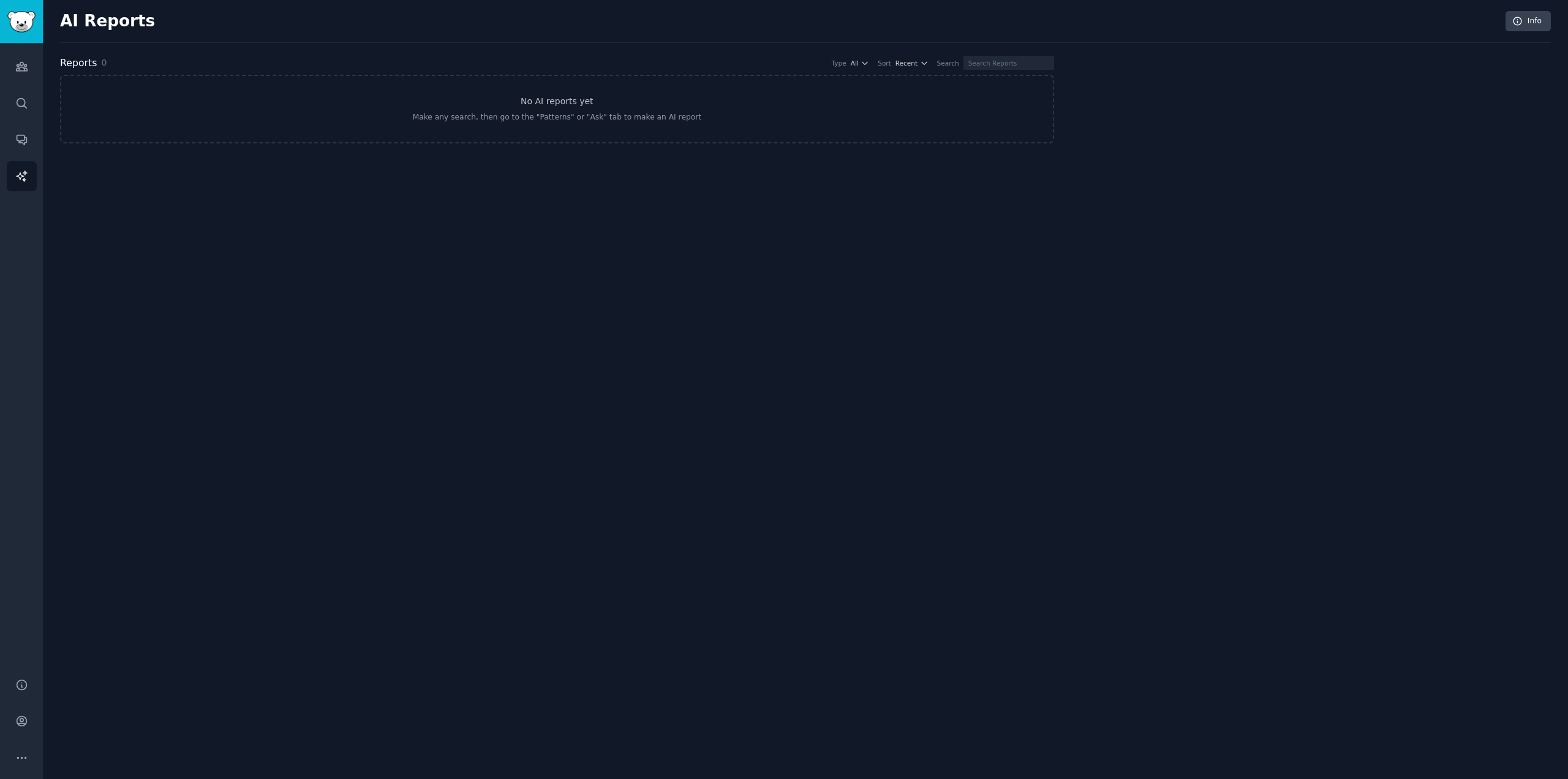
click at [1031, 54] on div "AI Reports Info Reports 0 Type All Sort Recent Search No AI reports yet Make an…" at bounding box center [806, 84] width 1491 height 134
click at [1023, 61] on input "text" at bounding box center [1009, 62] width 91 height 14
click at [744, 233] on div "AI Reports Info Reports 0 Type All Sort Recent Search No AI reports yet Make an…" at bounding box center [805, 390] width 1525 height 779
click at [1529, 22] on link "Info" at bounding box center [1528, 21] width 45 height 21
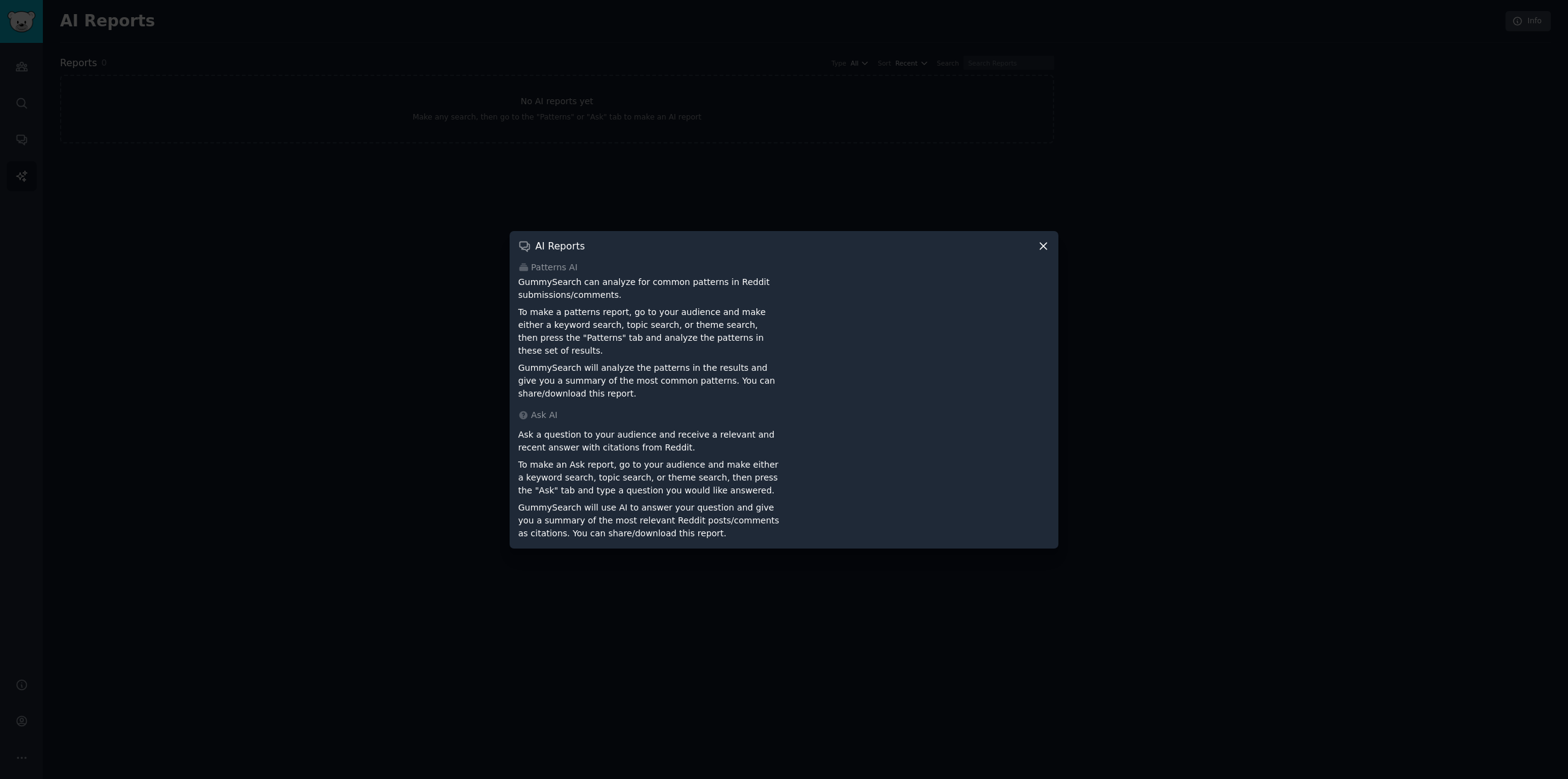
click at [292, 413] on div at bounding box center [784, 390] width 1568 height 779
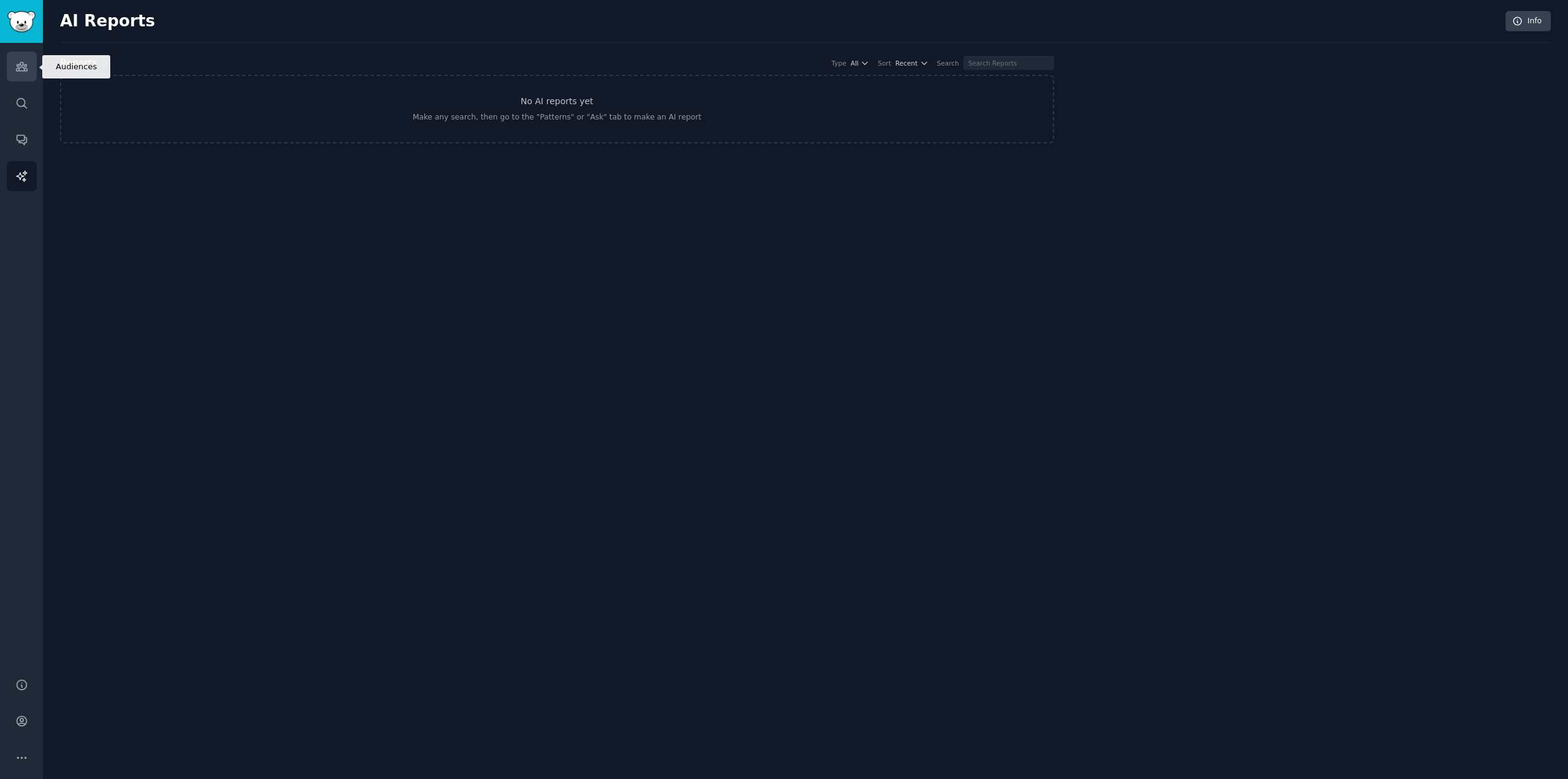
click at [14, 66] on link "Audiences" at bounding box center [22, 66] width 30 height 30
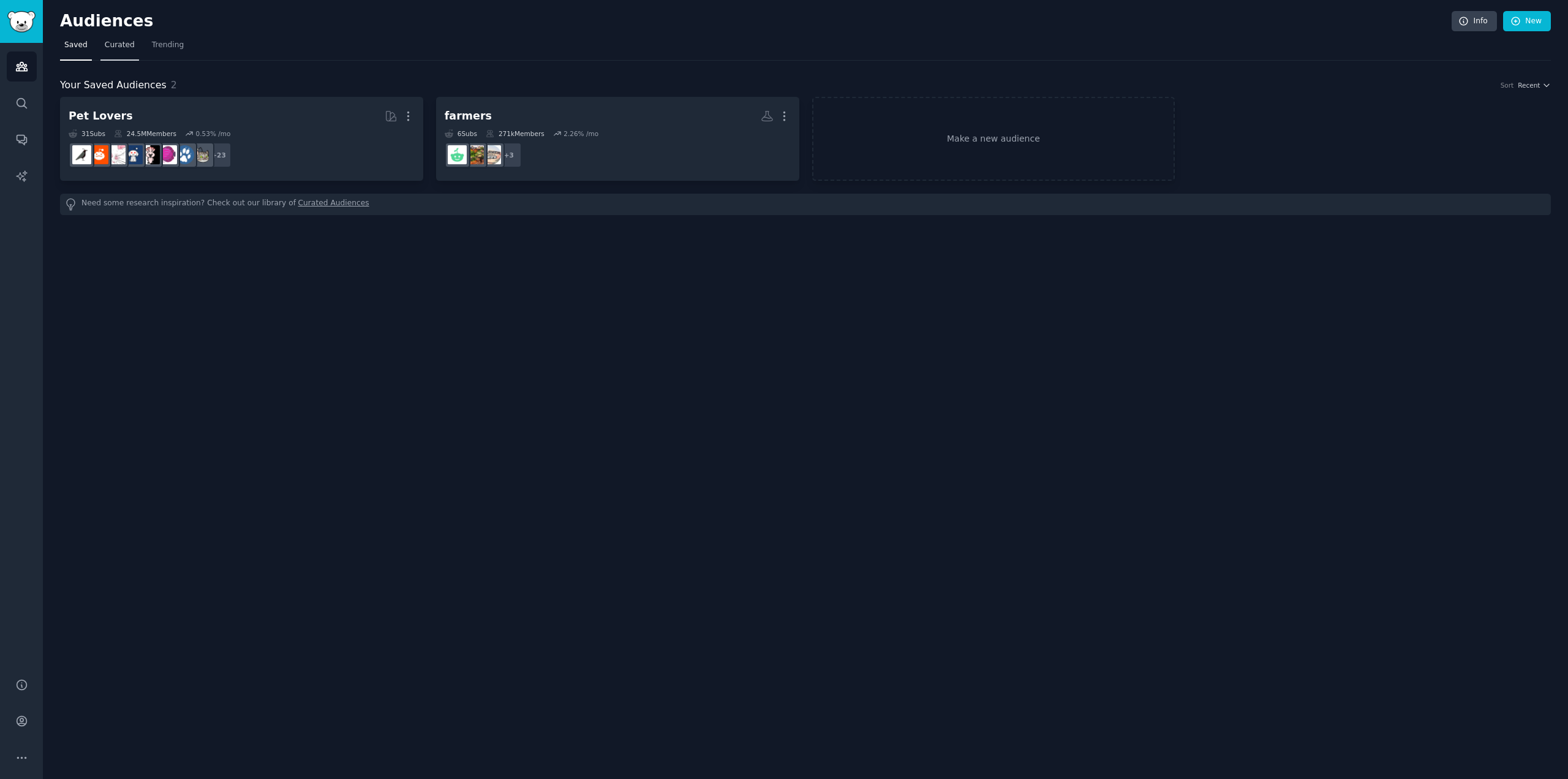
click at [101, 44] on link "Curated" at bounding box center [120, 47] width 39 height 25
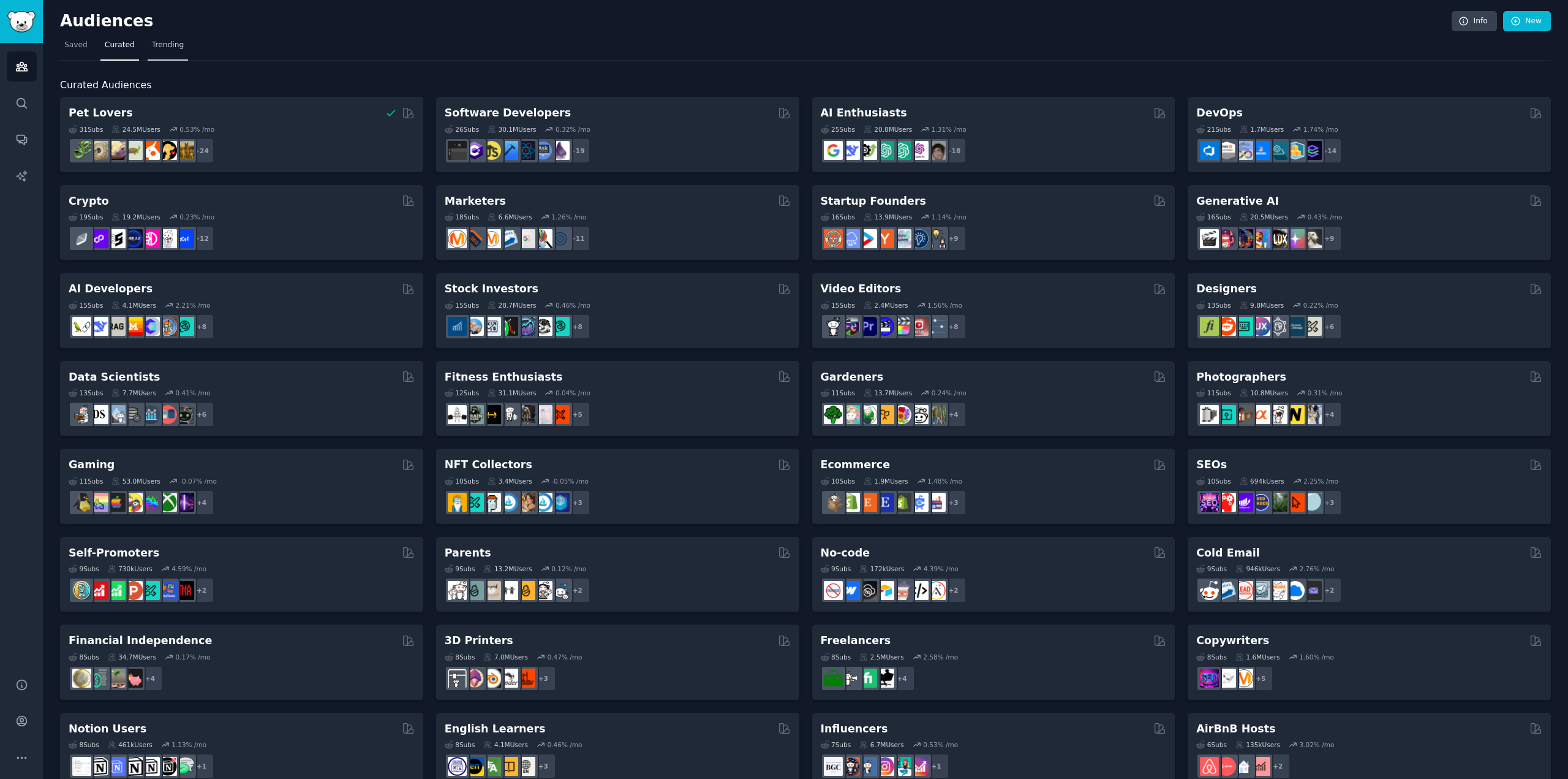
click at [152, 50] on span "Trending" at bounding box center [168, 44] width 32 height 11
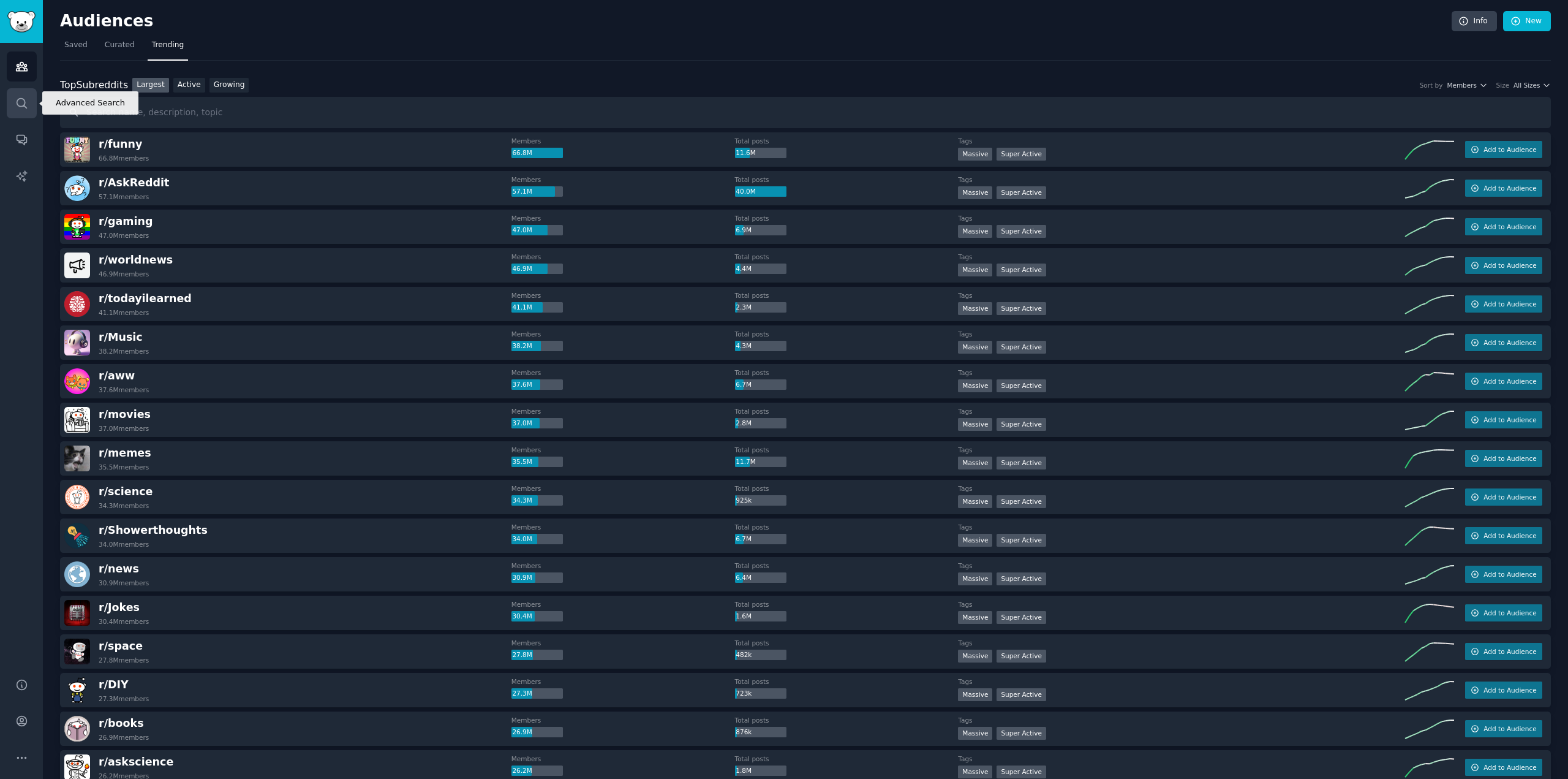
click at [19, 105] on icon "Sidebar" at bounding box center [21, 103] width 13 height 13
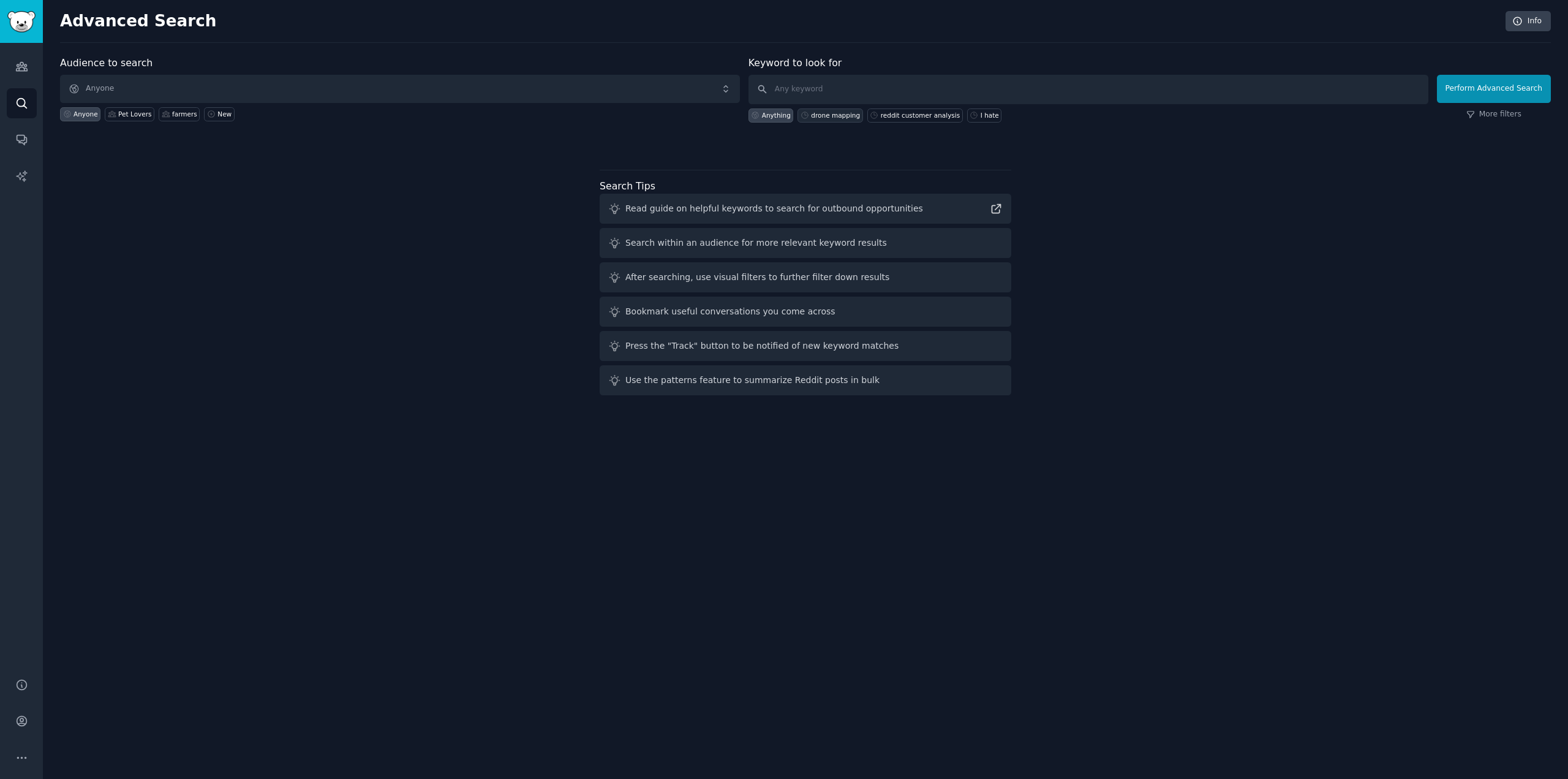
click at [824, 119] on div "drone mapping" at bounding box center [835, 115] width 49 height 9
type input "drone mapping"
click at [1453, 83] on button "Perform Advanced Search" at bounding box center [1494, 89] width 114 height 29
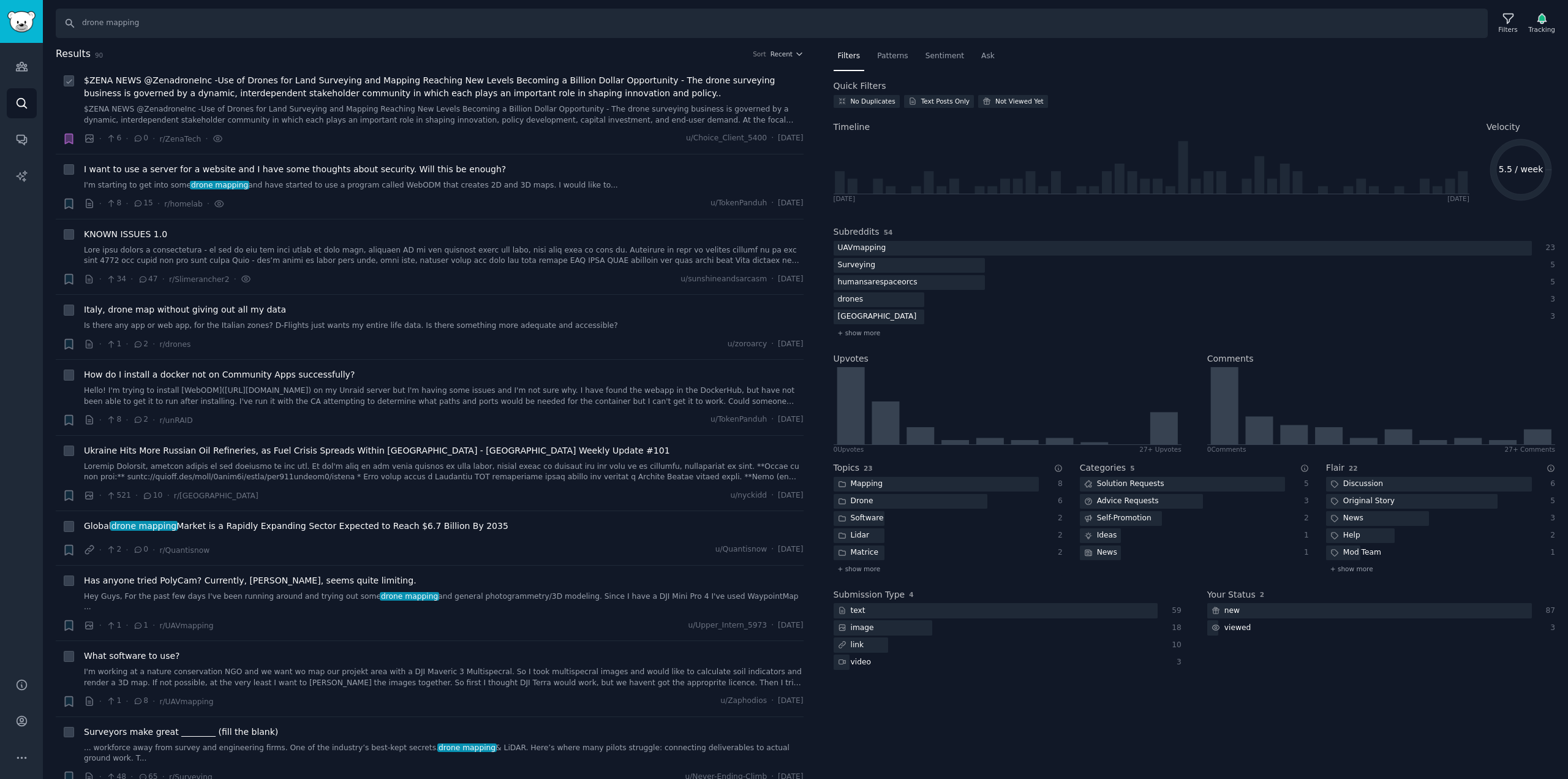
click at [566, 143] on div "· 6 · 0 · r/ZenaTech · u/Choice_Client_5400 · Thu 9/25/2025" at bounding box center [444, 138] width 720 height 13
click at [566, 99] on span "$ZENA NEWS @ZenadroneInc -Use of Drones for Land Surveying and Mapping Reaching…" at bounding box center [444, 87] width 720 height 26
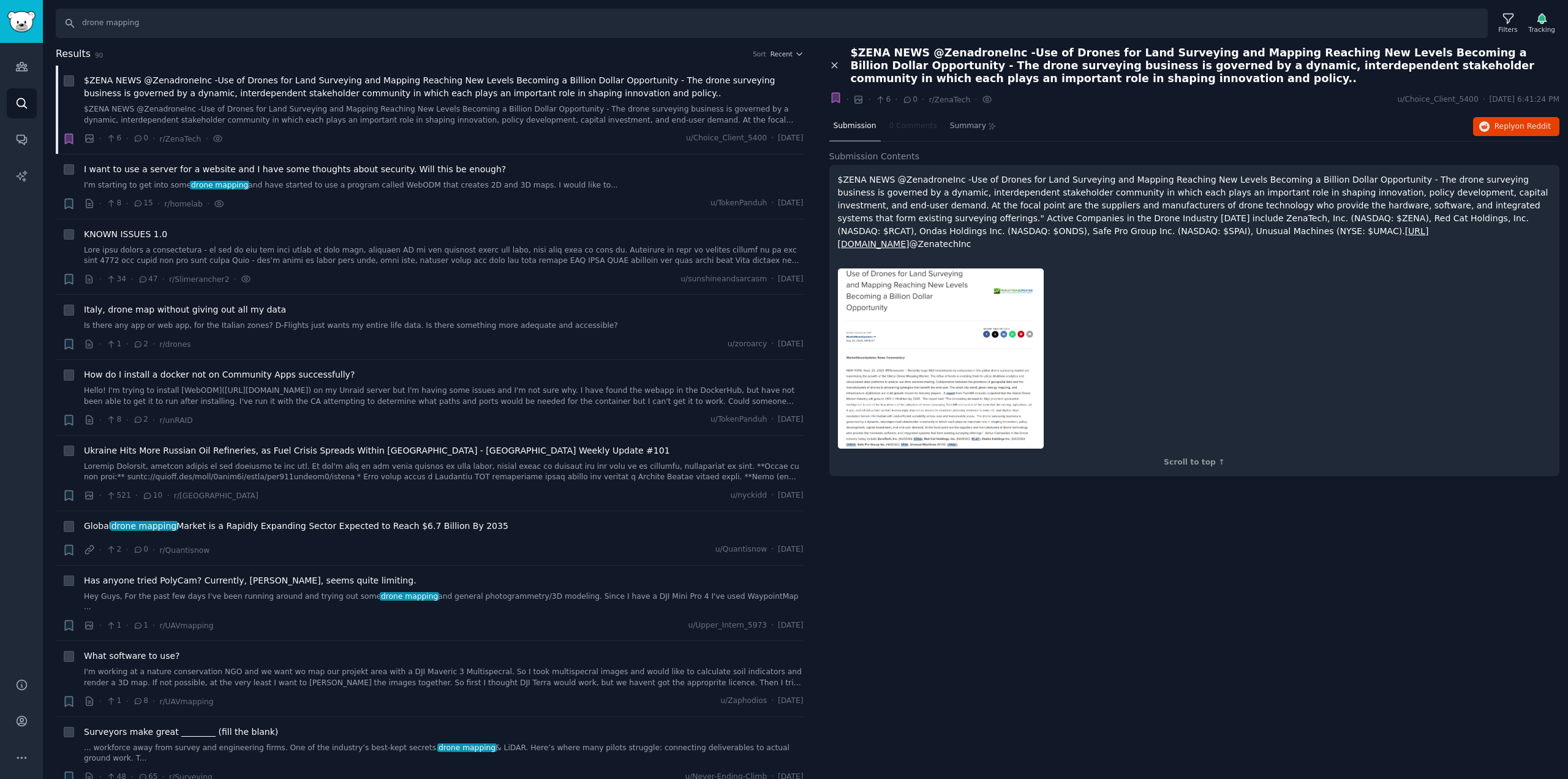
click at [830, 63] on icon at bounding box center [834, 65] width 11 height 11
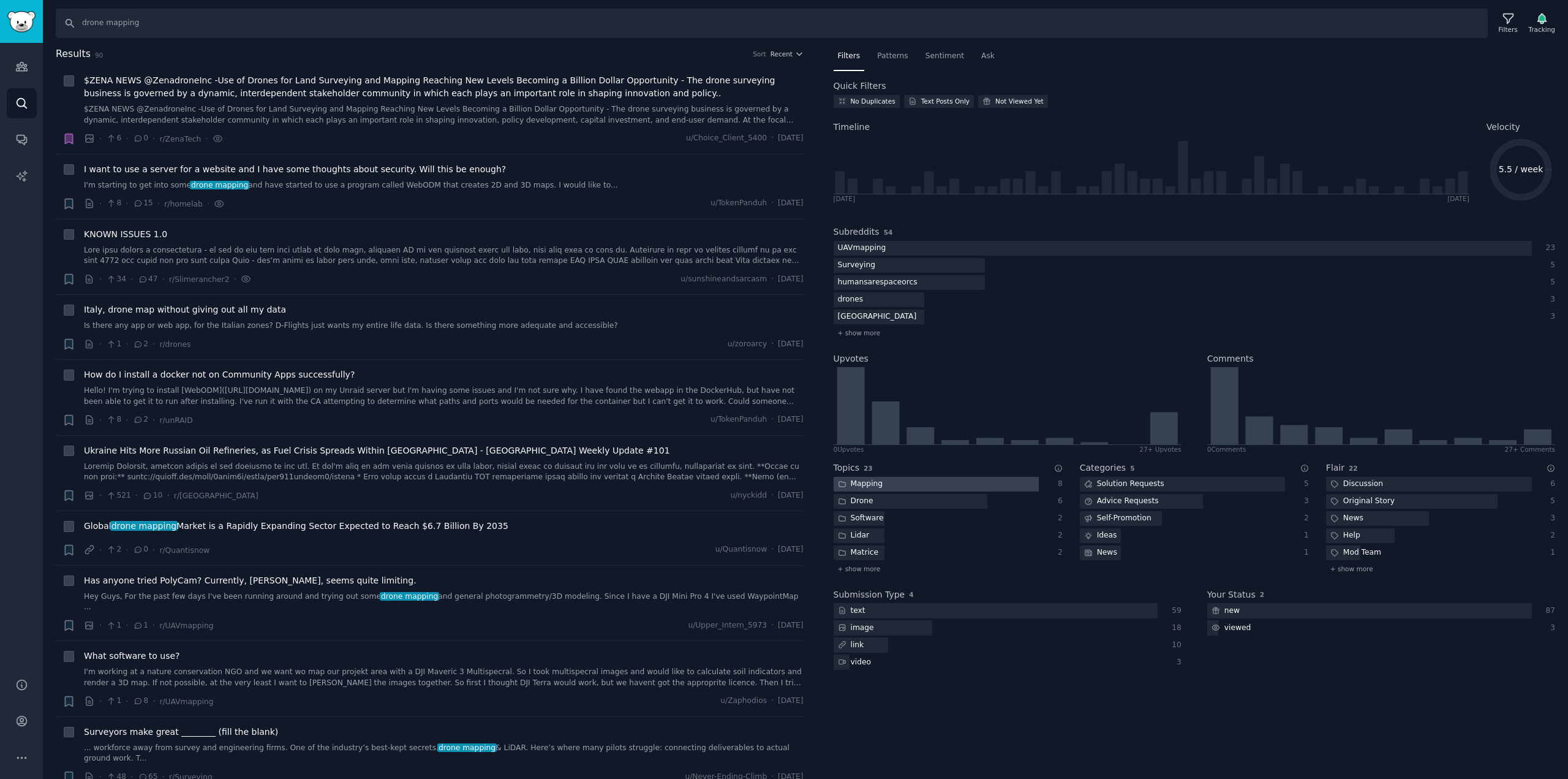
click at [876, 482] on div "Mapping" at bounding box center [860, 483] width 54 height 15
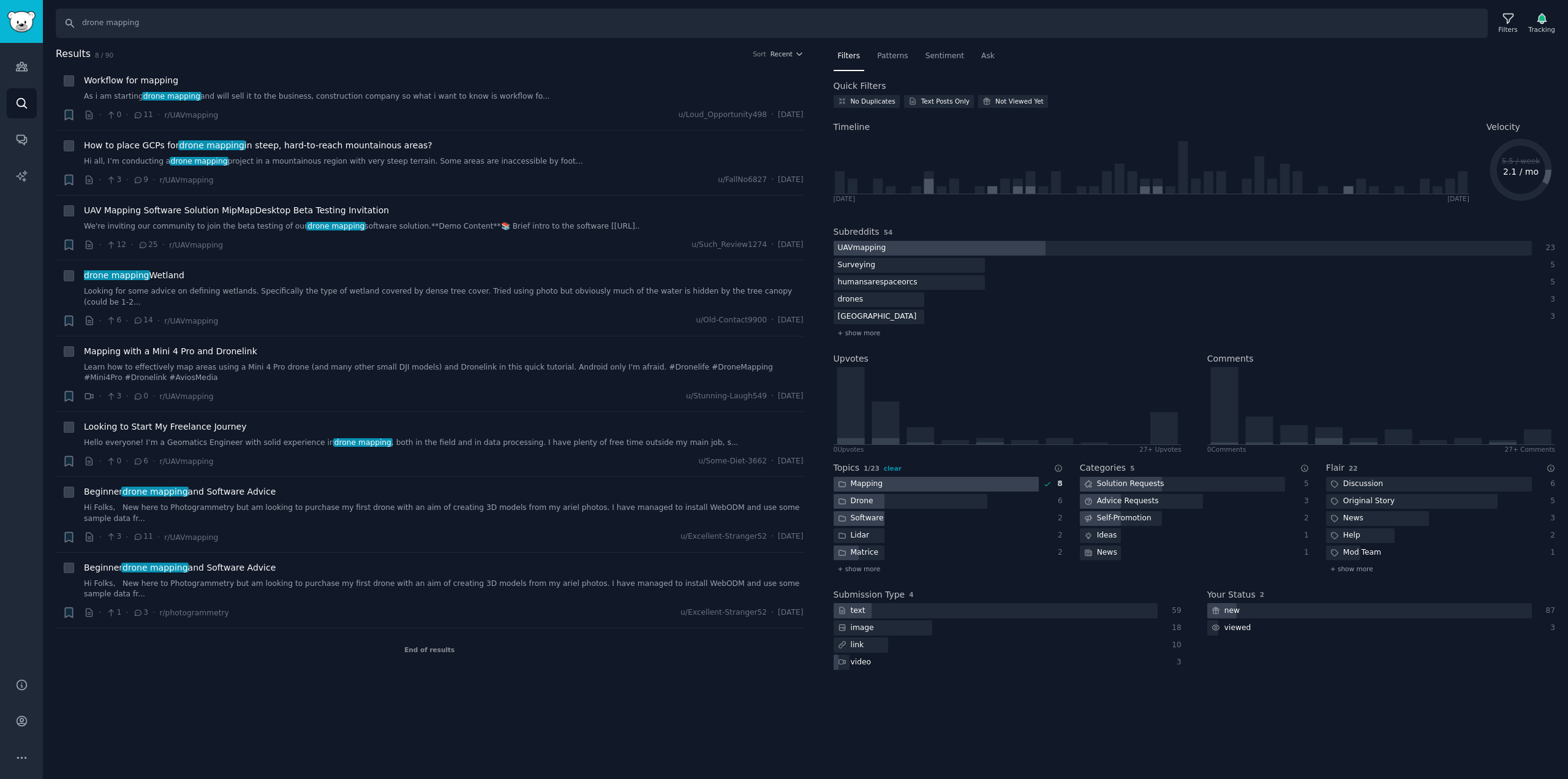
click at [915, 486] on div at bounding box center [936, 483] width 206 height 15
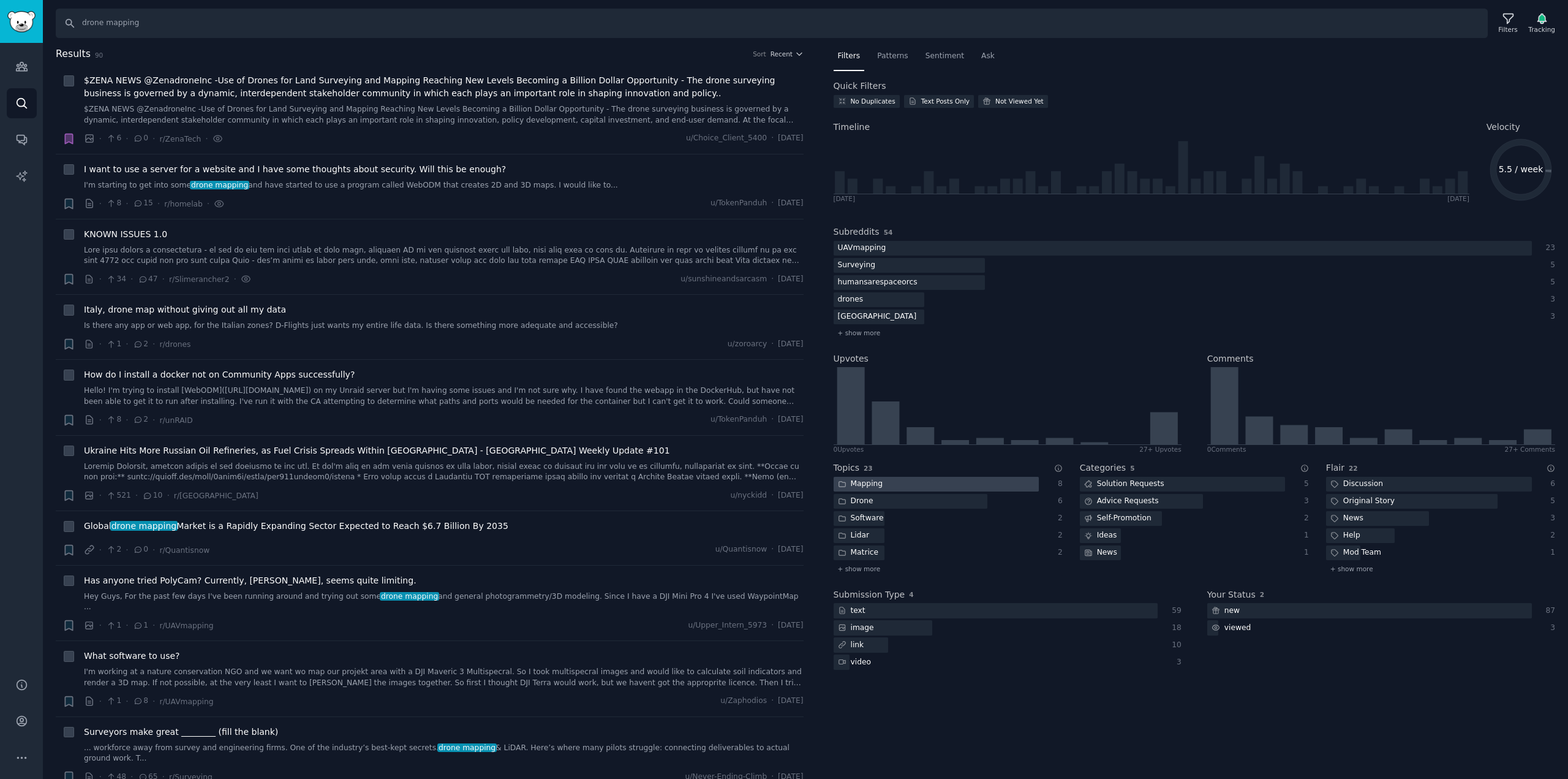
click at [913, 487] on div at bounding box center [936, 483] width 206 height 15
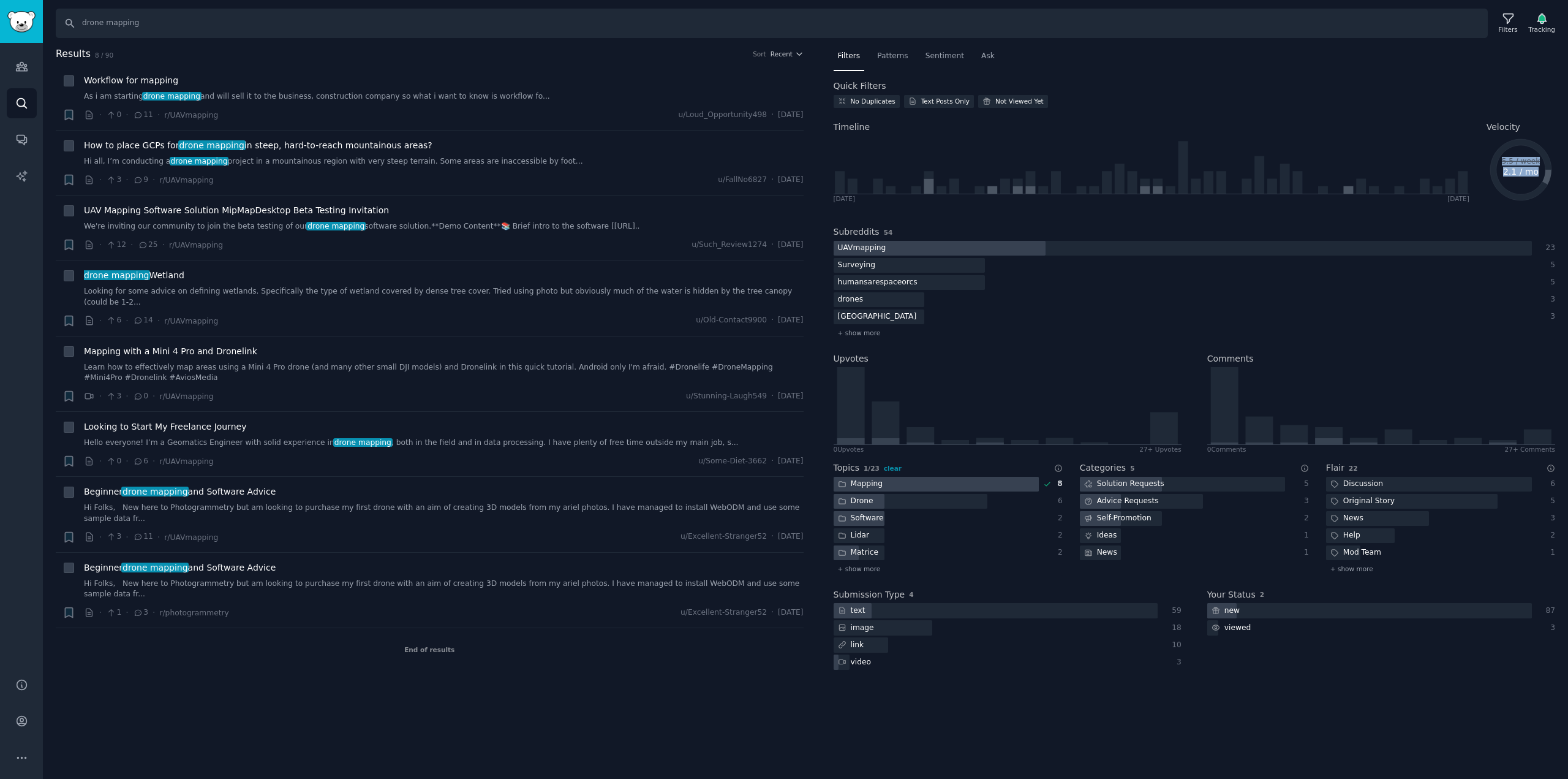
drag, startPoint x: 1543, startPoint y: 178, endPoint x: 1514, endPoint y: 209, distance: 42.4
click at [1515, 209] on div "Quick Filters No Duplicates Text Posts Only Not Viewed Yet Timeline Sun 6/1/202…" at bounding box center [1194, 383] width 723 height 605
click at [1103, 239] on div "Subreddits 54 UAVmapping 23 Surveying 5 humansarespaceorcs 5 drones 3 ukraine 3…" at bounding box center [1194, 280] width 723 height 127
click at [885, 103] on div "No Duplicates" at bounding box center [873, 101] width 44 height 9
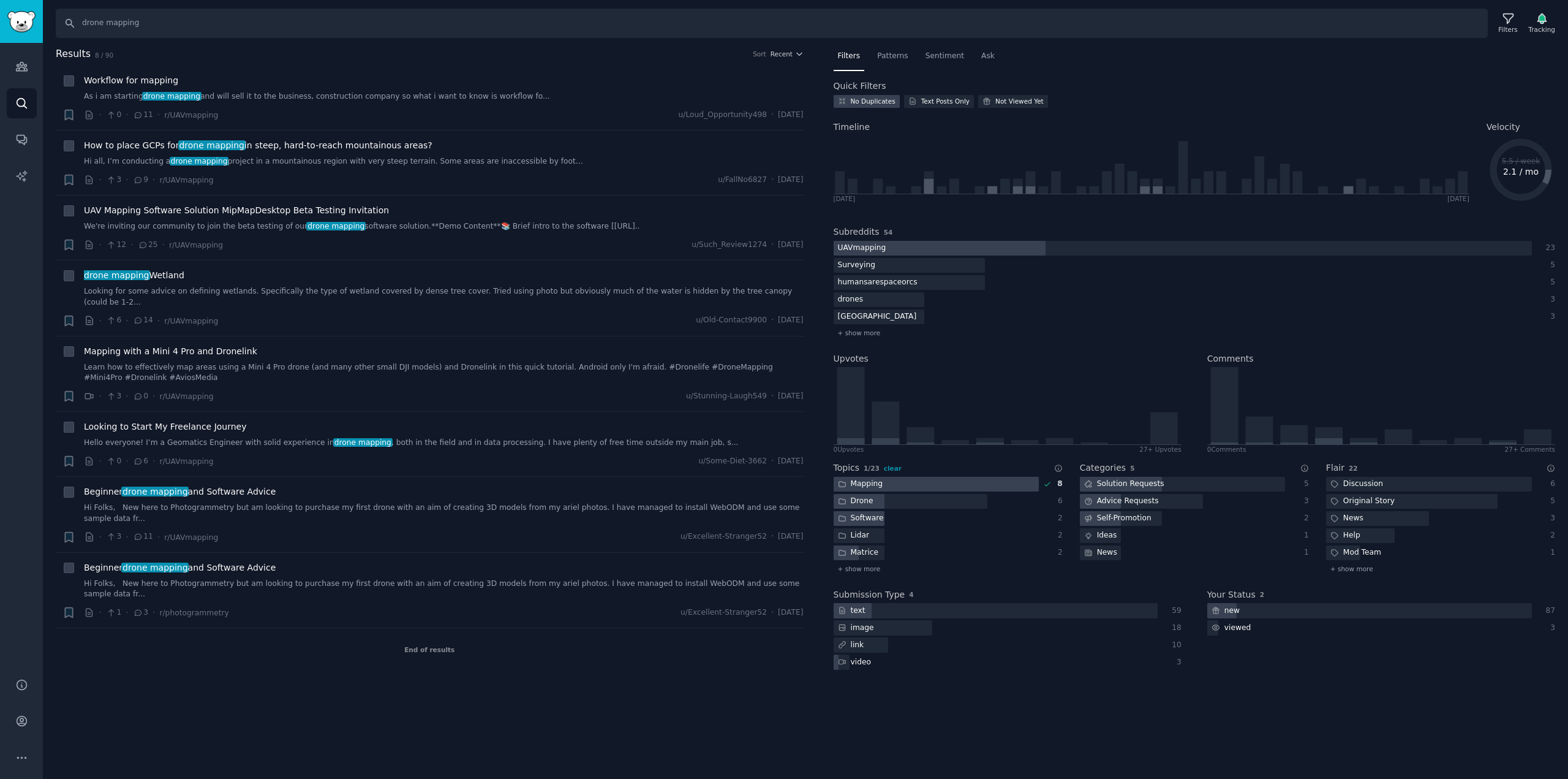
click at [885, 103] on div "No Duplicates" at bounding box center [873, 101] width 44 height 9
click at [921, 104] on div "Text Posts Only" at bounding box center [945, 101] width 48 height 9
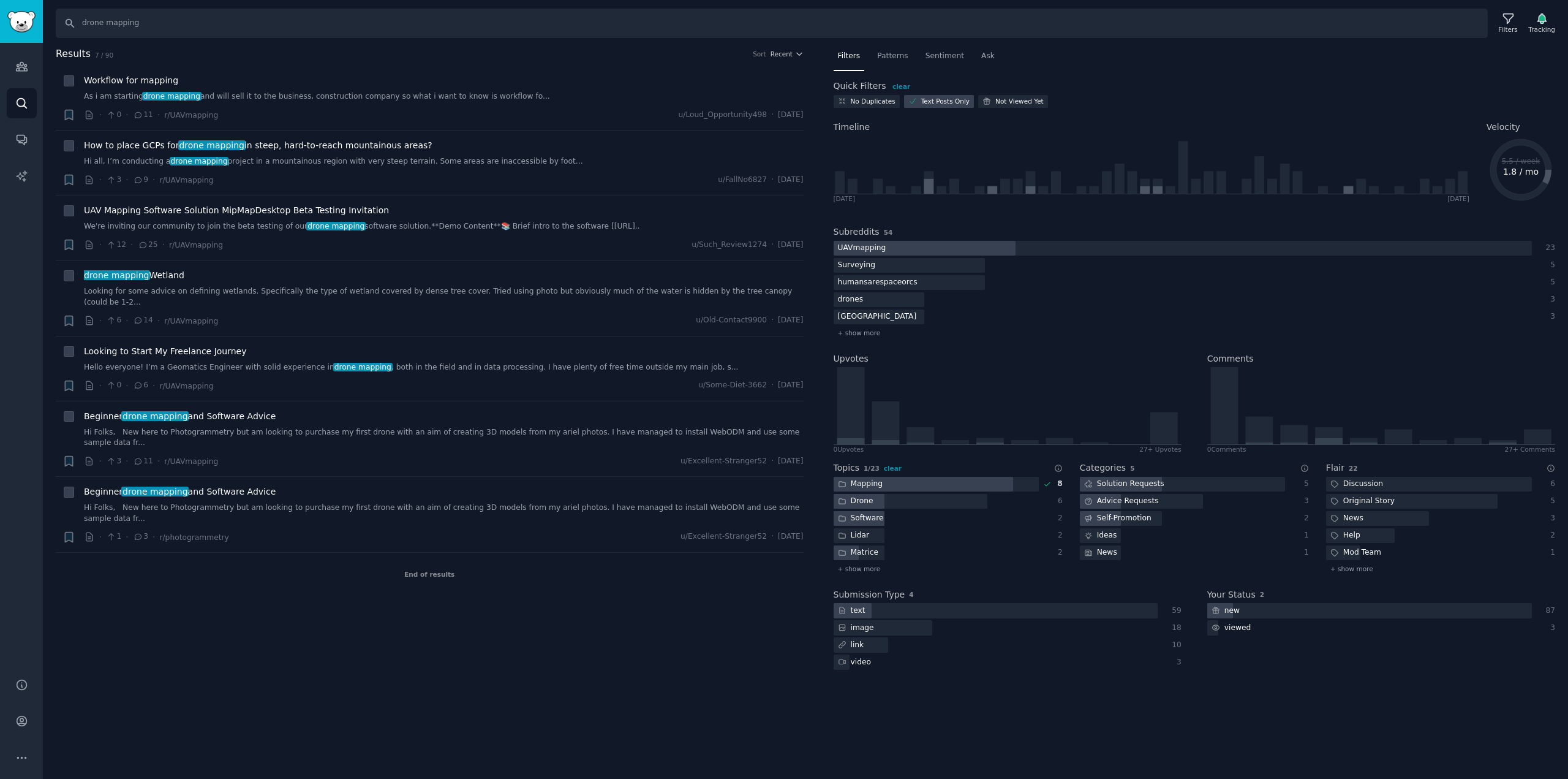
click at [921, 104] on div "Text Posts Only" at bounding box center [945, 101] width 48 height 9
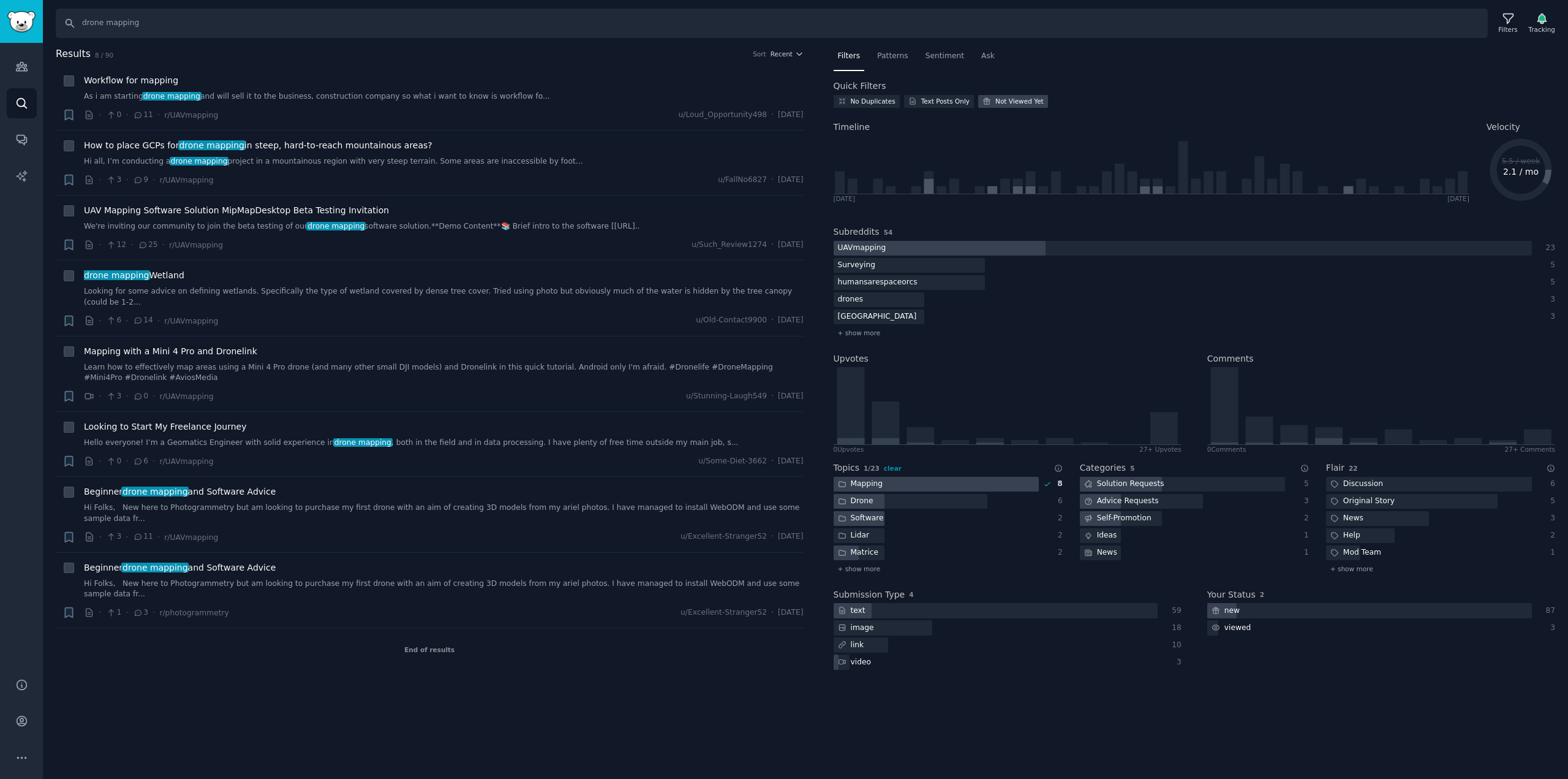
click at [1009, 99] on div "Not Viewed Yet" at bounding box center [1019, 101] width 48 height 9
click at [998, 96] on div "Not Viewed Yet" at bounding box center [1013, 101] width 70 height 13
drag, startPoint x: 149, startPoint y: 29, endPoint x: 0, endPoint y: 32, distance: 149.0
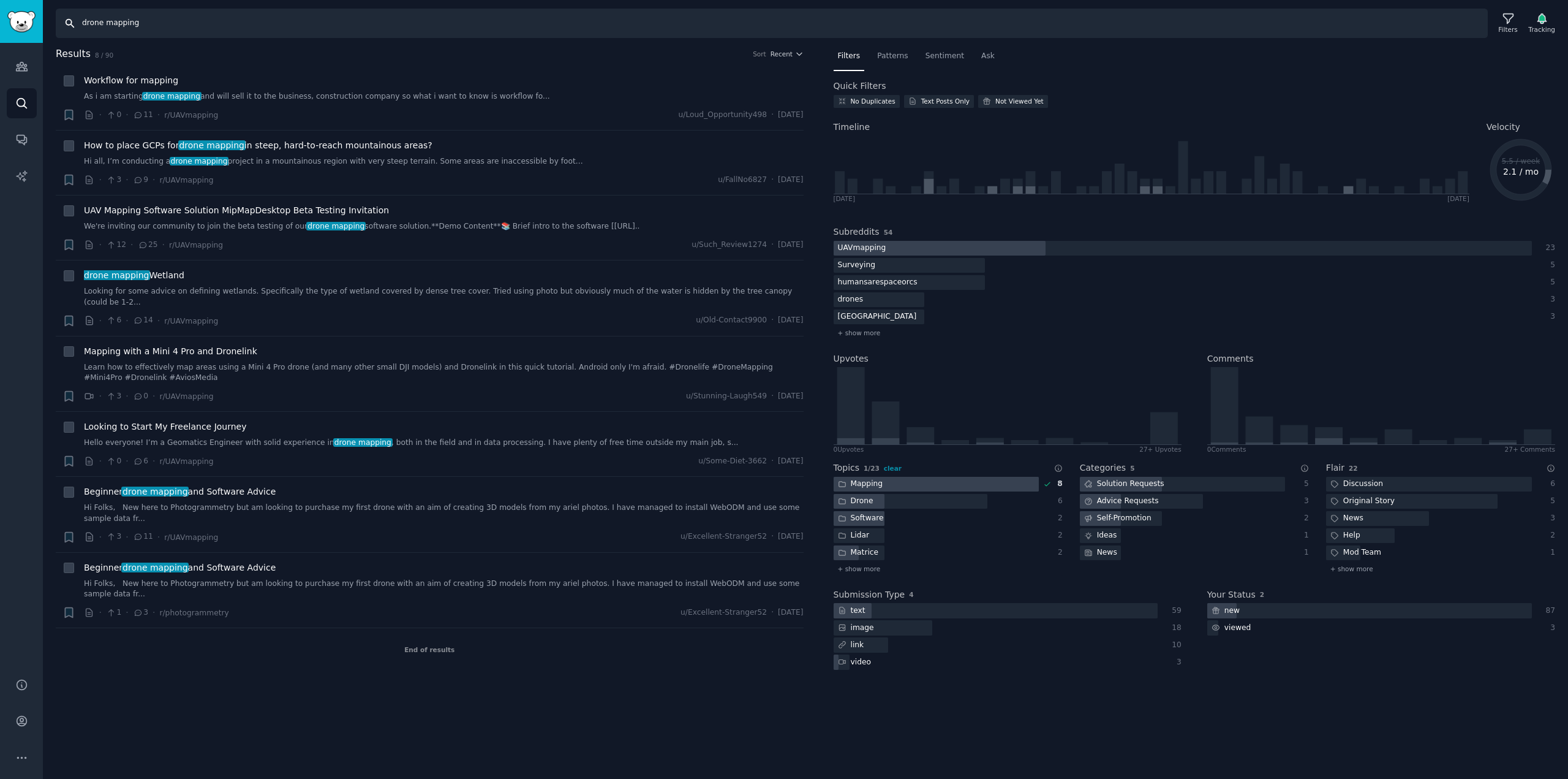
click at [0, 25] on div "Audiences Search Conversations AI Reports Help Account More Search drone mappin…" at bounding box center [784, 390] width 1568 height 779
type input "reddit research"
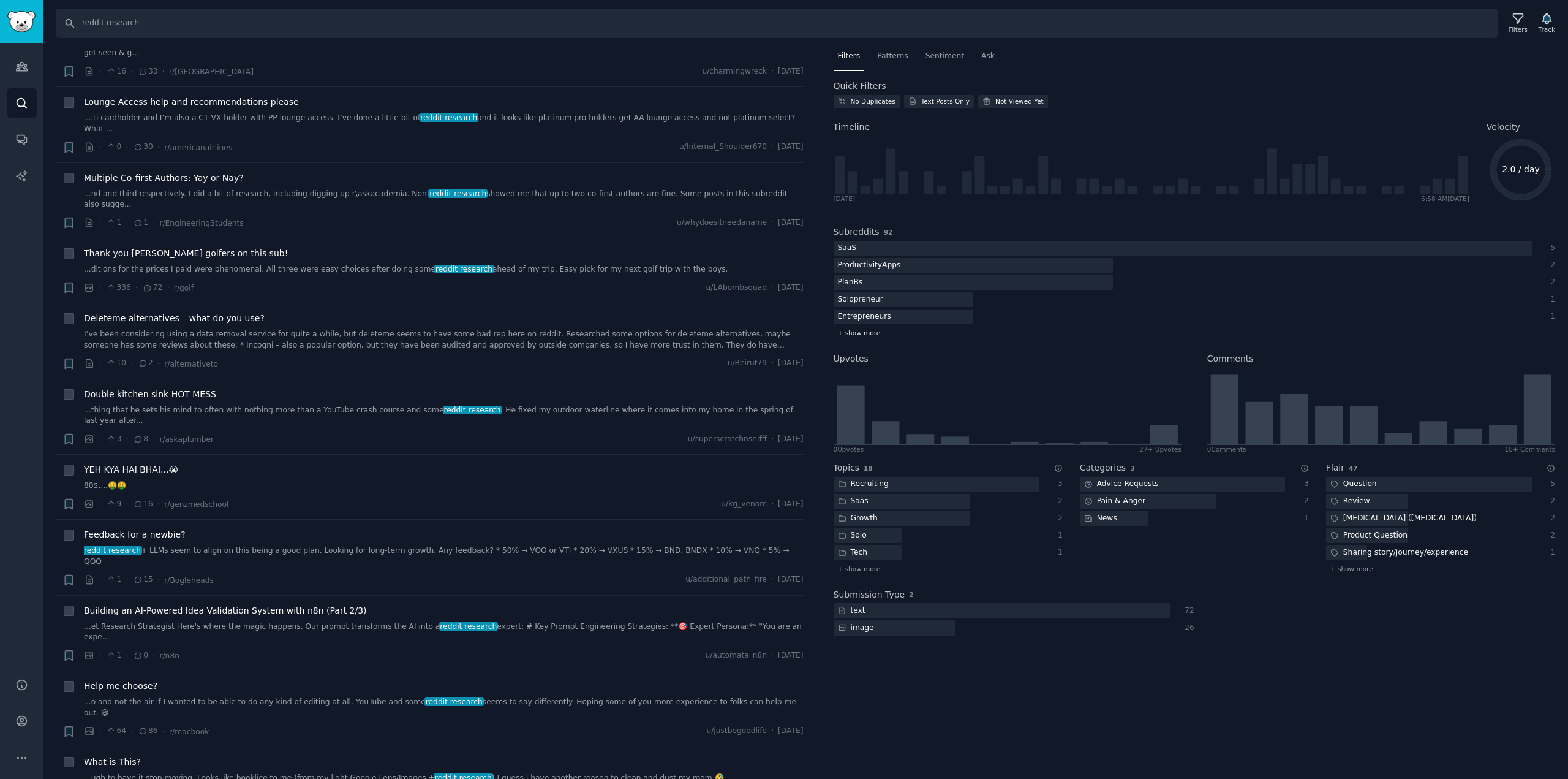
click at [1134, 337] on div "+ show more" at bounding box center [1194, 332] width 723 height 13
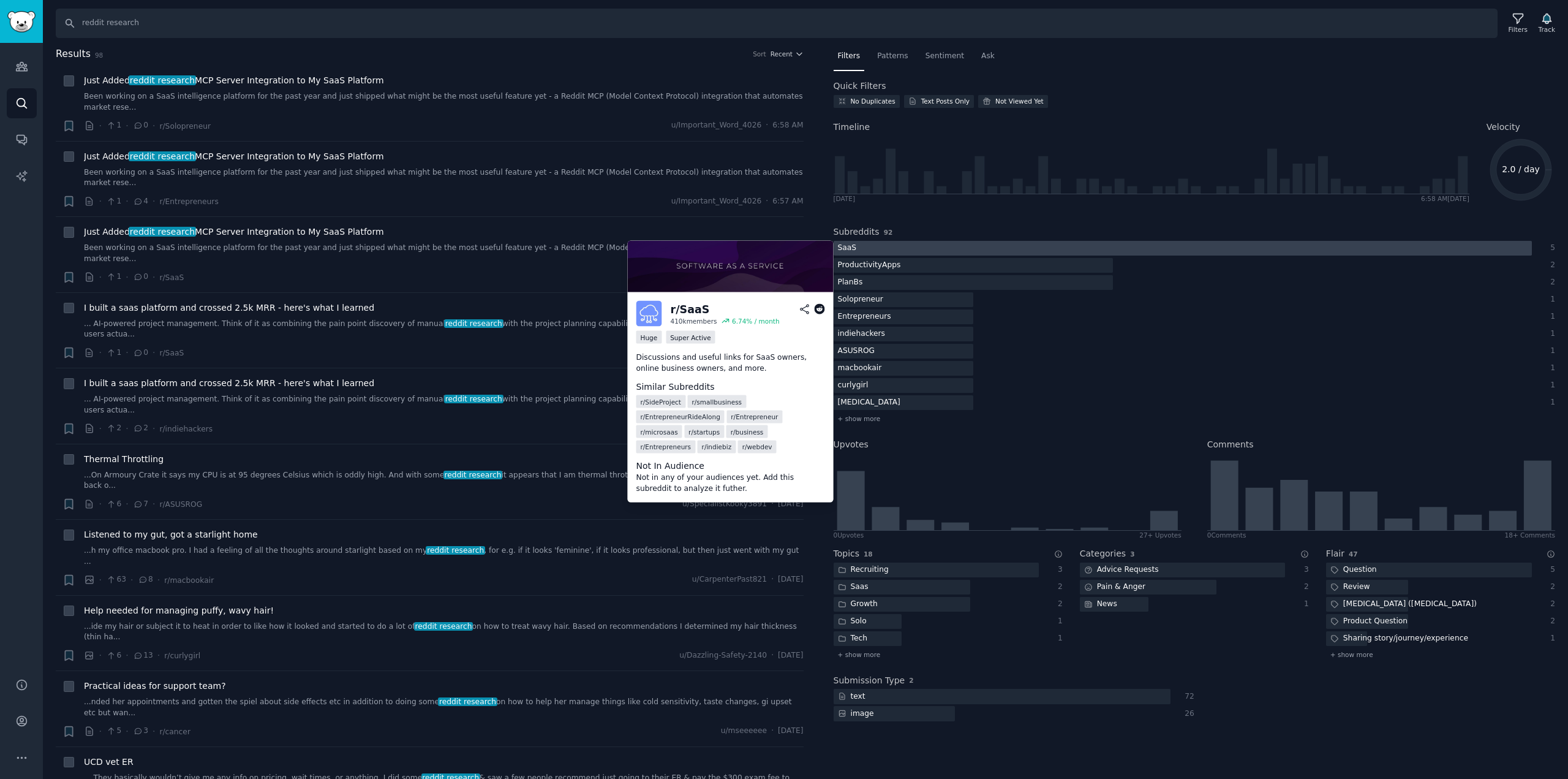
click at [1112, 251] on div at bounding box center [1182, 248] width 698 height 15
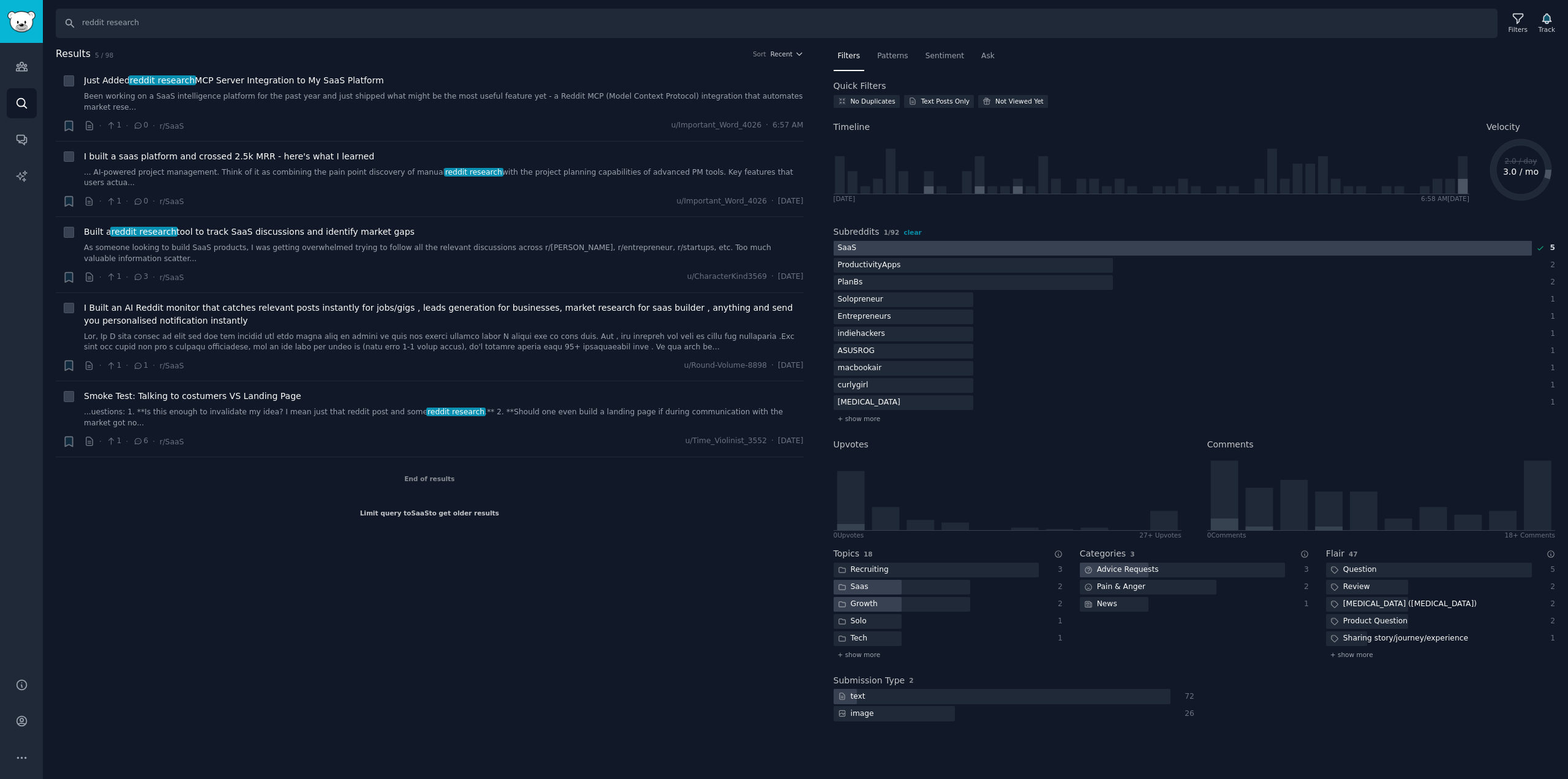
click at [1005, 251] on div at bounding box center [1182, 248] width 698 height 15
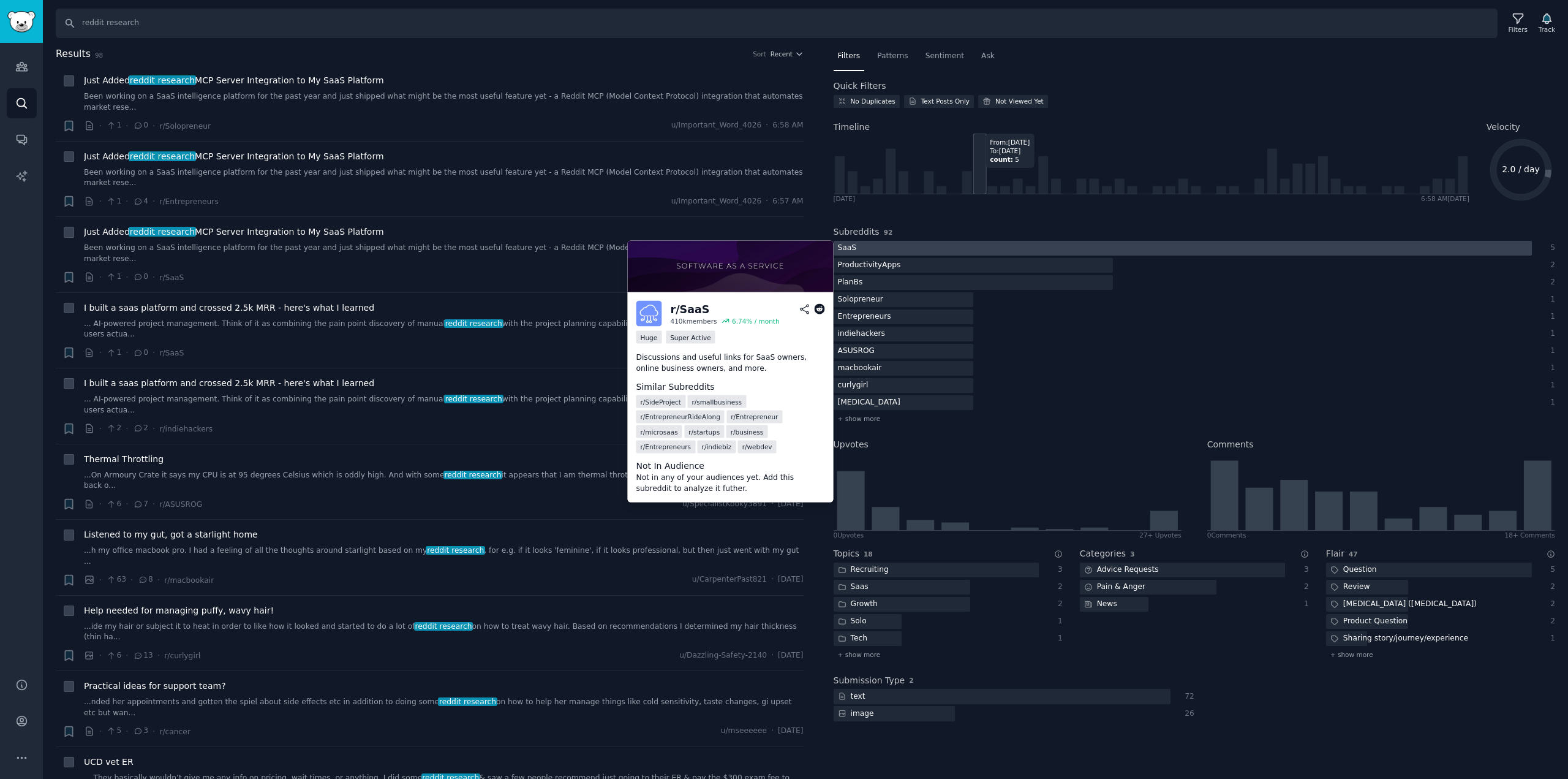
click at [981, 171] on icon at bounding box center [980, 174] width 10 height 38
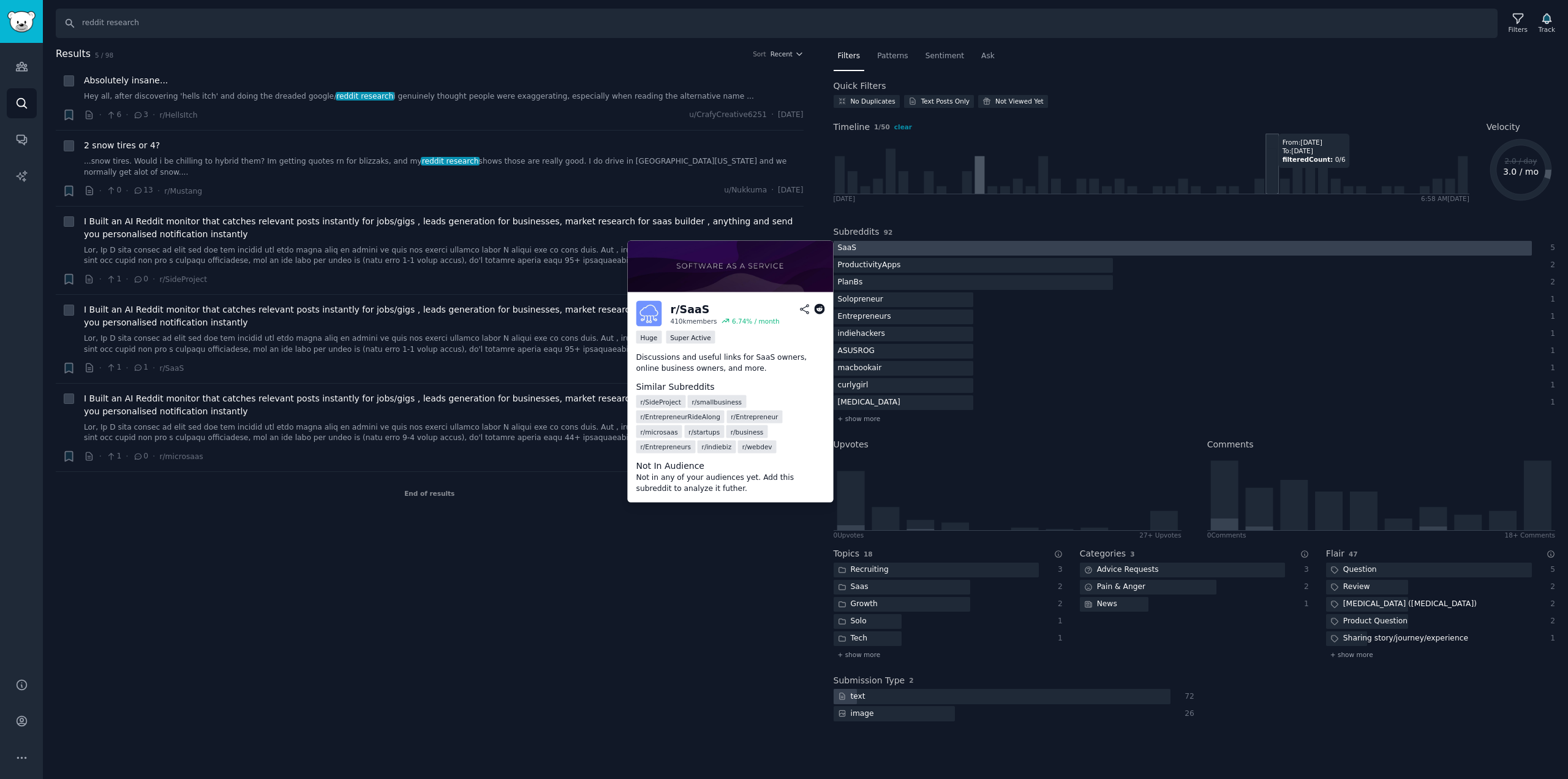
click at [1275, 172] on icon at bounding box center [1271, 171] width 10 height 45
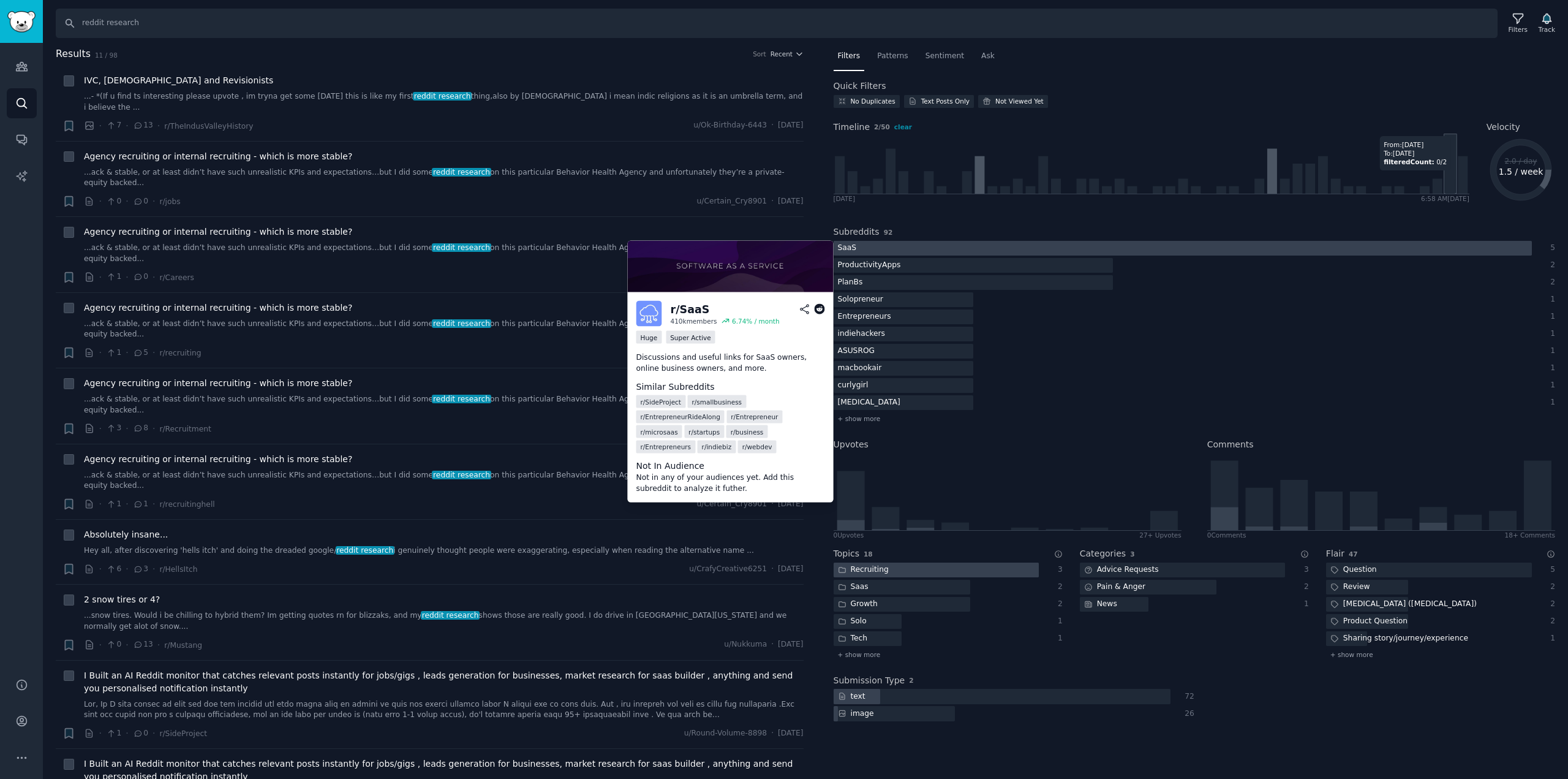
click at [1452, 176] on icon at bounding box center [1151, 163] width 636 height 60
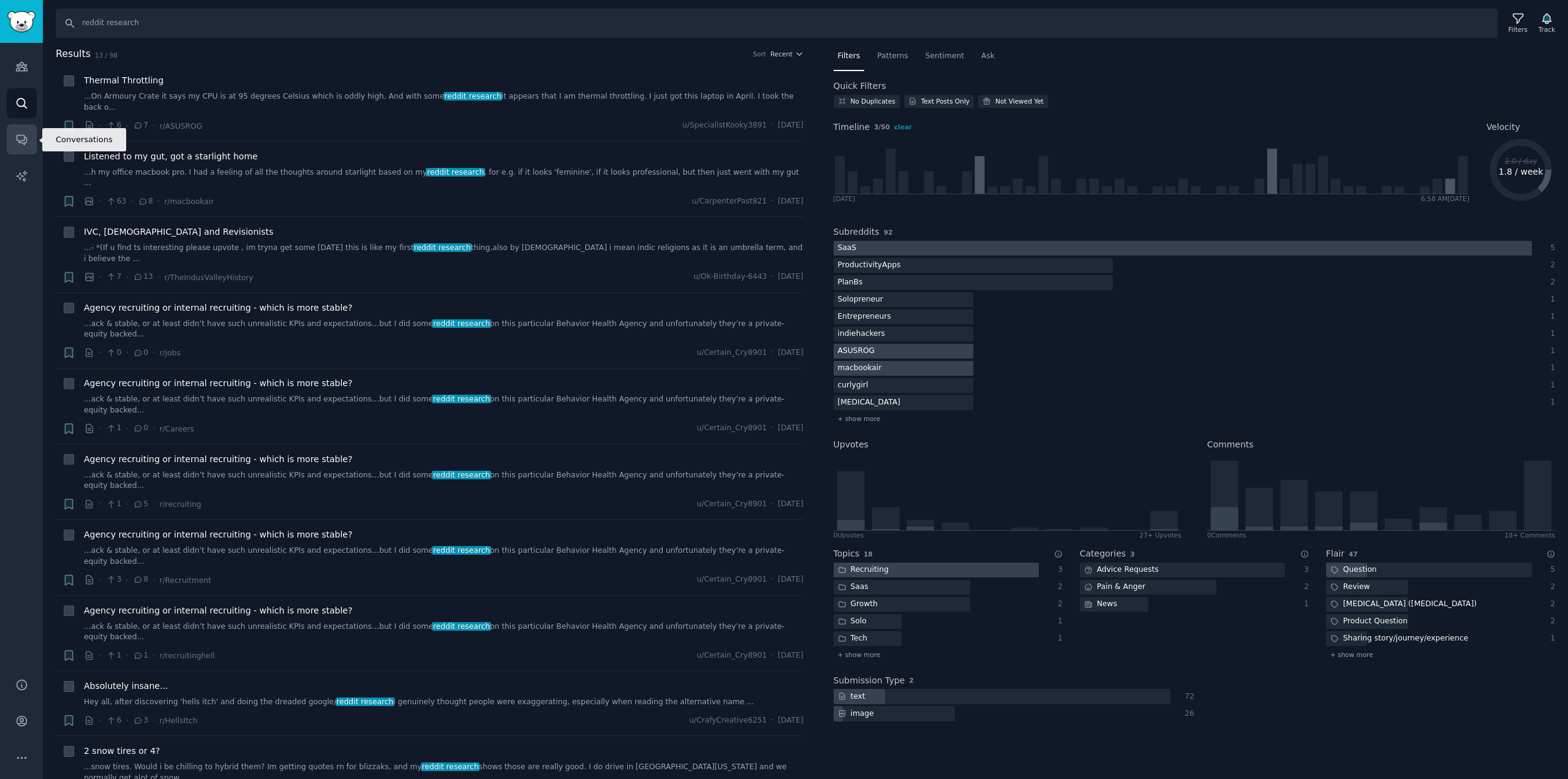
click at [29, 137] on link "Conversations" at bounding box center [22, 139] width 30 height 30
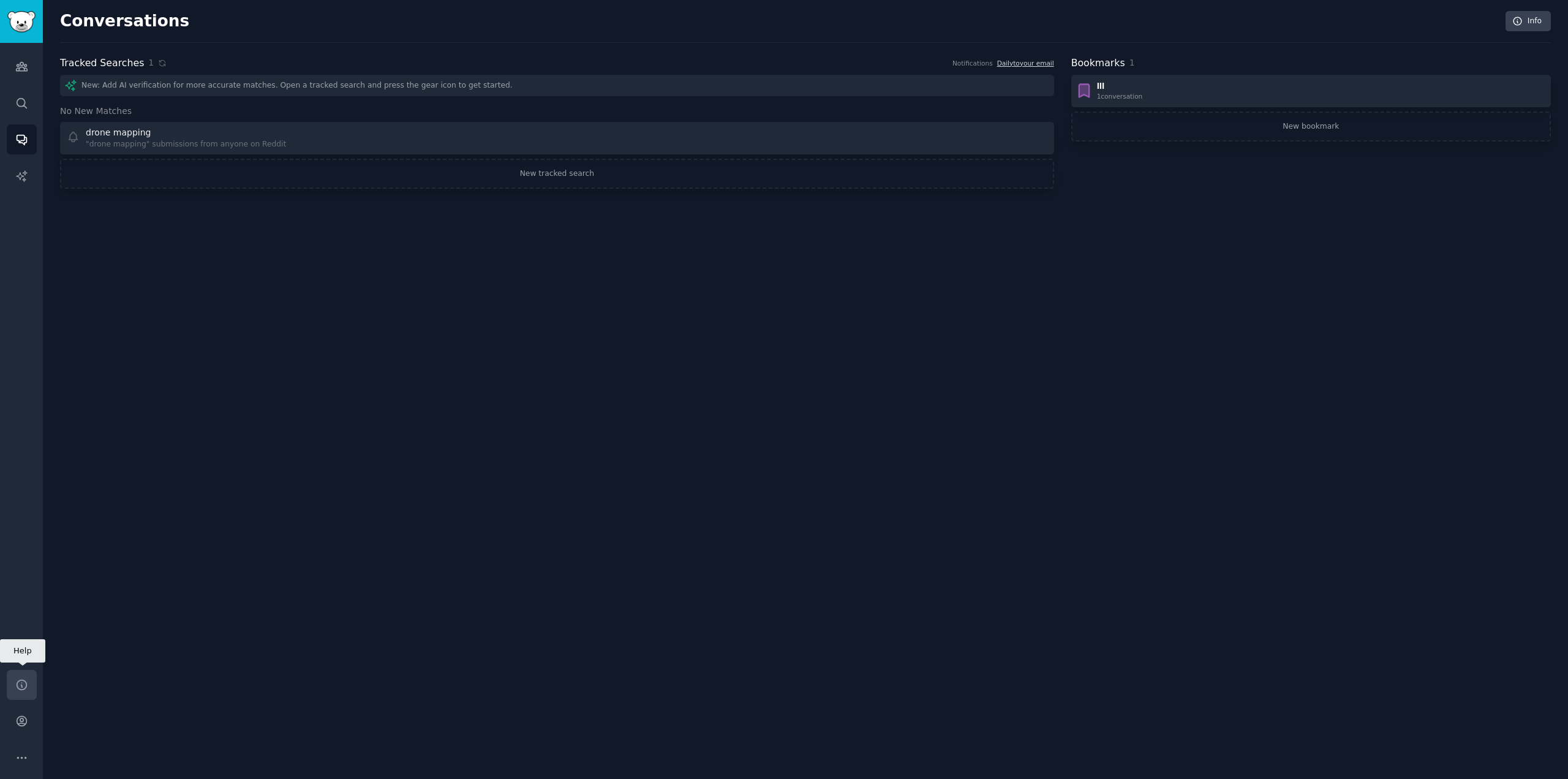
click at [26, 691] on link "Help" at bounding box center [22, 684] width 30 height 30
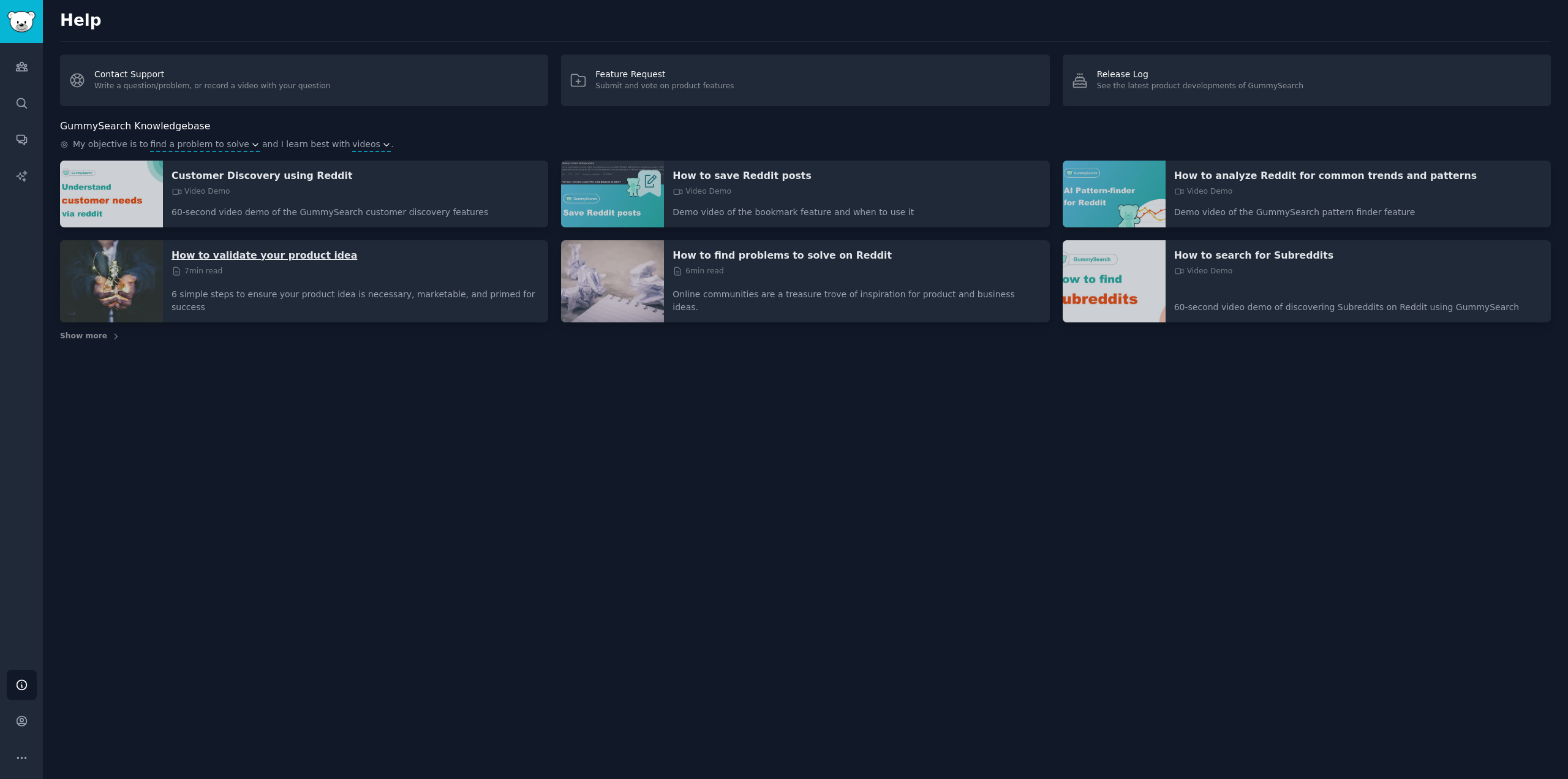
click at [301, 256] on p "How to validate your product idea" at bounding box center [356, 255] width 368 height 13
click at [30, 60] on link "Audiences" at bounding box center [22, 66] width 30 height 30
